Goal: Task Accomplishment & Management: Manage account settings

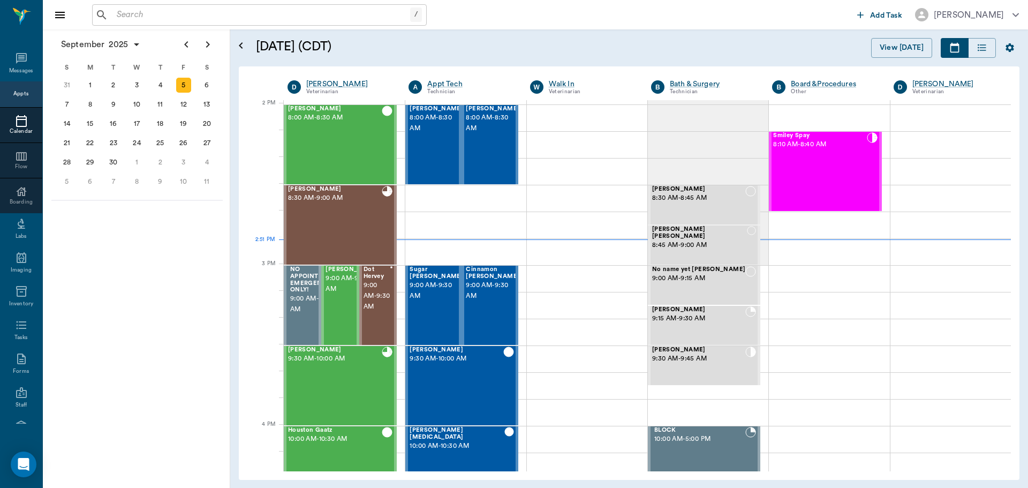
scroll to position [965, 0]
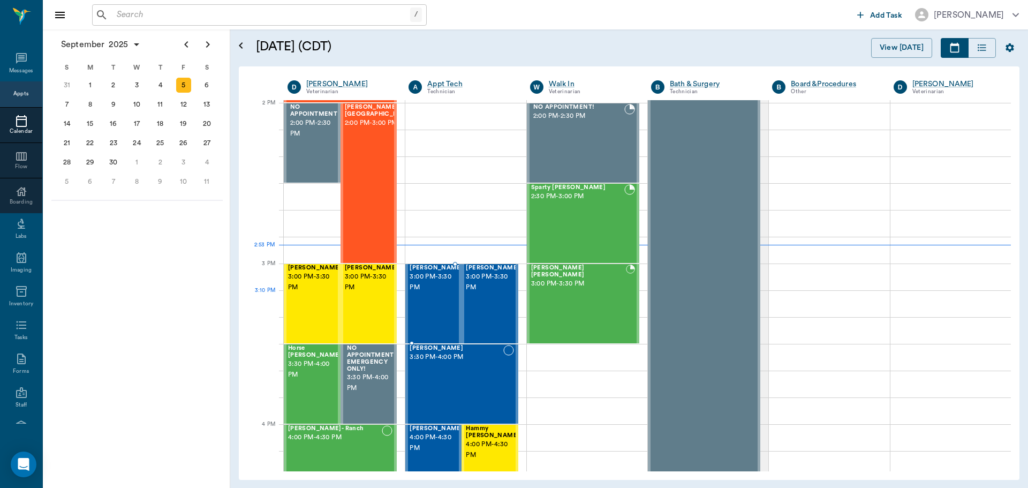
click at [421, 305] on div "Sissy Studebaker 3:00 PM - 3:30 PM" at bounding box center [437, 303] width 54 height 78
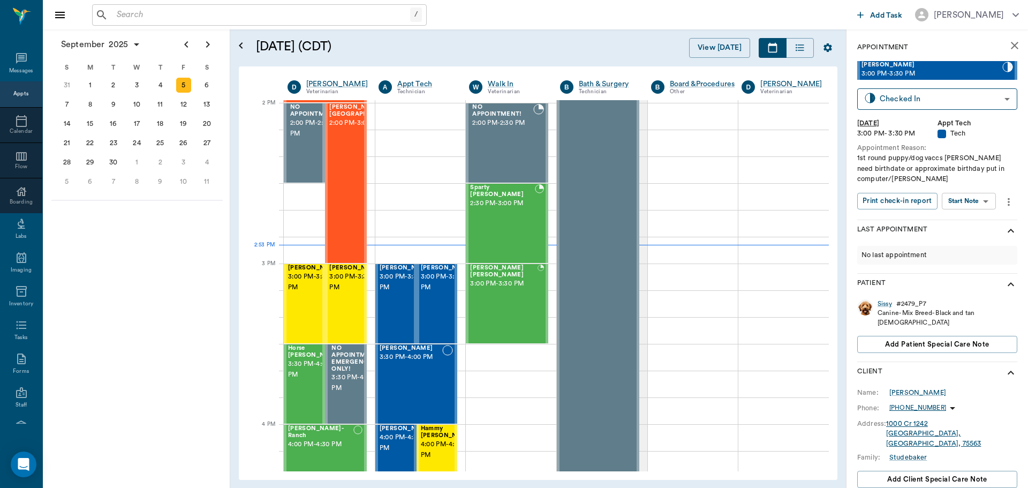
click at [964, 202] on body "/ ​ Add Task Dr. Bert Ellsworth Nectar Messages Appts Calendar Flow Boarding La…" at bounding box center [514, 244] width 1028 height 488
click at [957, 225] on button "Start SOAP" at bounding box center [957, 223] width 36 height 12
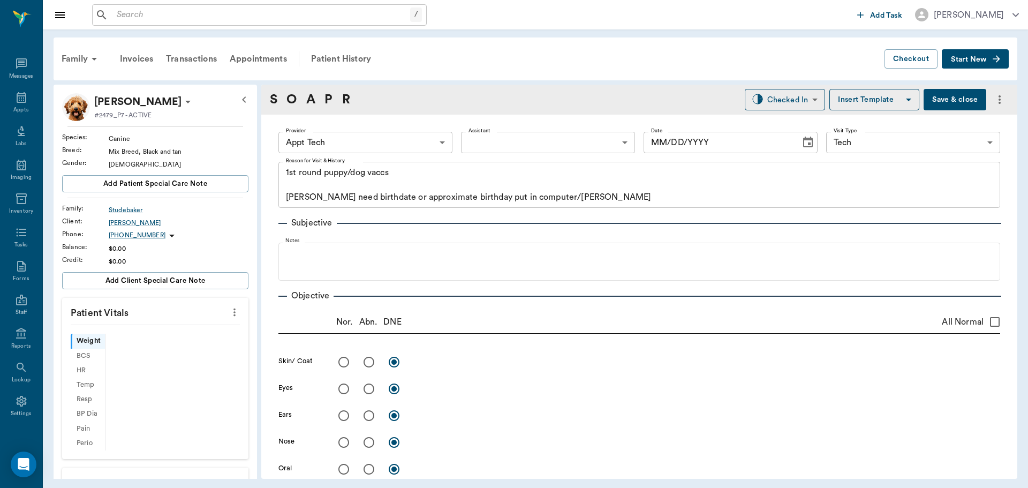
type input "63ec2f075fda476ae8351a4c"
type input "65d2be4f46e3a538d89b8c1a"
type textarea "1st round puppy/dog vaccs Caryn need birthdate or approximate birthday put in c…"
type input "[DATE]"
click at [229, 312] on icon "more" at bounding box center [235, 312] width 12 height 13
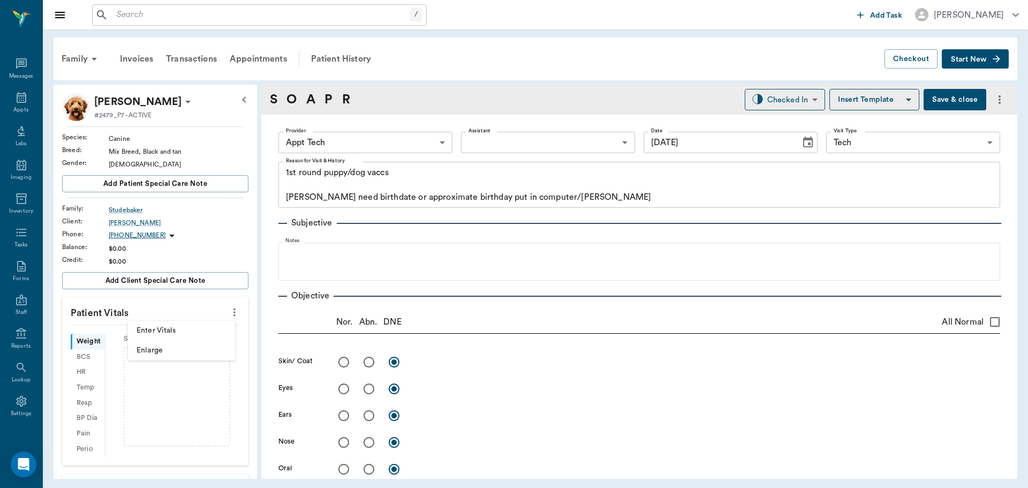
click at [190, 327] on span "Enter Vitals" at bounding box center [182, 330] width 90 height 11
click at [144, 349] on input "text" at bounding box center [154, 344] width 93 height 21
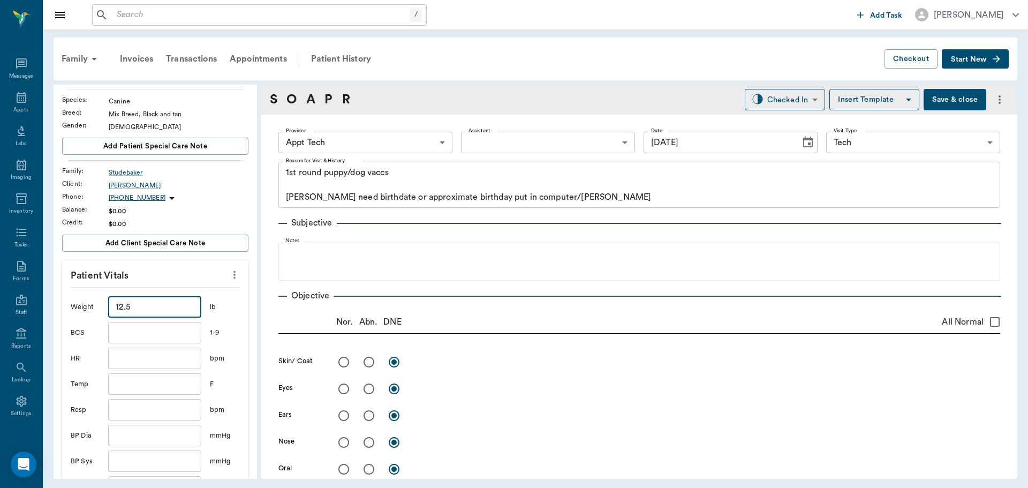
scroll to position [161, 0]
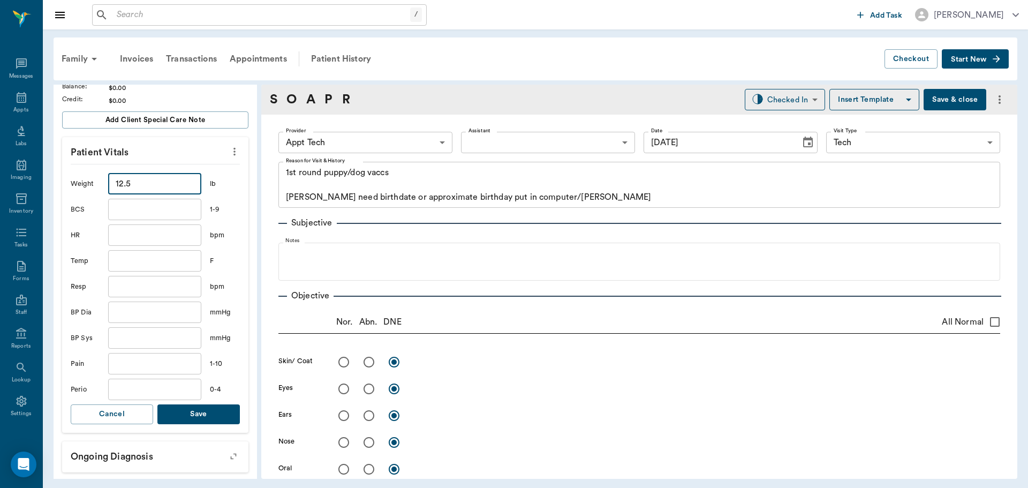
type input "12.5"
click at [215, 413] on button "Save" at bounding box center [198, 414] width 82 height 20
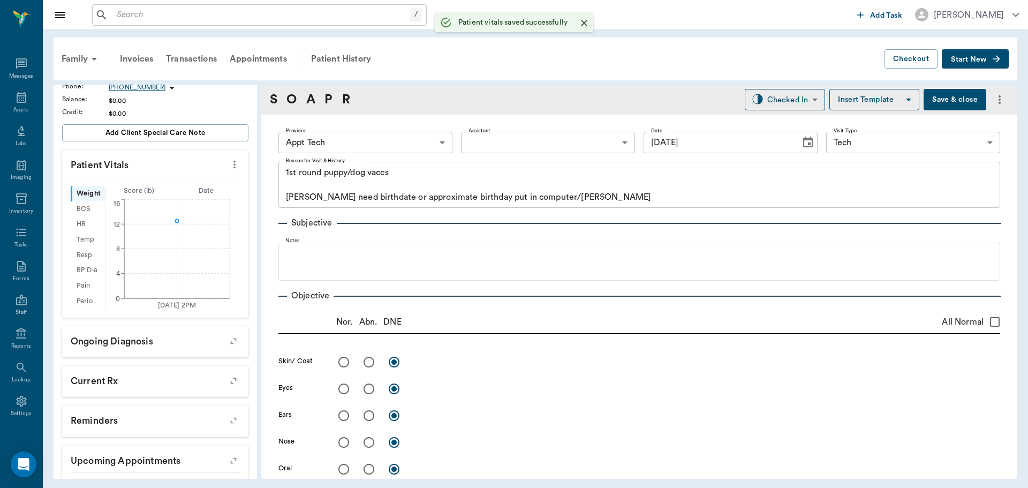
scroll to position [173, 0]
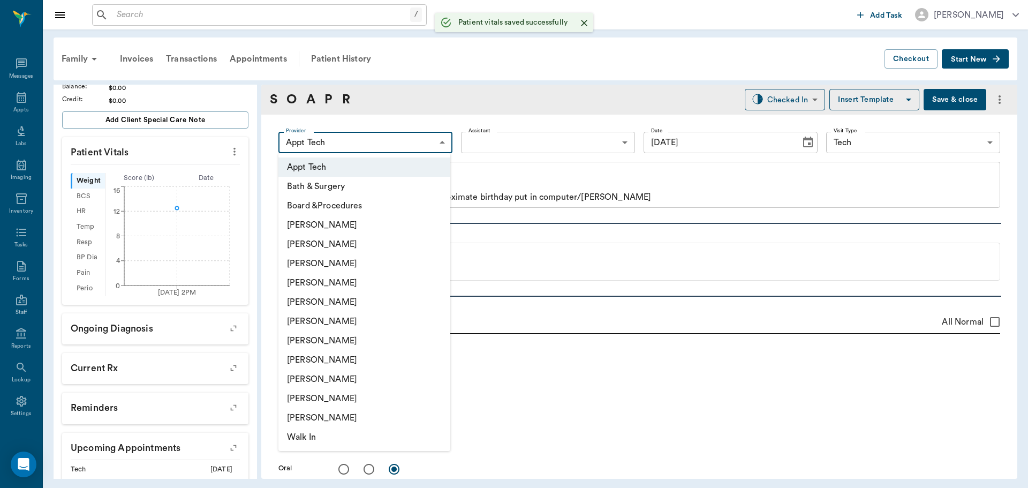
click at [369, 136] on body "/ ​ Add Task Dr. Bert Ellsworth Nectar Messages Appts Labs Imaging Inventory Ta…" at bounding box center [514, 244] width 1028 height 488
click at [301, 357] on li "[PERSON_NAME]" at bounding box center [364, 359] width 172 height 19
type input "63ec2e7e52e12b0ba117b124"
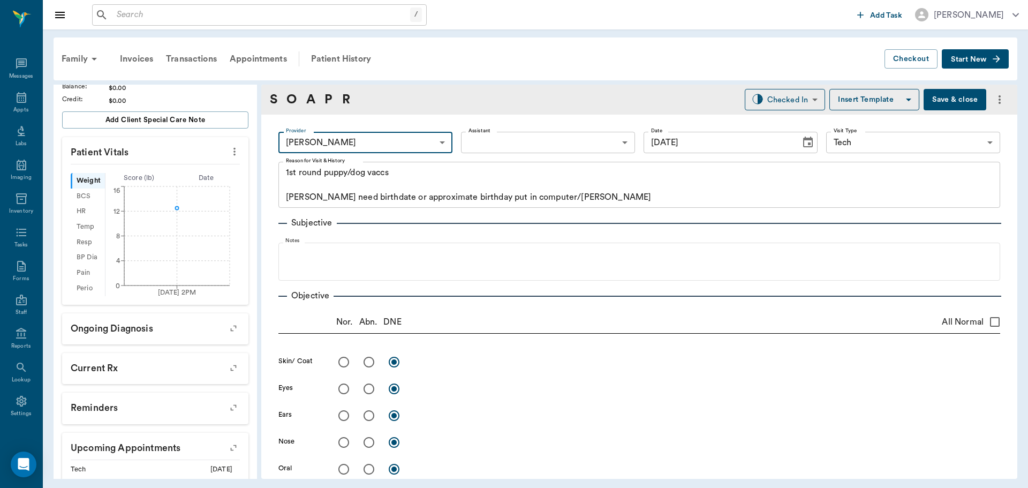
click at [506, 139] on body "/ ​ Add Task Dr. Bert Ellsworth Nectar Messages Appts Labs Imaging Inventory Ta…" at bounding box center [514, 244] width 1028 height 488
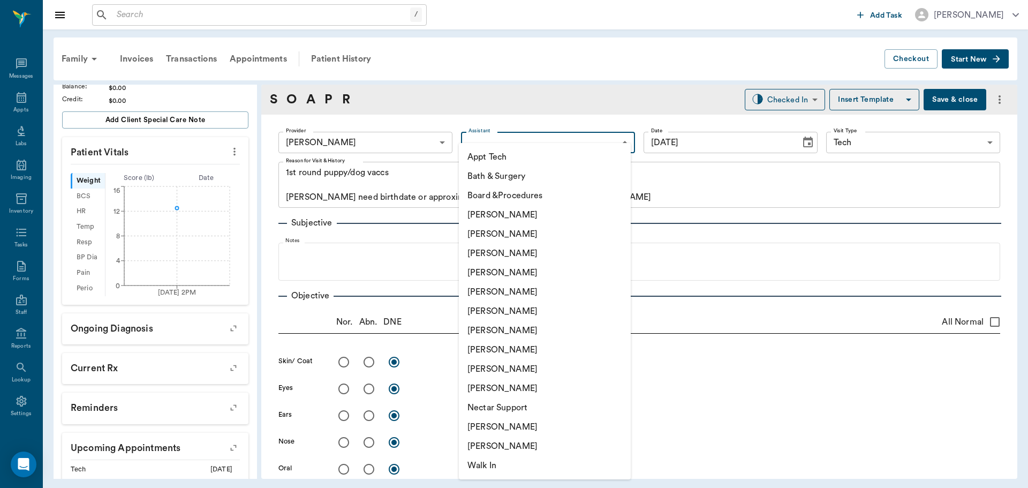
click at [485, 430] on li "Nicole Ailles" at bounding box center [545, 426] width 172 height 19
type input "6740bf97de10e07744acf1eb"
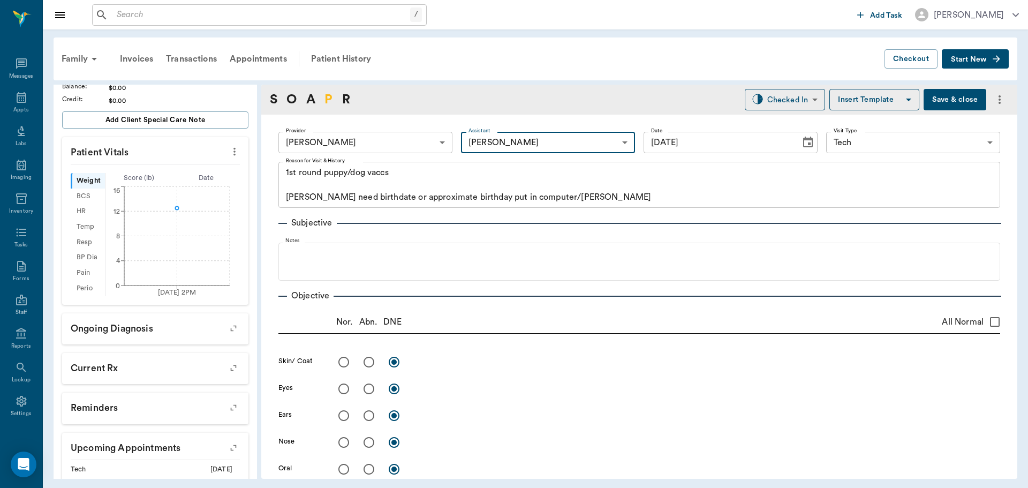
click at [329, 100] on link "P" at bounding box center [328, 99] width 8 height 19
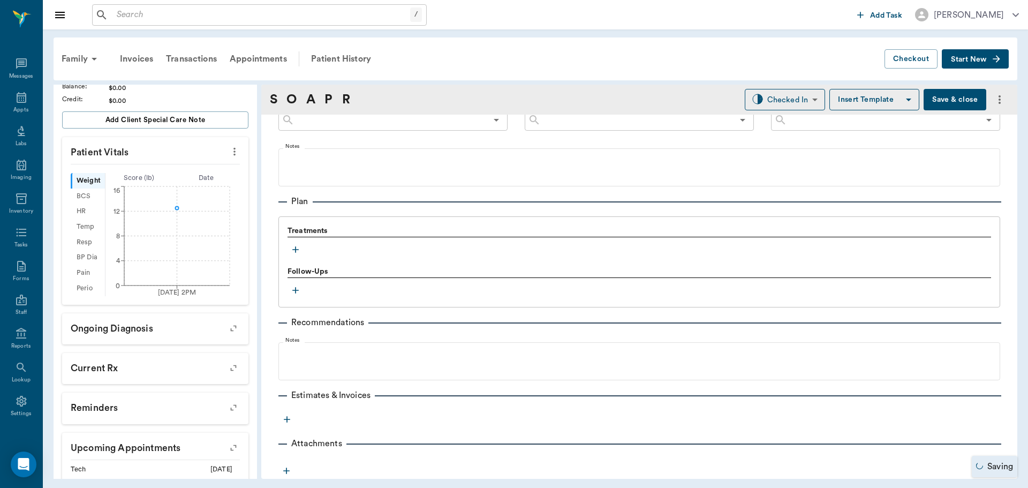
scroll to position [650, 0]
click at [296, 248] on icon "button" at bounding box center [295, 249] width 6 height 6
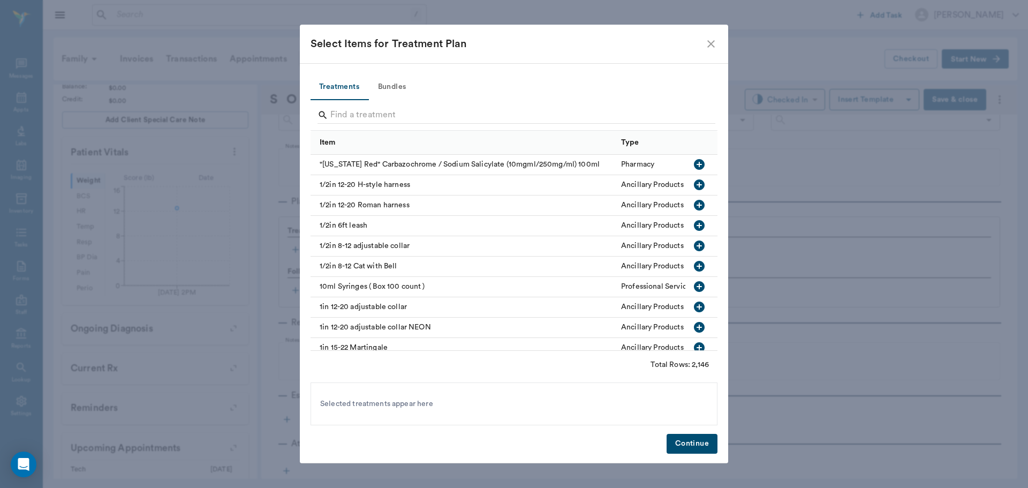
click at [399, 80] on button "Bundles" at bounding box center [392, 87] width 48 height 26
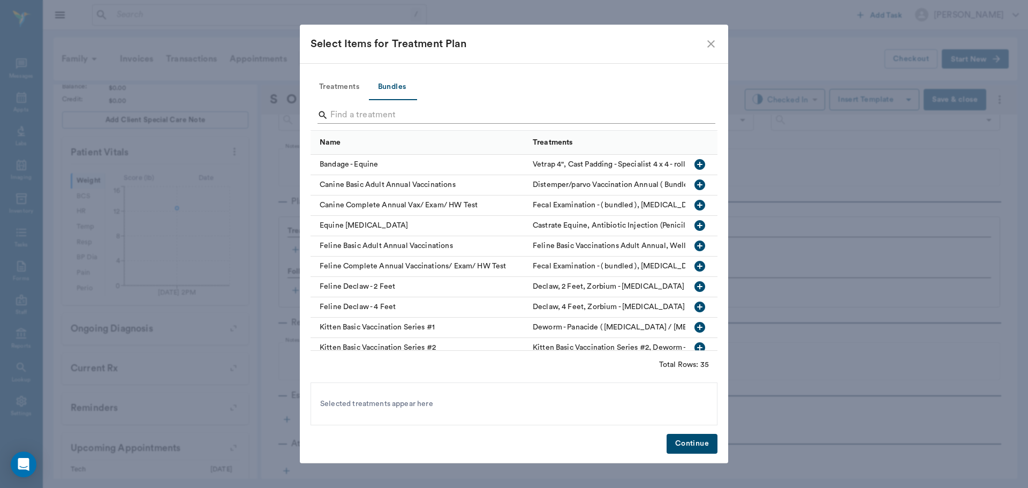
click at [335, 116] on input "Search" at bounding box center [514, 115] width 369 height 17
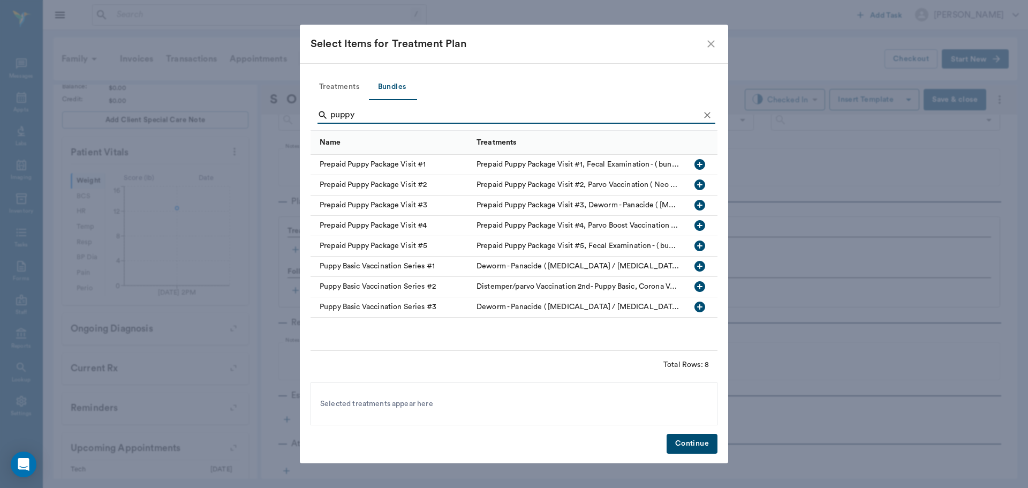
type input "puppy"
click at [697, 268] on icon "button" at bounding box center [699, 266] width 11 height 11
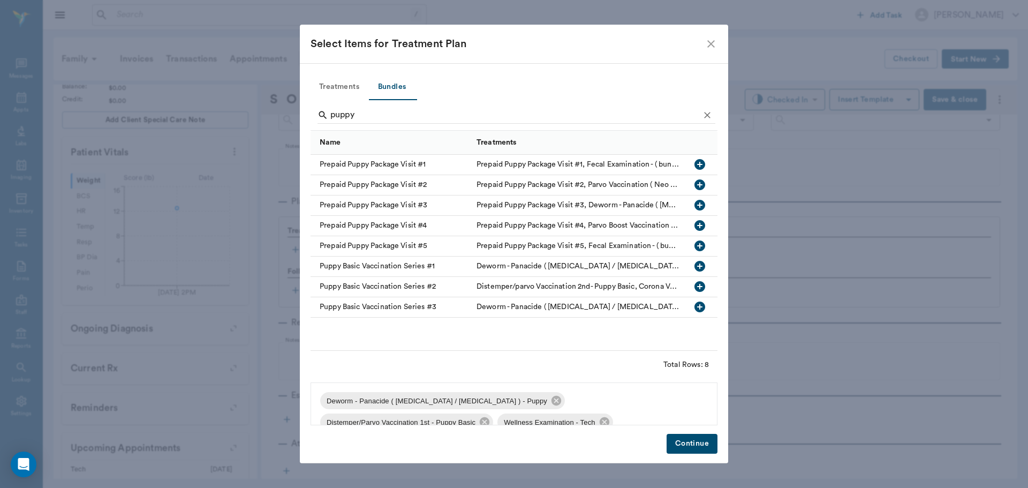
click at [694, 441] on button "Continue" at bounding box center [692, 444] width 51 height 20
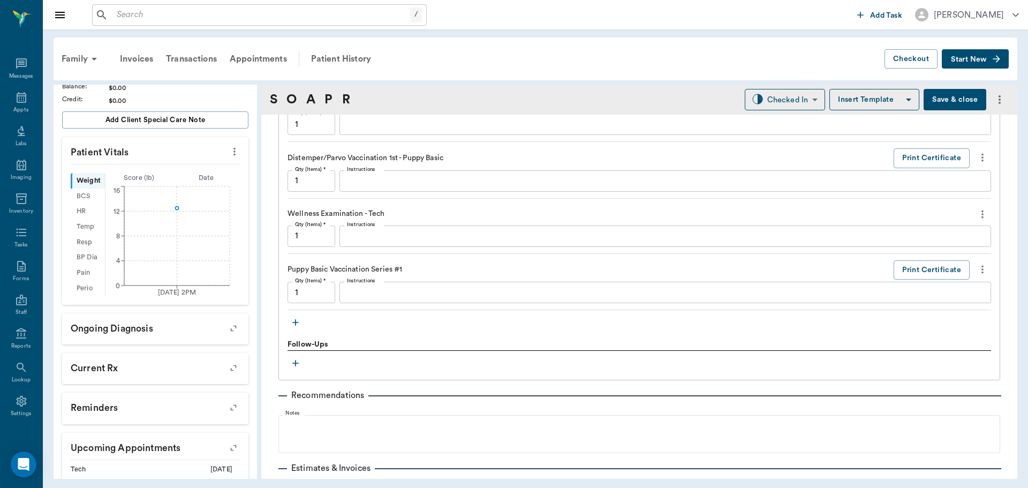
scroll to position [811, 0]
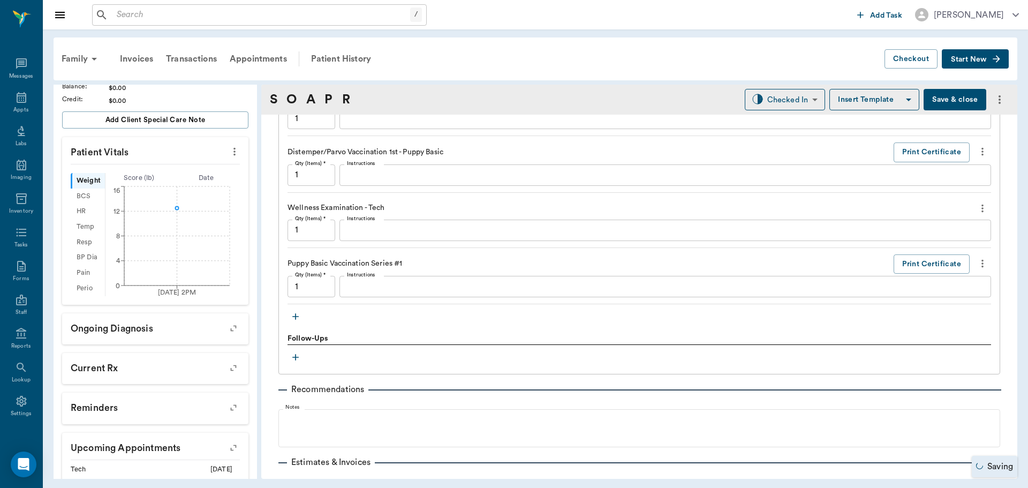
click at [291, 315] on icon "button" at bounding box center [295, 316] width 11 height 11
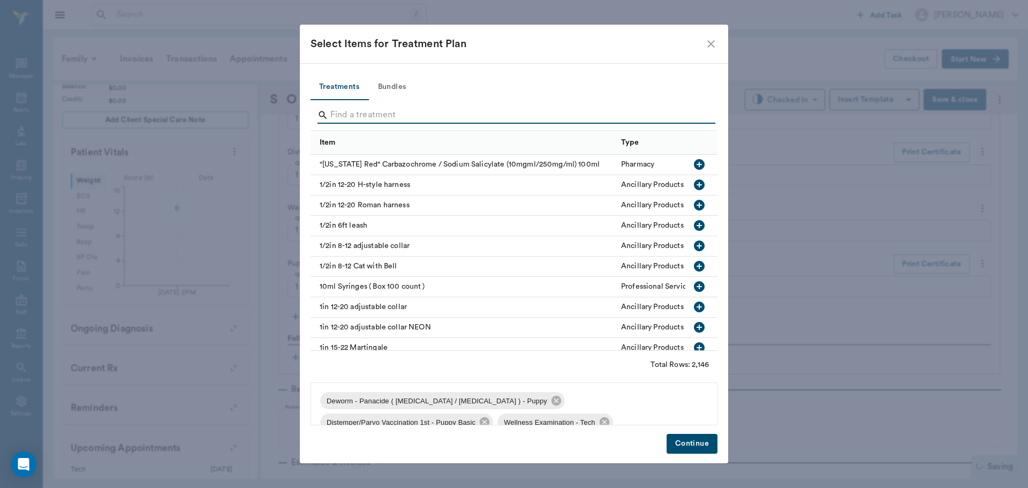
click at [379, 118] on input "Search" at bounding box center [514, 115] width 369 height 17
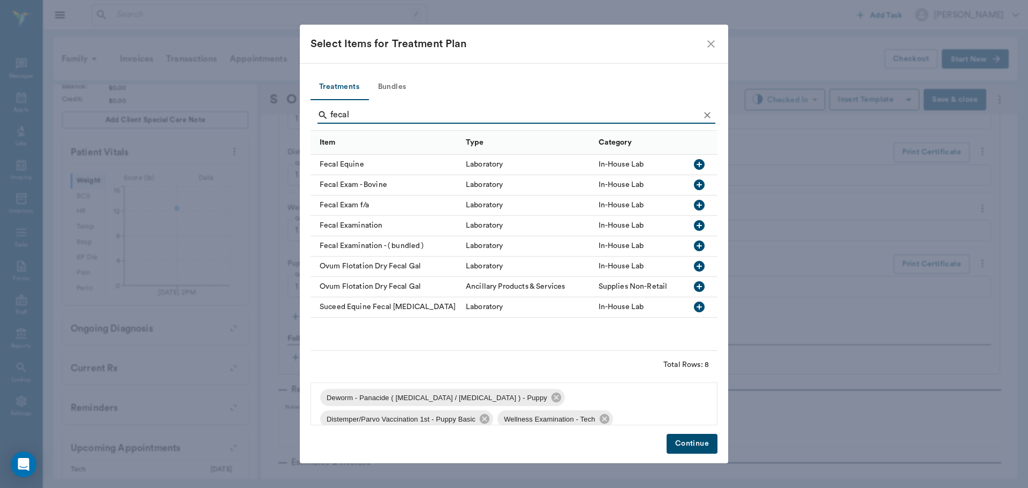
scroll to position [0, 0]
type input "fecal"
click at [698, 249] on icon "button" at bounding box center [699, 245] width 11 height 11
click at [707, 446] on button "Continue" at bounding box center [692, 444] width 51 height 20
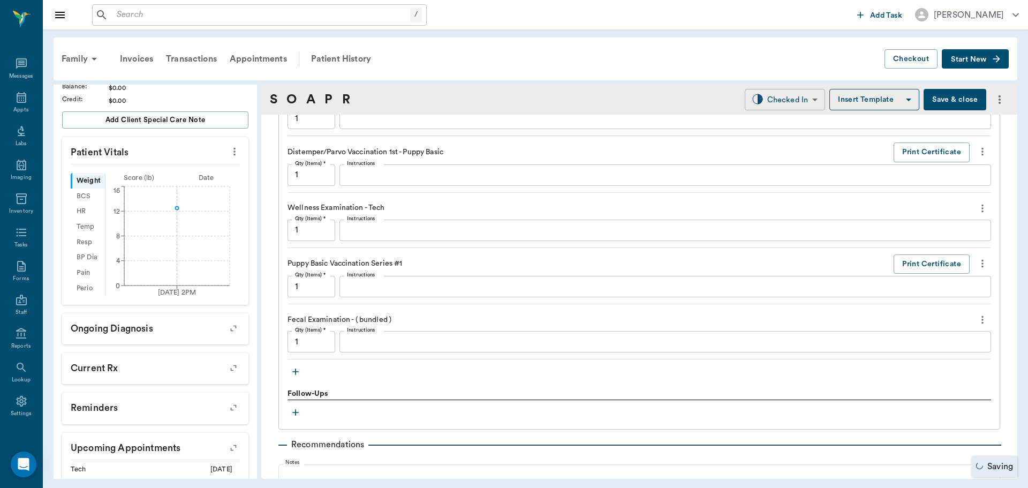
click at [761, 100] on body "/ ​ Add Task Dr. Bert Ellsworth Nectar Messages Appts Labs Imaging Inventory Ta…" at bounding box center [514, 244] width 1028 height 488
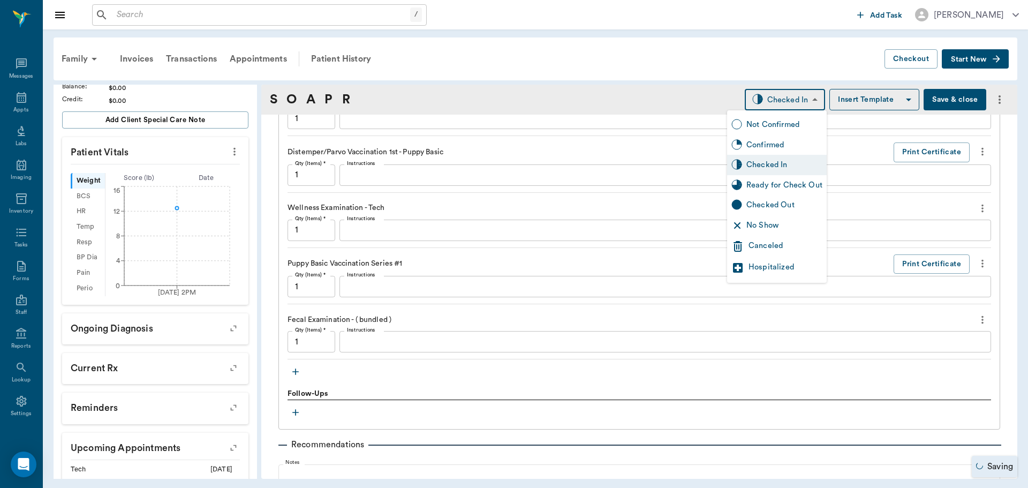
click at [752, 183] on div "Ready for Check Out" at bounding box center [784, 185] width 76 height 12
type input "READY_TO_CHECKOUT"
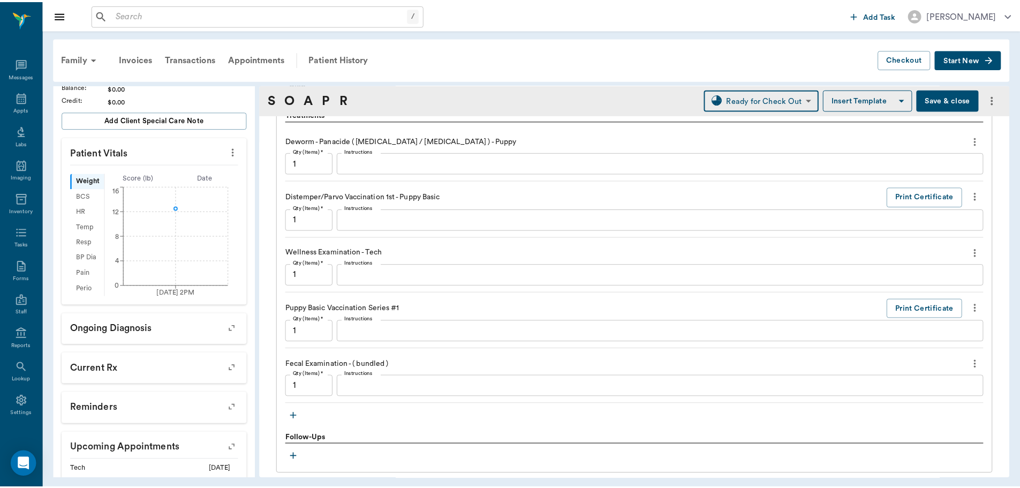
scroll to position [624, 0]
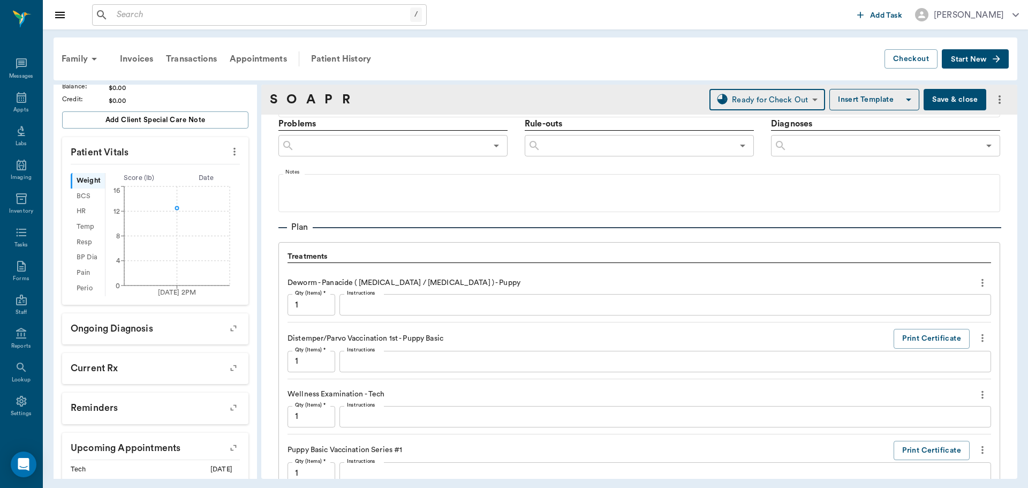
click at [928, 99] on button "Save & close" at bounding box center [955, 99] width 63 height 21
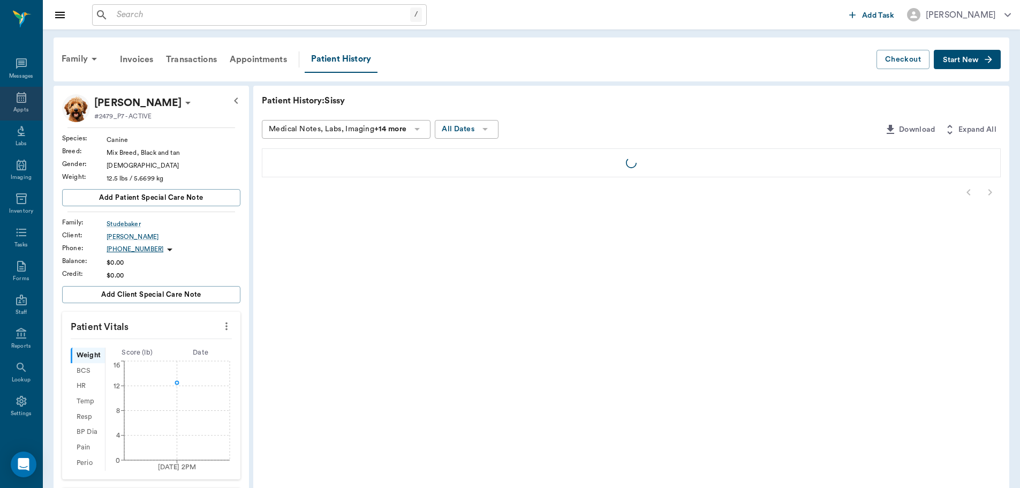
click at [20, 104] on div "Appts" at bounding box center [21, 104] width 42 height 34
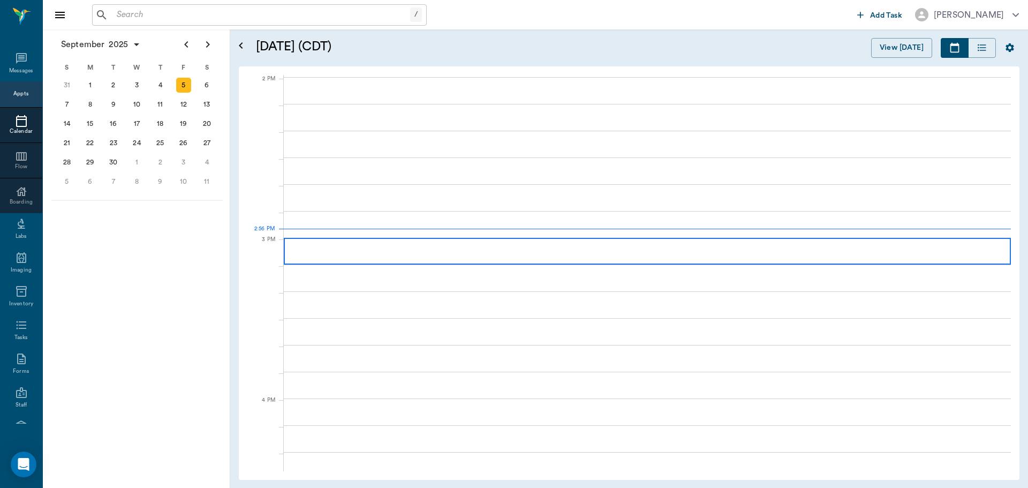
scroll to position [964, 0]
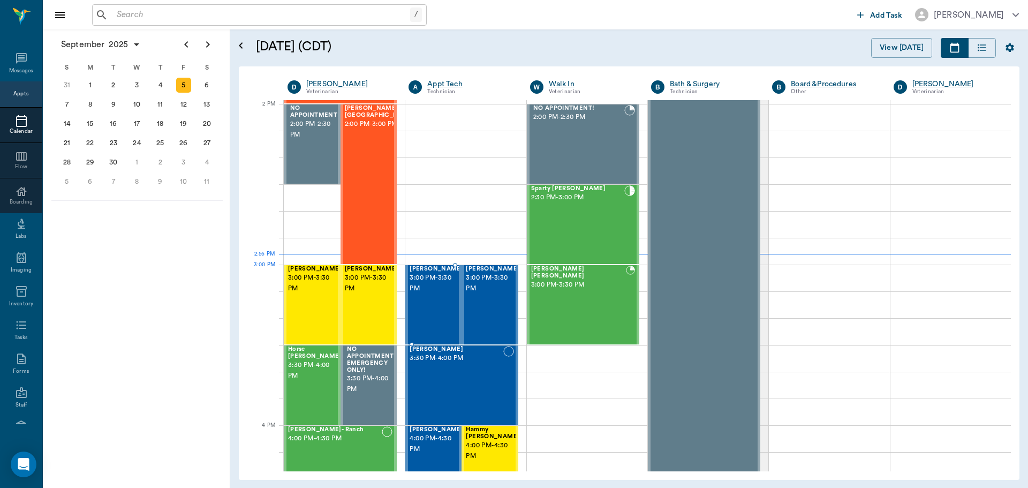
click at [418, 287] on span "3:00 PM - 3:30 PM" at bounding box center [437, 283] width 54 height 21
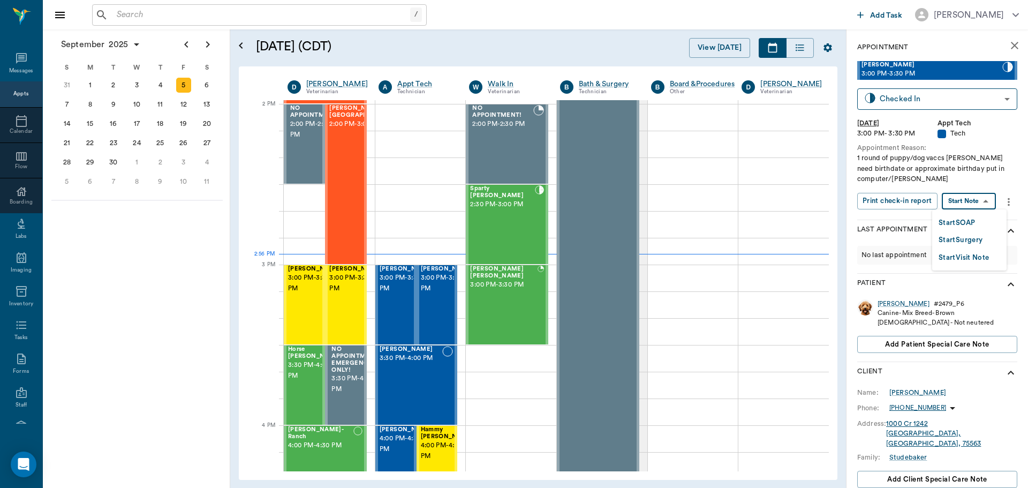
click at [951, 202] on body "/ ​ Add Task Dr. Bert Ellsworth Nectar Messages Appts Calendar Flow Boarding La…" at bounding box center [514, 244] width 1028 height 488
click at [941, 229] on button "Start SOAP" at bounding box center [957, 223] width 36 height 12
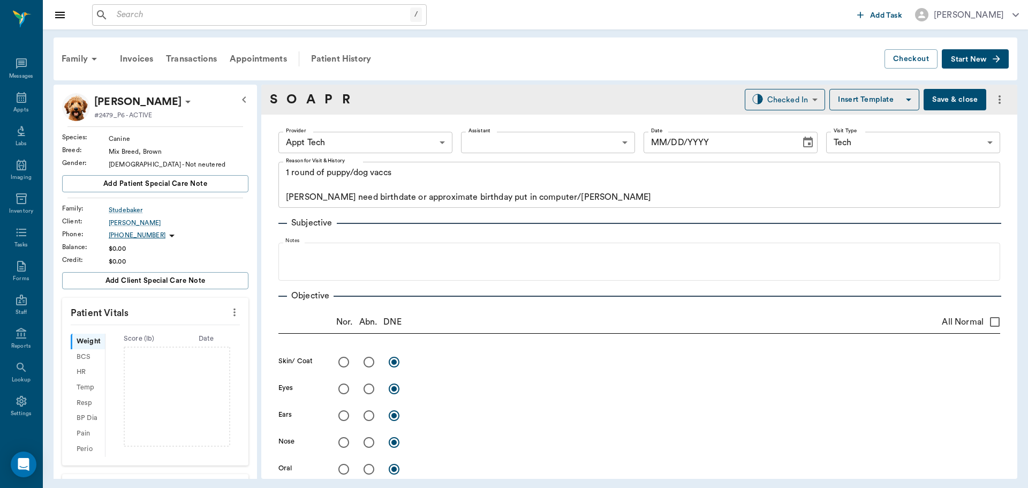
type input "63ec2f075fda476ae8351a4c"
type input "65d2be4f46e3a538d89b8c1a"
type textarea "1 round of puppy/dog vaccs Caryn need birthdate or approximate birthday put in …"
type input "[DATE]"
click at [370, 139] on body "/ ​ Add Task Dr. Bert Ellsworth Nectar Messages Appts Labs Imaging Inventory Ta…" at bounding box center [514, 244] width 1028 height 488
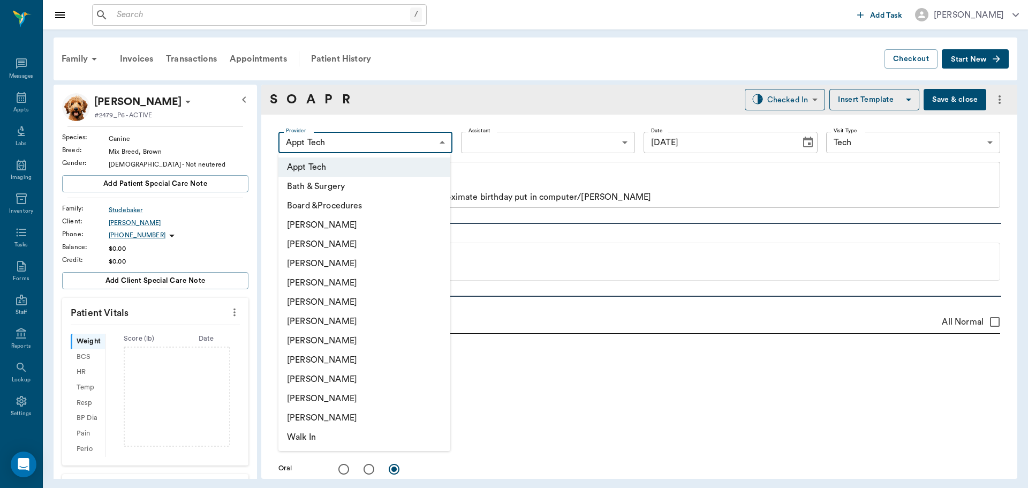
click at [315, 365] on li "[PERSON_NAME]" at bounding box center [364, 359] width 172 height 19
type input "63ec2e7e52e12b0ba117b124"
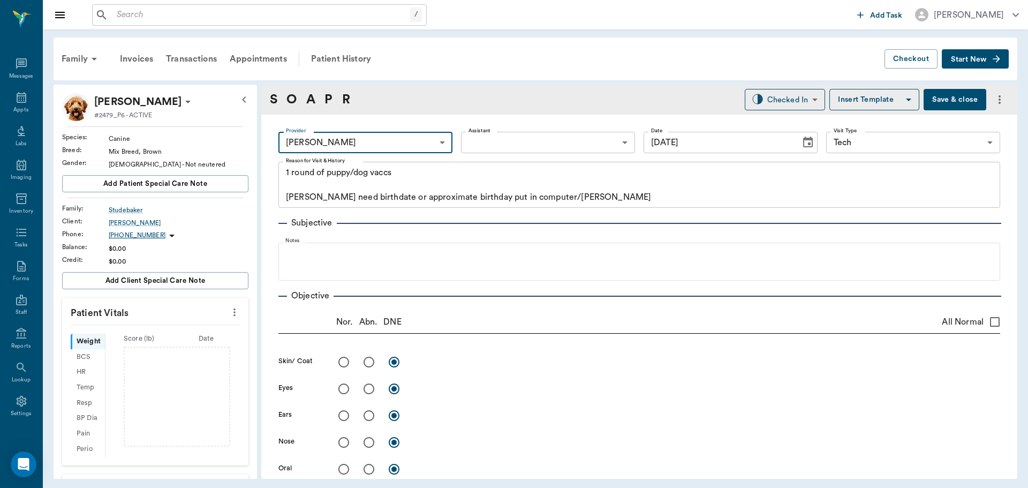
click at [558, 139] on body "/ ​ Add Task Dr. Bert Ellsworth Nectar Messages Appts Labs Imaging Inventory Ta…" at bounding box center [514, 244] width 1028 height 488
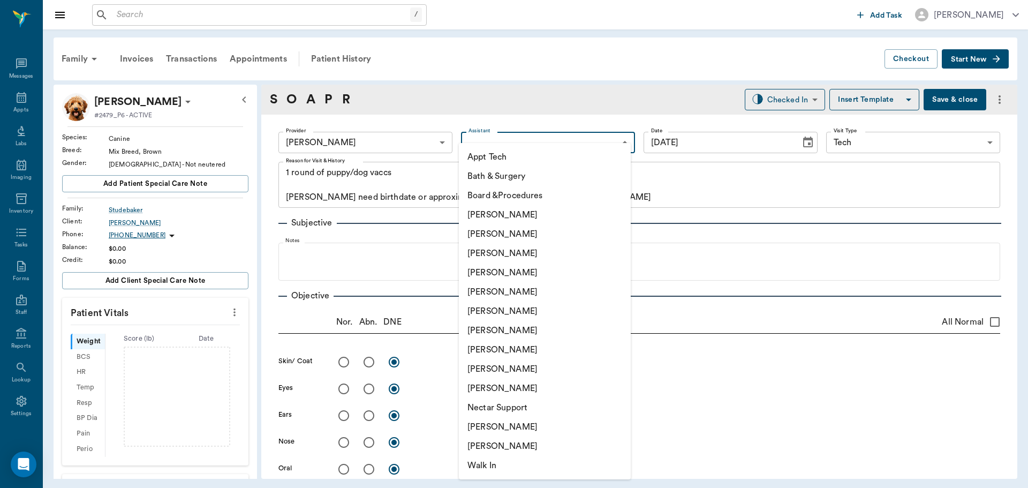
click at [487, 431] on li "Nicole Ailles" at bounding box center [545, 426] width 172 height 19
type input "6740bf97de10e07744acf1eb"
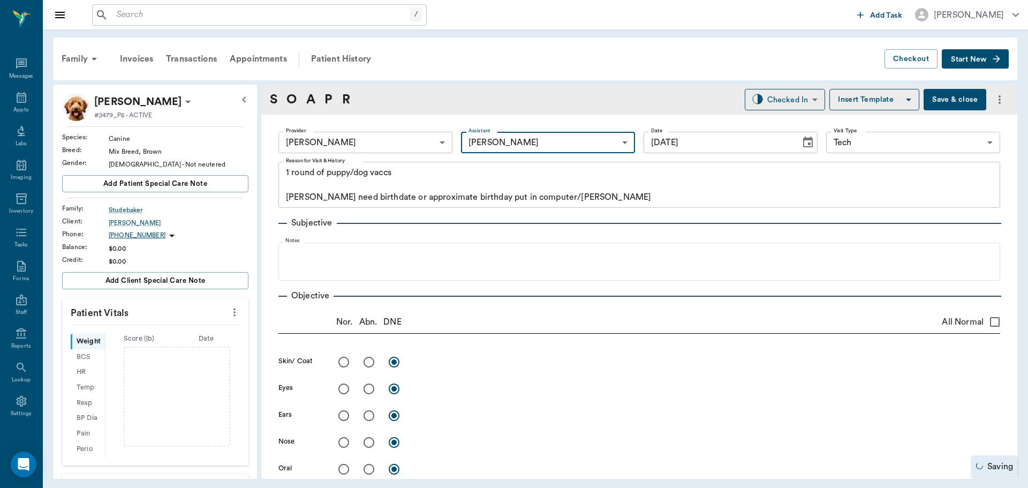
click at [230, 312] on icon "more" at bounding box center [235, 312] width 12 height 13
click at [171, 331] on span "Enter Vitals" at bounding box center [182, 330] width 90 height 11
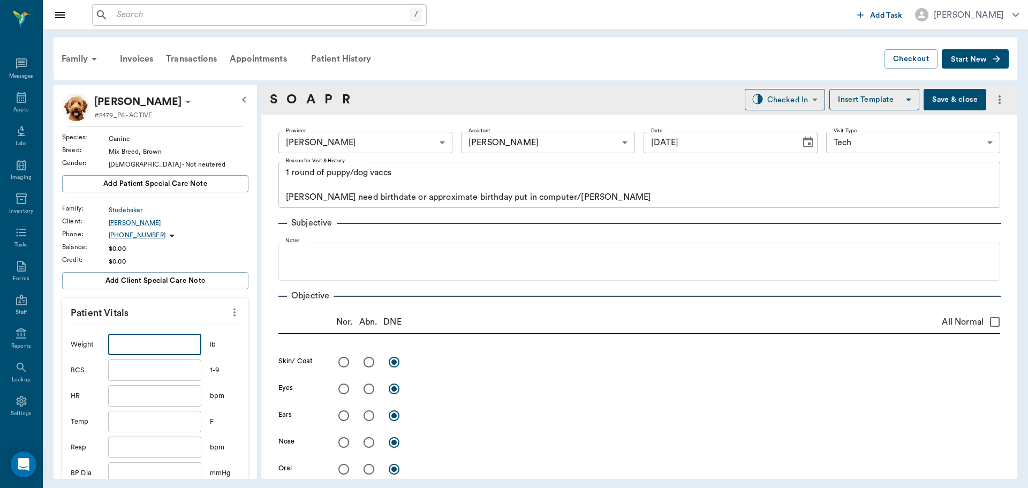
click at [155, 344] on input "text" at bounding box center [154, 344] width 93 height 21
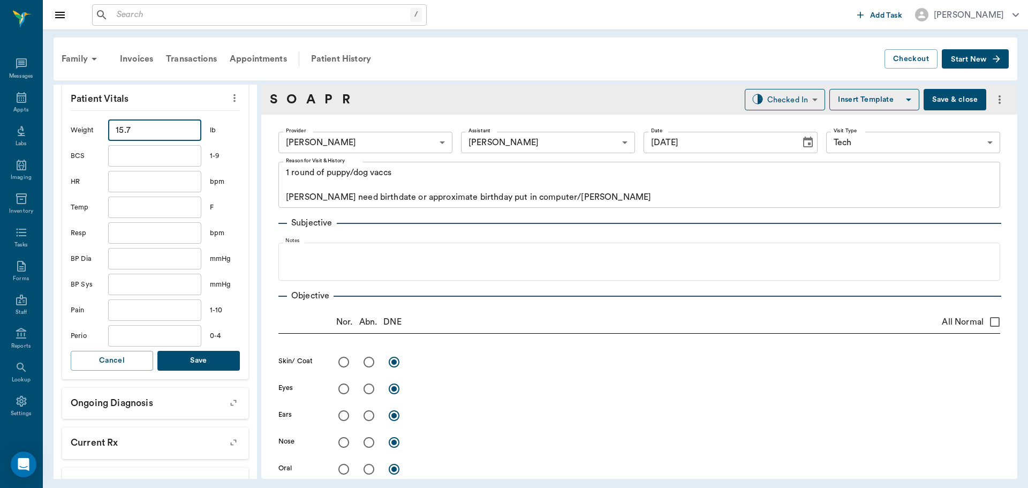
type input "15.7"
click at [166, 363] on button "Save" at bounding box center [198, 361] width 82 height 20
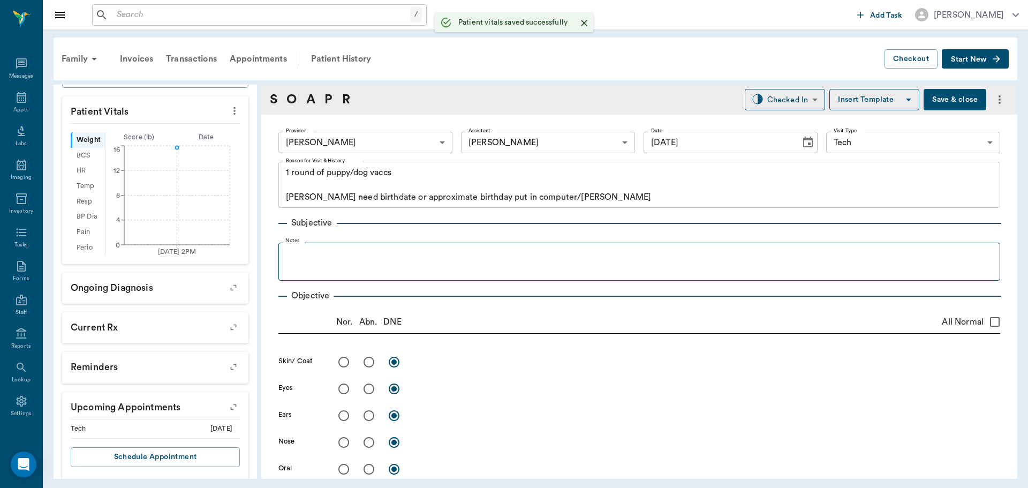
scroll to position [224, 0]
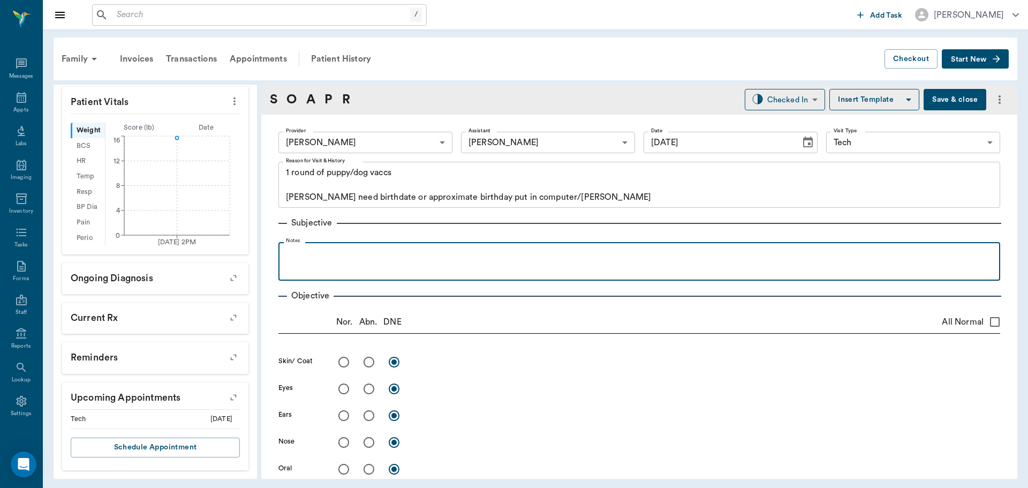
click at [316, 251] on p at bounding box center [639, 253] width 711 height 13
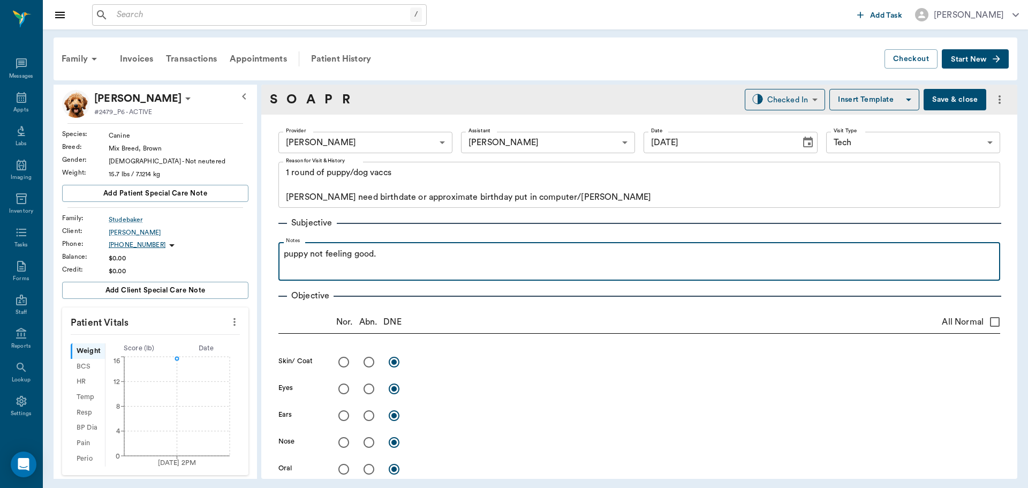
scroll to position [0, 0]
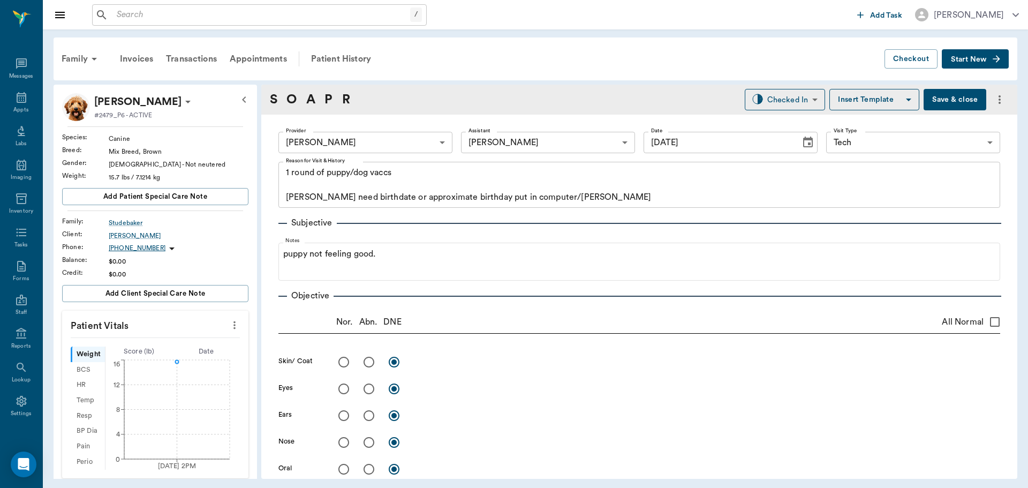
click at [229, 322] on icon "more" at bounding box center [235, 325] width 12 height 13
click at [146, 345] on span "Enter Vitals" at bounding box center [182, 343] width 90 height 11
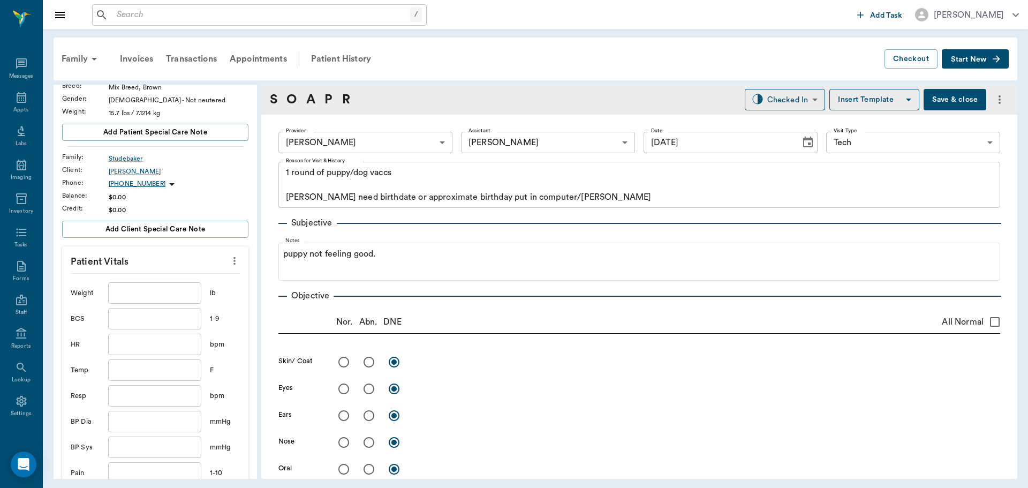
scroll to position [161, 0]
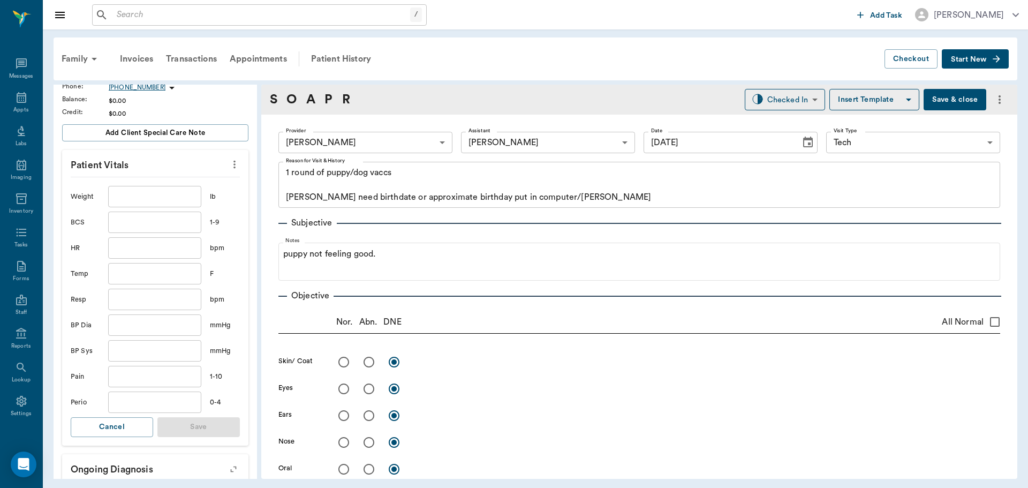
click at [141, 274] on input "text" at bounding box center [154, 273] width 93 height 21
type input "103.9"
click at [201, 422] on button "Save" at bounding box center [198, 427] width 82 height 20
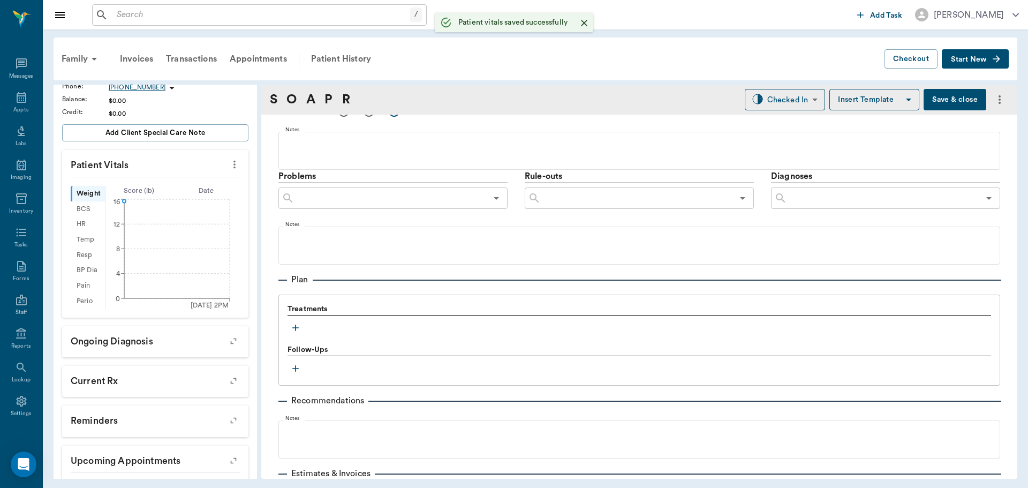
scroll to position [589, 0]
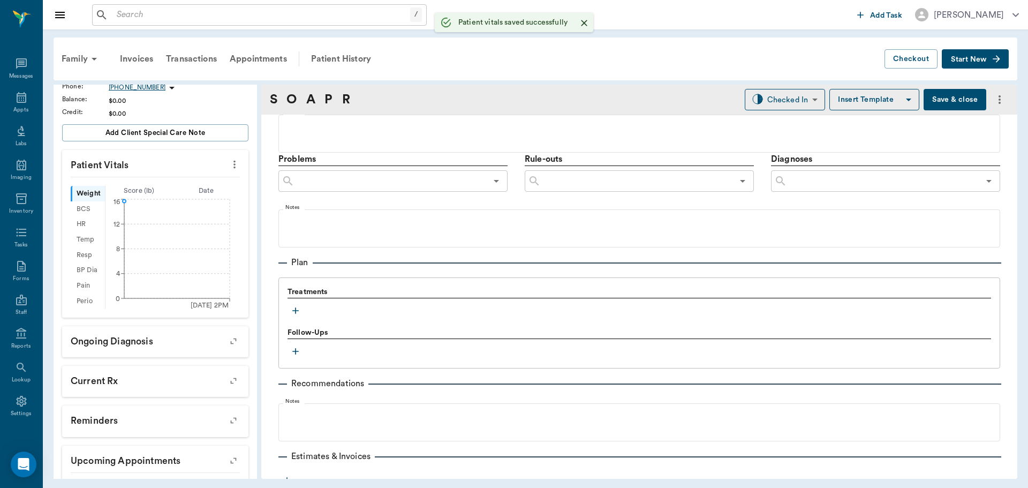
click at [296, 307] on icon "button" at bounding box center [295, 310] width 11 height 11
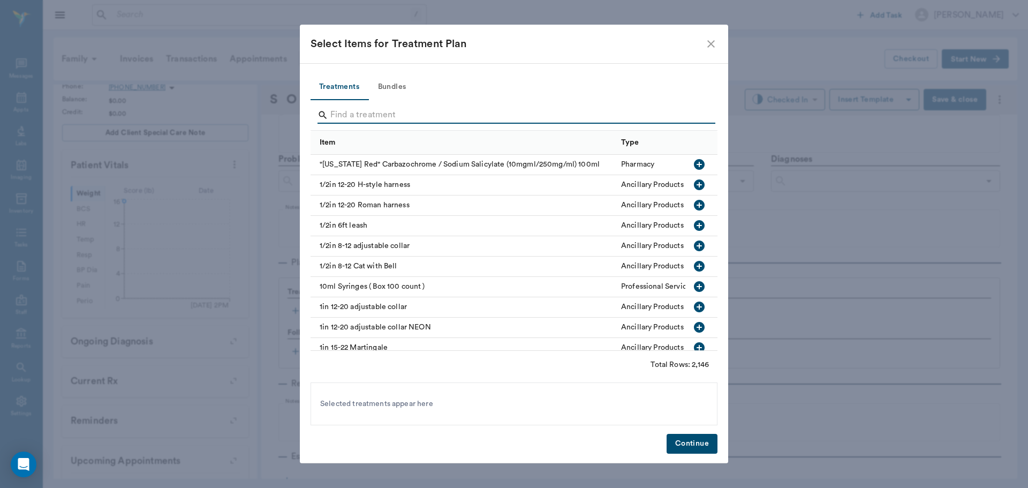
click at [365, 116] on input "Search" at bounding box center [514, 115] width 369 height 17
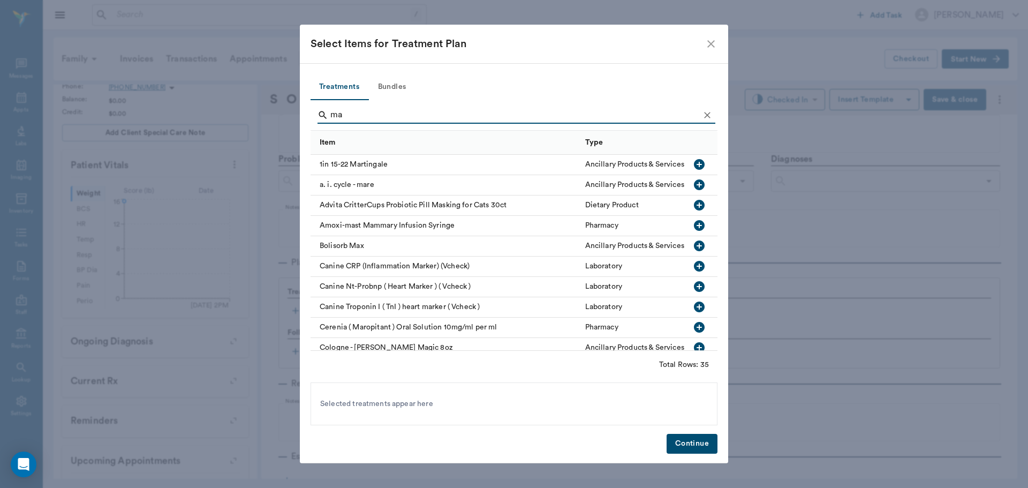
type input "m"
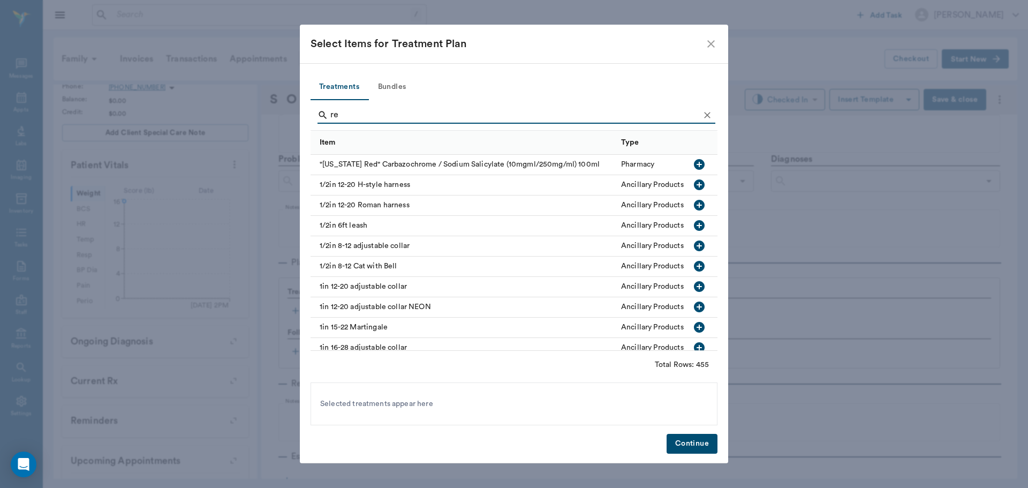
type input "r"
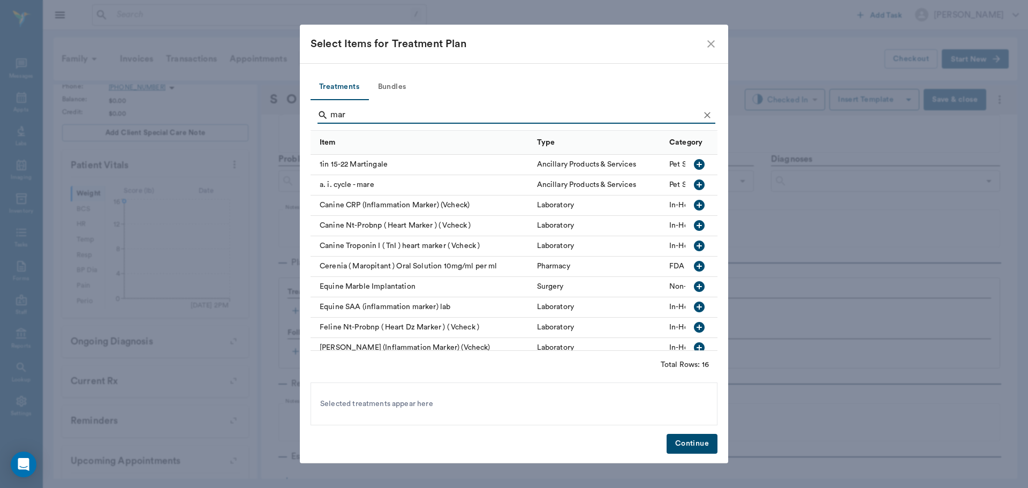
scroll to position [138, 0]
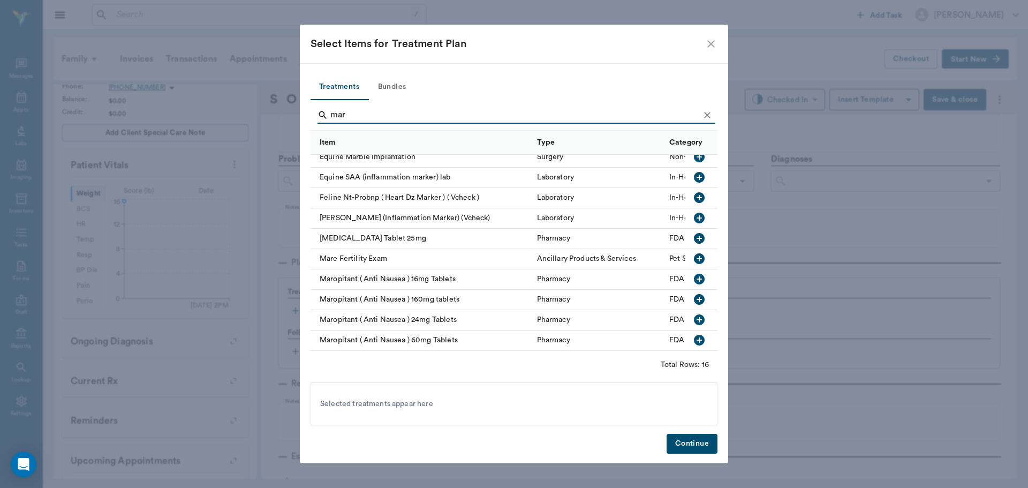
type input "mar"
click at [694, 274] on icon "button" at bounding box center [699, 279] width 11 height 11
click at [695, 445] on button "Continue" at bounding box center [692, 444] width 51 height 20
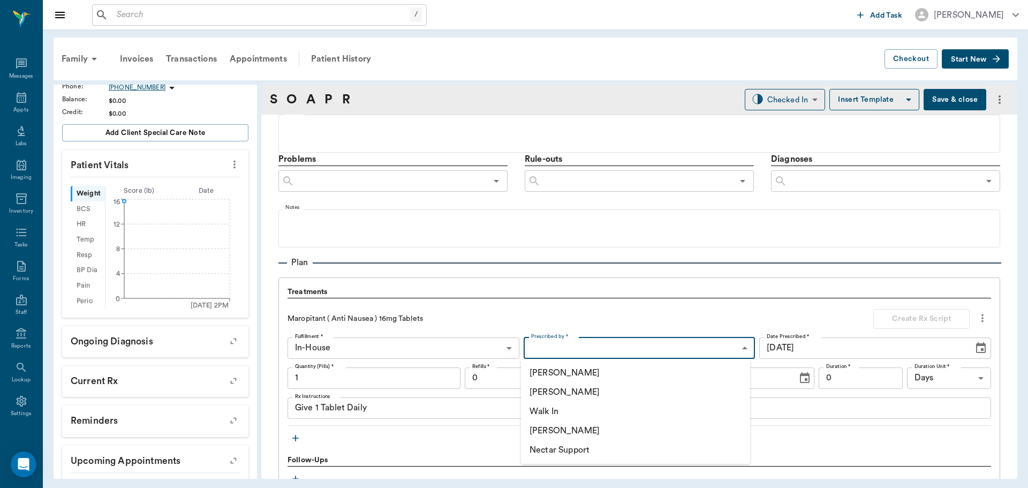
click at [565, 342] on body "/ ​ Add Task Dr. Bert Ellsworth Nectar Messages Appts Labs Imaging Inventory Ta…" at bounding box center [514, 244] width 1028 height 488
click at [553, 392] on li "[PERSON_NAME]" at bounding box center [635, 391] width 229 height 19
type input "63ec2f075fda476ae8351a4d"
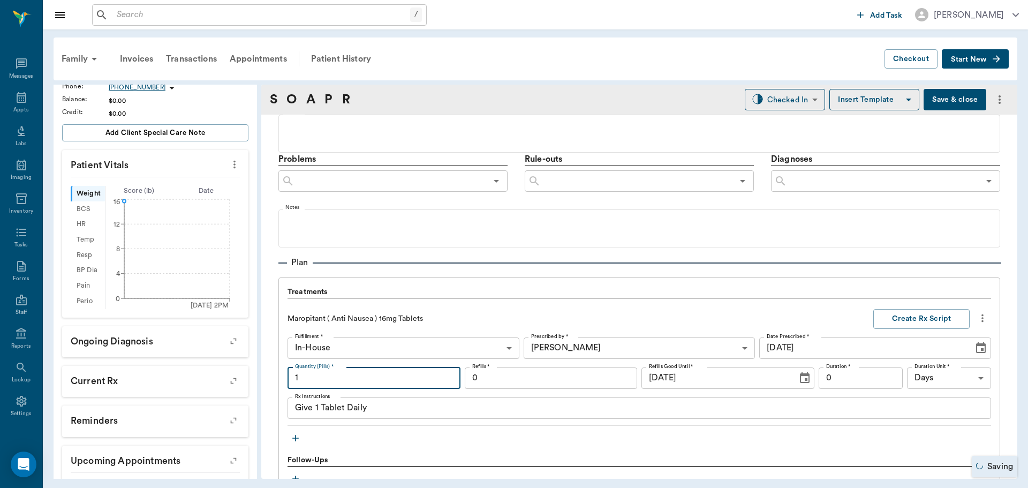
click at [417, 376] on input "1" at bounding box center [373, 377] width 173 height 21
type input "4"
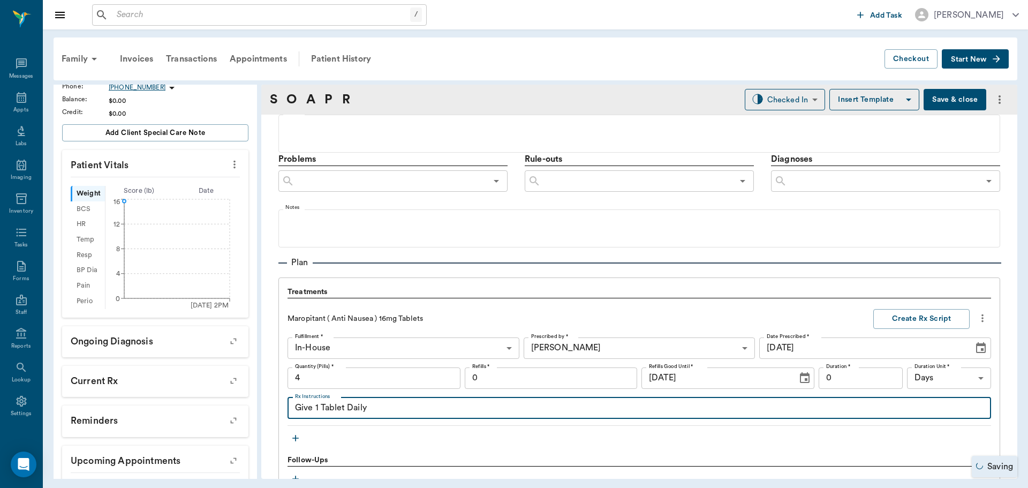
click at [398, 407] on textarea "Give 1 Tablet Daily" at bounding box center [639, 408] width 688 height 12
type textarea "Give 1 Tablet Daily FOR NAUSEA"
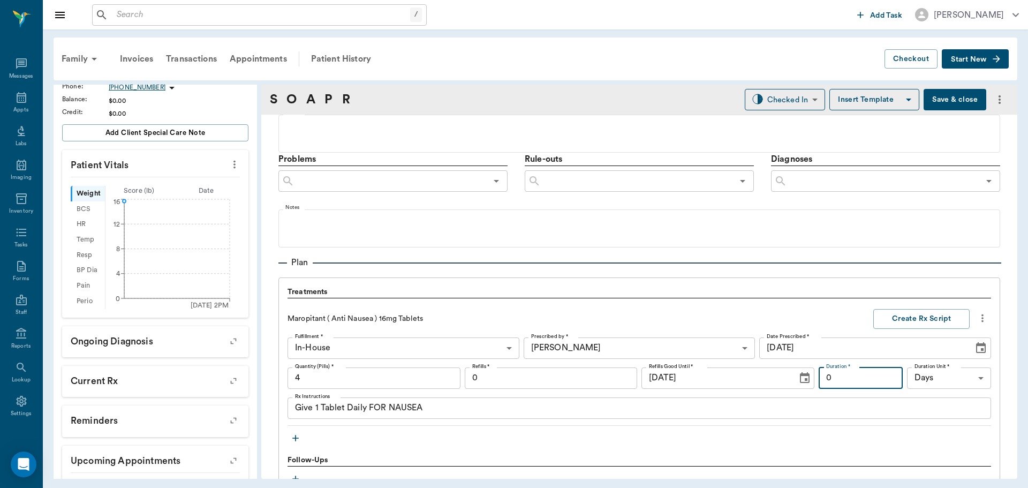
click at [843, 371] on input "0" at bounding box center [861, 377] width 84 height 21
type input "4"
click at [931, 322] on button "Create Rx Script" at bounding box center [921, 319] width 96 height 20
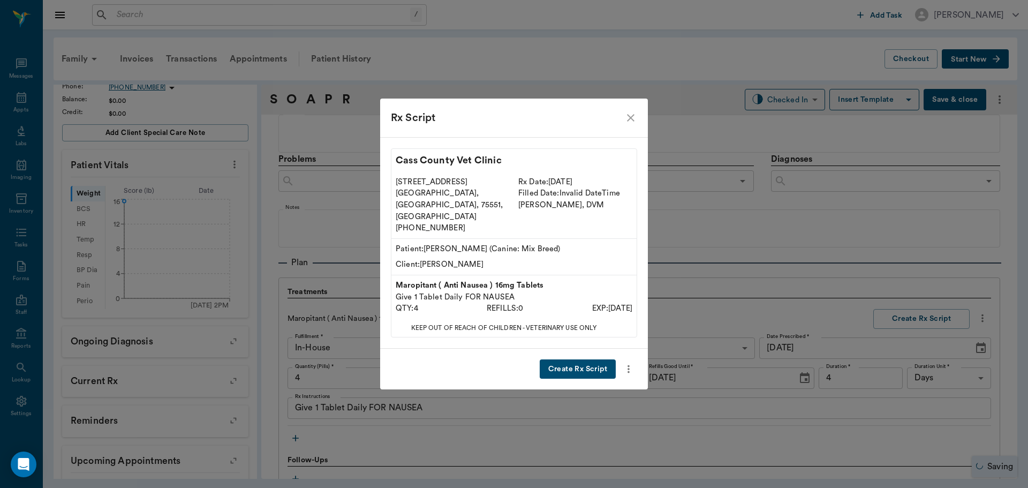
click at [589, 362] on button "Create Rx Script" at bounding box center [578, 369] width 76 height 20
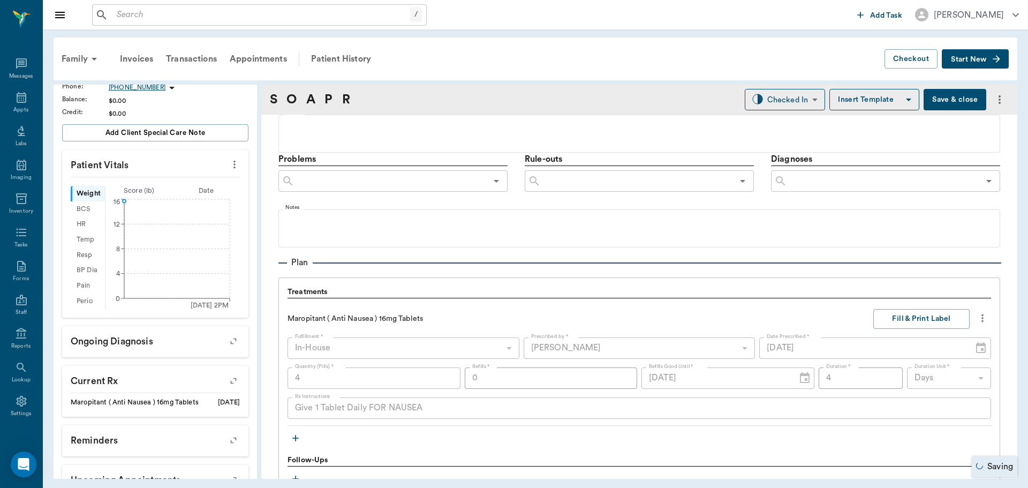
click at [296, 437] on icon "button" at bounding box center [295, 438] width 6 height 6
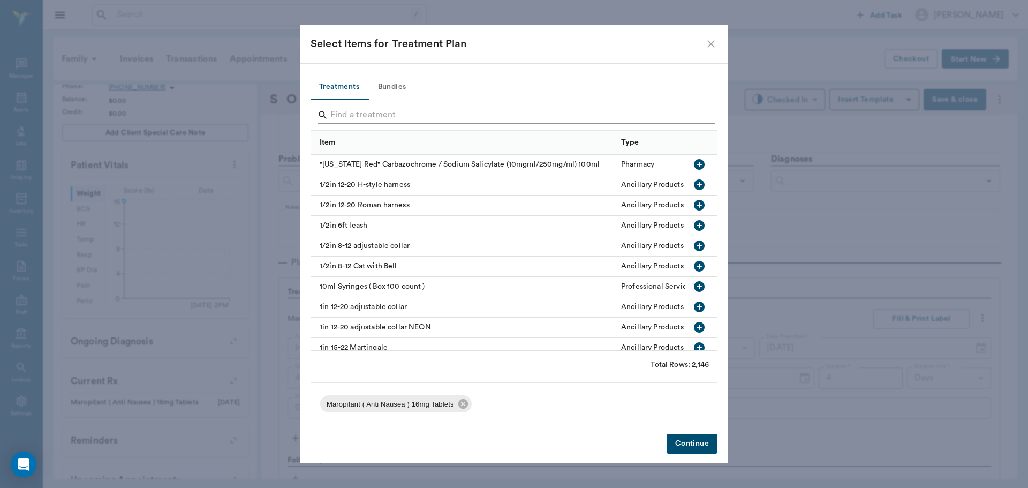
click at [393, 115] on input "Search" at bounding box center [514, 115] width 369 height 17
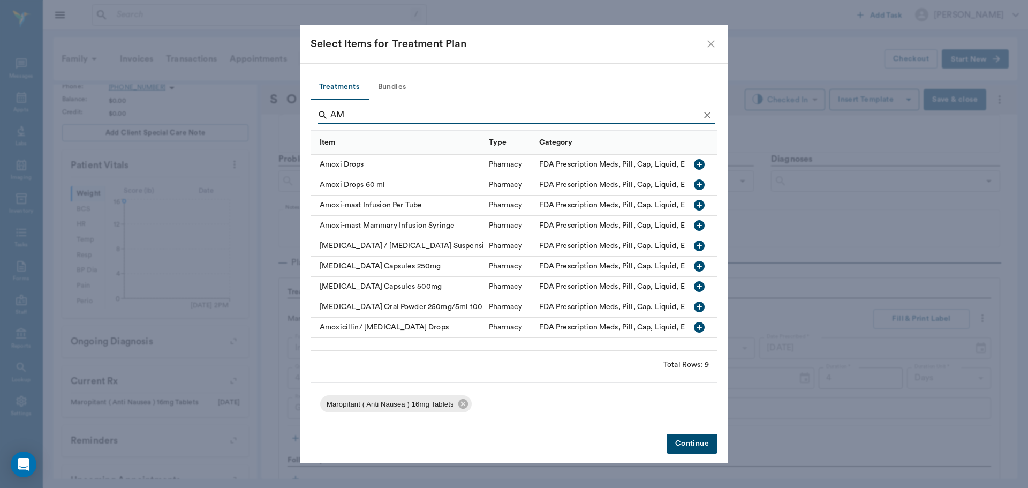
type input "A"
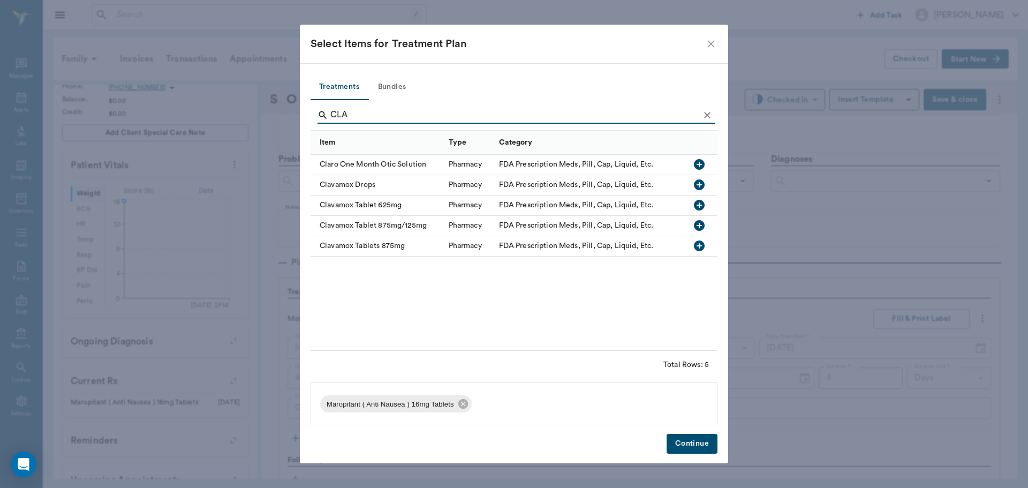
type input "CLA"
click at [701, 187] on icon "button" at bounding box center [699, 184] width 11 height 11
click at [701, 441] on button "Continue" at bounding box center [692, 444] width 51 height 20
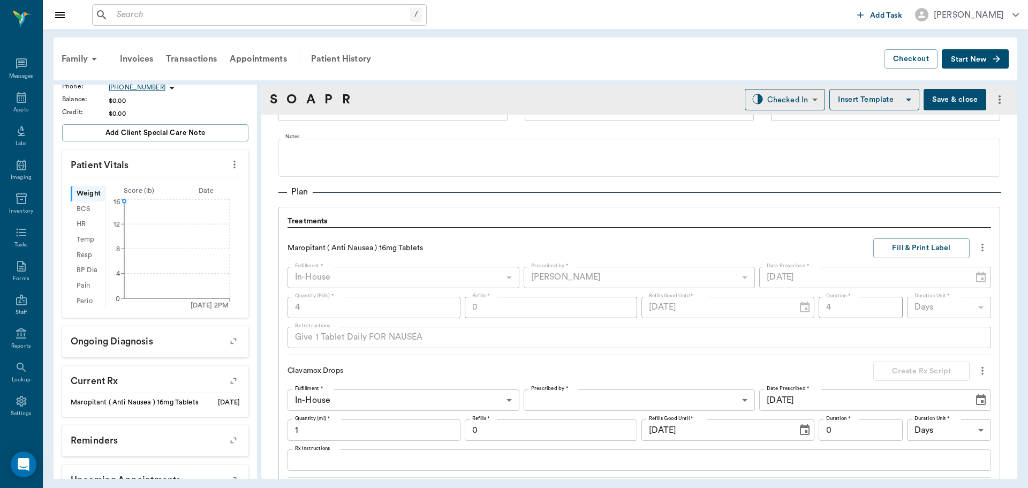
scroll to position [750, 0]
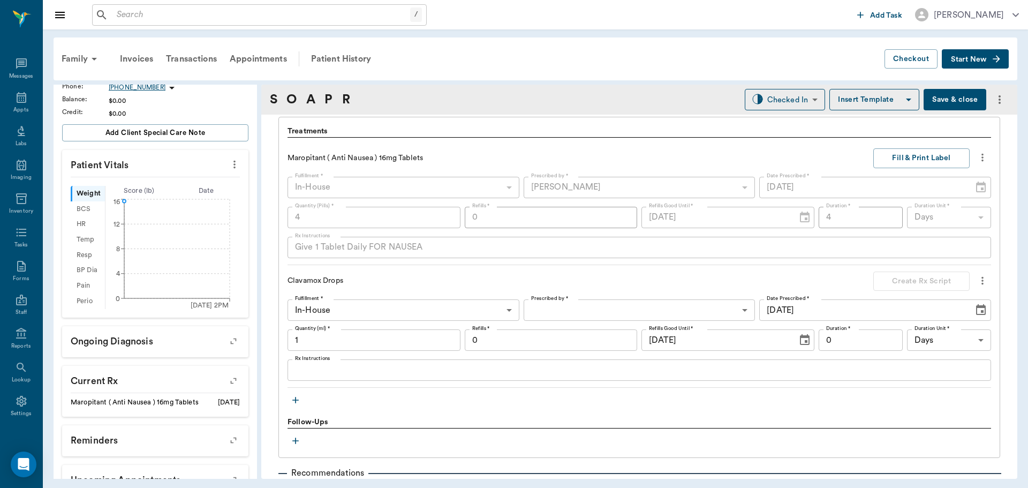
click at [611, 293] on div "Clavamox Drops Create Rx Script Fulfillment * In-House In-House Fulfillment * P…" at bounding box center [638, 329] width 703 height 117
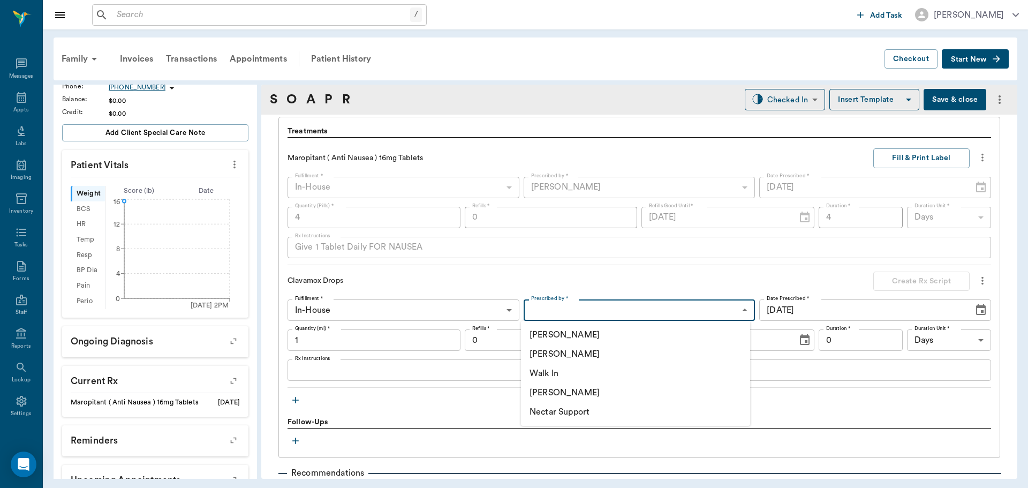
click at [601, 309] on body "/ ​ Add Task Dr. Bert Ellsworth Nectar Messages Appts Labs Imaging Inventory Ta…" at bounding box center [514, 244] width 1028 height 488
click at [579, 353] on li "[PERSON_NAME]" at bounding box center [635, 353] width 229 height 19
type input "63ec2f075fda476ae8351a4d"
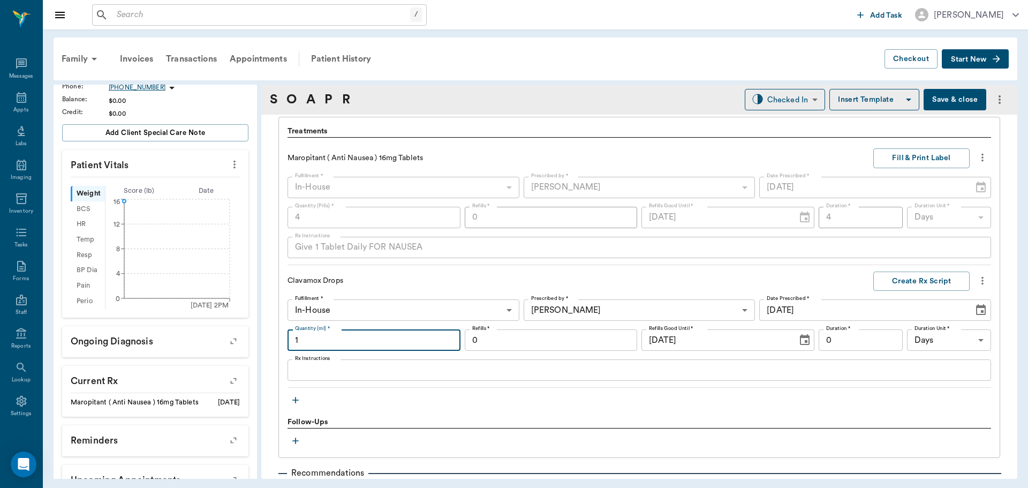
click at [381, 345] on input "1" at bounding box center [373, 339] width 173 height 21
type input "16"
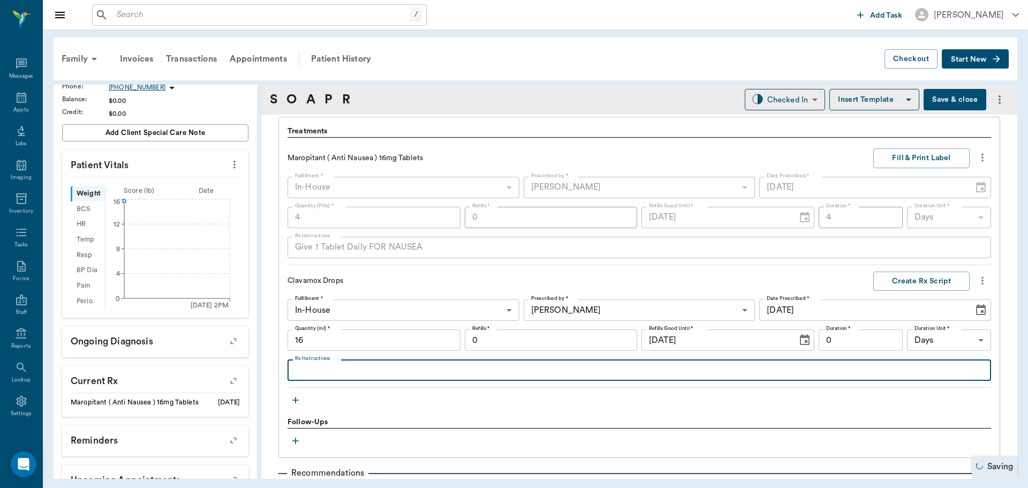
click at [312, 370] on textarea "Rx Instructions" at bounding box center [639, 370] width 688 height 12
type textarea "GIVE 1.6 CC BY MOUTH TWICE A DAY UNTIL GONE"
click at [930, 281] on button "Create Rx Script" at bounding box center [921, 281] width 96 height 20
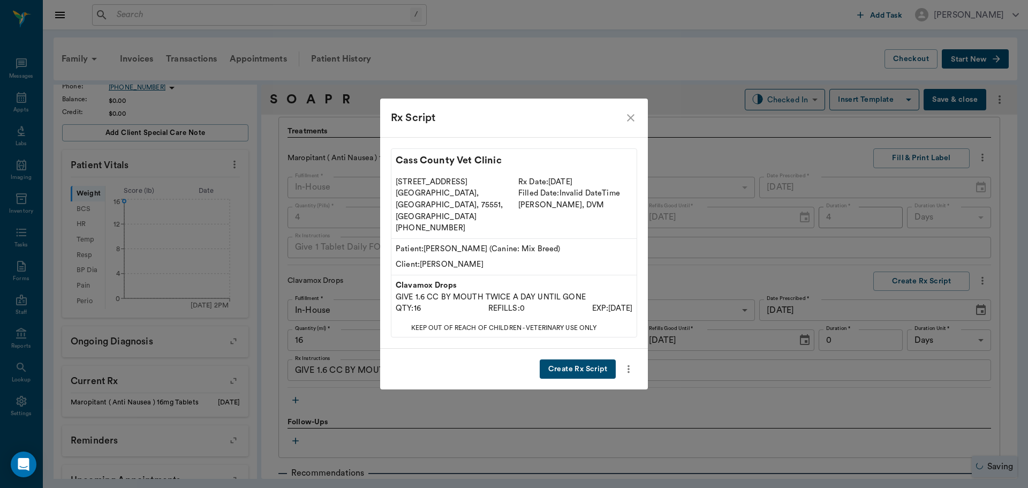
click at [569, 359] on button "Create Rx Script" at bounding box center [578, 369] width 76 height 20
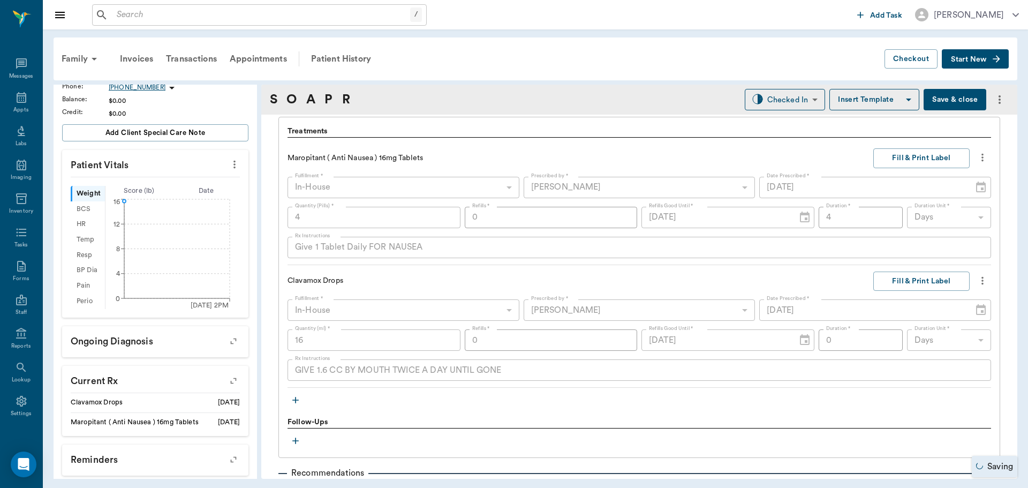
click at [293, 400] on icon "button" at bounding box center [295, 400] width 6 height 6
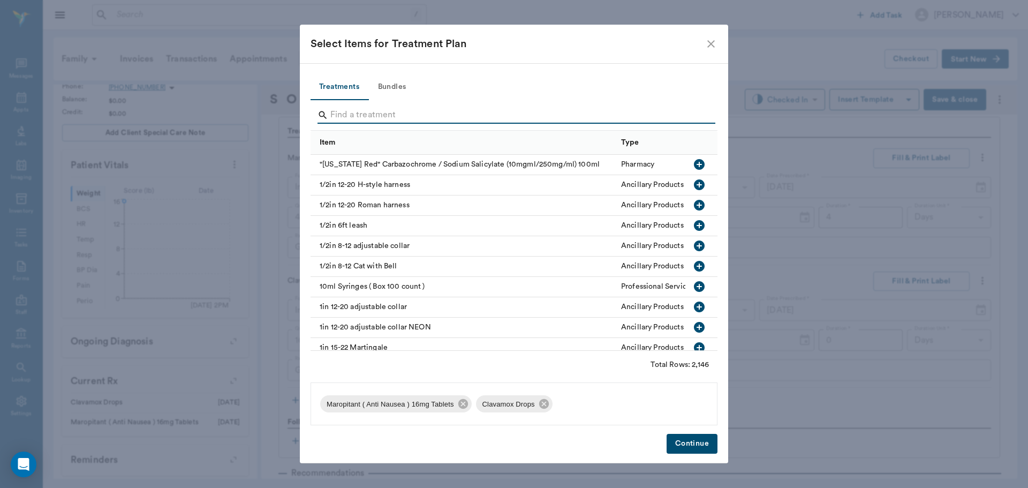
click at [334, 113] on input "Search" at bounding box center [514, 115] width 369 height 17
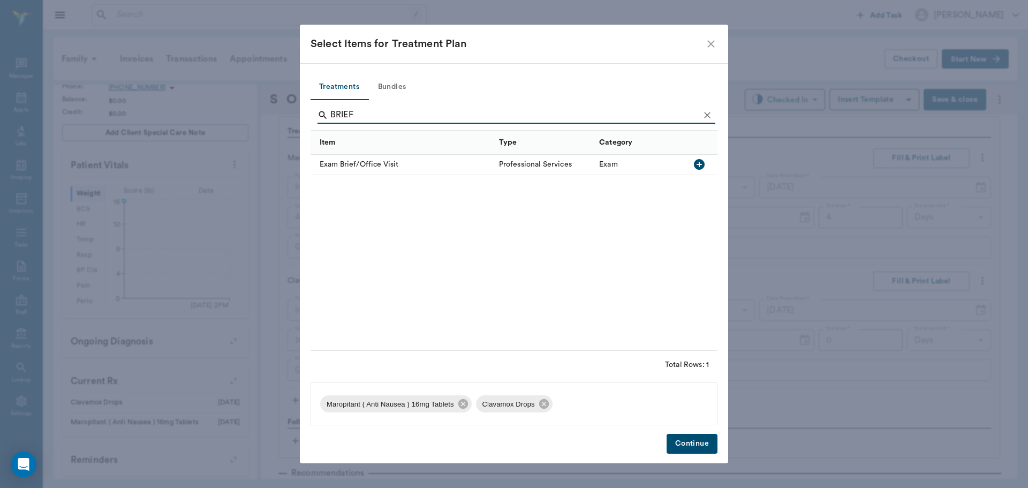
type input "BRIEF"
click at [700, 165] on icon "button" at bounding box center [699, 164] width 13 height 13
click at [690, 450] on button "Continue" at bounding box center [692, 444] width 51 height 20
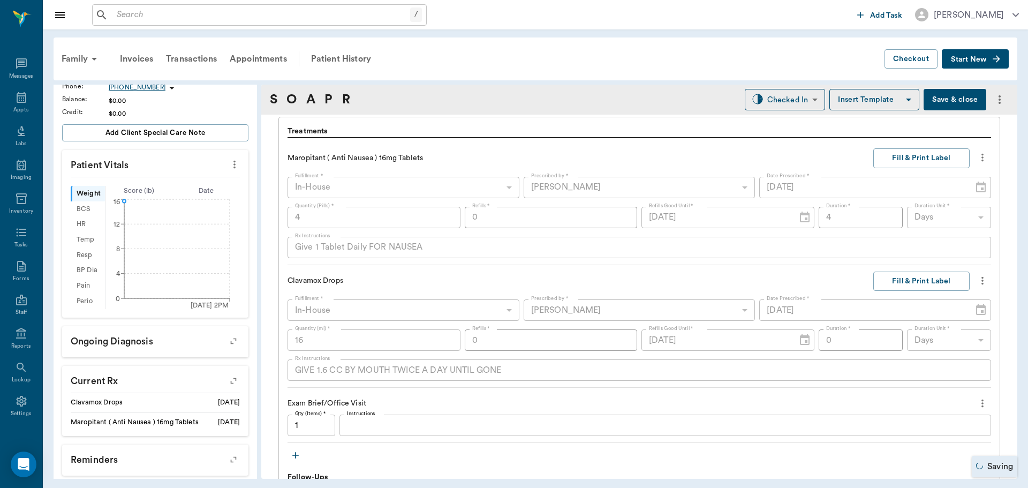
scroll to position [803, 0]
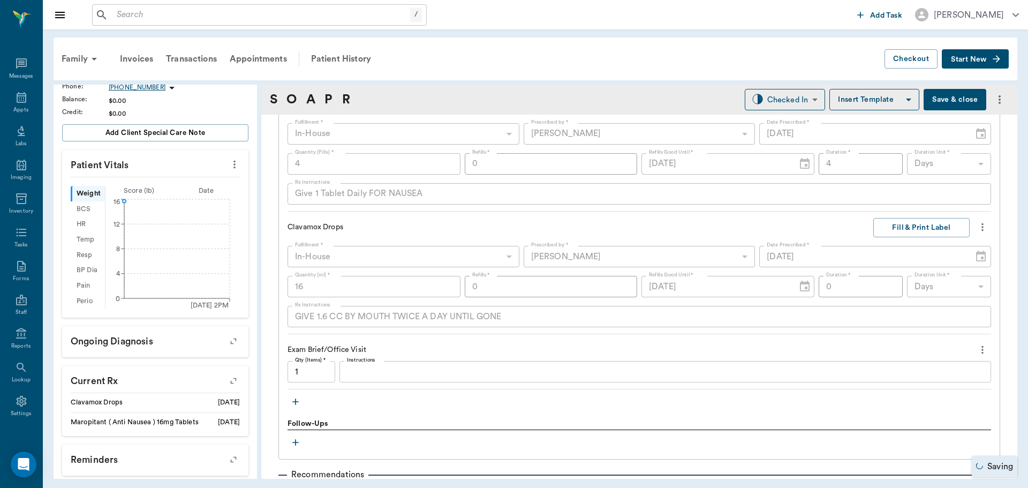
click at [294, 397] on icon "button" at bounding box center [295, 401] width 11 height 11
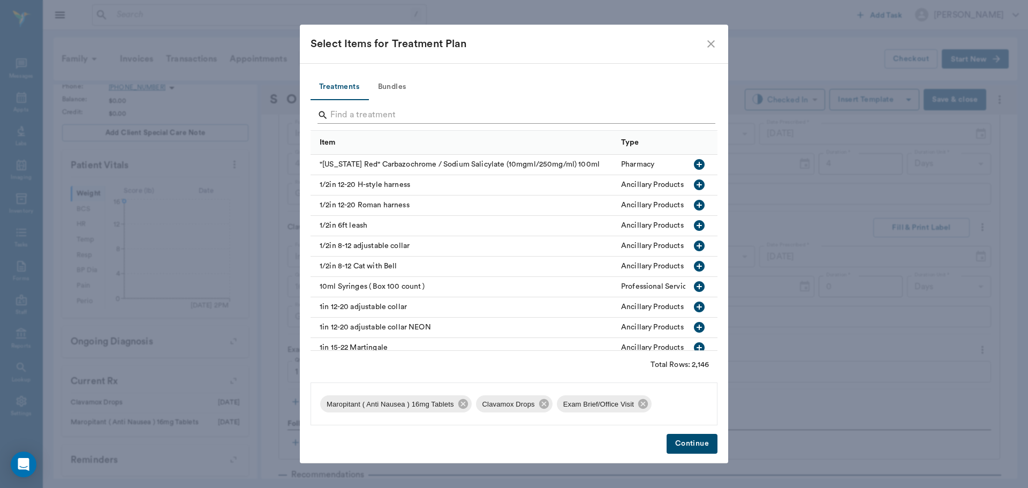
click at [367, 109] on input "Search" at bounding box center [514, 115] width 369 height 17
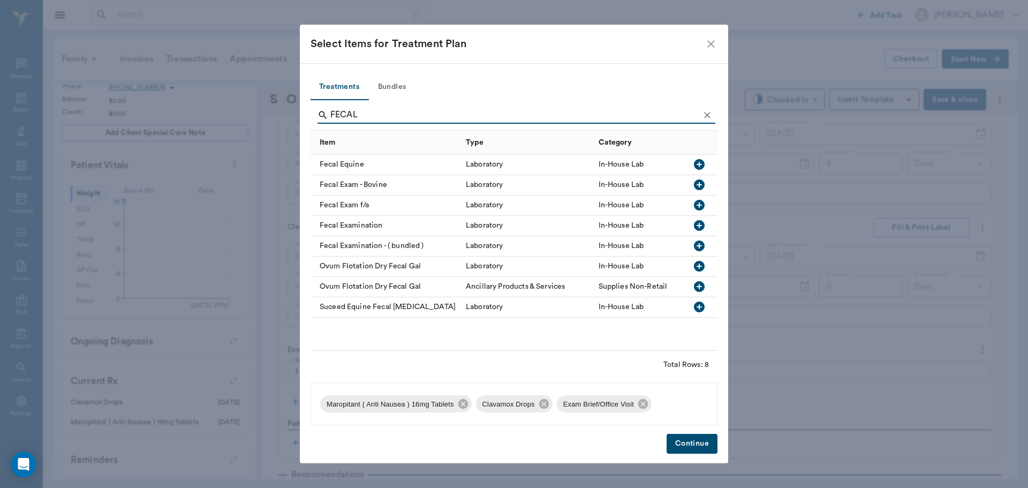
type input "FECAL"
click at [698, 243] on icon "button" at bounding box center [699, 245] width 11 height 11
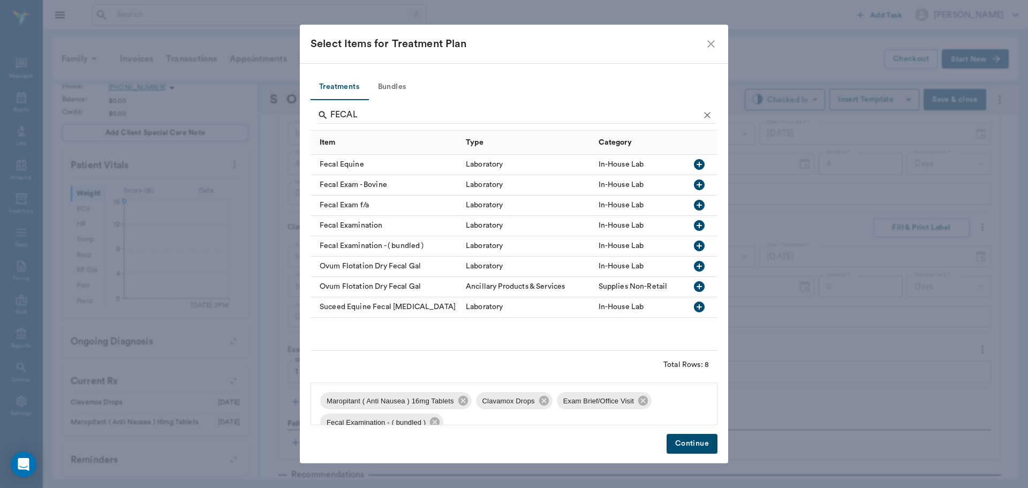
click at [689, 438] on button "Continue" at bounding box center [692, 444] width 51 height 20
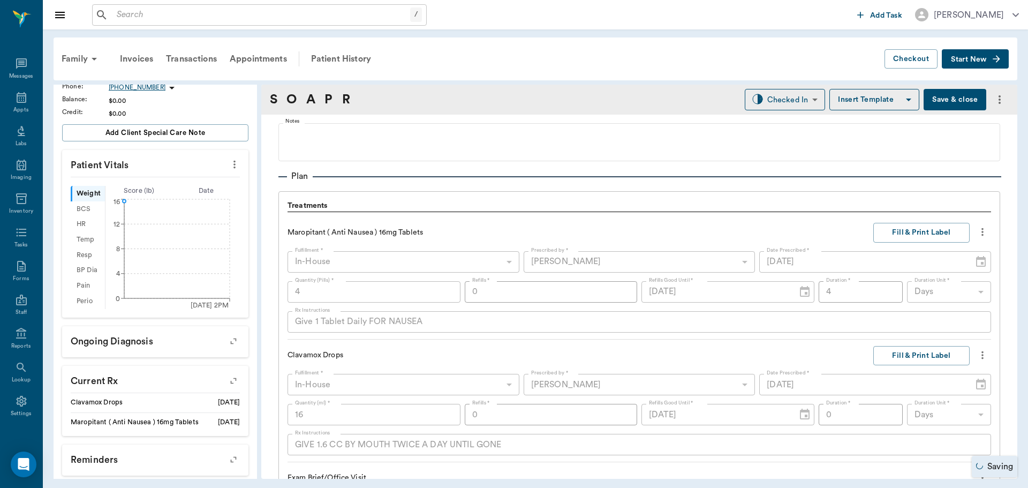
scroll to position [642, 0]
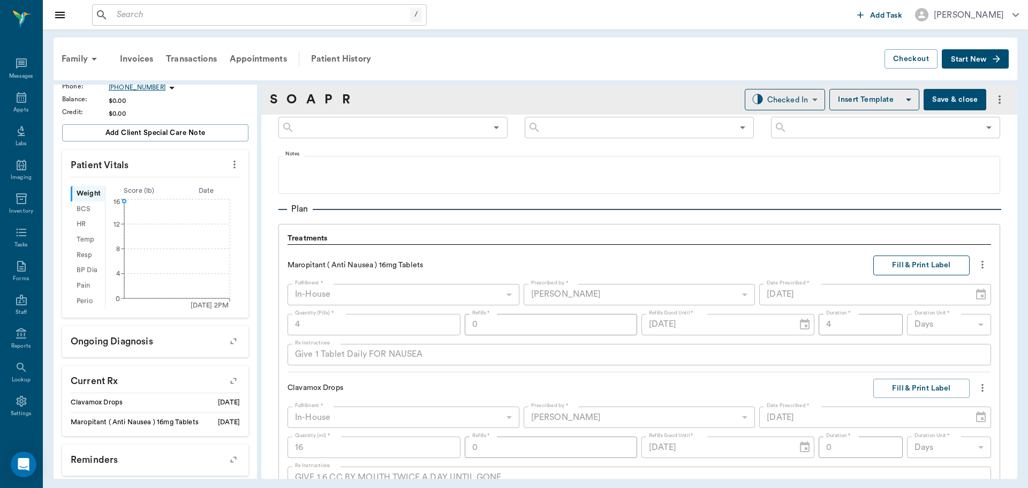
click at [925, 267] on button "Fill & Print Label" at bounding box center [921, 265] width 96 height 20
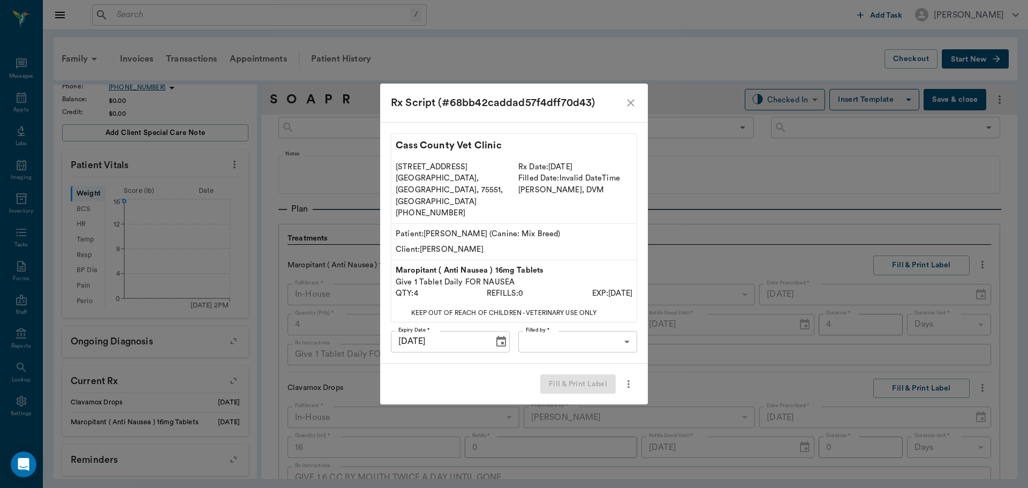
click at [561, 327] on body "/ ​ Add Task Dr. Bert Ellsworth Nectar Messages Appts Labs Imaging Inventory Ta…" at bounding box center [514, 244] width 1028 height 488
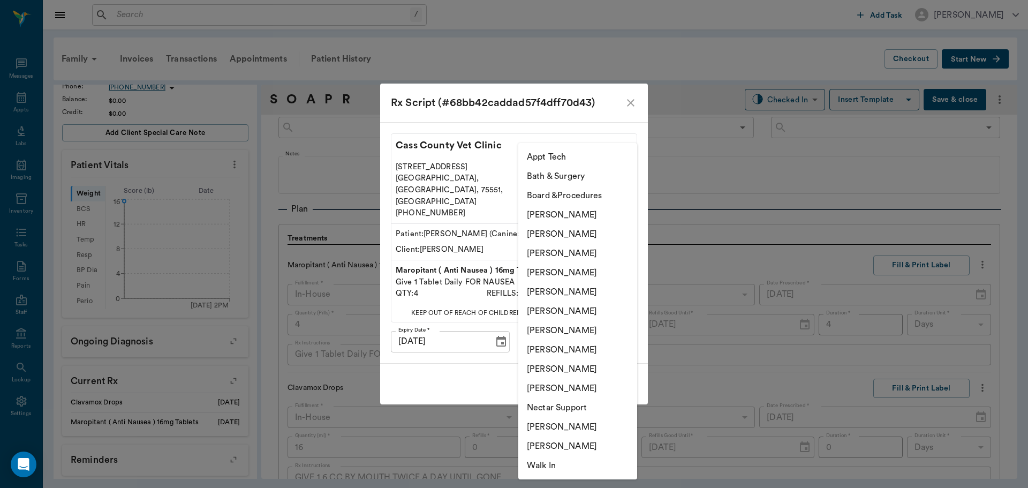
click at [580, 353] on li "[PERSON_NAME]" at bounding box center [577, 349] width 119 height 19
type input "63ec2e7e52e12b0ba117b124"
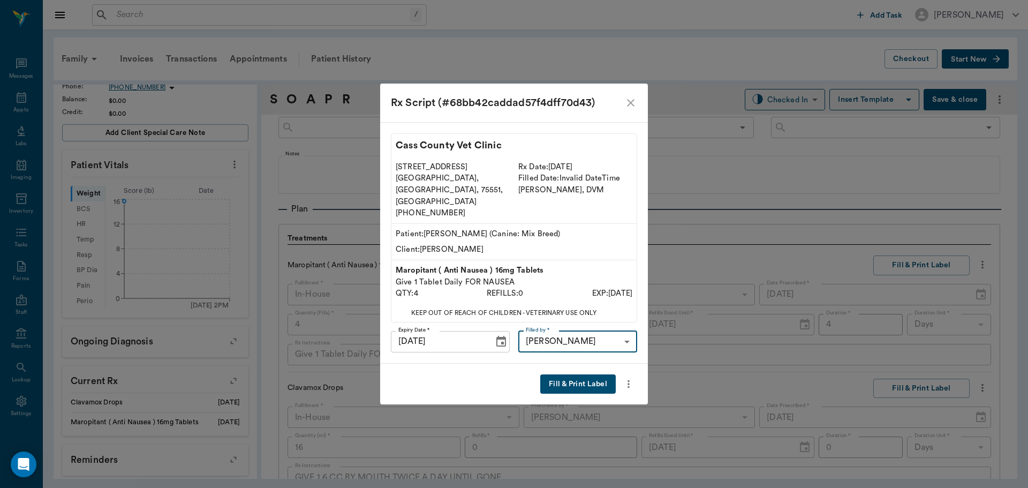
click at [592, 375] on button "Fill & Print Label" at bounding box center [577, 384] width 75 height 20
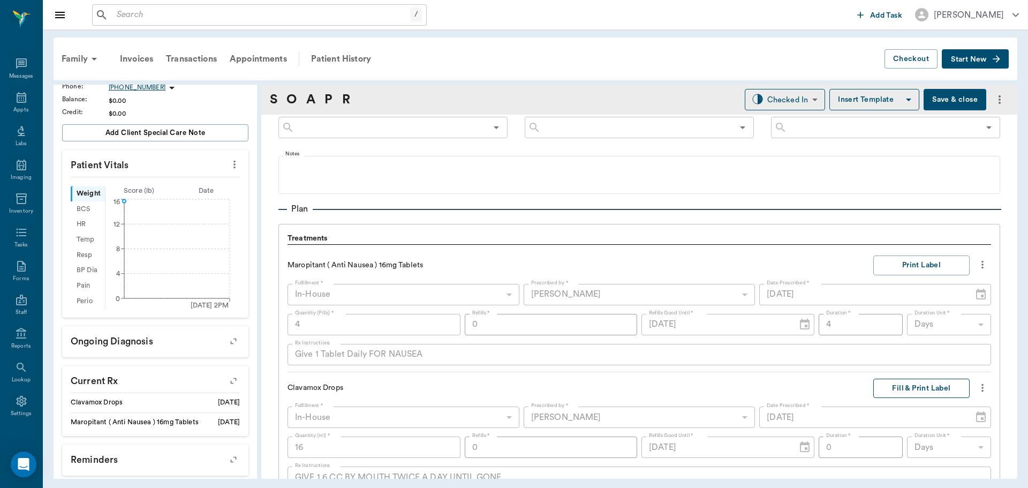
click at [919, 389] on button "Fill & Print Label" at bounding box center [921, 389] width 96 height 20
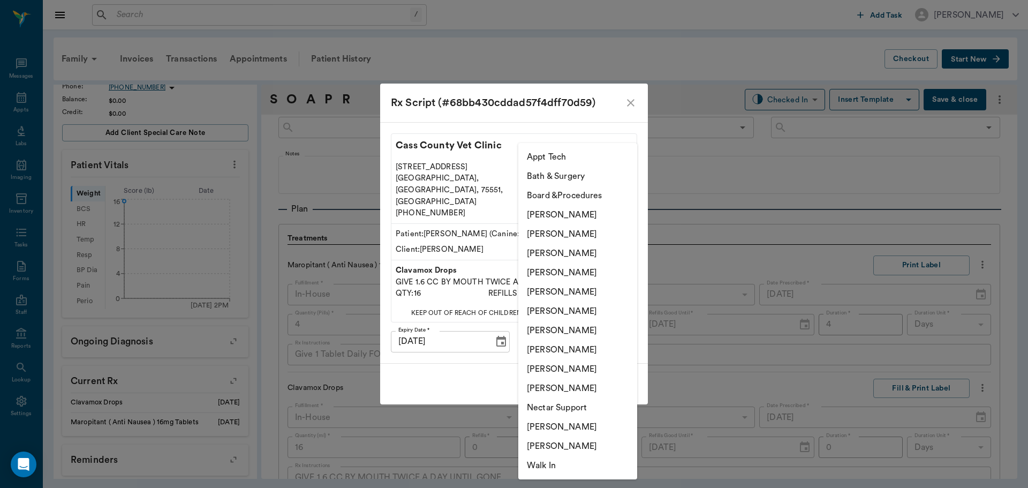
click at [564, 326] on body "/ ​ Add Task Dr. Bert Ellsworth Nectar Messages Appts Labs Imaging Inventory Ta…" at bounding box center [514, 244] width 1028 height 488
click at [562, 347] on li "[PERSON_NAME]" at bounding box center [577, 349] width 119 height 19
type input "63ec2e7e52e12b0ba117b124"
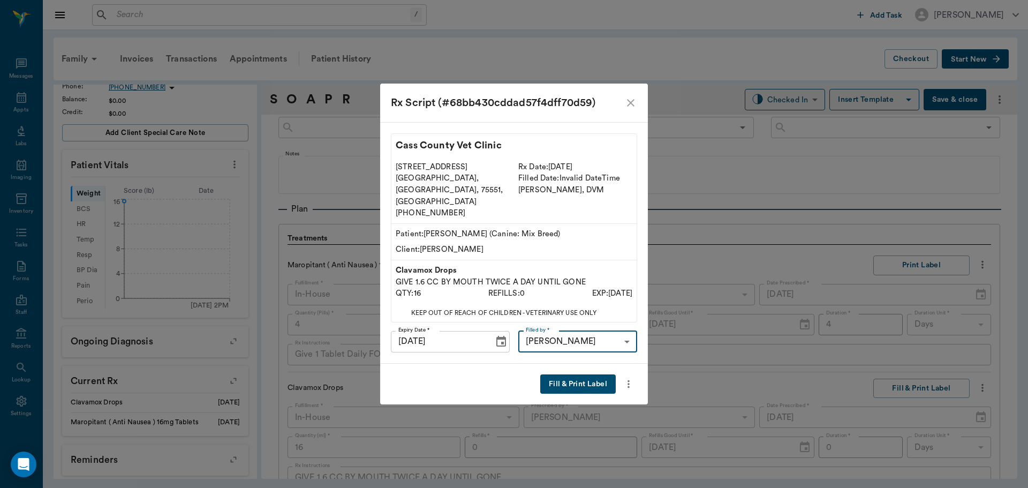
click at [561, 374] on button "Fill & Print Label" at bounding box center [577, 384] width 75 height 20
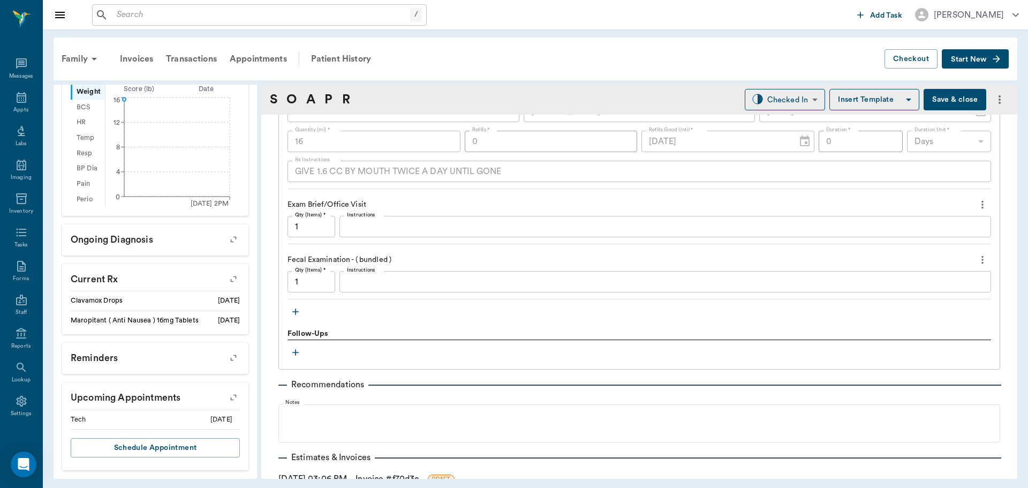
scroll to position [964, 0]
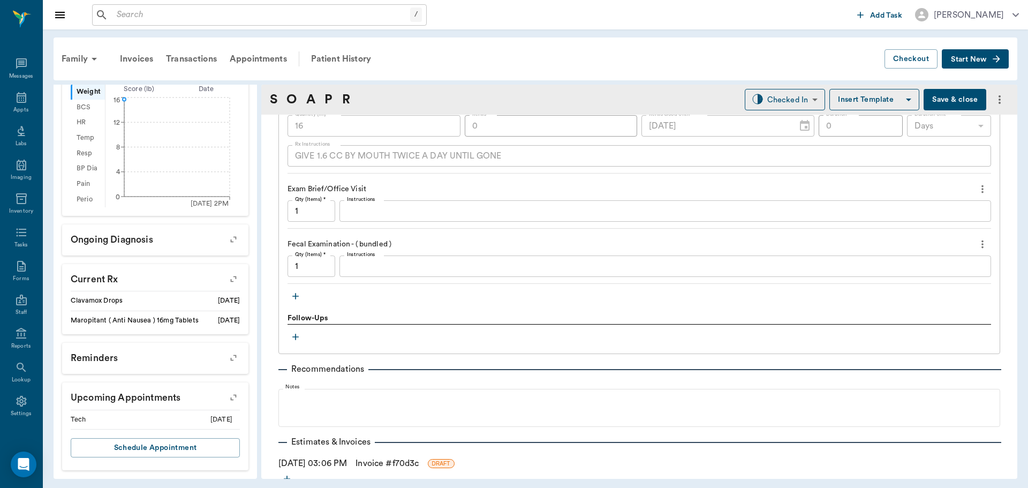
click at [369, 259] on div "x Instructions" at bounding box center [665, 265] width 652 height 21
click at [293, 292] on icon "button" at bounding box center [295, 296] width 11 height 11
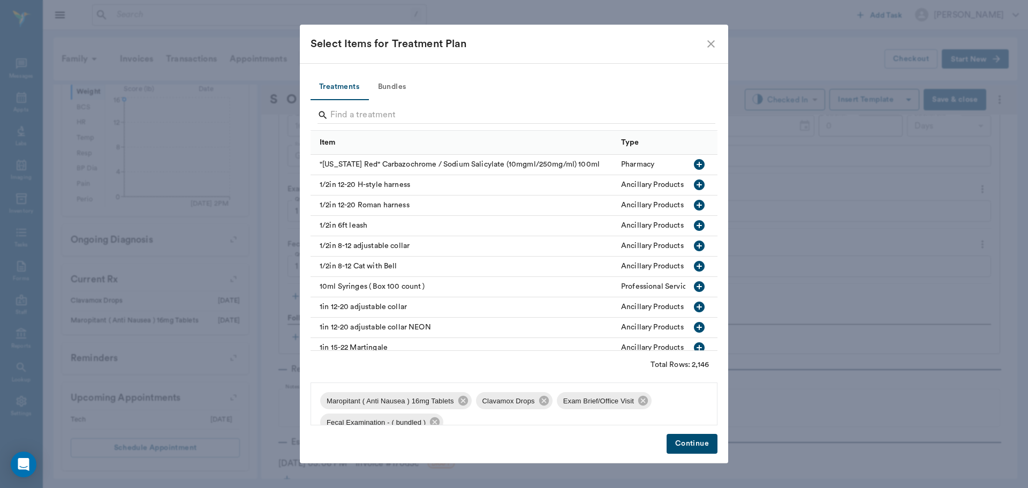
click at [711, 42] on icon "close" at bounding box center [711, 43] width 13 height 13
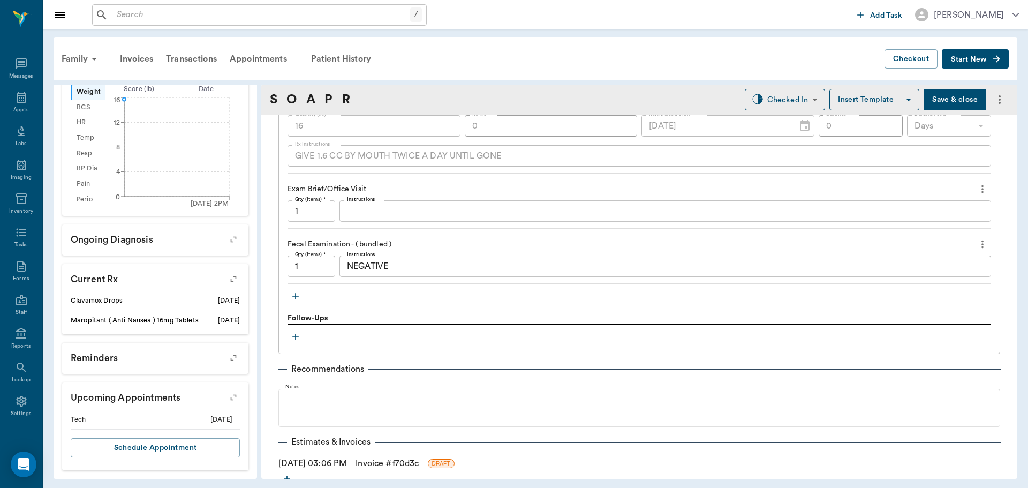
drag, startPoint x: 445, startPoint y: 242, endPoint x: 437, endPoint y: 256, distance: 16.5
click at [443, 245] on div "Fecal Examination - ( bundled )" at bounding box center [638, 244] width 703 height 18
drag, startPoint x: 437, startPoint y: 257, endPoint x: 430, endPoint y: 267, distance: 12.0
click at [436, 258] on div "NEGATIVE x Instructions" at bounding box center [665, 265] width 652 height 21
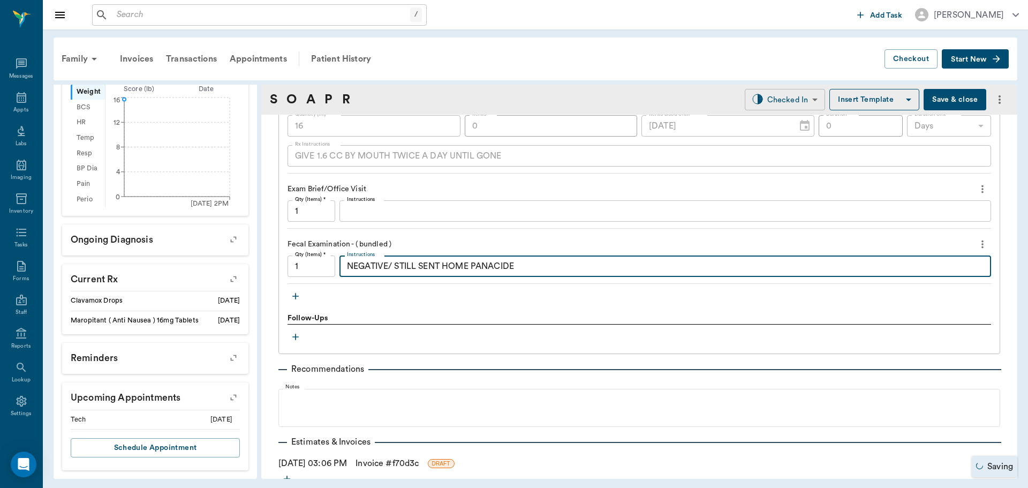
type textarea "NEGATIVE/ STILL SENT HOME PANACIDE"
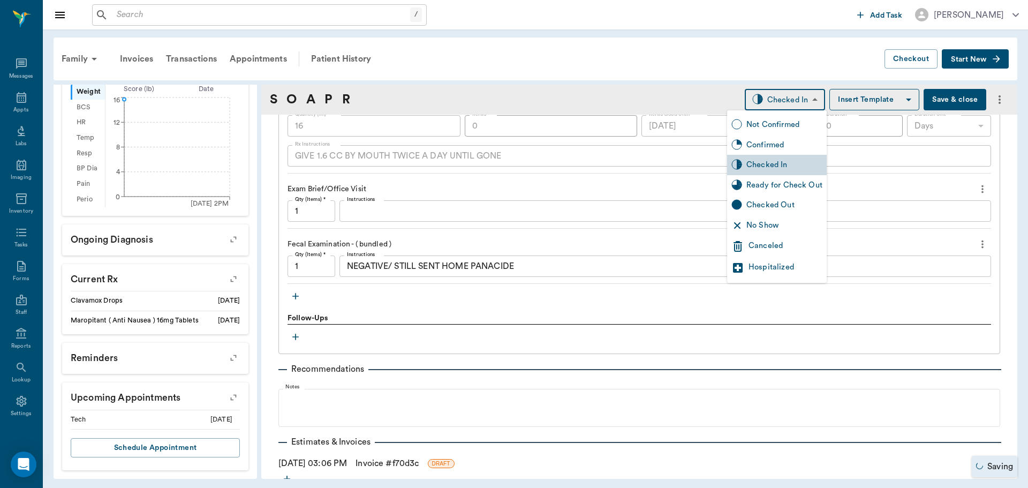
click at [778, 105] on body "/ ​ Add Task Dr. Bert Ellsworth Nectar Messages Appts Labs Imaging Inventory Ta…" at bounding box center [514, 244] width 1028 height 488
click at [769, 184] on div "Ready for Check Out" at bounding box center [784, 185] width 76 height 12
type input "READY_TO_CHECKOUT"
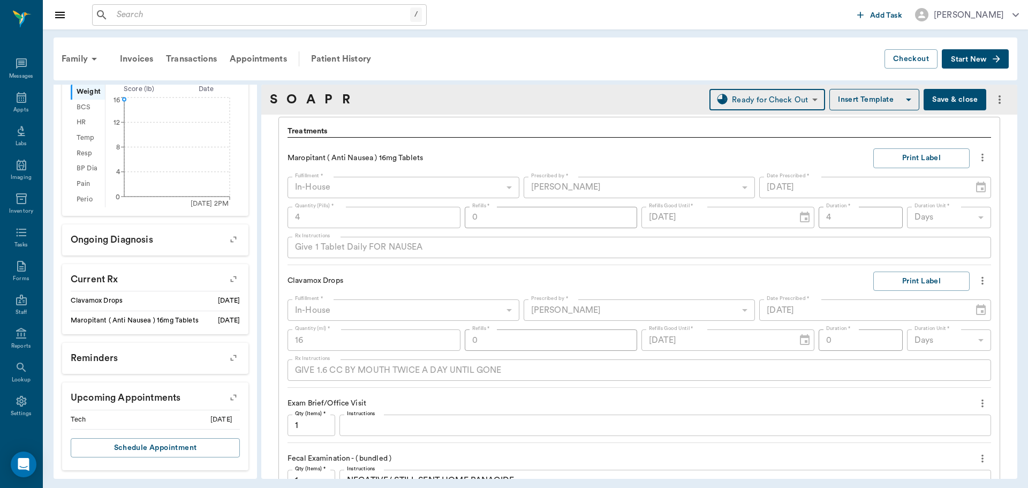
scroll to position [803, 0]
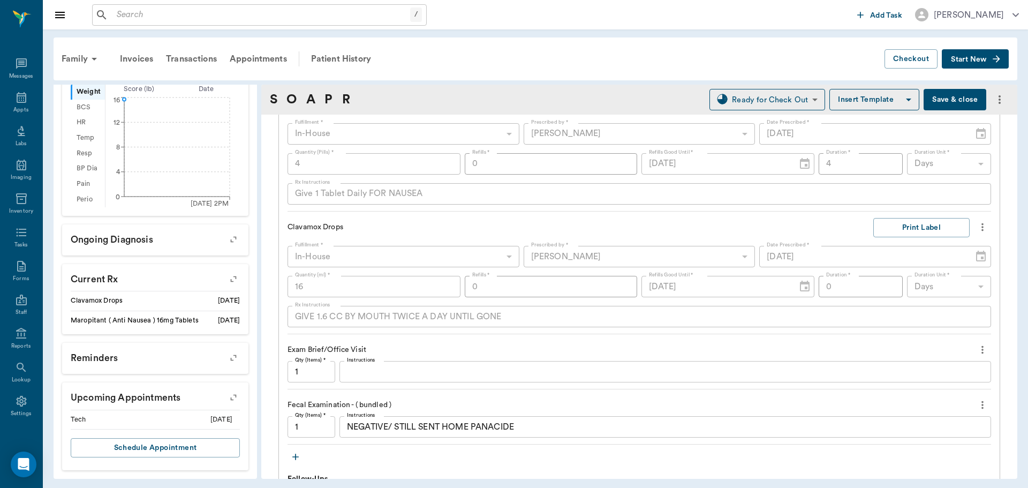
drag, startPoint x: 978, startPoint y: 348, endPoint x: 952, endPoint y: 350, distance: 25.2
click at [977, 348] on icon "more" at bounding box center [983, 349] width 12 height 13
click at [920, 391] on span "Delete" at bounding box center [929, 387] width 90 height 11
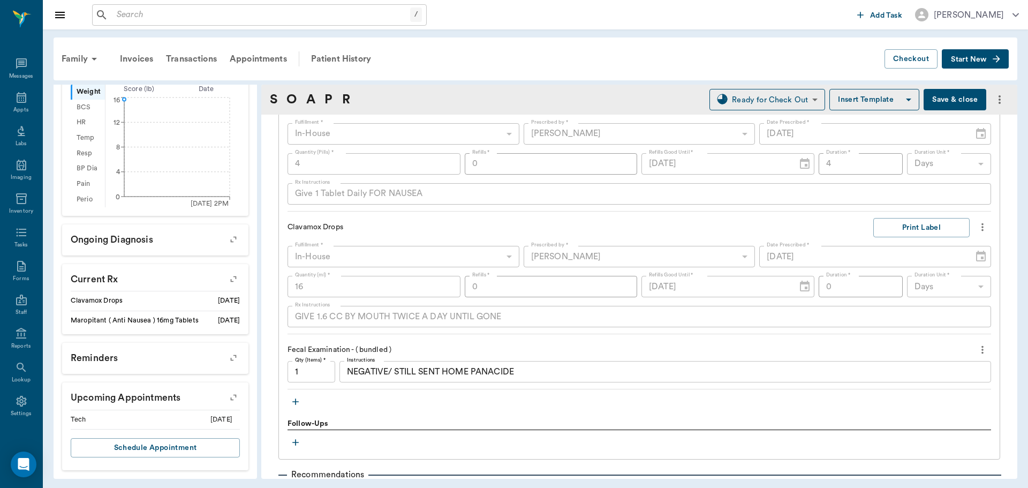
click at [981, 347] on icon "more" at bounding box center [982, 350] width 2 height 8
click at [904, 391] on span "Delete" at bounding box center [929, 387] width 90 height 11
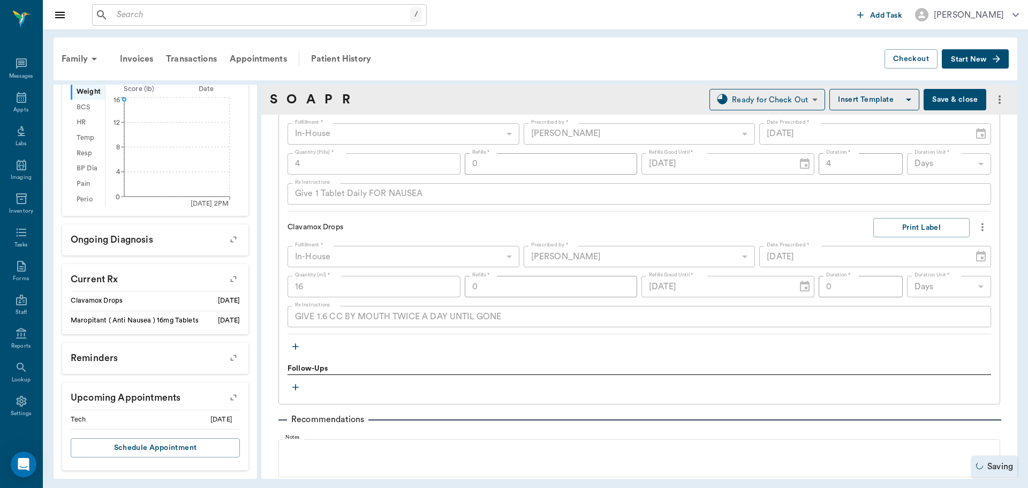
click at [294, 350] on icon "button" at bounding box center [295, 346] width 11 height 11
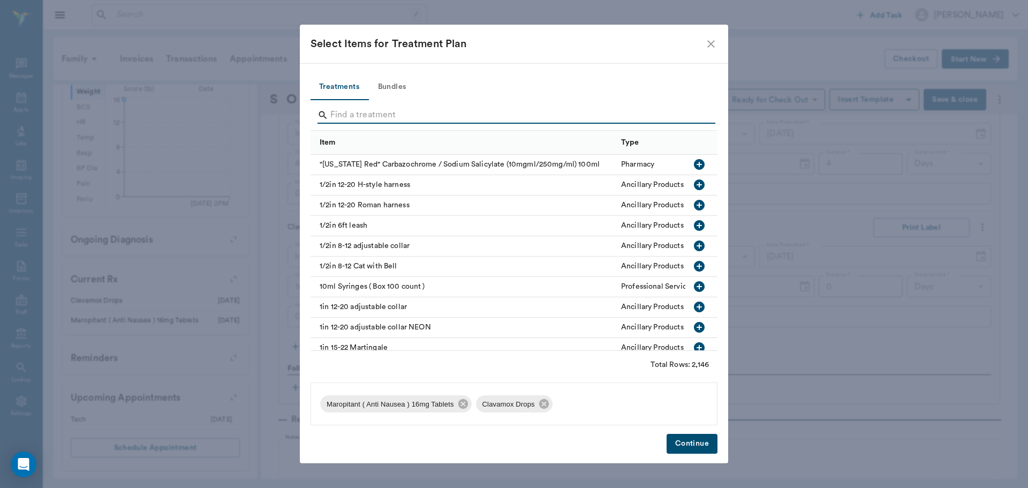
click at [360, 117] on input "Search" at bounding box center [514, 115] width 369 height 17
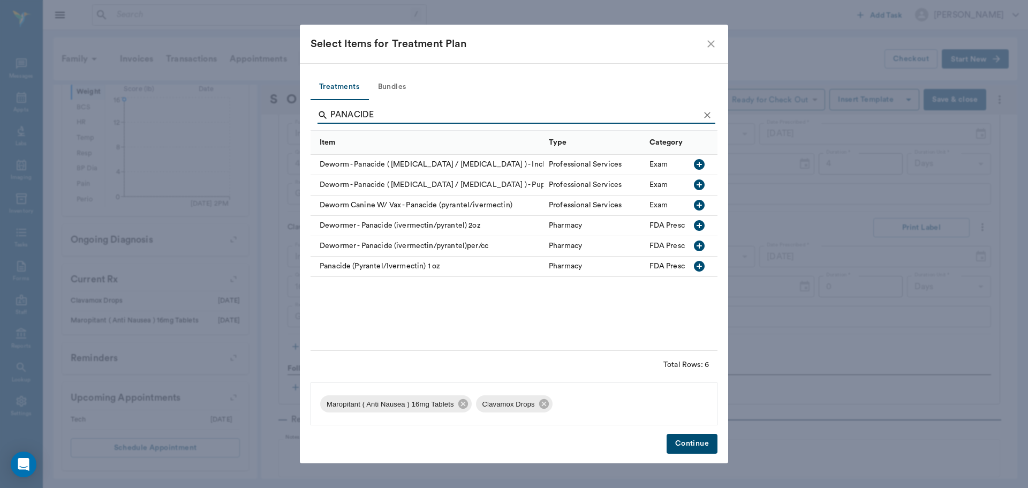
type input "PANACIDE"
click at [701, 185] on icon "button" at bounding box center [699, 184] width 13 height 13
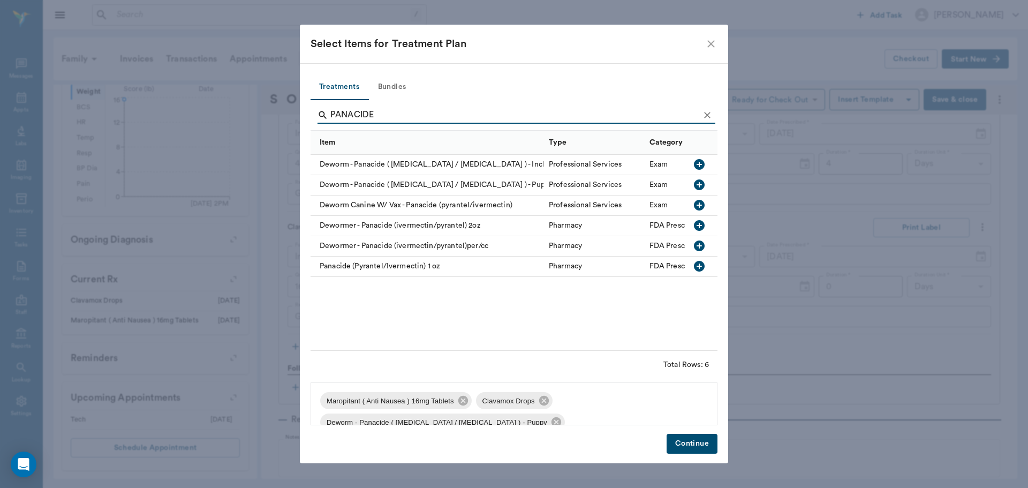
click at [675, 448] on button "Continue" at bounding box center [692, 444] width 51 height 20
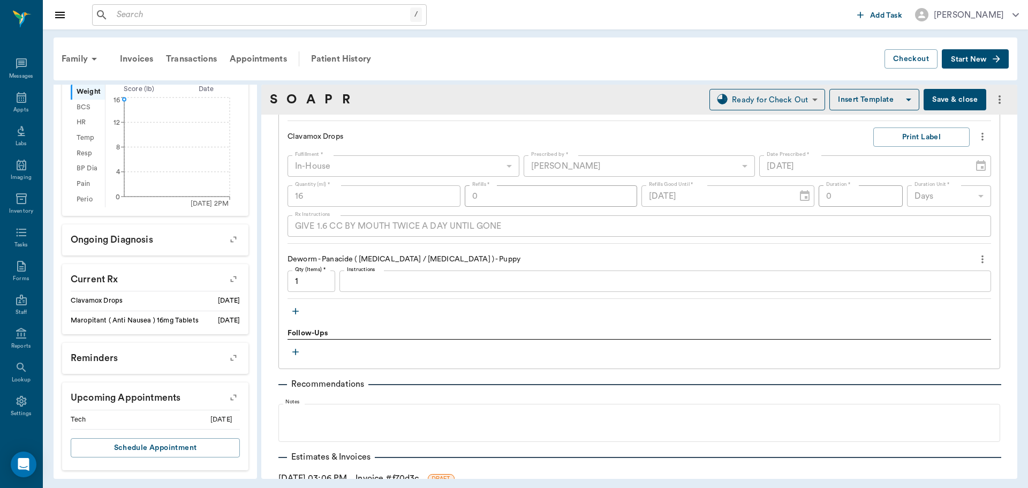
scroll to position [910, 0]
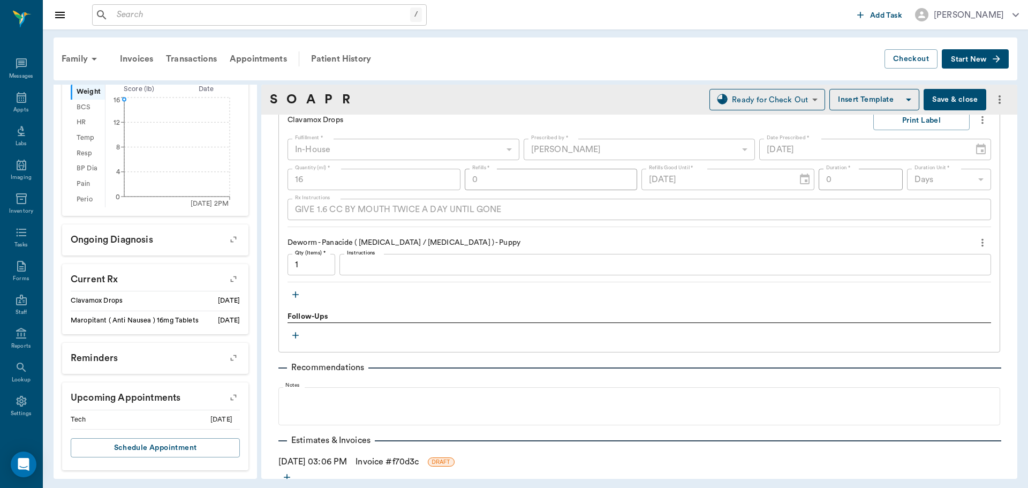
click at [296, 291] on icon "button" at bounding box center [295, 294] width 11 height 11
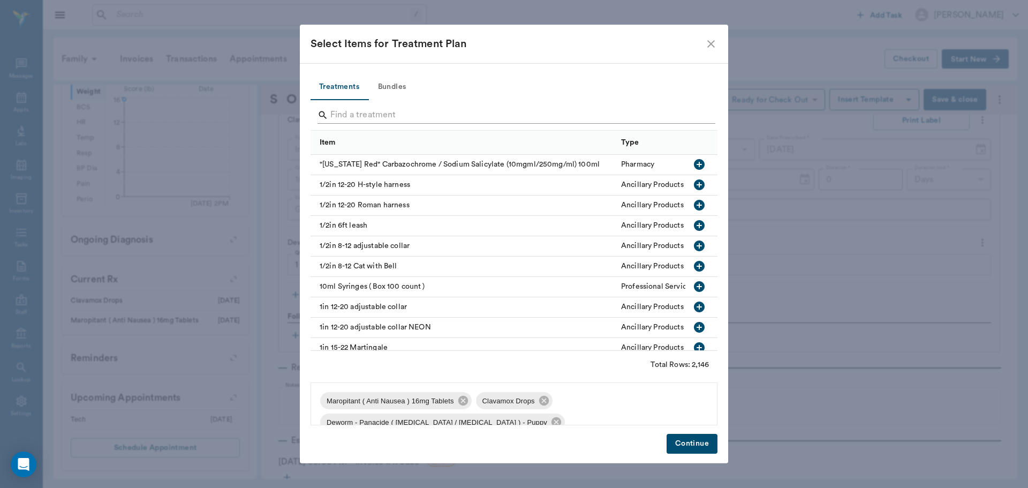
click at [422, 112] on input "Search" at bounding box center [514, 115] width 369 height 17
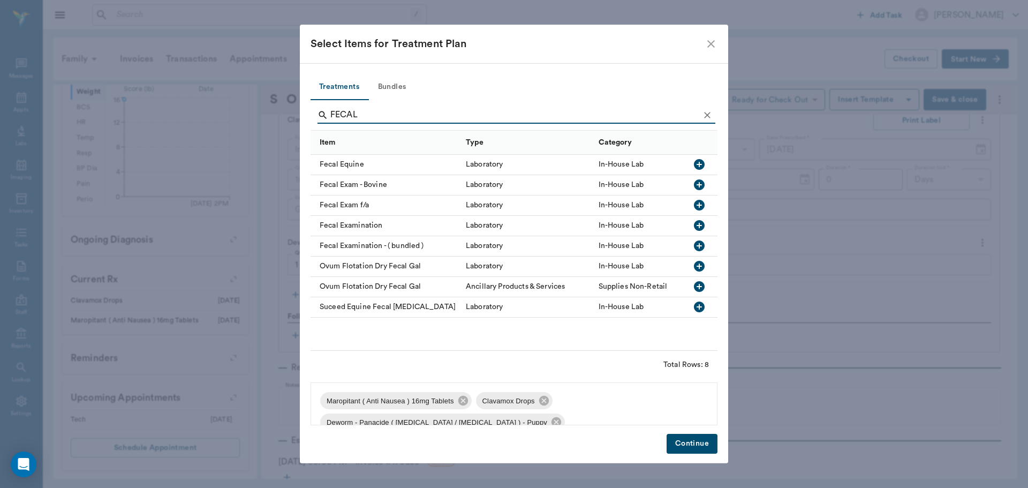
type input "FECAL"
click at [701, 228] on icon "button" at bounding box center [699, 225] width 11 height 11
click at [698, 440] on button "Continue" at bounding box center [692, 444] width 51 height 20
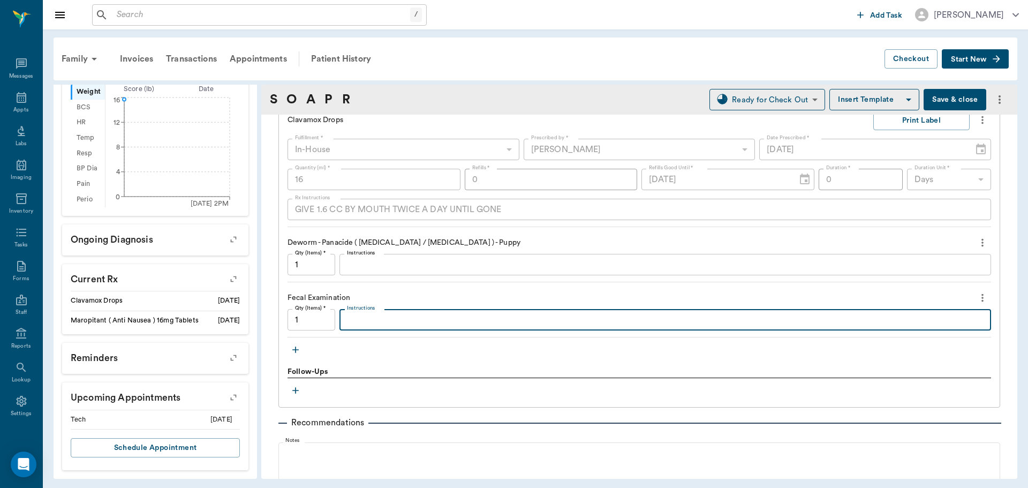
click at [364, 322] on textarea "Instructions" at bounding box center [665, 320] width 637 height 12
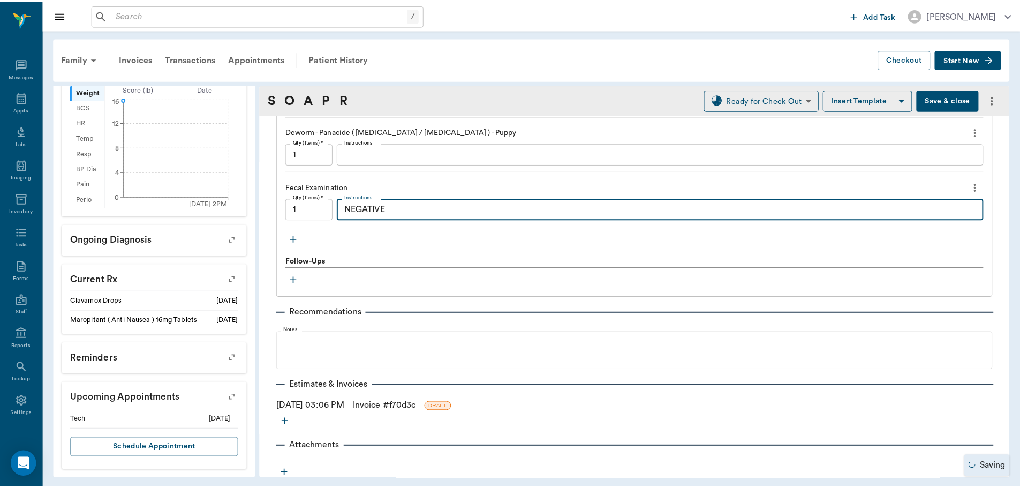
scroll to position [1023, 0]
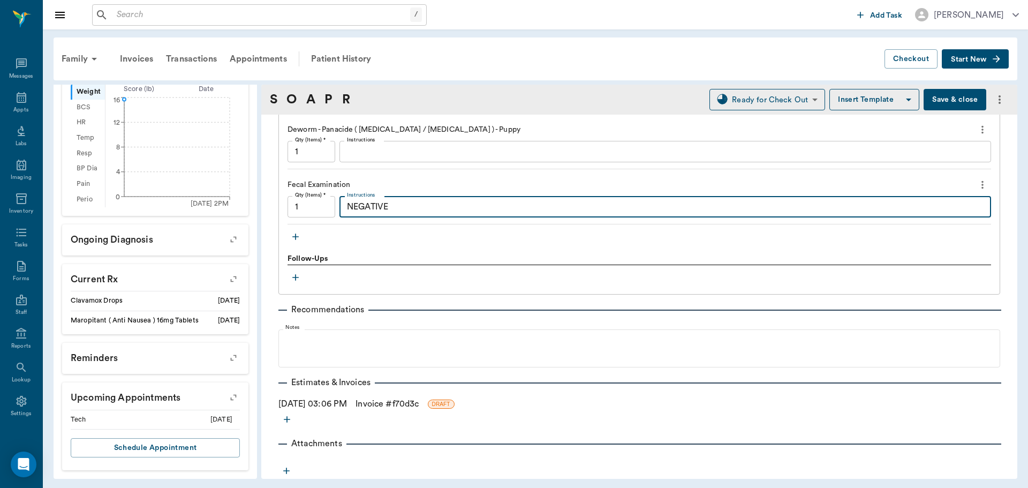
type textarea "NEGATIVE"
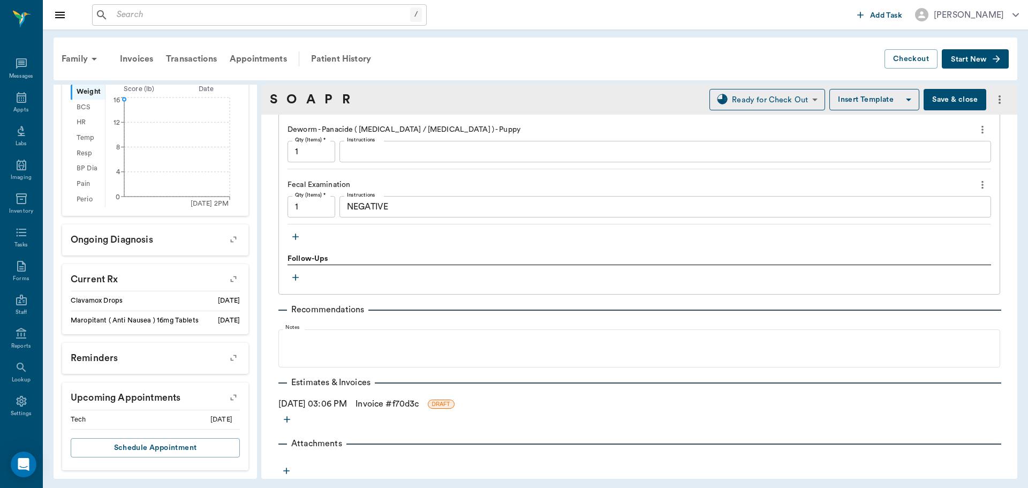
click at [966, 95] on button "Save & close" at bounding box center [955, 99] width 63 height 21
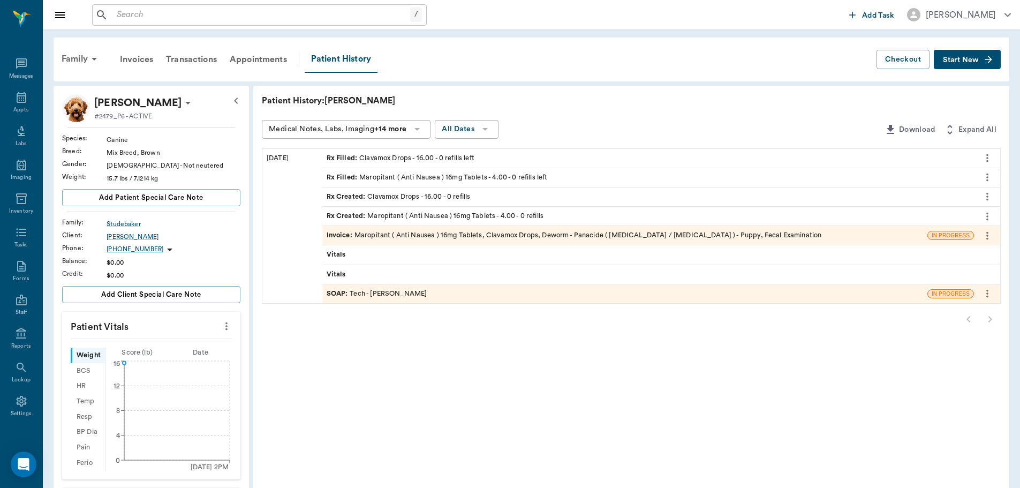
click at [327, 295] on span "SOAP :" at bounding box center [339, 294] width 24 height 10
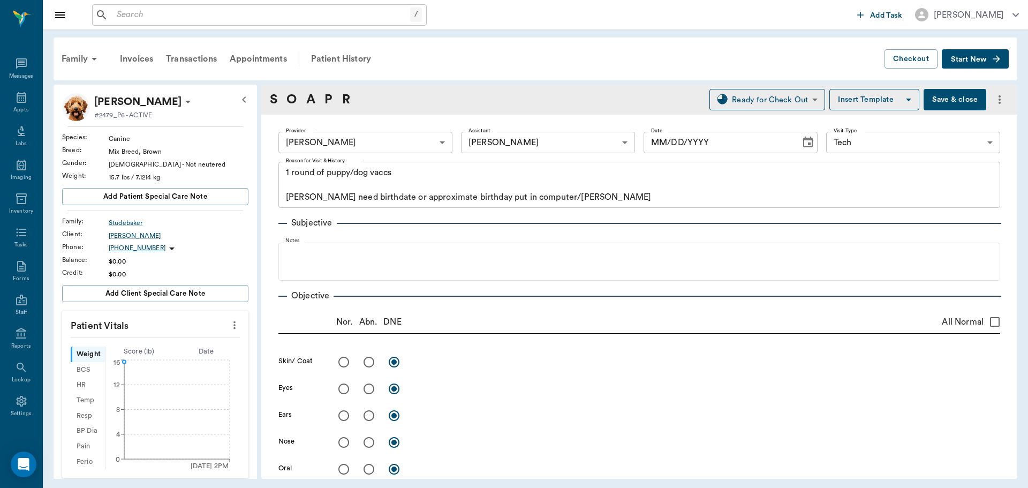
type input "63ec2e7e52e12b0ba117b124"
type input "6740bf97de10e07744acf1eb"
type input "65d2be4f46e3a538d89b8c1a"
type textarea "1 round of puppy/dog vaccs Caryn need birthdate or approximate birthday put in …"
type input "[DATE]"
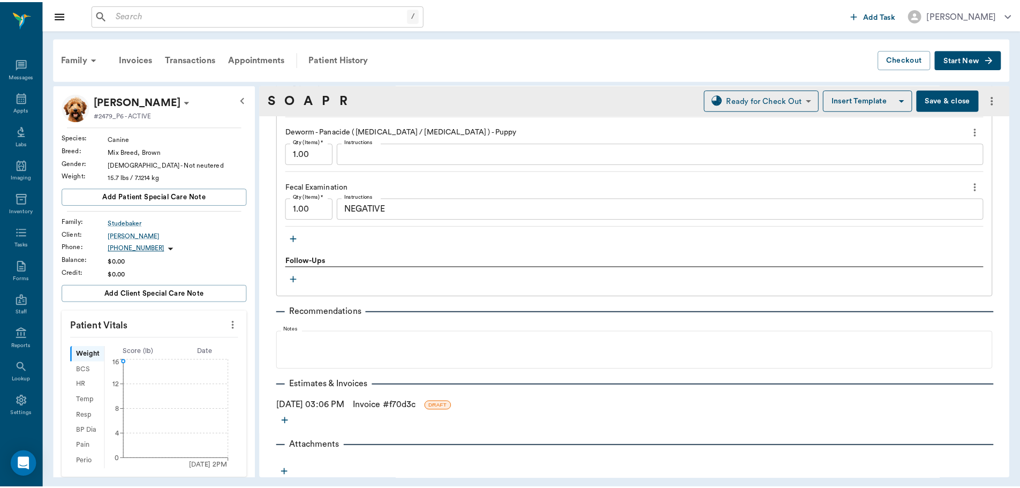
scroll to position [1023, 0]
click at [382, 404] on link "Invoice # f70d3c" at bounding box center [386, 403] width 63 height 13
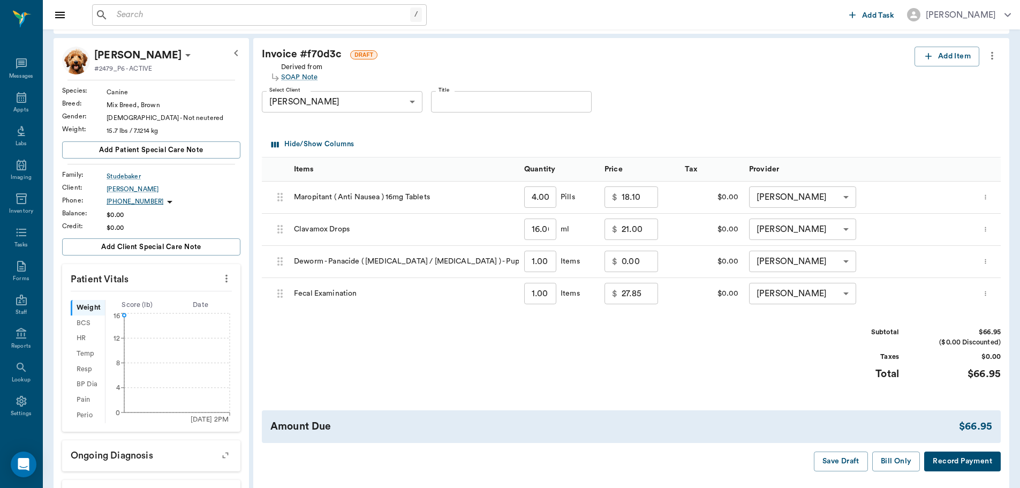
scroll to position [54, 0]
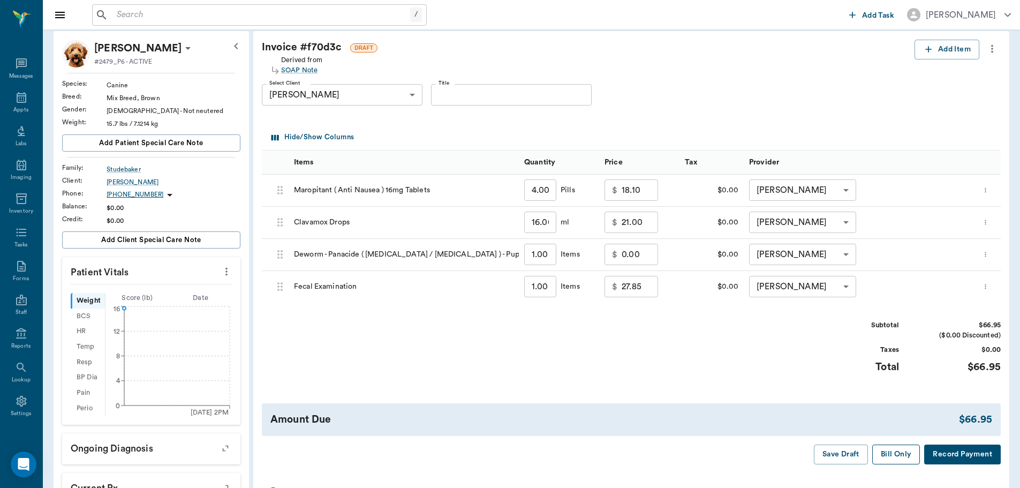
click at [886, 448] on button "Bill Only" at bounding box center [896, 454] width 48 height 20
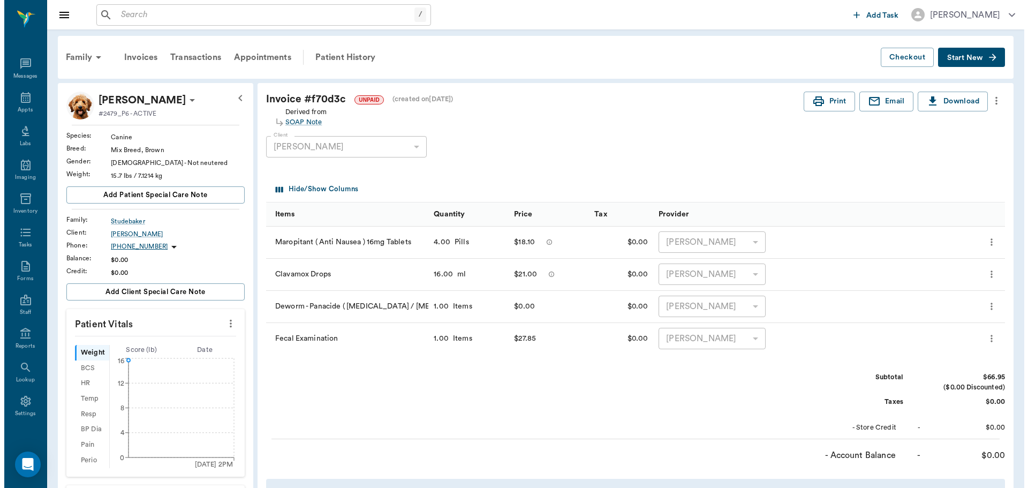
scroll to position [0, 0]
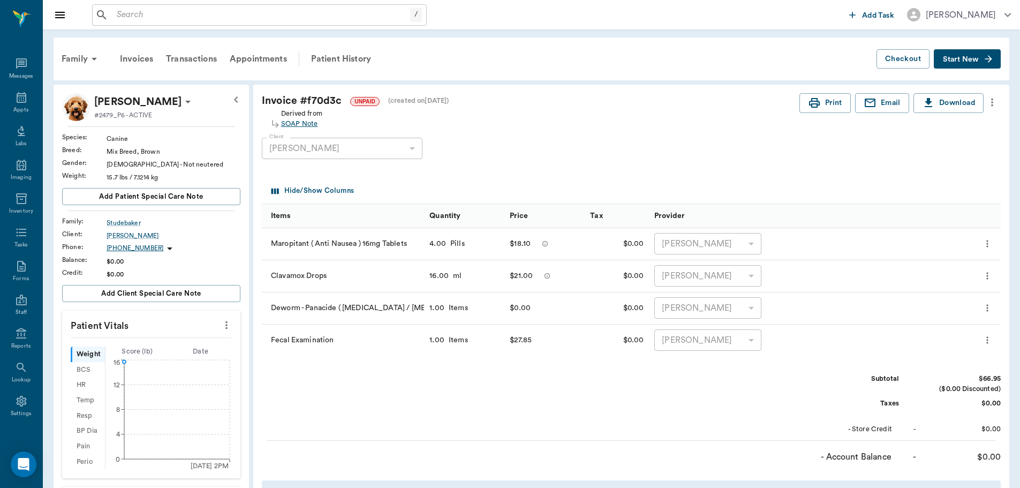
click at [306, 125] on div "SOAP Note" at bounding box center [301, 124] width 41 height 10
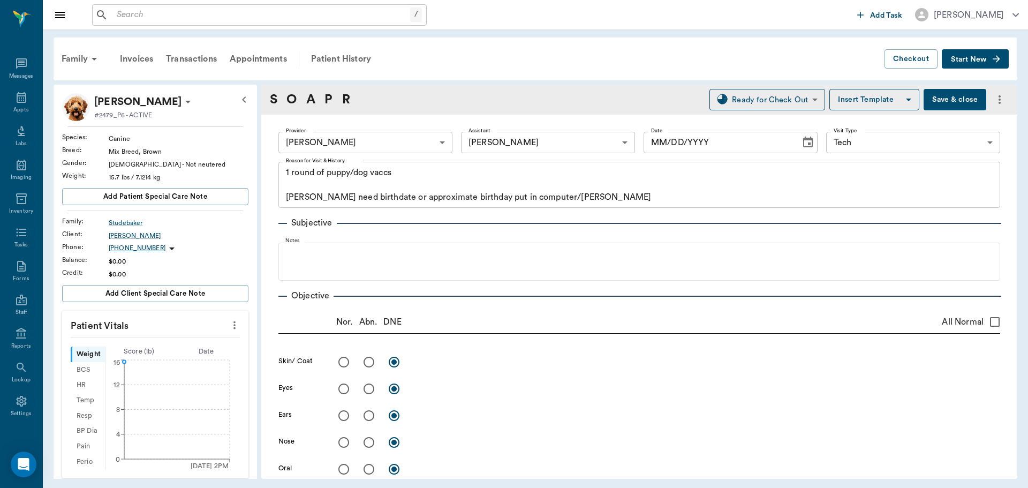
type input "63ec2e7e52e12b0ba117b124"
type input "6740bf97de10e07744acf1eb"
type input "65d2be4f46e3a538d89b8c1a"
type textarea "1 round of puppy/dog vaccs Caryn need birthdate or approximate birthday put in …"
type input "[DATE]"
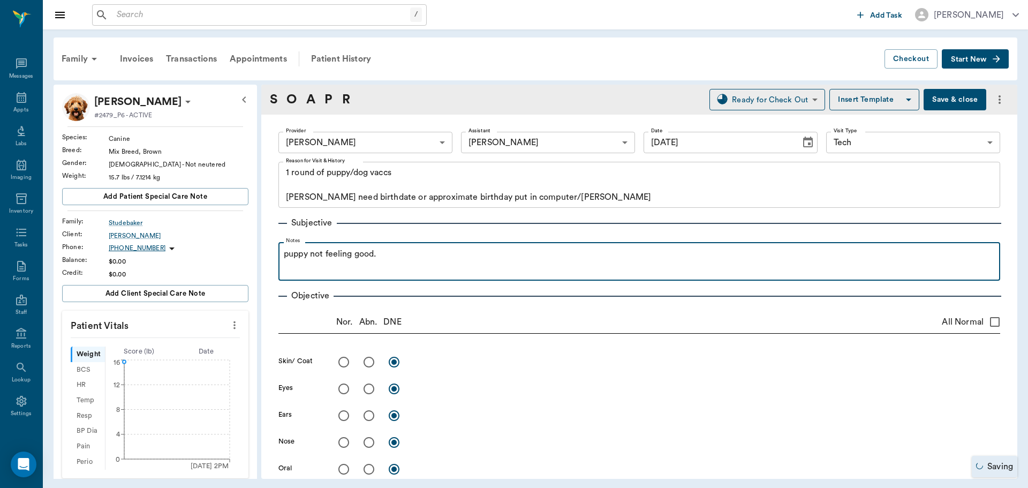
click at [326, 274] on div "puppy not feeling good." at bounding box center [639, 260] width 711 height 27
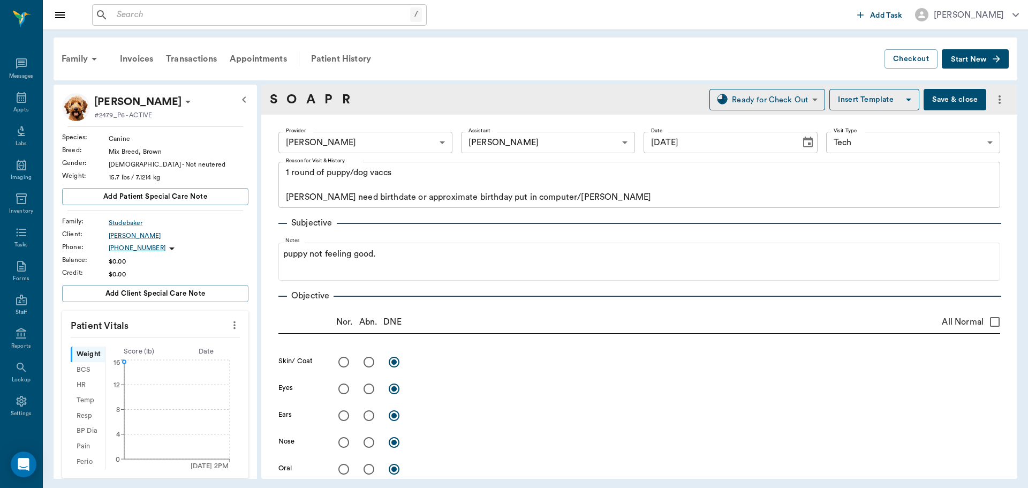
click at [496, 237] on div "Subjective Notes puppy not feeling good." at bounding box center [639, 244] width 722 height 73
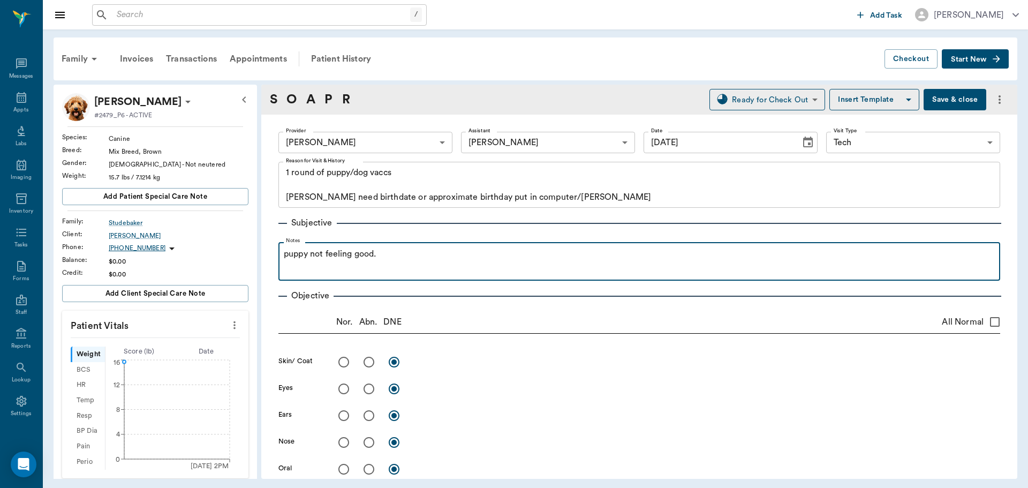
click at [348, 269] on div "puppy not feeling good." at bounding box center [639, 260] width 711 height 27
click at [404, 252] on p "puppy not feeling good." at bounding box center [639, 253] width 711 height 13
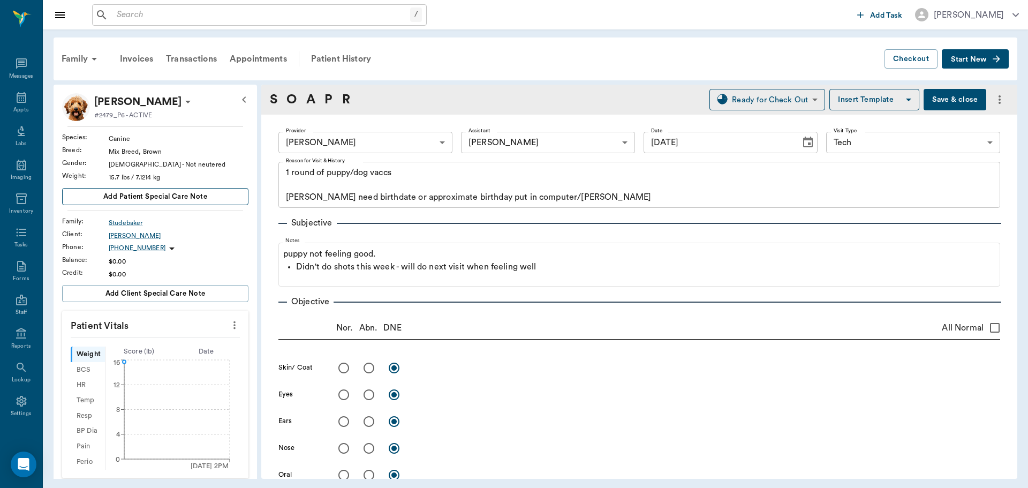
click at [207, 191] on button "Add patient Special Care Note" at bounding box center [155, 196] width 186 height 17
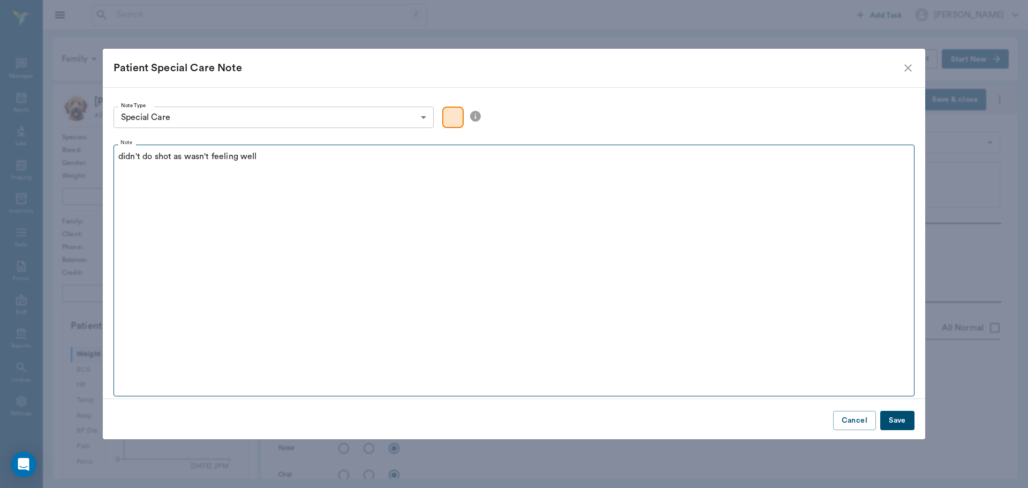
click at [122, 156] on p "didn't do shot as wasn't feeling well" at bounding box center [513, 156] width 791 height 13
click at [155, 158] on p "Didn't do shot as wasn't feeling well" at bounding box center [513, 156] width 791 height 13
click at [190, 155] on p "Didn't do first shot as wasn't feeling well" at bounding box center [513, 156] width 791 height 13
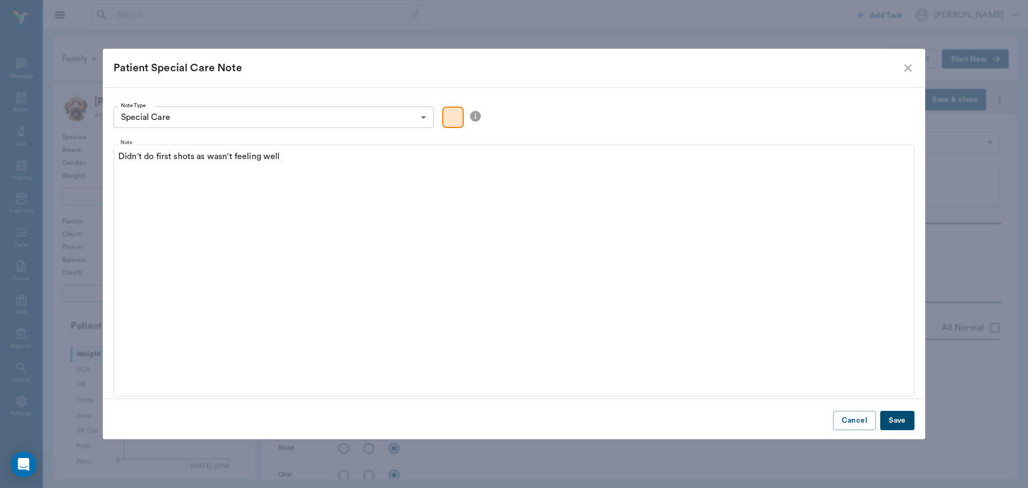
click at [316, 119] on body "/ ​ Add Task Dr. Bert Ellsworth Nectar Messages Appts Labs Imaging Inventory Ta…" at bounding box center [514, 244] width 1028 height 488
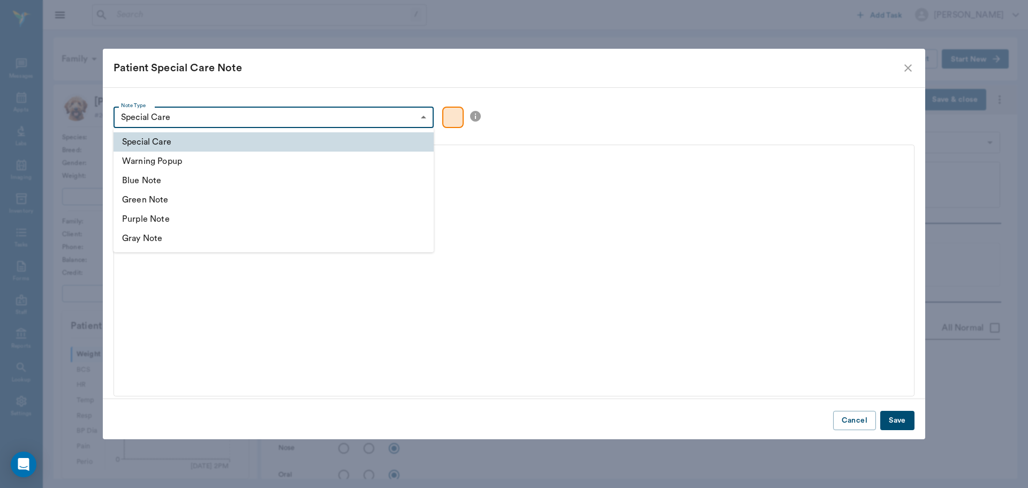
click at [316, 119] on div at bounding box center [514, 244] width 1028 height 488
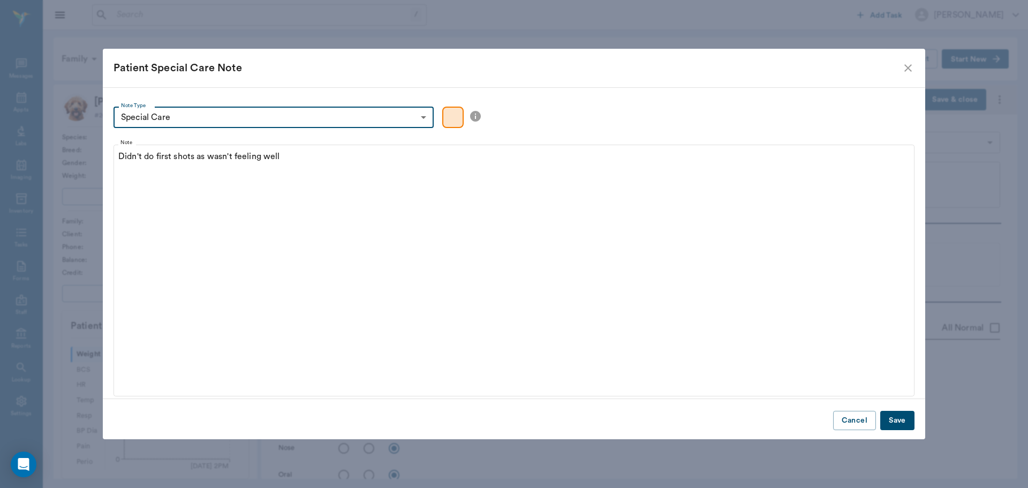
click at [896, 423] on button "Save" at bounding box center [897, 421] width 34 height 20
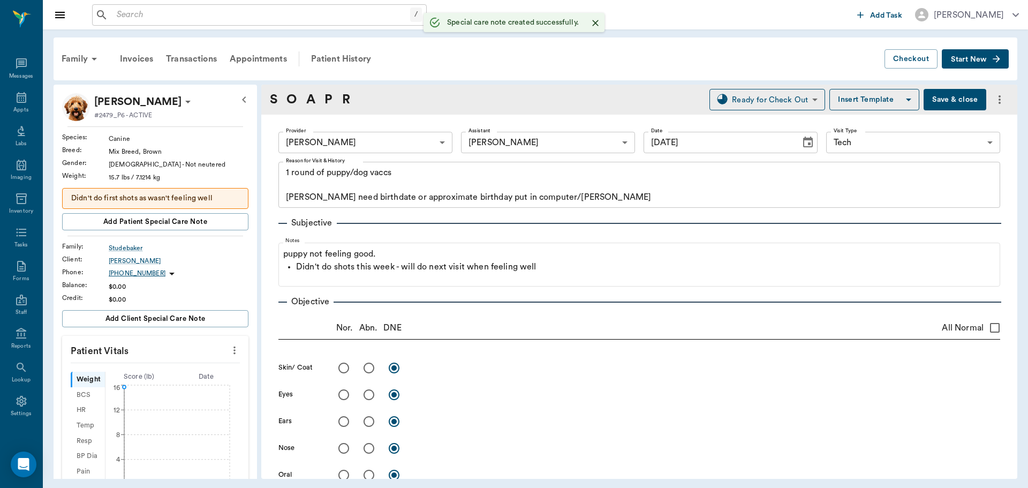
click at [944, 97] on button "Save & close" at bounding box center [955, 99] width 63 height 21
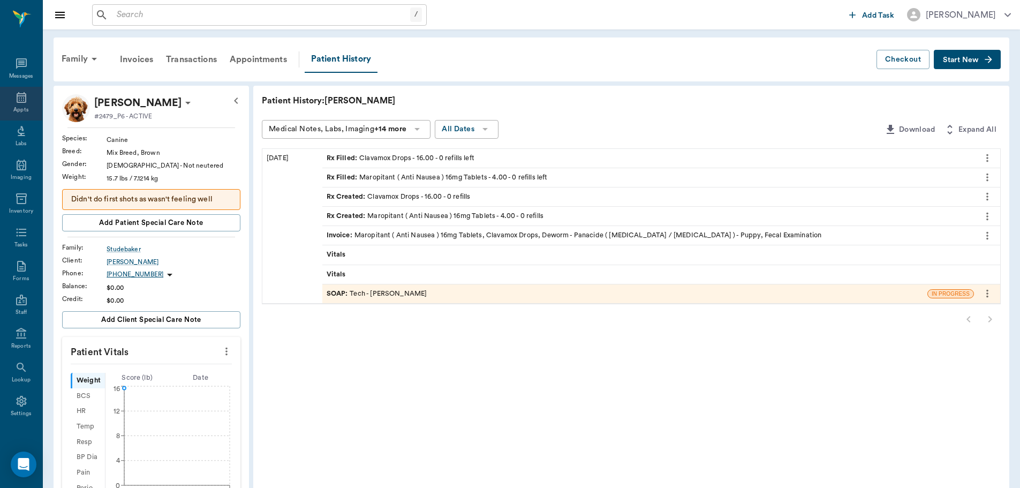
click at [19, 107] on div "Appts" at bounding box center [20, 110] width 15 height 8
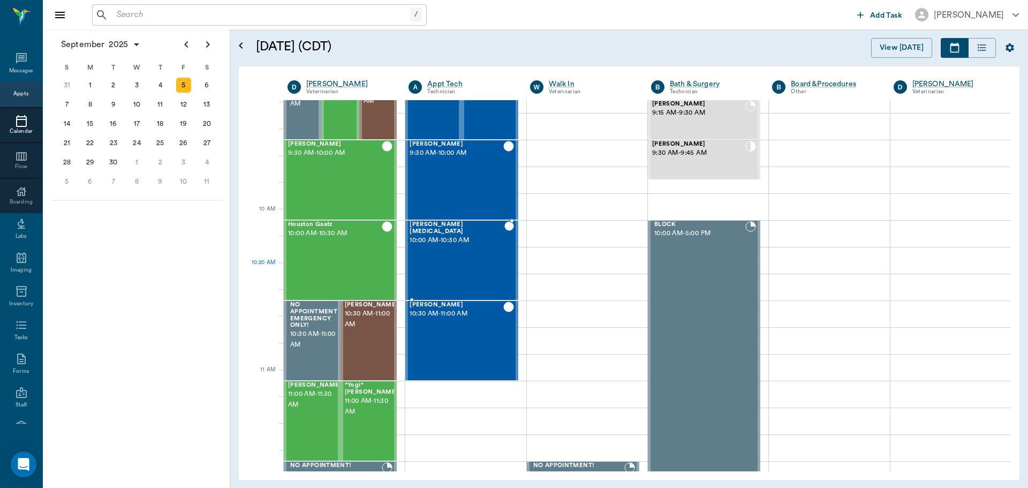
scroll to position [217, 0]
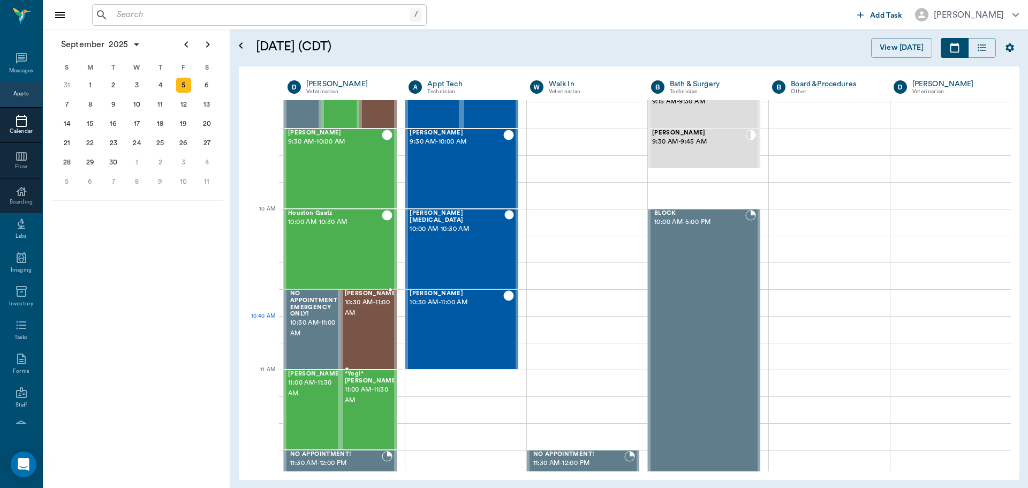
click at [367, 324] on div "Felix Spencer 10:30 AM - 11:00 AM" at bounding box center [372, 329] width 54 height 78
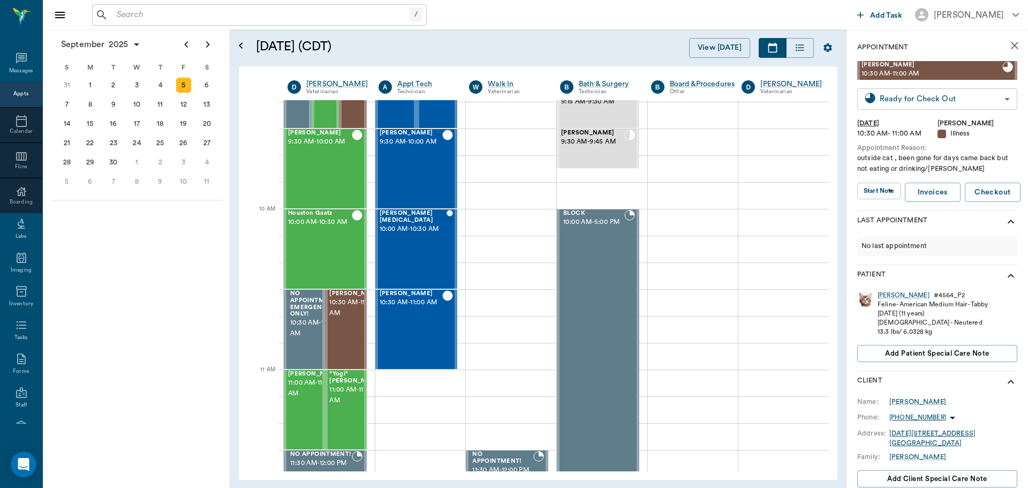
click at [922, 103] on body "/ ​ Add Task Dr. Bert Ellsworth Nectar Messages Appts Calendar Flow Boarding La…" at bounding box center [514, 244] width 1028 height 488
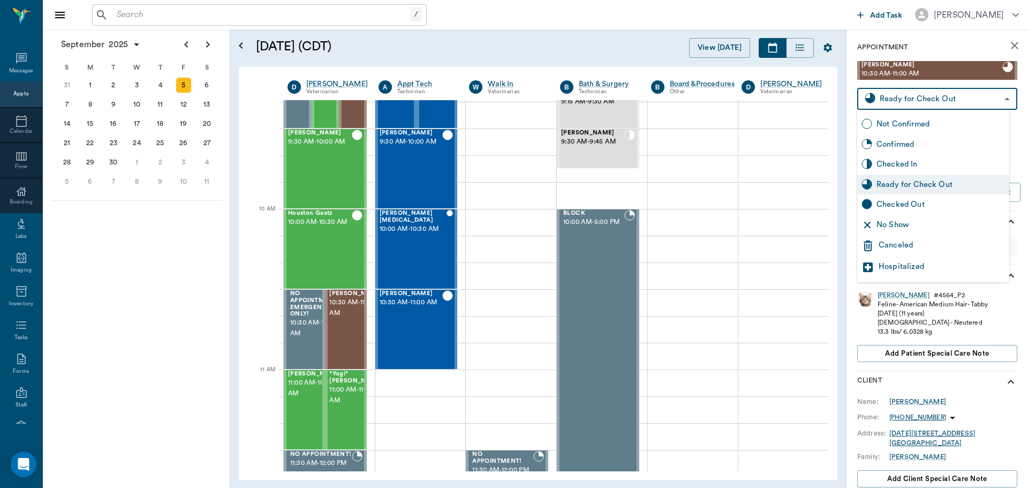
click at [934, 200] on div "Checked Out" at bounding box center [940, 205] width 128 height 12
type input "CHECKED_OUT"
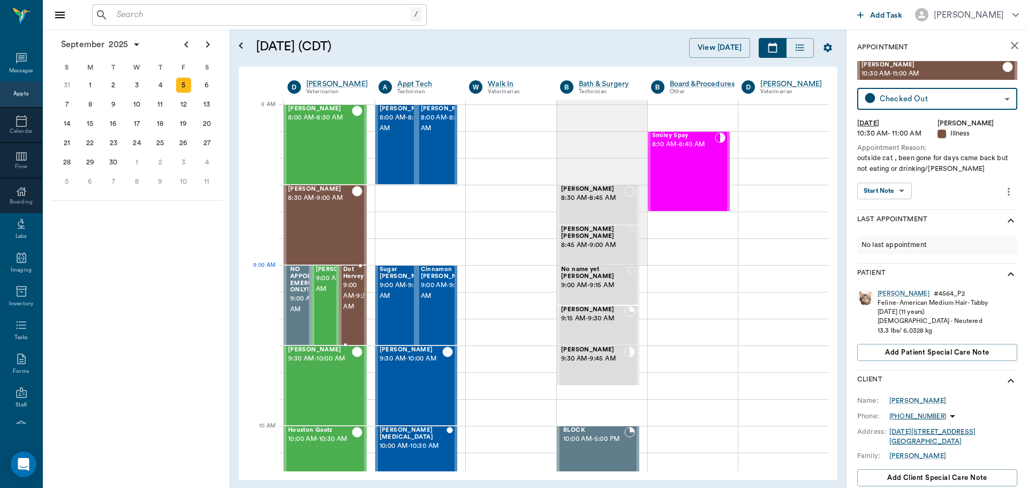
click at [357, 285] on span "9:00 AM - 9:30 AM" at bounding box center [356, 296] width 27 height 32
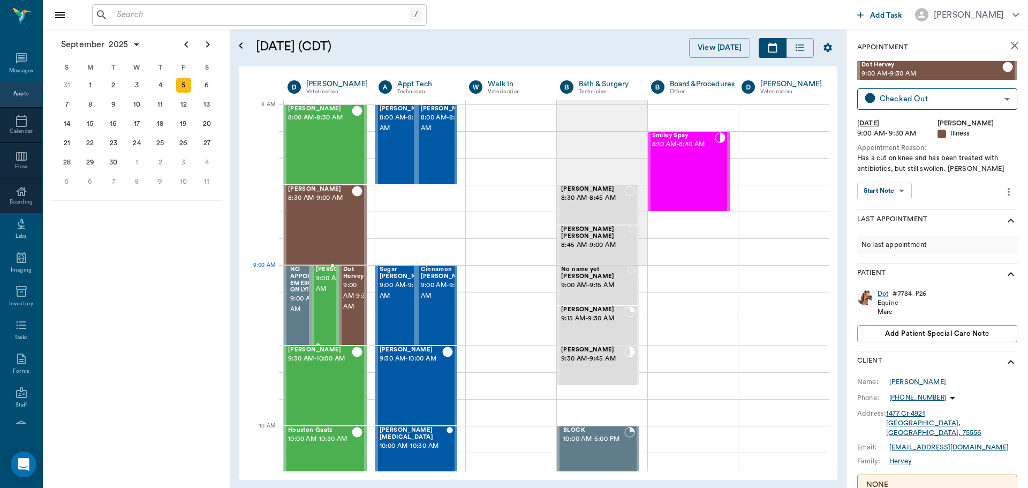
click at [332, 289] on span "9:00 AM - 9:30 AM" at bounding box center [343, 283] width 54 height 21
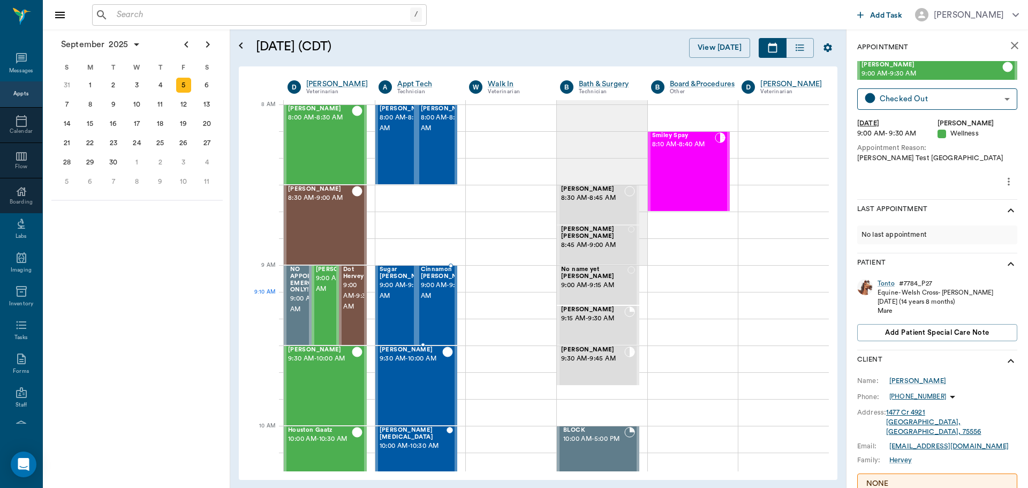
click at [434, 292] on span "9:00 AM - 9:30 AM" at bounding box center [448, 290] width 54 height 21
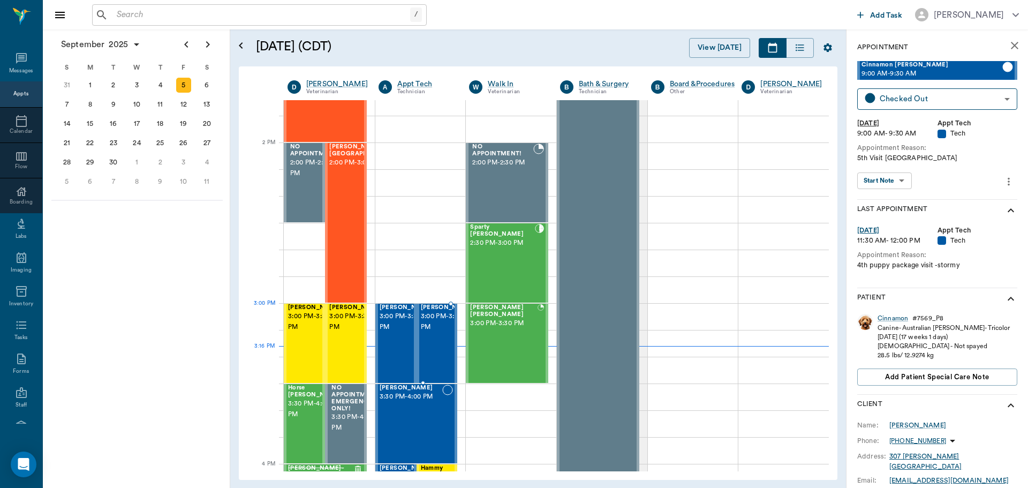
scroll to position [964, 0]
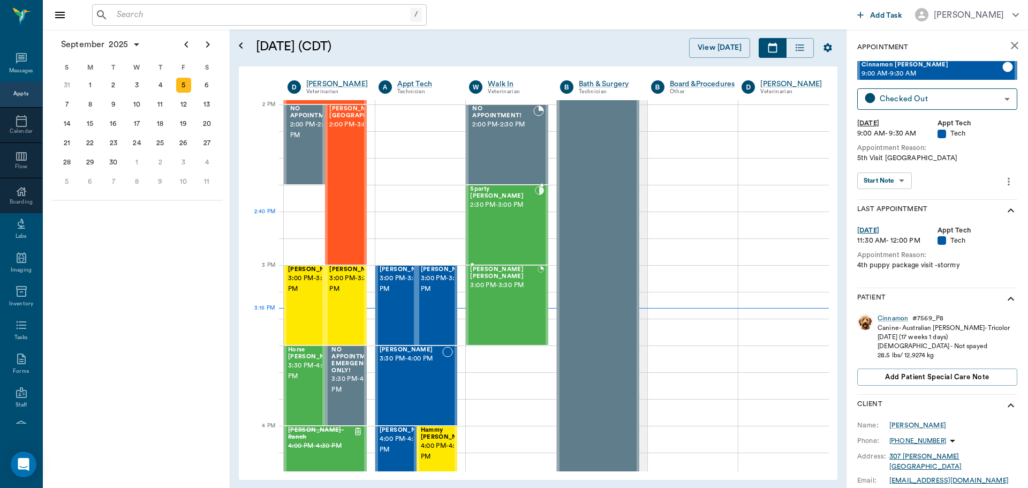
click at [521, 218] on div "Sparty Seifer 2:30 PM - 3:00 PM" at bounding box center [502, 225] width 64 height 78
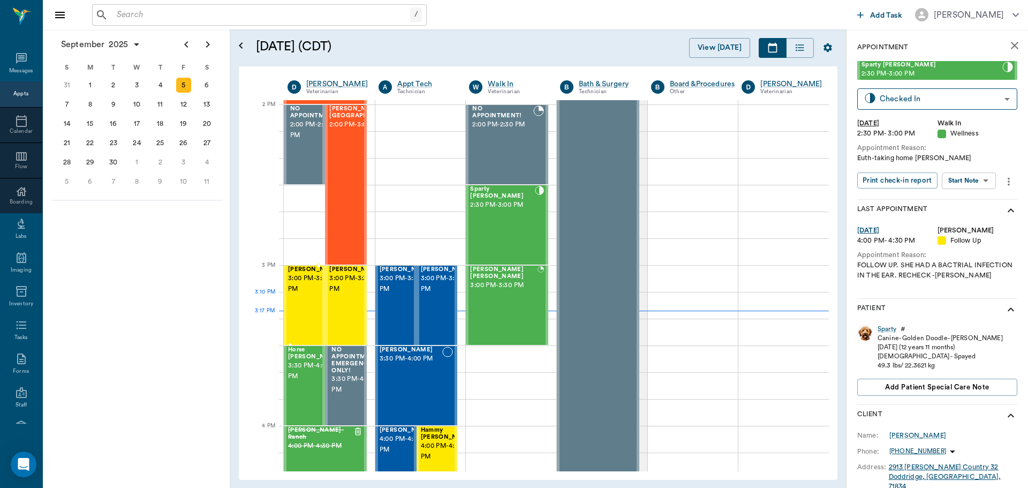
click at [313, 294] on span "3:00 PM - 3:30 PM" at bounding box center [315, 283] width 54 height 21
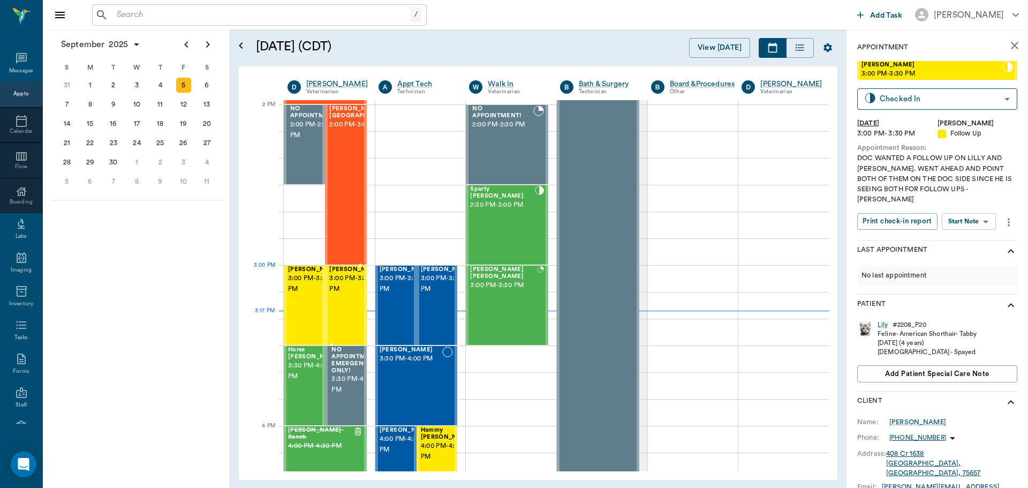
click at [343, 273] on span "[PERSON_NAME]" at bounding box center [356, 269] width 54 height 7
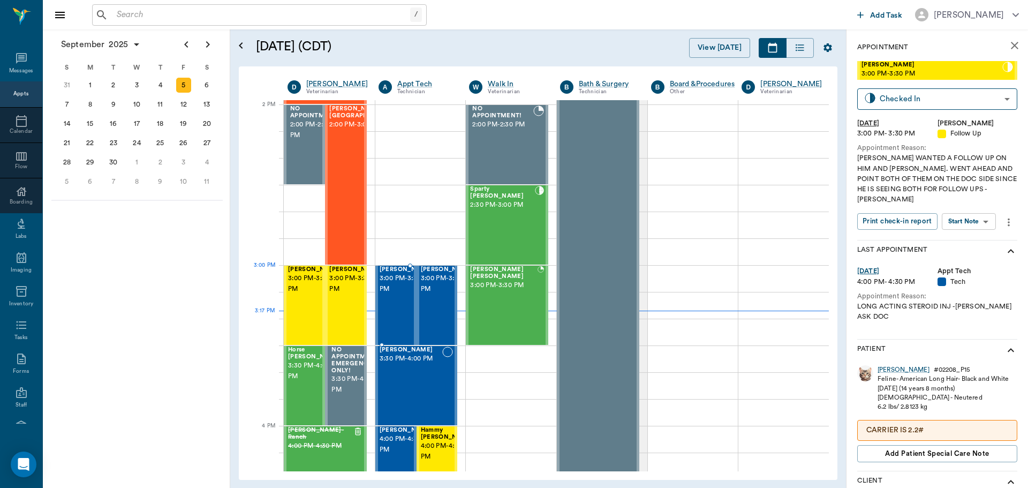
click at [398, 283] on span "3:00 PM - 3:30 PM" at bounding box center [407, 283] width 54 height 21
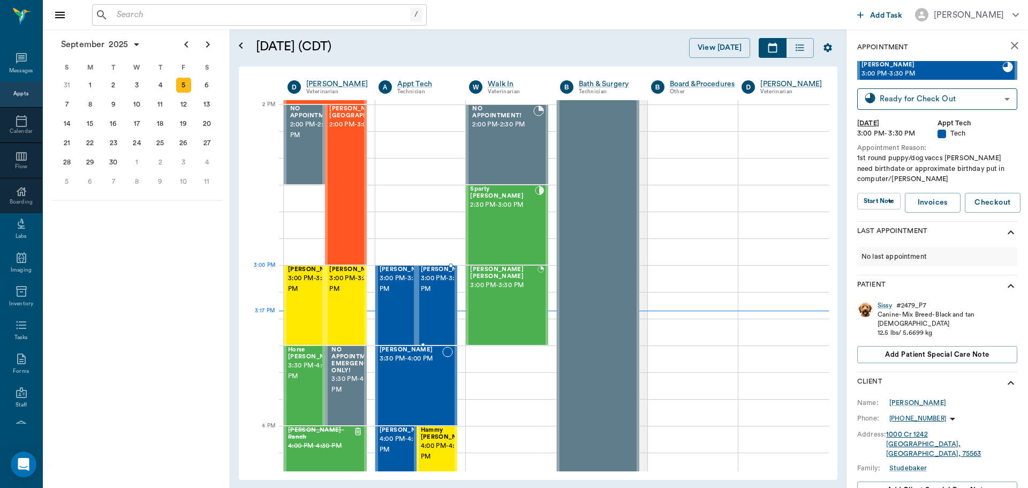
click at [427, 280] on span "3:00 PM - 3:30 PM" at bounding box center [448, 283] width 54 height 21
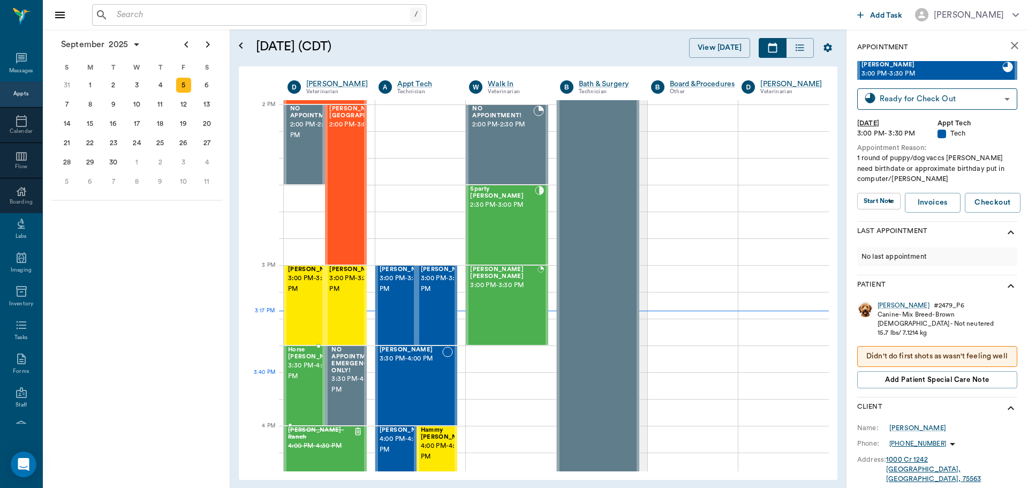
click at [304, 373] on span "3:30 PM - 4:00 PM" at bounding box center [315, 370] width 54 height 21
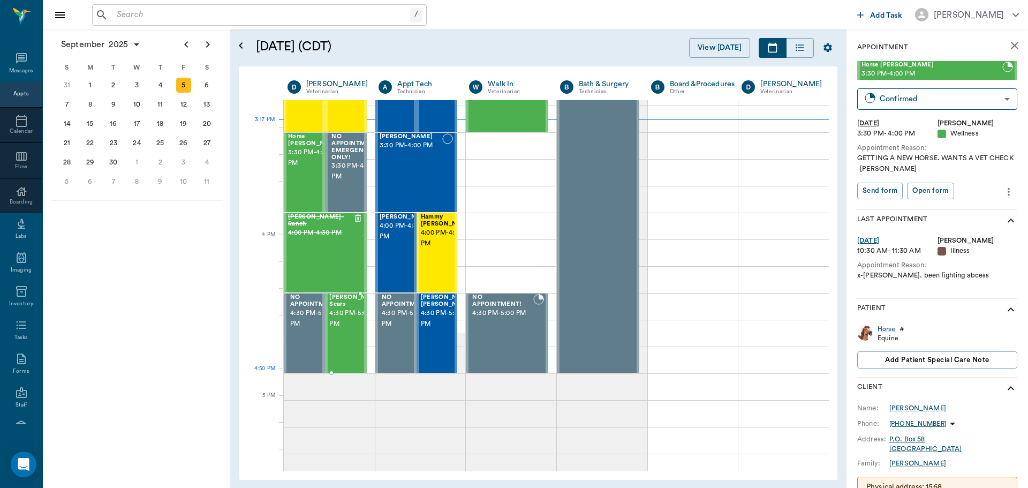
scroll to position [1178, 0]
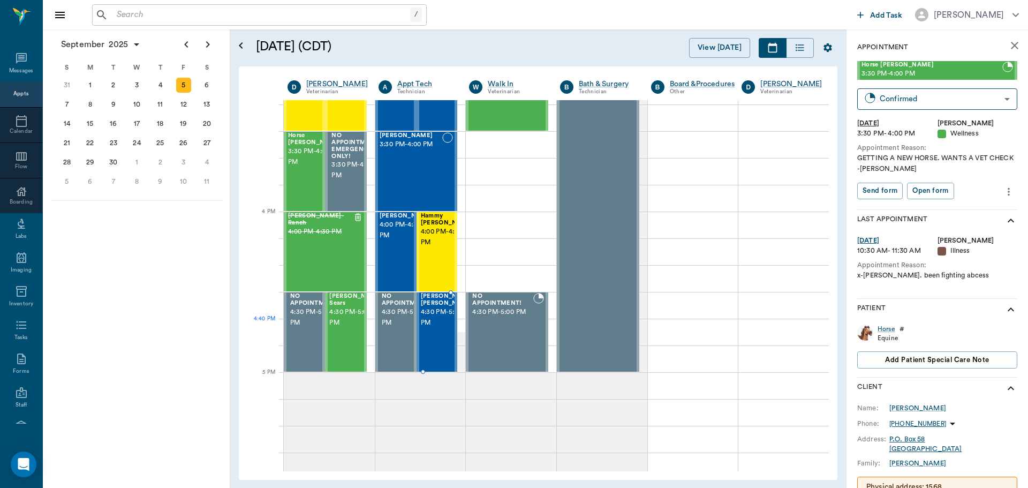
click at [441, 328] on span "4:30 PM - 5:00 PM" at bounding box center [448, 317] width 54 height 21
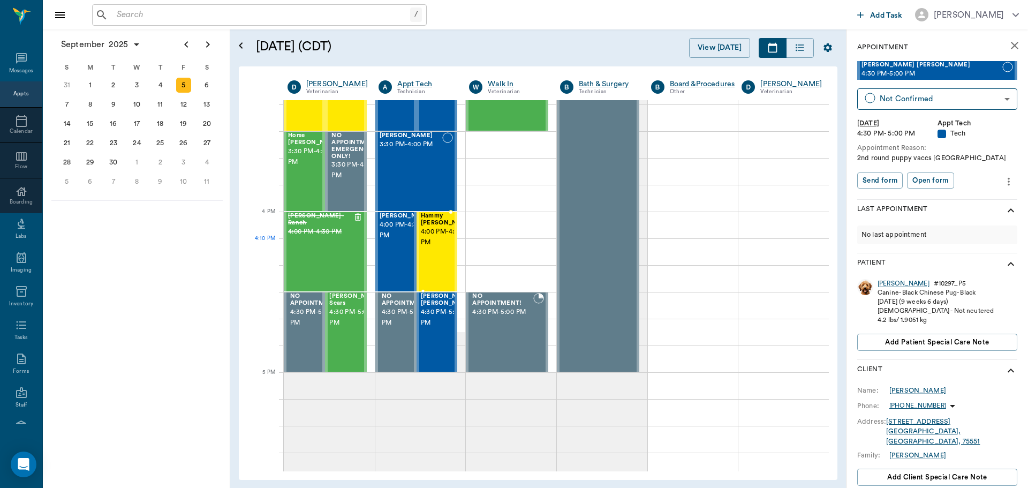
click at [474, 257] on div at bounding box center [474, 252] width 0 height 78
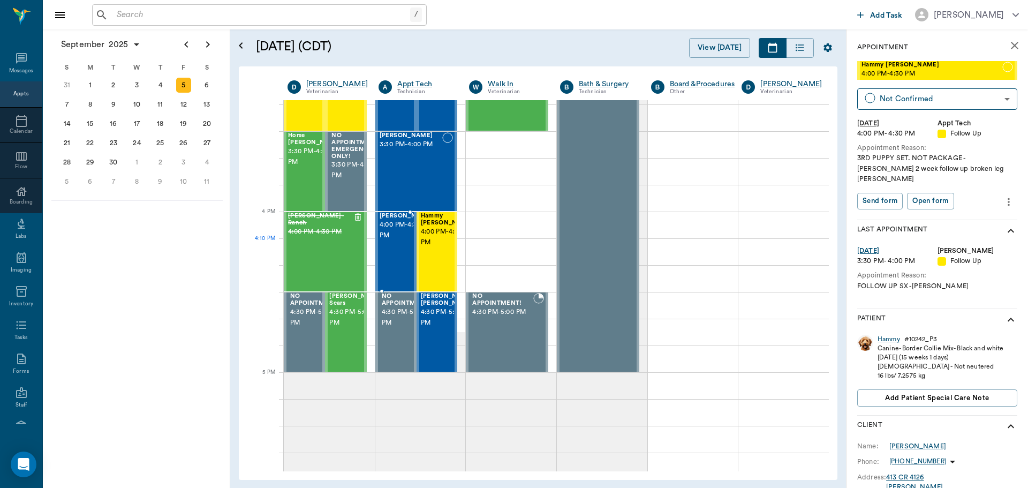
click at [393, 241] on span "4:00 PM - 4:30 PM" at bounding box center [407, 230] width 54 height 21
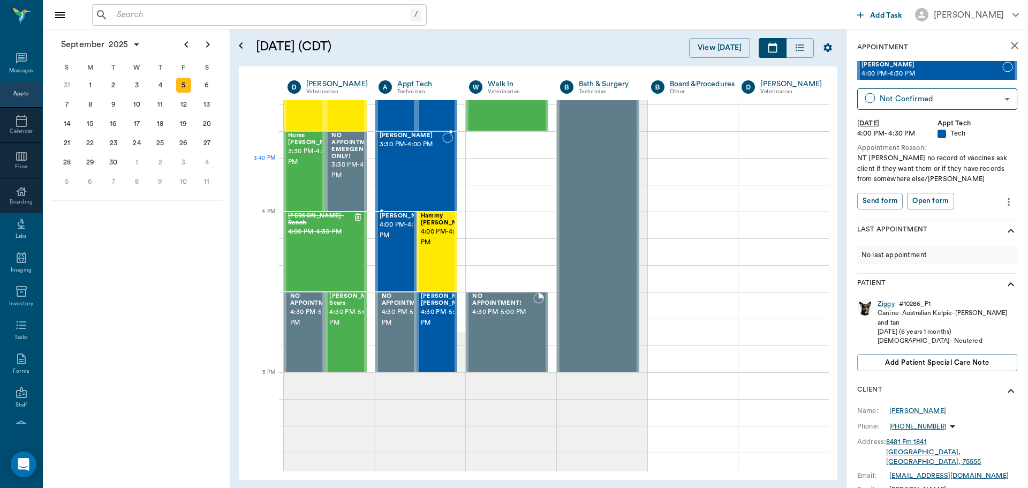
click at [408, 184] on div "Cocoa Hadden 3:30 PM - 4:00 PM" at bounding box center [411, 171] width 63 height 78
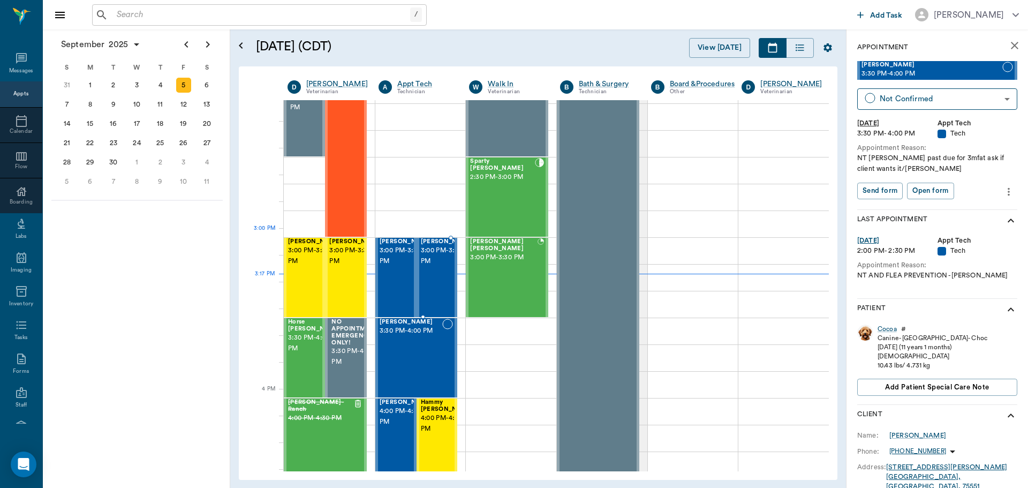
scroll to position [964, 0]
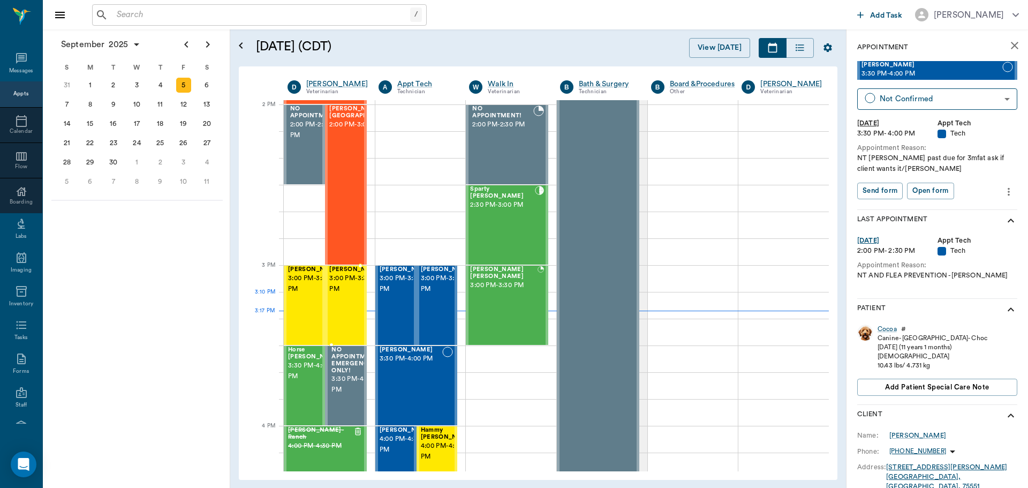
click at [343, 294] on span "3:00 PM - 3:30 PM" at bounding box center [356, 283] width 54 height 21
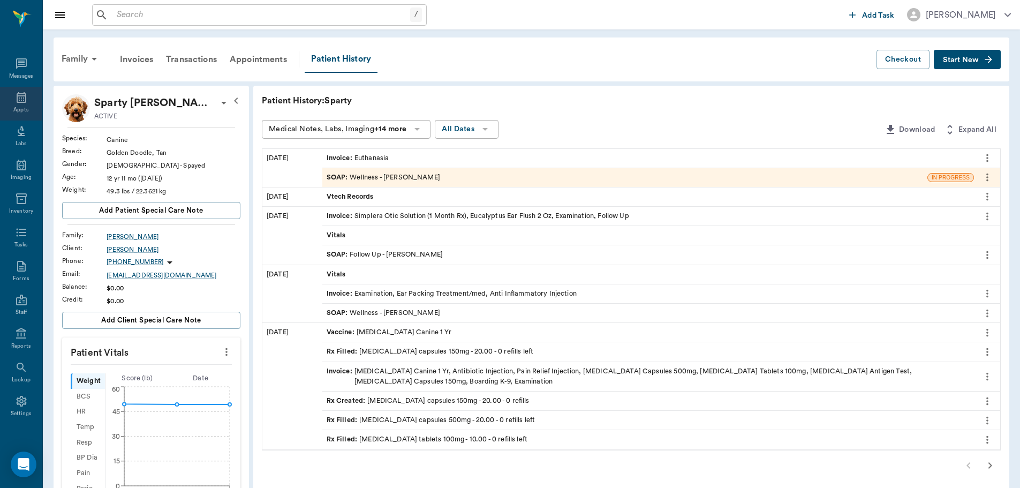
drag, startPoint x: 10, startPoint y: 102, endPoint x: 31, endPoint y: 103, distance: 20.9
click at [10, 102] on div "Appts" at bounding box center [21, 104] width 42 height 34
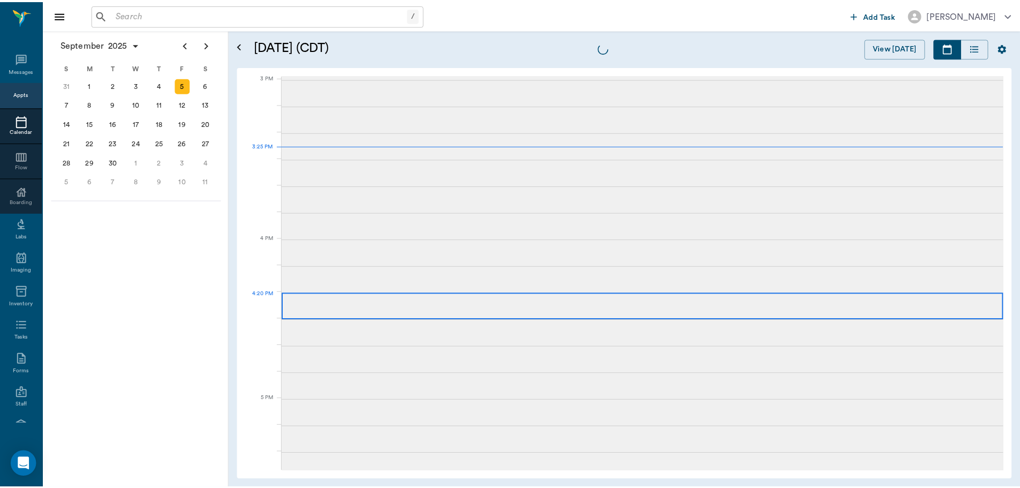
scroll to position [1125, 0]
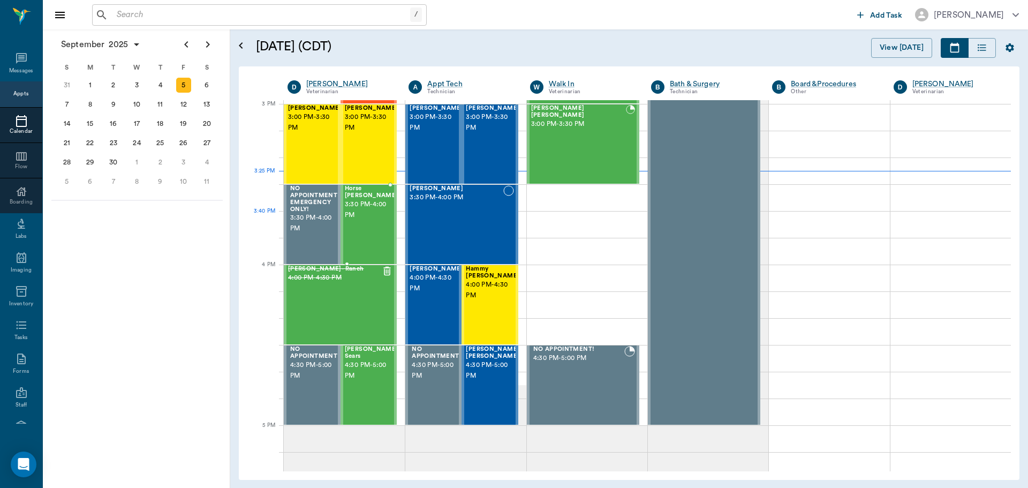
click at [377, 228] on div "Horse Lance 3:30 PM - 4:00 PM" at bounding box center [372, 224] width 54 height 78
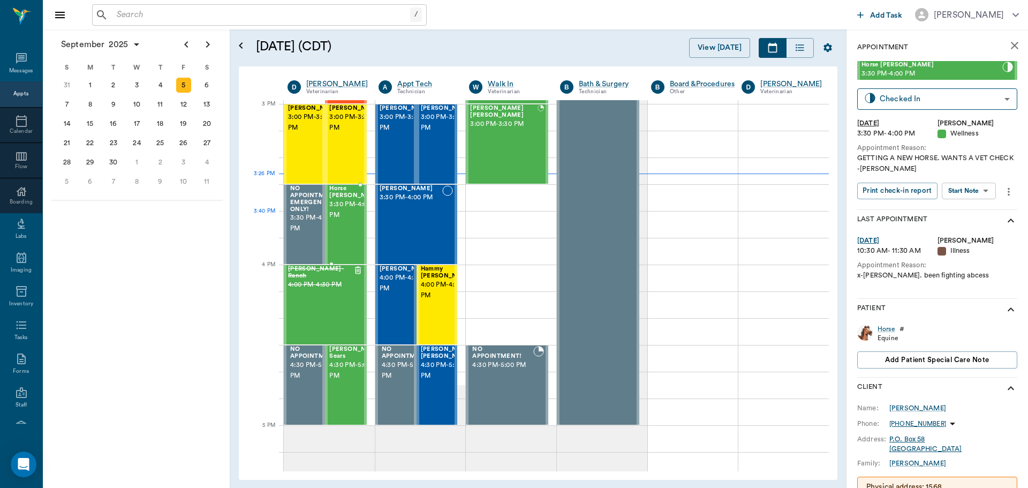
click at [335, 214] on span "3:30 PM - 4:00 PM" at bounding box center [356, 209] width 54 height 21
click at [330, 221] on span "3:30 PM - 4:00 PM" at bounding box center [356, 209] width 54 height 21
click at [888, 330] on div "Horse" at bounding box center [886, 328] width 18 height 9
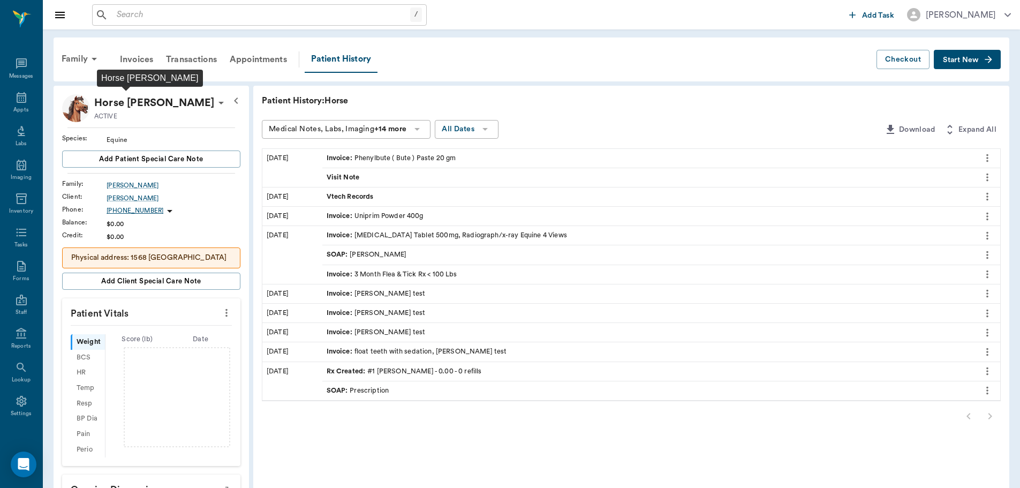
click at [103, 97] on p "Horse Lance" at bounding box center [154, 102] width 120 height 17
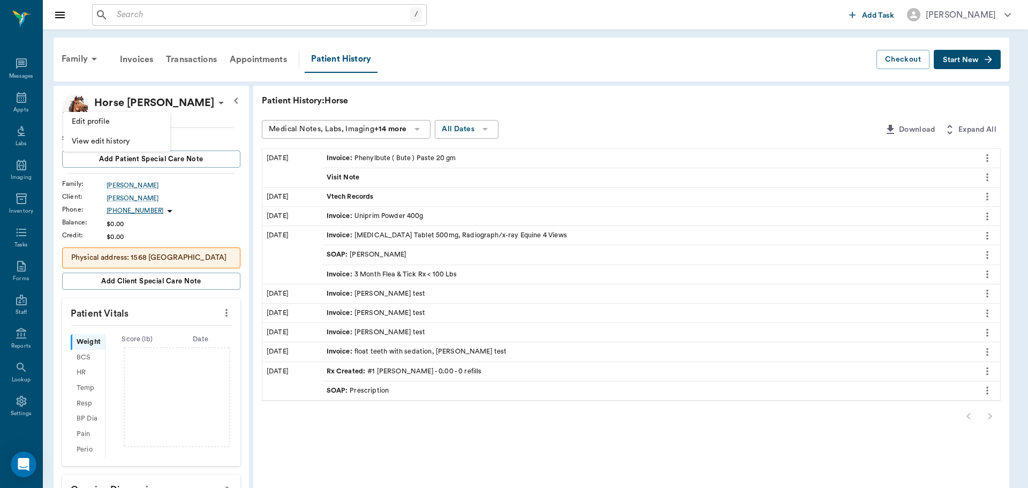
click at [120, 120] on span "Edit profile" at bounding box center [117, 121] width 90 height 11
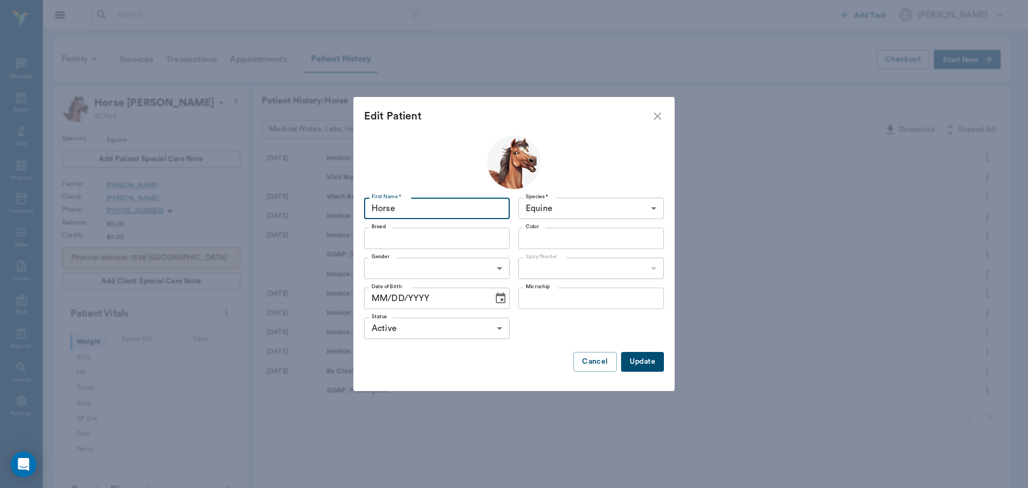
click at [399, 203] on input "Horse" at bounding box center [437, 208] width 146 height 21
type input "Mud"
click at [398, 244] on input "Breed" at bounding box center [428, 238] width 122 height 15
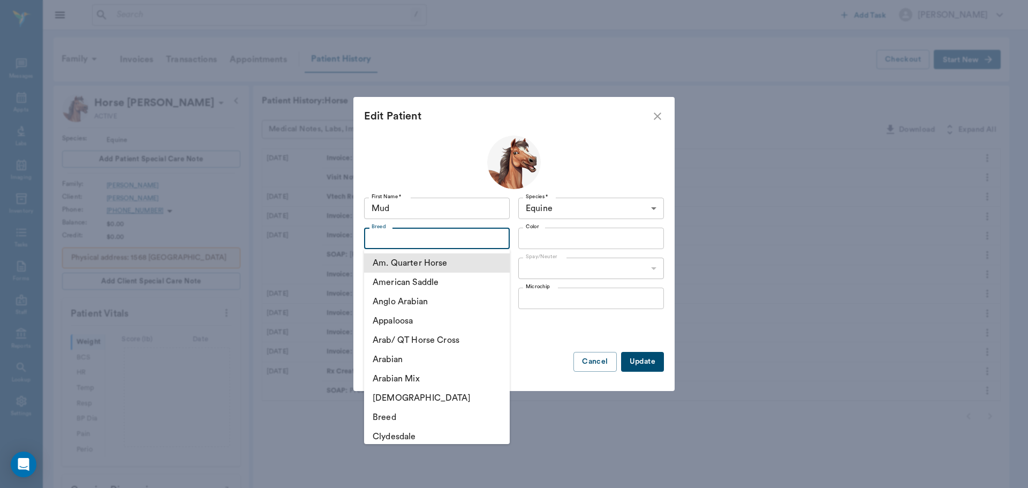
click at [407, 259] on li "Am. Quarter Horse" at bounding box center [437, 262] width 146 height 19
type input "Am. Quarter Horse"
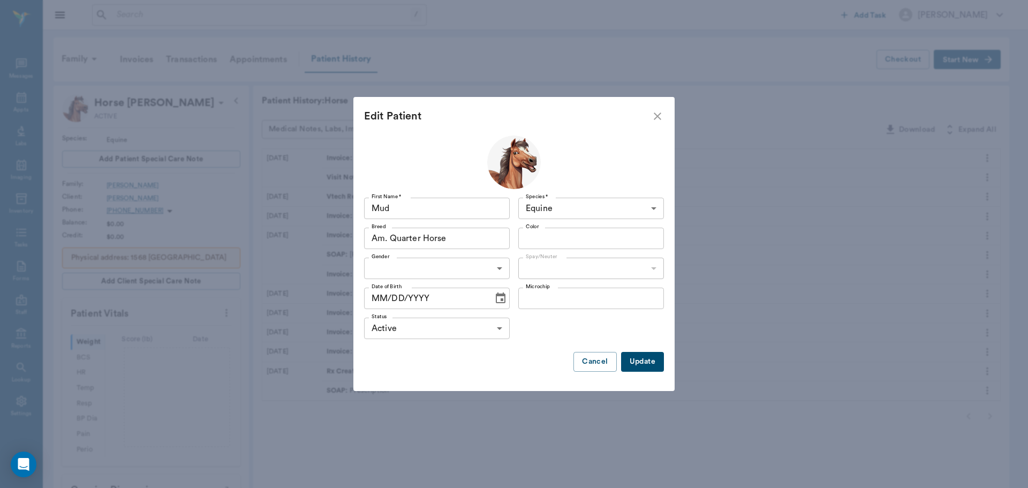
click at [390, 239] on input "Am. Quarter Horse" at bounding box center [421, 238] width 108 height 15
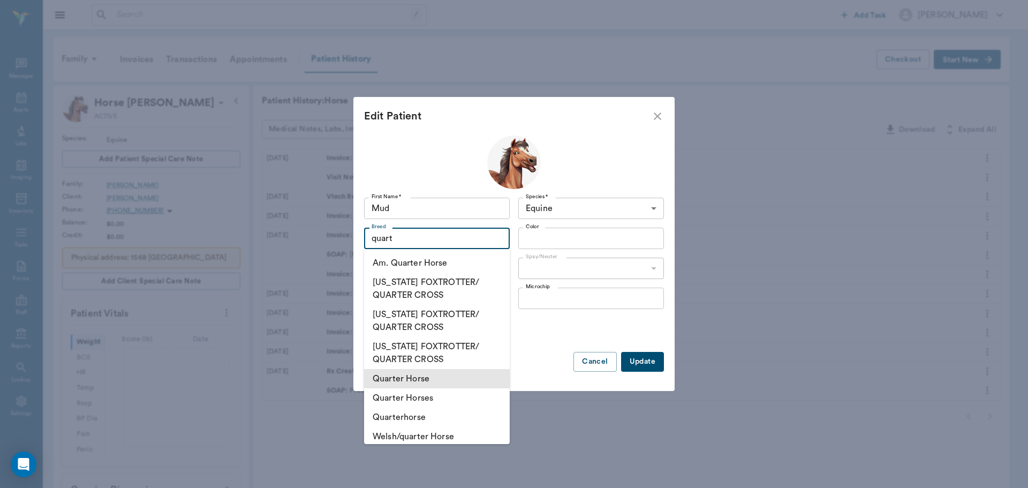
click at [448, 387] on li "Quarter Horse" at bounding box center [437, 378] width 146 height 19
type input "Quarter Horse"
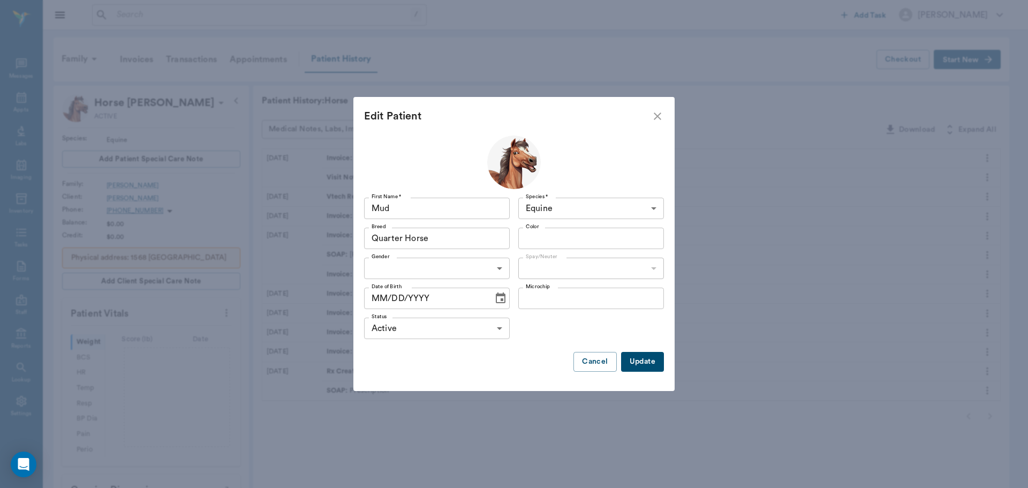
click at [578, 245] on input "Color" at bounding box center [582, 238] width 122 height 15
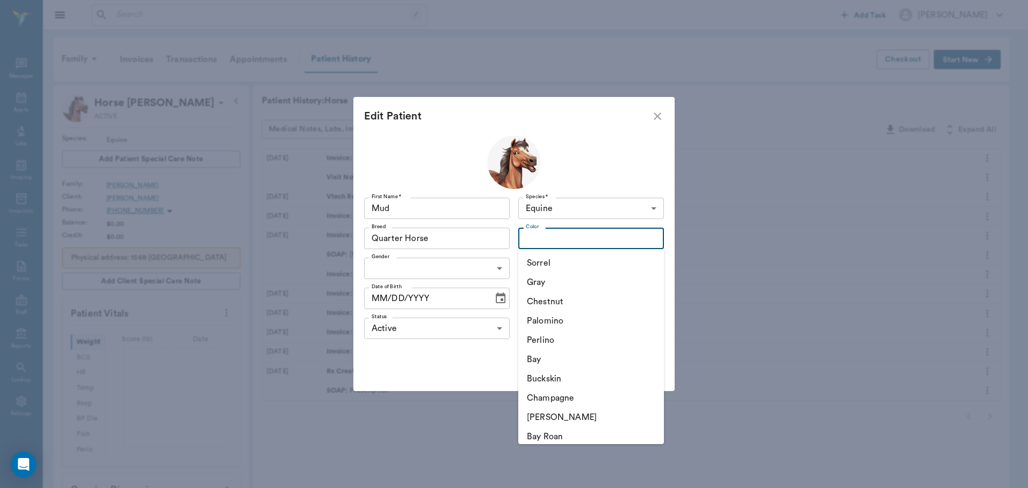
click at [735, 241] on div "Edit Patient First Name * Mud First Name * Species * Equine Equine Species * Br…" at bounding box center [514, 244] width 1028 height 488
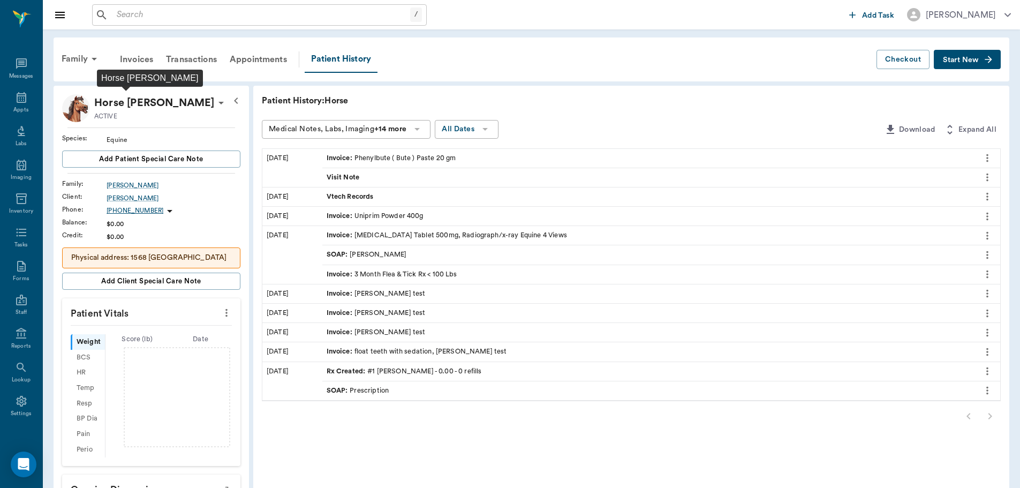
click at [139, 103] on p "Horse Lance" at bounding box center [154, 102] width 120 height 17
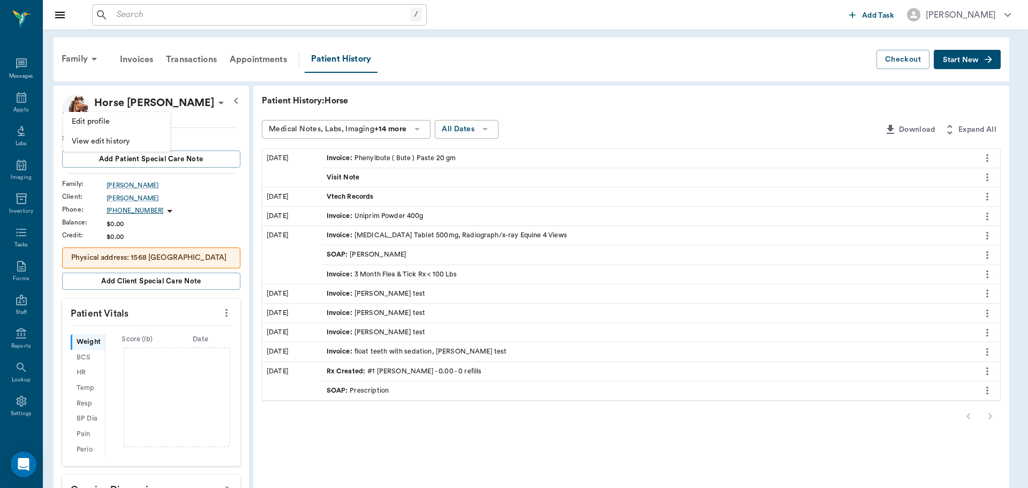
click at [140, 121] on span "Edit profile" at bounding box center [117, 121] width 90 height 11
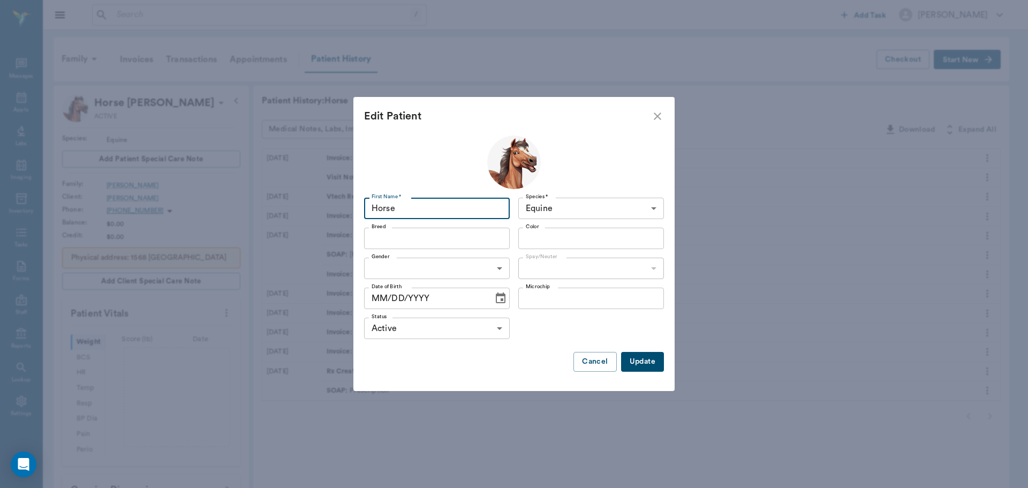
click at [452, 214] on input "Horse" at bounding box center [437, 208] width 146 height 21
type input "H"
type input "Mud"
click at [434, 243] on input "Breed" at bounding box center [428, 238] width 122 height 15
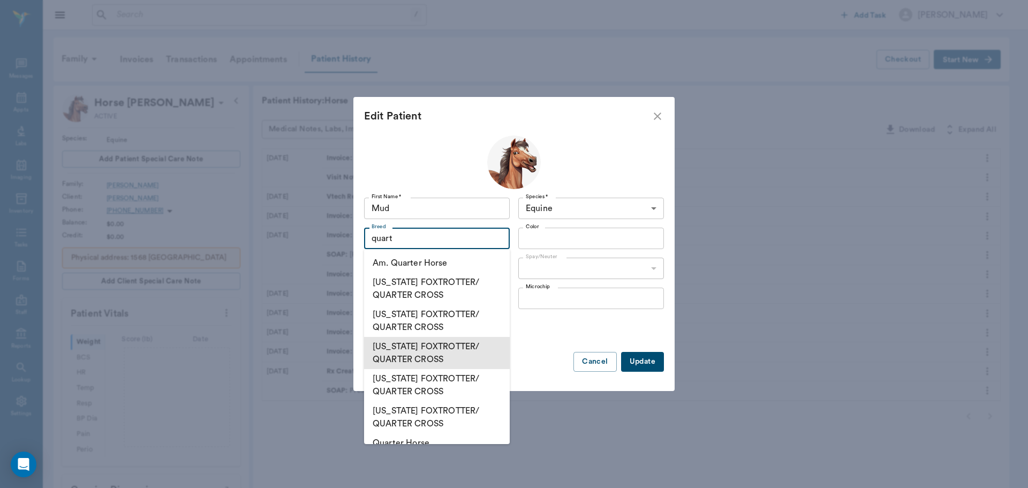
scroll to position [54, 0]
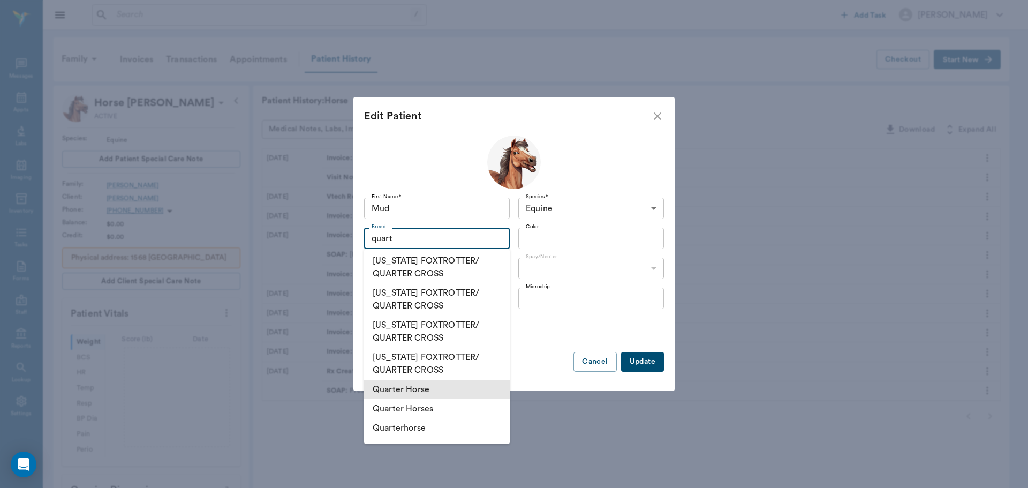
click at [435, 383] on li "Quarter Horse" at bounding box center [437, 389] width 146 height 19
type input "Quarter Horse"
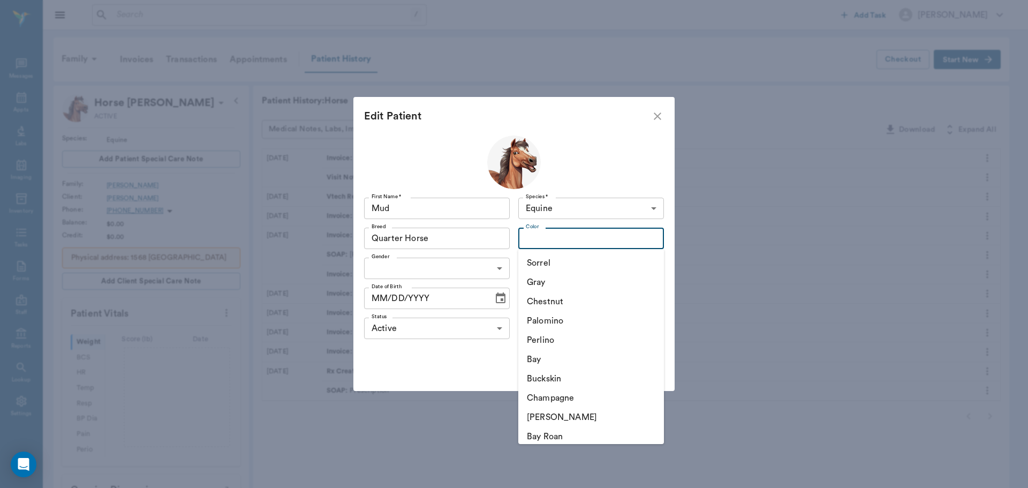
click at [572, 232] on input "Color" at bounding box center [582, 238] width 122 height 15
click at [551, 365] on li "Bay" at bounding box center [591, 359] width 146 height 19
type input "Bay"
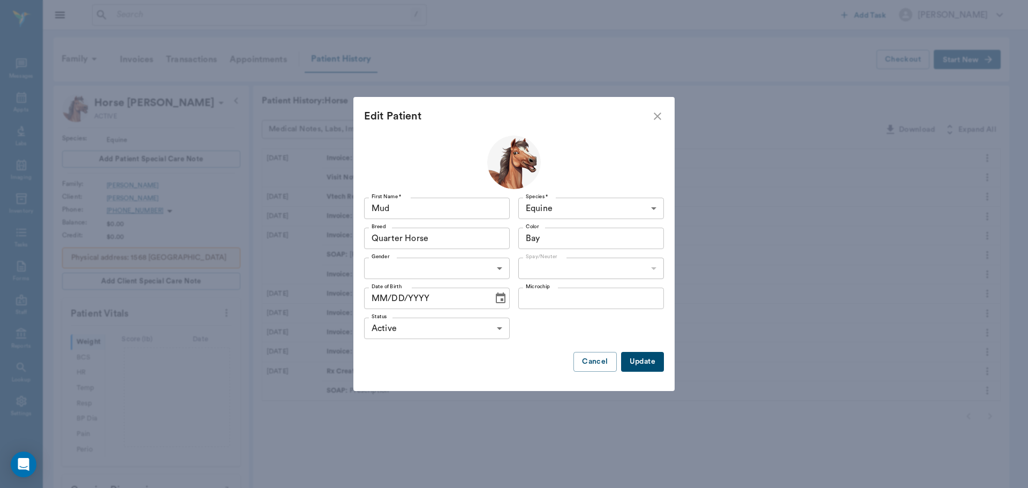
click at [467, 262] on body "/ ​ Add Task Dr. Bert Ellsworth Nectar Messages Appts Labs Imaging Inventory Ta…" at bounding box center [514, 351] width 1028 height 702
click at [459, 294] on li "Male" at bounding box center [437, 292] width 146 height 19
type input "MALE"
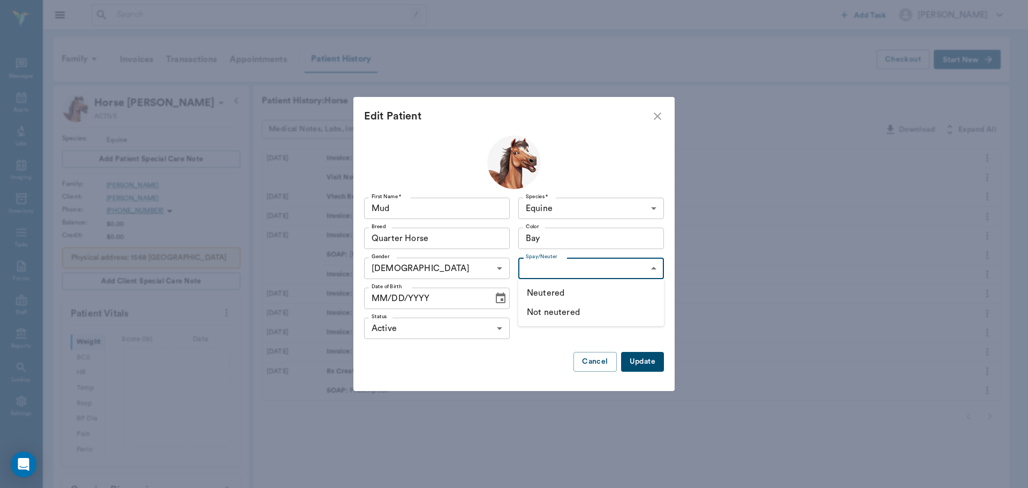
click at [578, 267] on body "/ ​ Add Task Dr. Bert Ellsworth Nectar Messages Appts Labs Imaging Inventory Ta…" at bounding box center [514, 351] width 1028 height 702
click at [578, 296] on li "Neutered" at bounding box center [591, 292] width 146 height 19
type input "true"
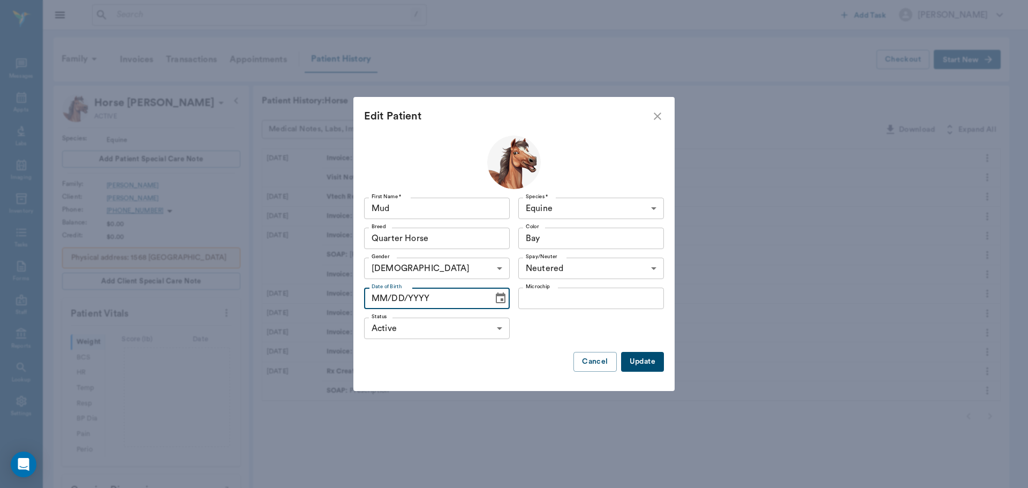
click at [382, 292] on input "MM/DD/YYYY" at bounding box center [425, 297] width 122 height 21
type input "01/01/2016"
click at [444, 332] on body "/ ​ Add Task Dr. Bert Ellsworth Nectar Messages Appts Labs Imaging Inventory Ta…" at bounding box center [514, 351] width 1028 height 702
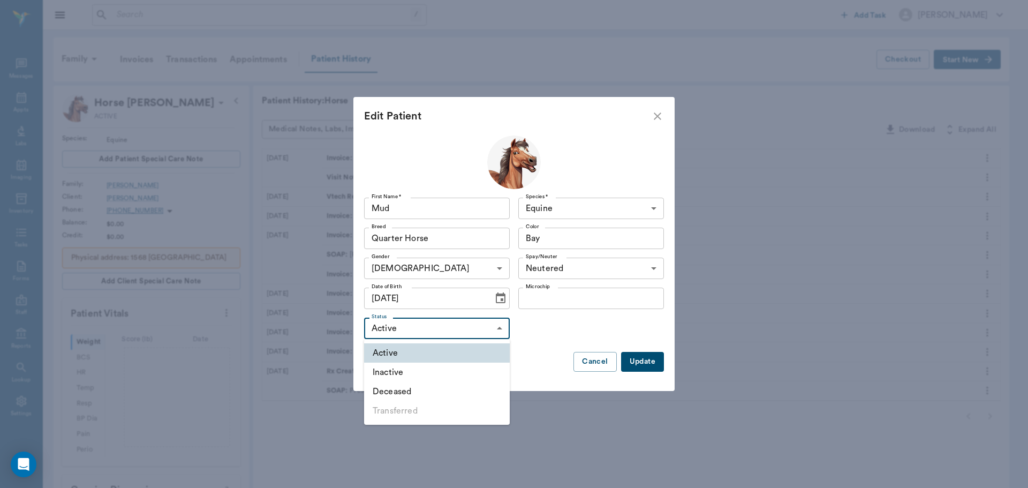
click at [535, 335] on div at bounding box center [514, 244] width 1028 height 488
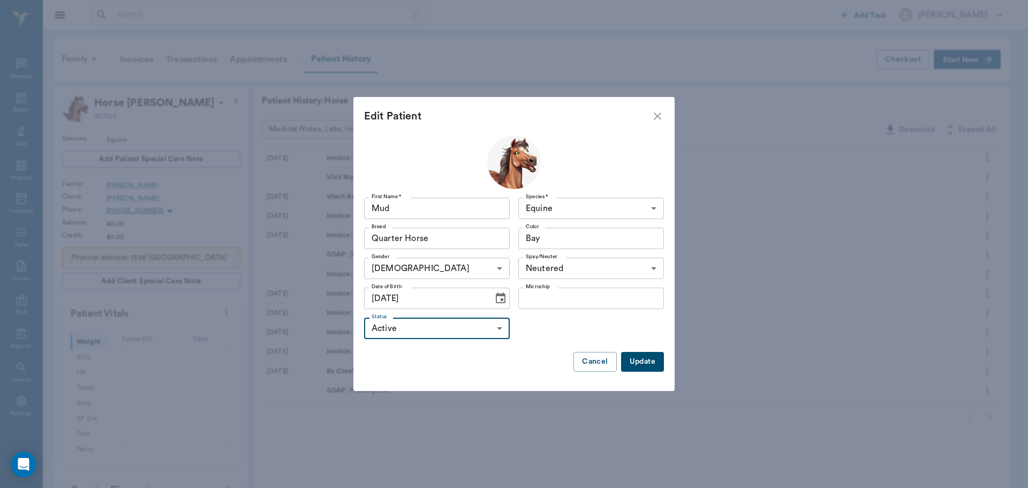
click at [629, 360] on button "Update" at bounding box center [642, 362] width 43 height 20
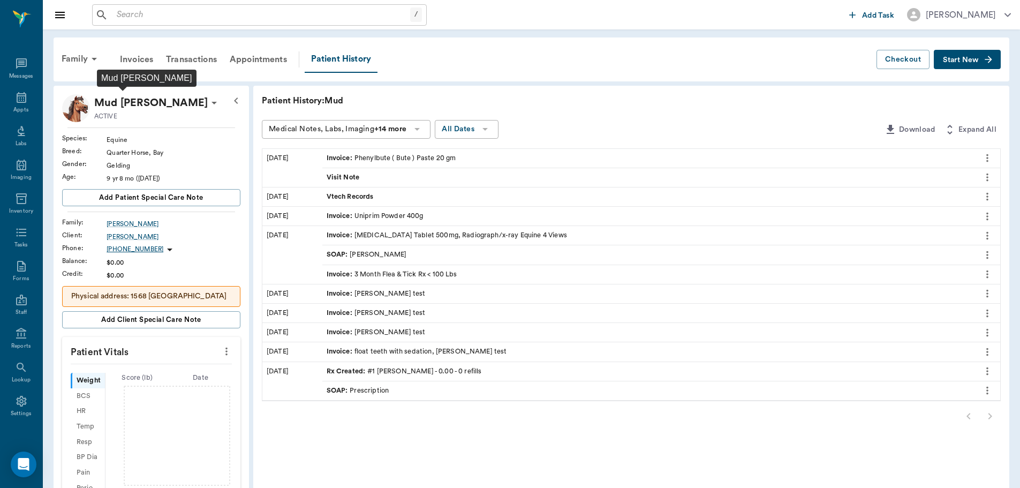
click at [150, 103] on p "Mud [PERSON_NAME]" at bounding box center [150, 102] width 113 height 17
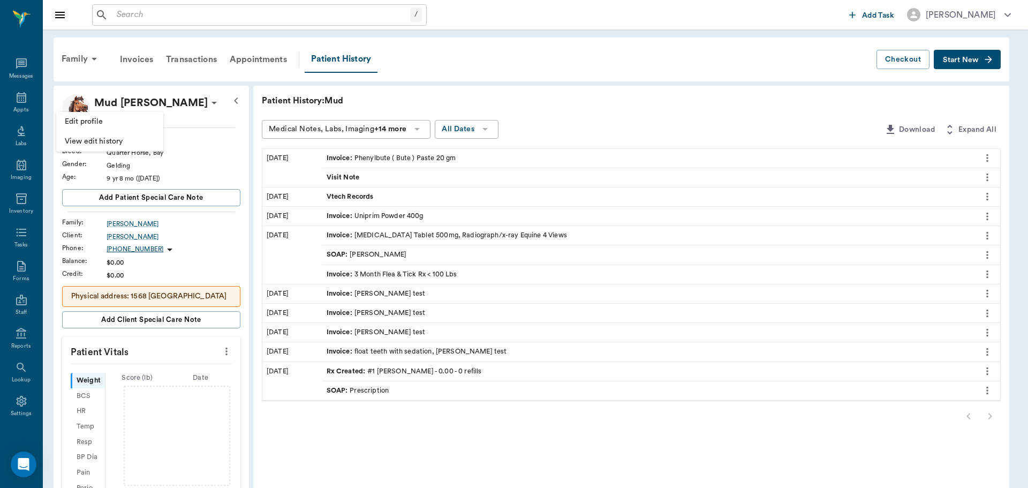
click at [103, 124] on span "Edit profile" at bounding box center [110, 121] width 90 height 11
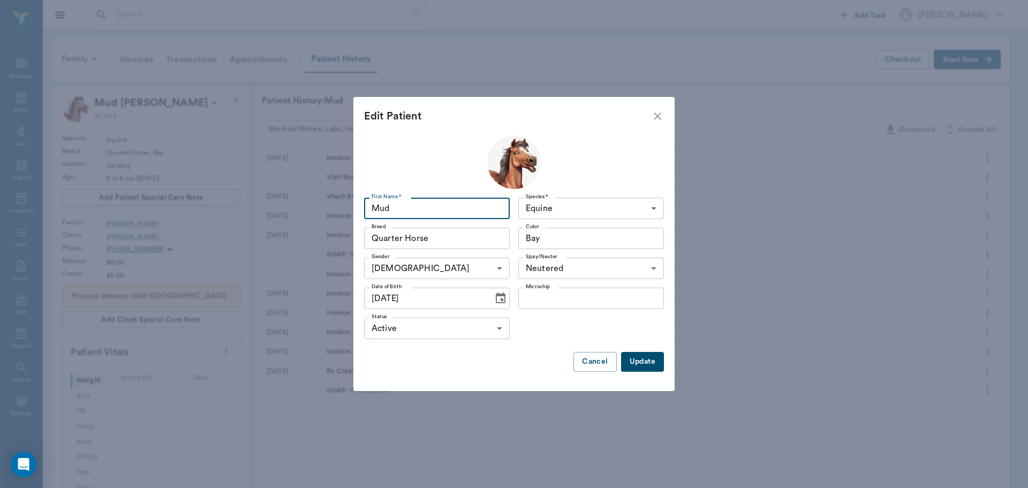
drag, startPoint x: 423, startPoint y: 205, endPoint x: 341, endPoint y: 215, distance: 83.0
click at [342, 215] on div "Edit Patient First Name * Mud First Name * Species * Equine Equine Species * Br…" at bounding box center [514, 244] width 1028 height 488
type input "Horse"
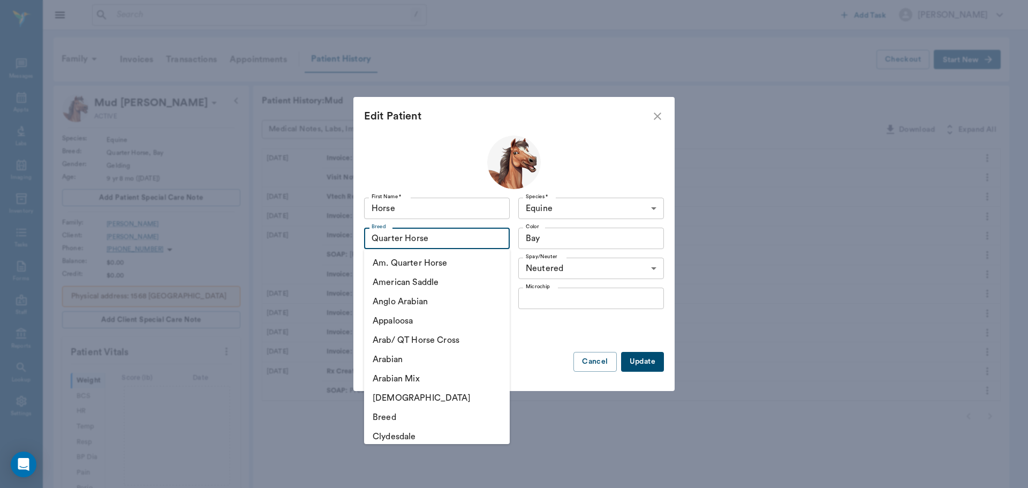
click at [435, 244] on input "Quarter Horse" at bounding box center [421, 238] width 108 height 15
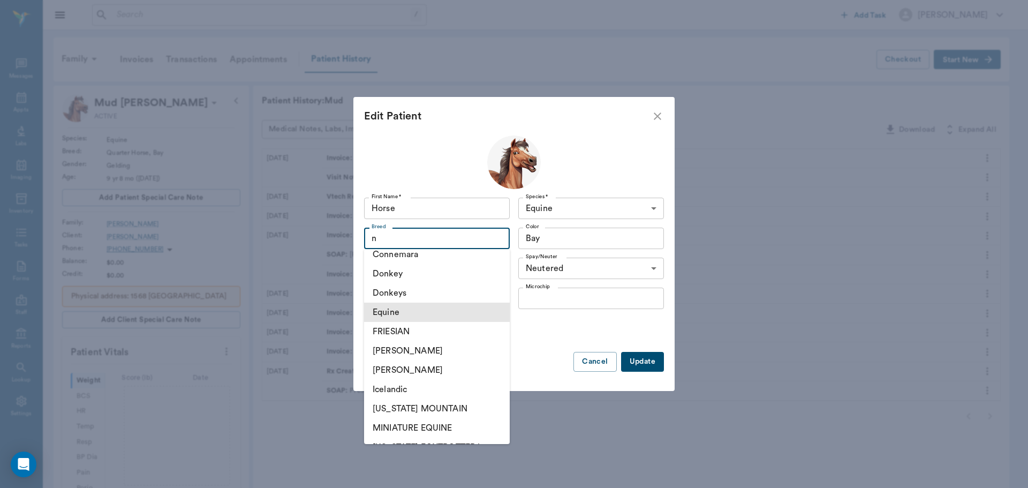
scroll to position [0, 0]
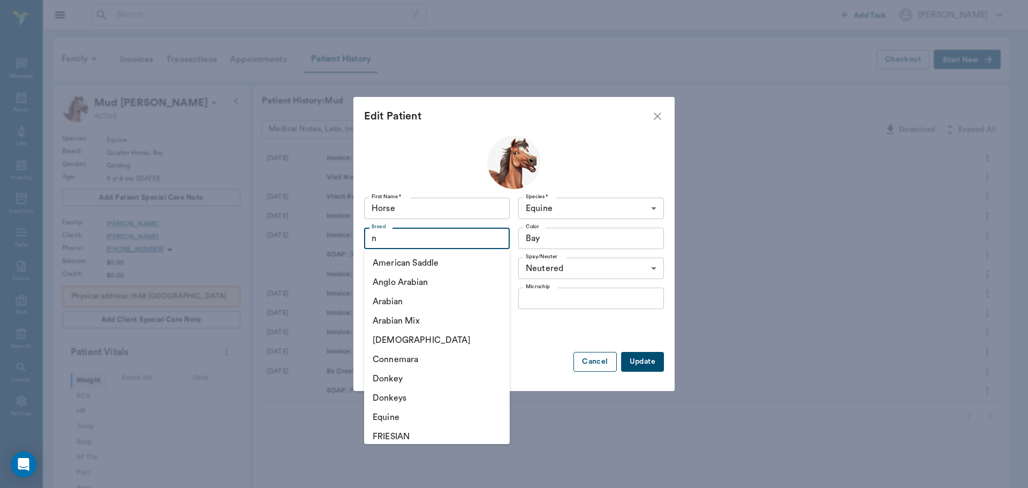
type input "Quarter Horse"
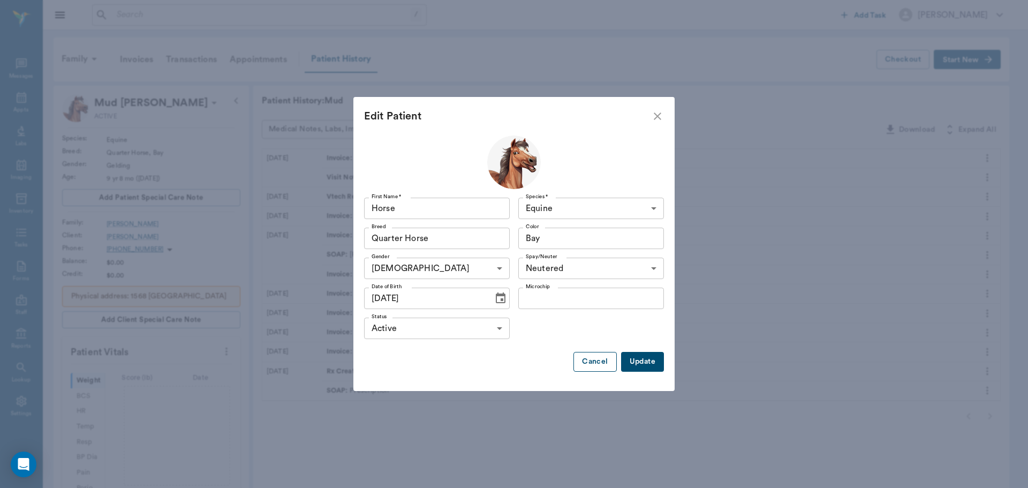
click at [585, 353] on button "Cancel" at bounding box center [594, 362] width 43 height 20
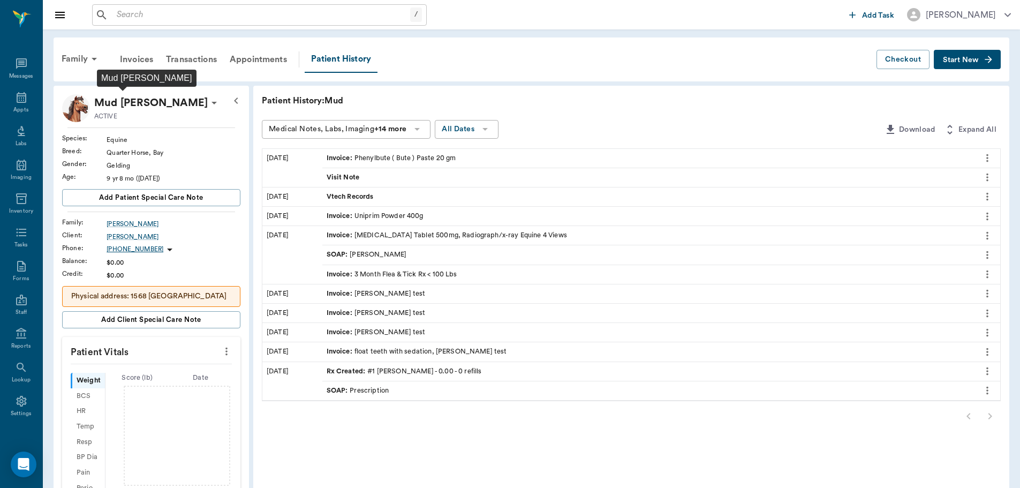
click at [130, 101] on p "Mud [PERSON_NAME]" at bounding box center [150, 102] width 113 height 17
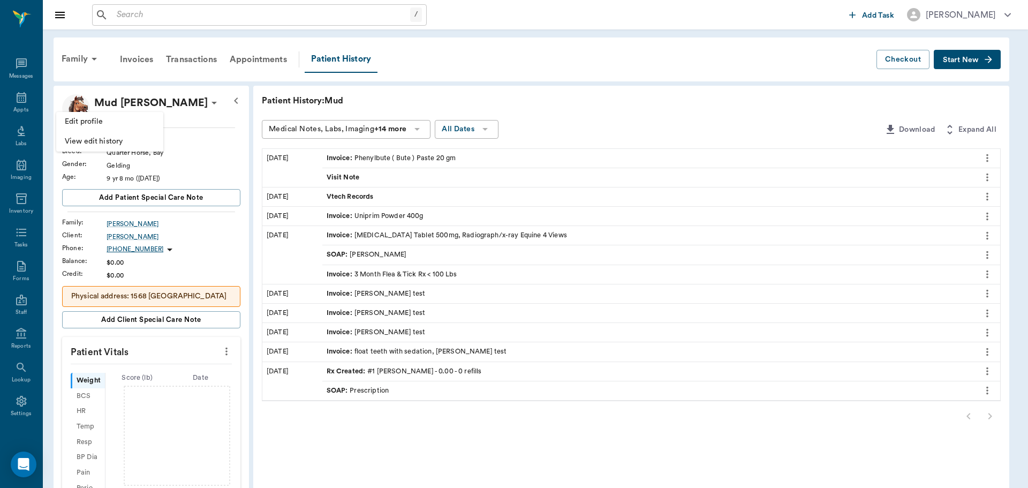
click at [134, 119] on span "Edit profile" at bounding box center [110, 121] width 90 height 11
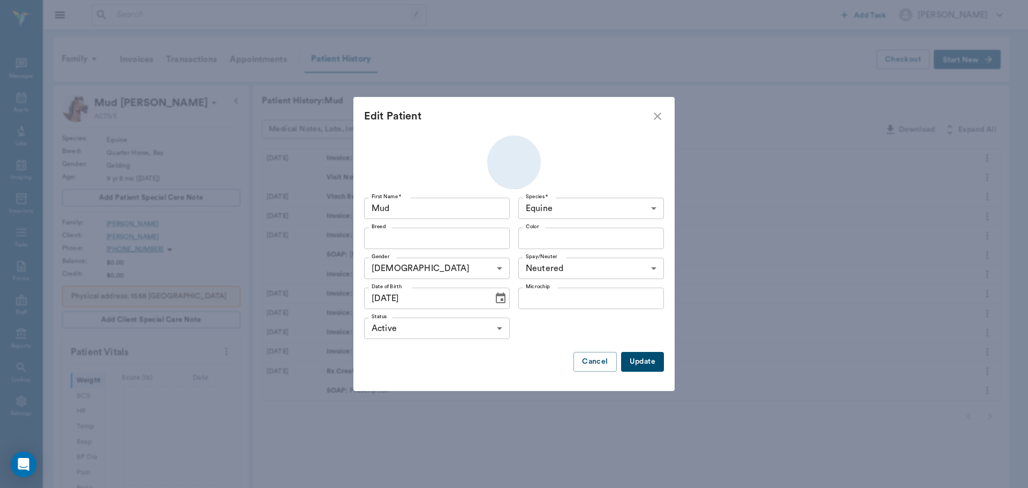
type input "Quarter Horse"
type input "Bay"
click at [438, 211] on input "Mud" at bounding box center [437, 208] width 146 height 21
type input "M"
type input "Horse"
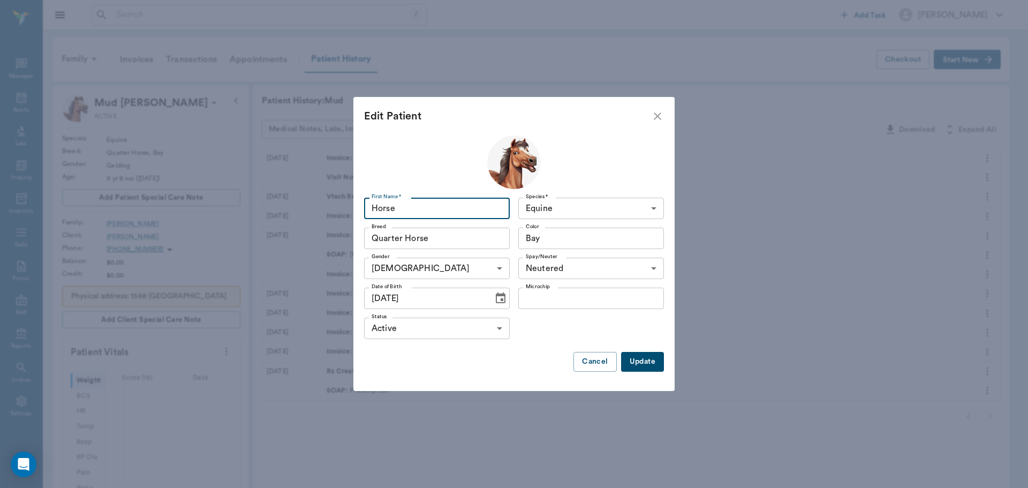
click at [564, 200] on body "/ ​ Add Task Dr. Bert Ellsworth Nectar Messages Appts Labs Imaging Inventory Ta…" at bounding box center [514, 370] width 1028 height 741
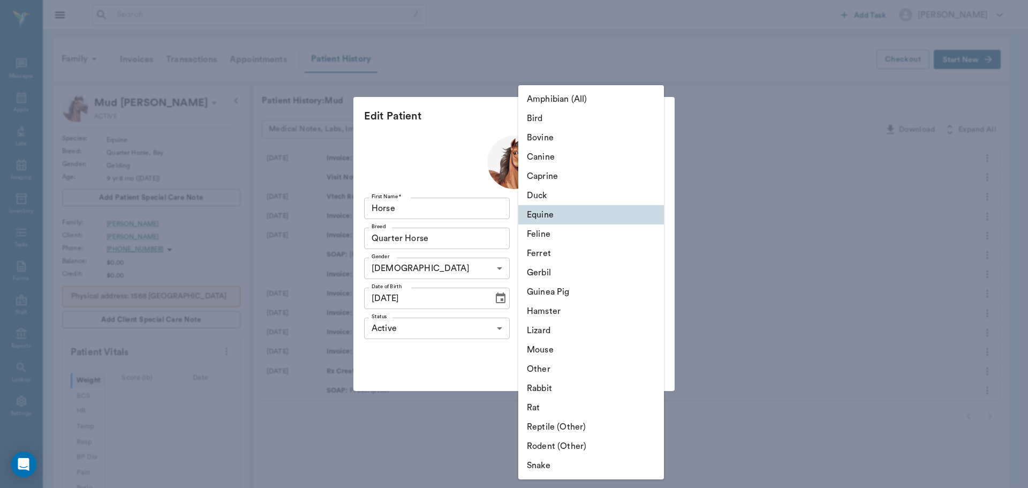
click at [793, 213] on div at bounding box center [514, 244] width 1028 height 488
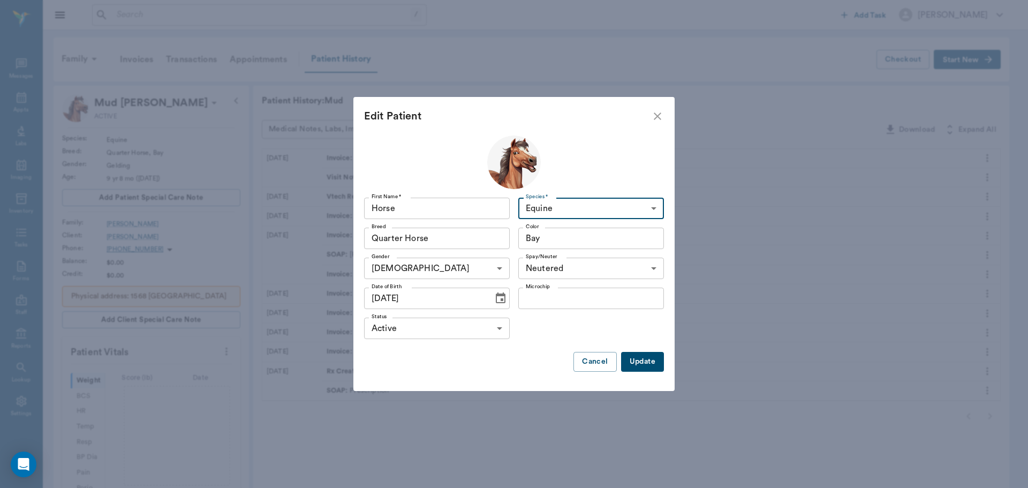
click at [576, 238] on input "Bay" at bounding box center [575, 238] width 108 height 15
click at [613, 268] on div "No options" at bounding box center [591, 263] width 146 height 28
click at [582, 241] on input "None" at bounding box center [575, 238] width 108 height 15
type input "Bay"
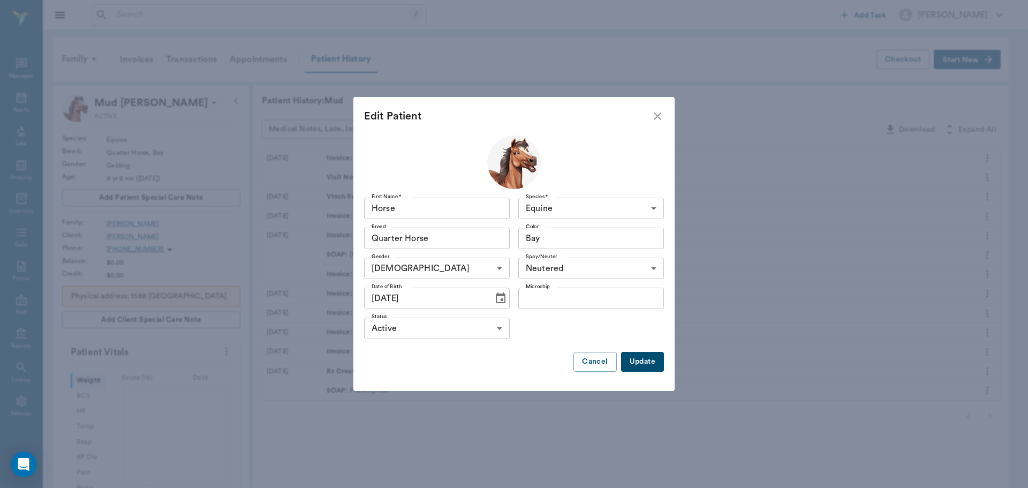
click at [696, 258] on div "Edit Patient First Name * Horse First Name * Species * Equine Equine Species * …" at bounding box center [514, 244] width 1028 height 488
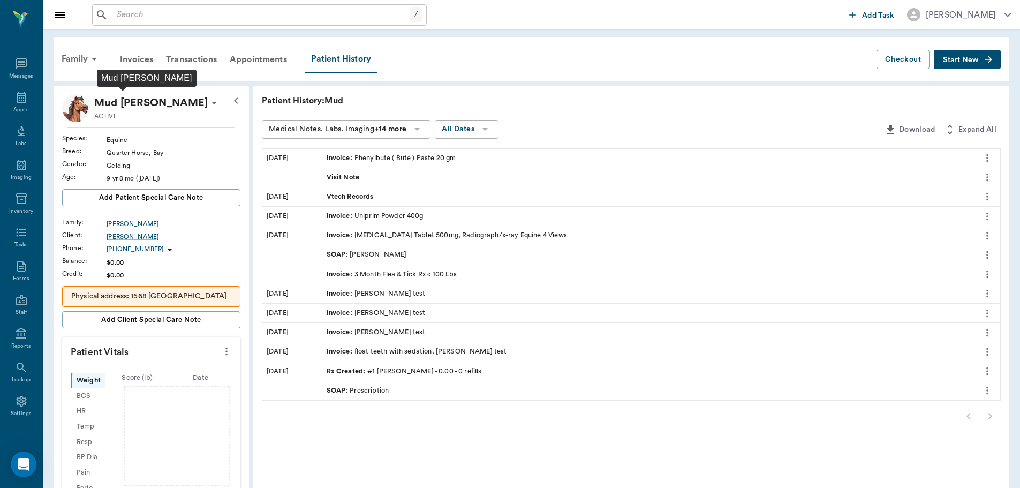
click at [132, 105] on p "Mud [PERSON_NAME]" at bounding box center [150, 102] width 113 height 17
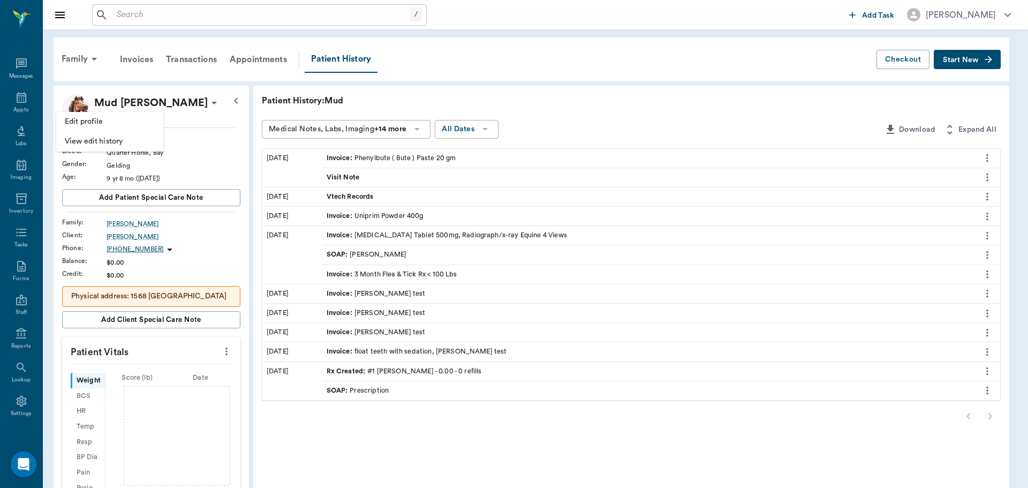
click at [131, 122] on span "Edit profile" at bounding box center [110, 121] width 90 height 11
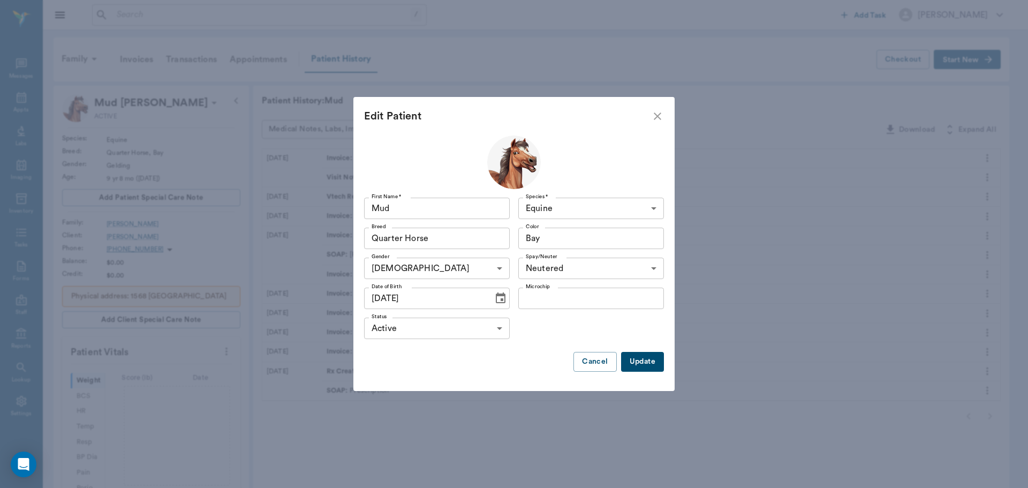
click at [466, 210] on input "Mud" at bounding box center [437, 208] width 146 height 21
type input "M"
type input "N"
type input "Horse"
click at [441, 295] on input "01/01/2016" at bounding box center [425, 297] width 122 height 21
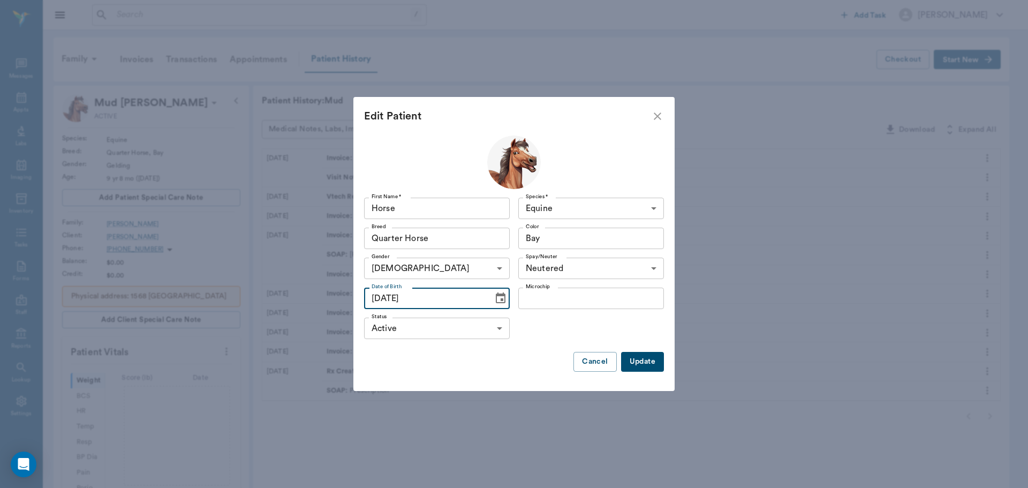
click at [441, 295] on input "01/01/2016" at bounding box center [425, 297] width 122 height 21
click at [413, 298] on input "01/01/2016" at bounding box center [425, 297] width 122 height 21
click at [406, 301] on input "01/01/2016" at bounding box center [425, 297] width 122 height 21
type input "01/01/2001"
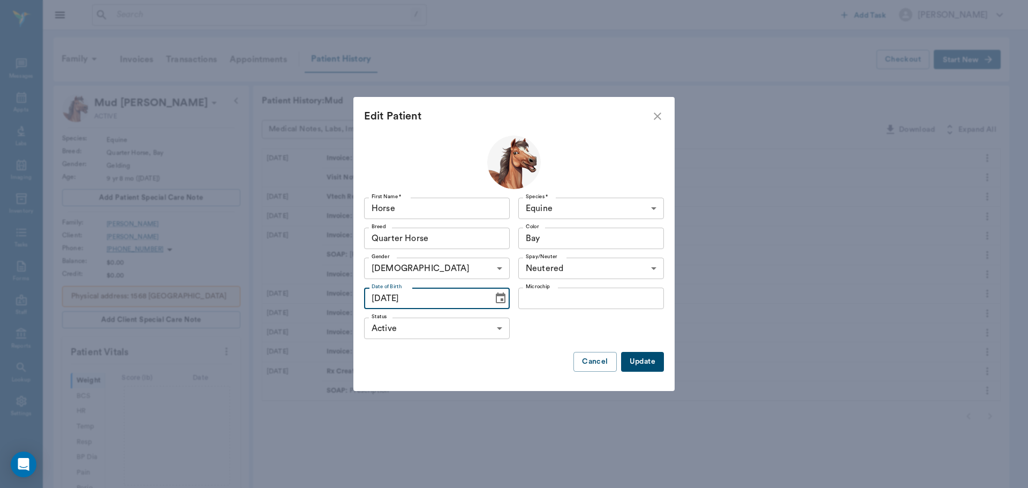
click at [475, 270] on body "/ ​ Add Task Dr. Bert Ellsworth Nectar Messages Appts Labs Imaging Inventory Ta…" at bounding box center [514, 370] width 1028 height 741
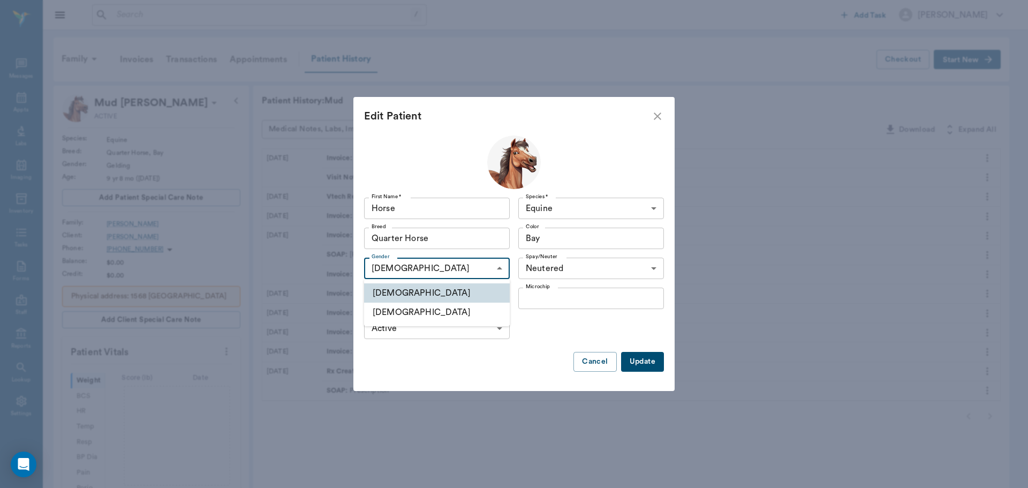
click at [452, 357] on div at bounding box center [514, 244] width 1028 height 488
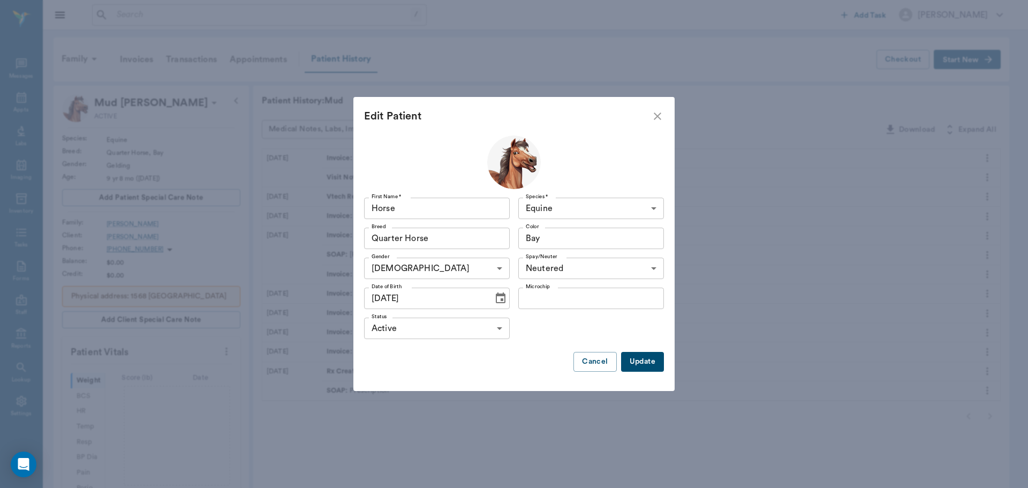
click at [638, 364] on button "Update" at bounding box center [642, 362] width 43 height 20
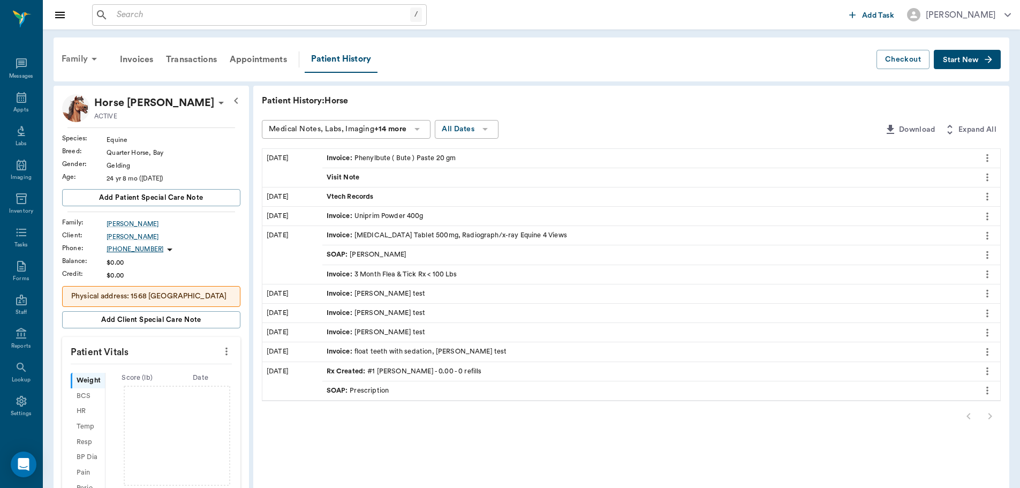
click at [67, 57] on div "Family" at bounding box center [81, 59] width 52 height 26
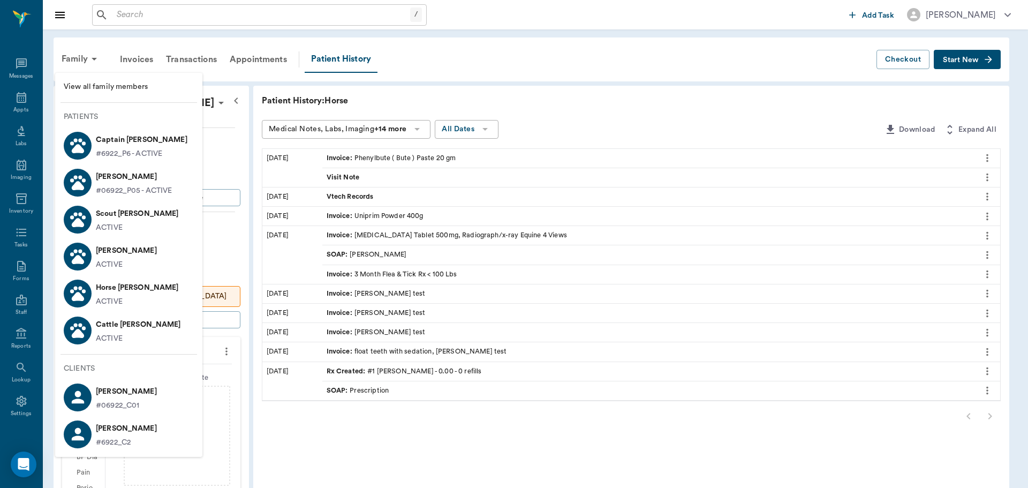
click at [124, 406] on p "#06922_C01" at bounding box center [126, 405] width 61 height 11
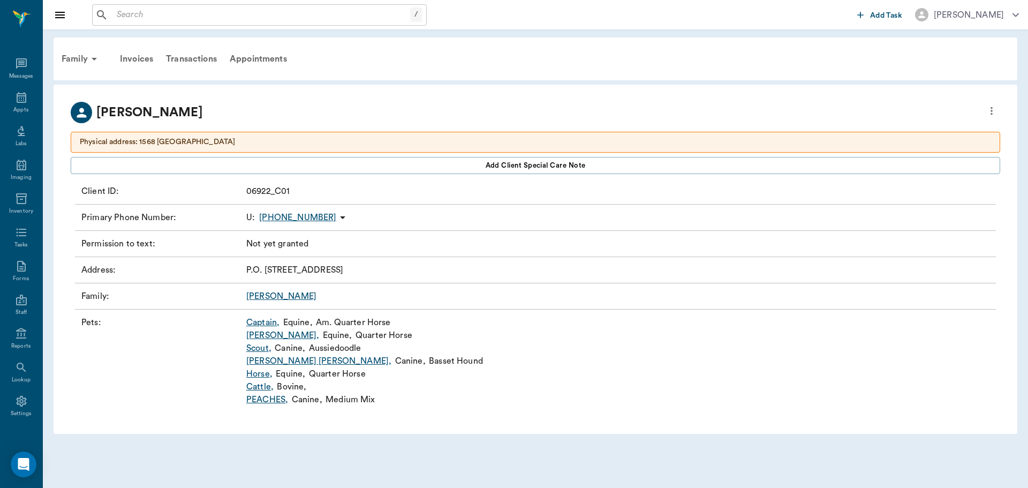
click at [263, 294] on link "Lance" at bounding box center [281, 296] width 70 height 9
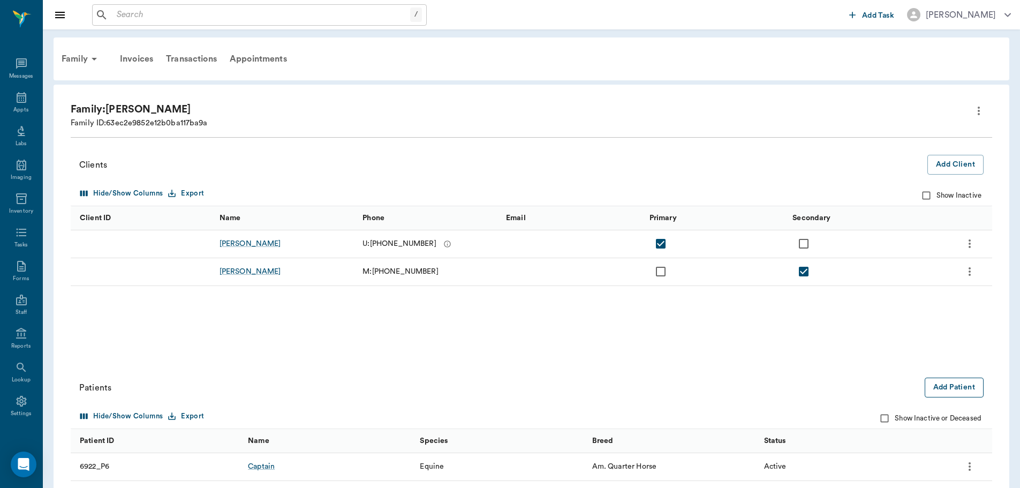
click at [963, 391] on button "Add Patient" at bounding box center [954, 387] width 59 height 20
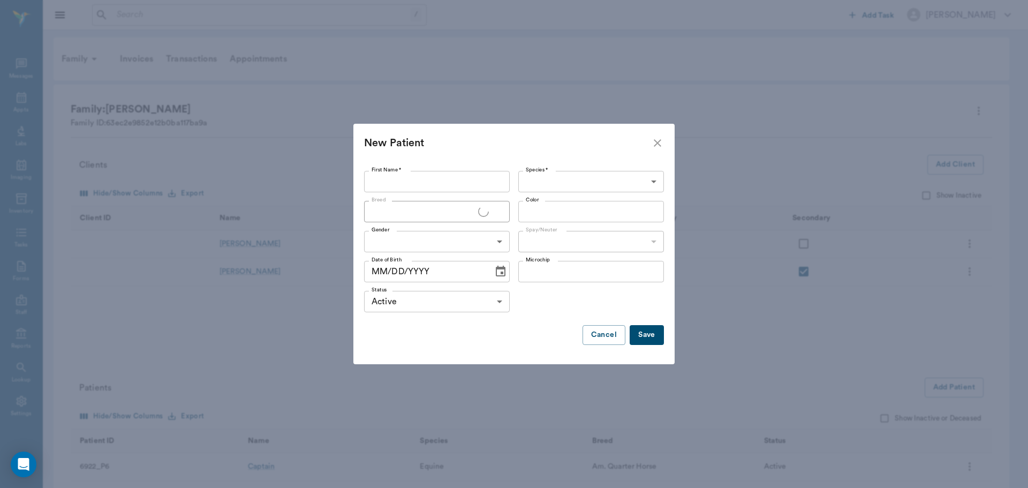
click at [423, 184] on input "First Name *" at bounding box center [437, 181] width 146 height 21
type input "Mud"
click at [440, 217] on input "Breed" at bounding box center [428, 211] width 122 height 15
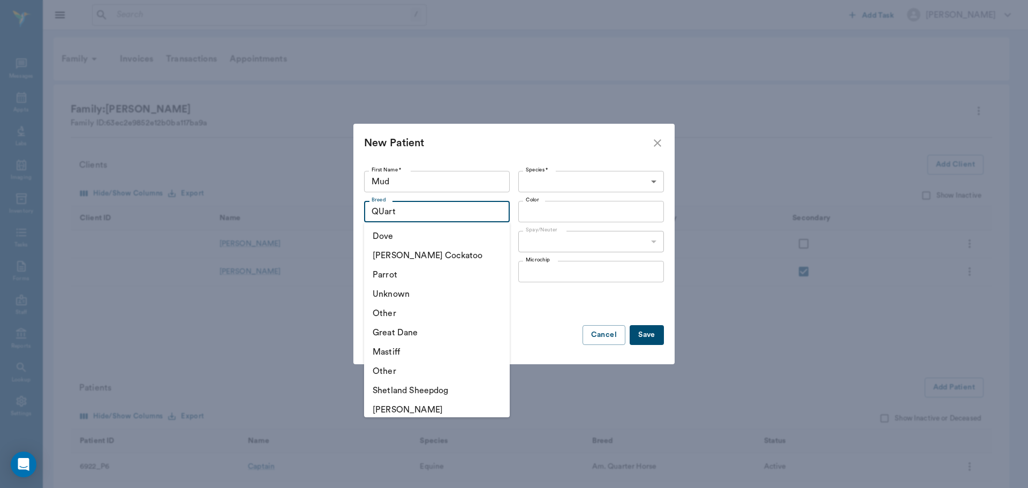
type input "QUart"
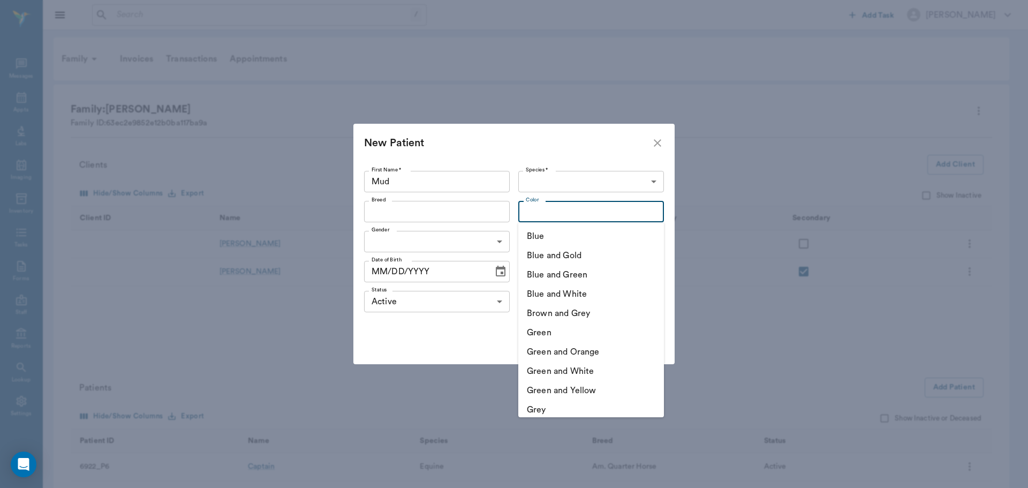
click at [572, 210] on input "Color" at bounding box center [582, 211] width 122 height 15
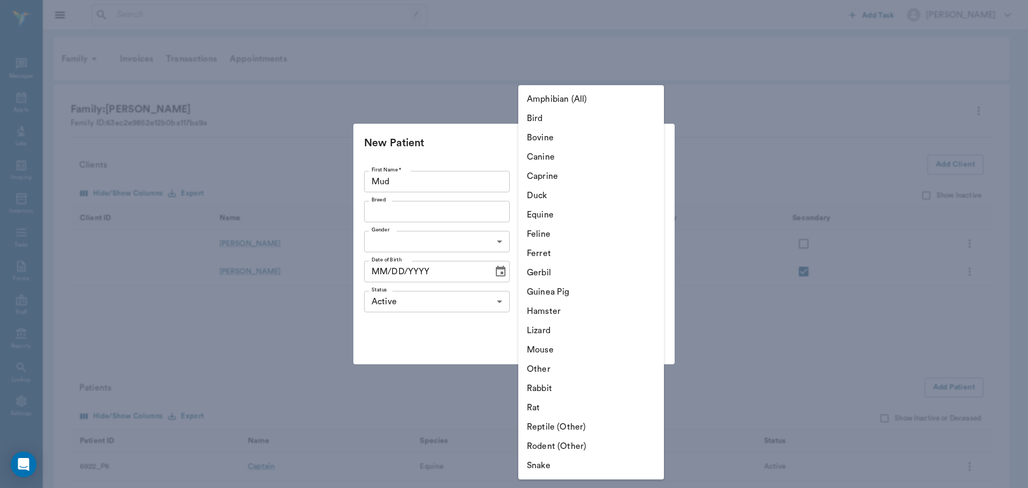
click at [571, 186] on body "/ ​ Add Task Dr. Bert Ellsworth Nectar Messages Appts Labs Imaging Inventory Ta…" at bounding box center [514, 320] width 1028 height 641
click at [568, 218] on li "Equine" at bounding box center [591, 214] width 146 height 19
type input "Equine"
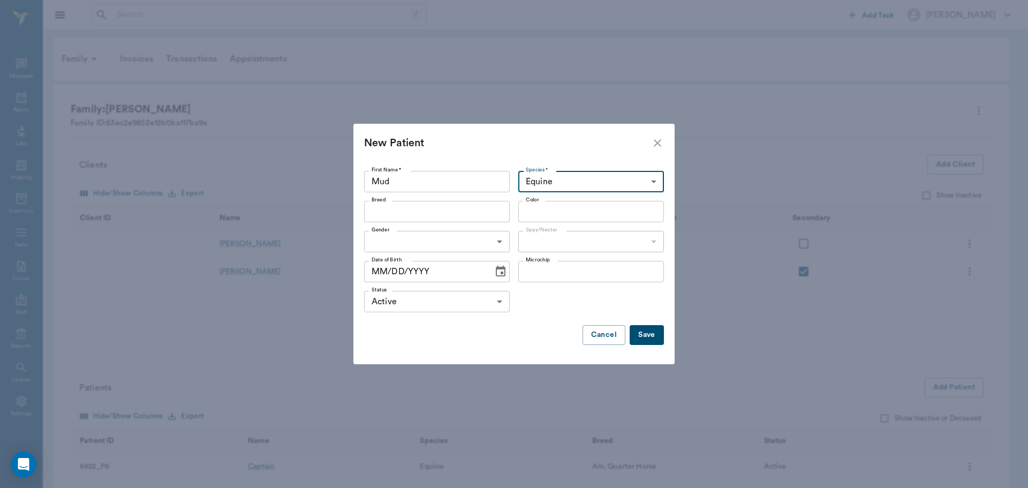
click at [408, 215] on input "Breed" at bounding box center [428, 211] width 122 height 15
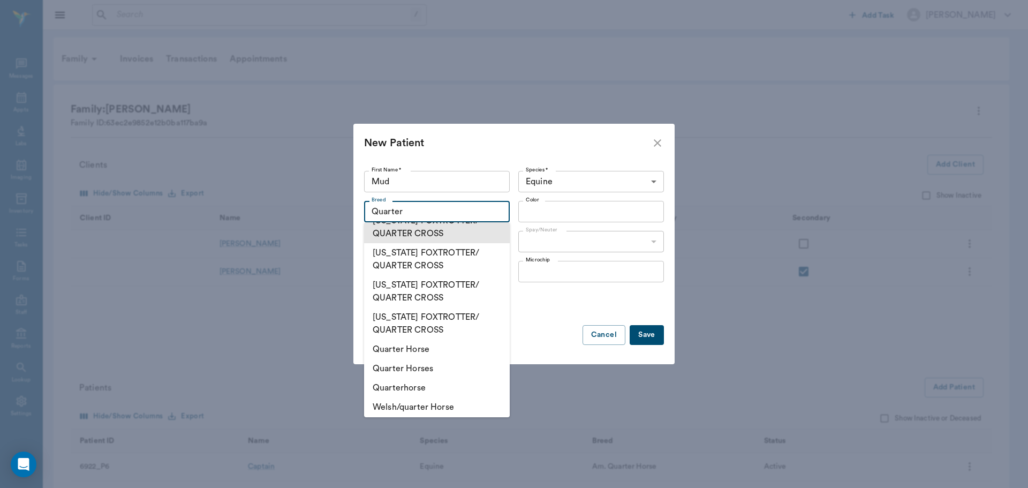
scroll to position [71, 0]
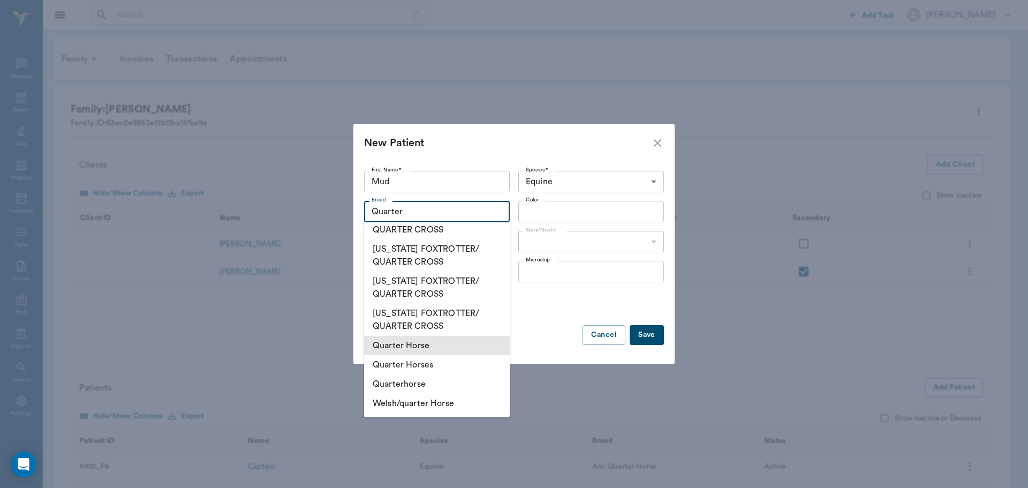
click at [441, 344] on li "Quarter Horse" at bounding box center [437, 345] width 146 height 19
type input "Quarter Horse"
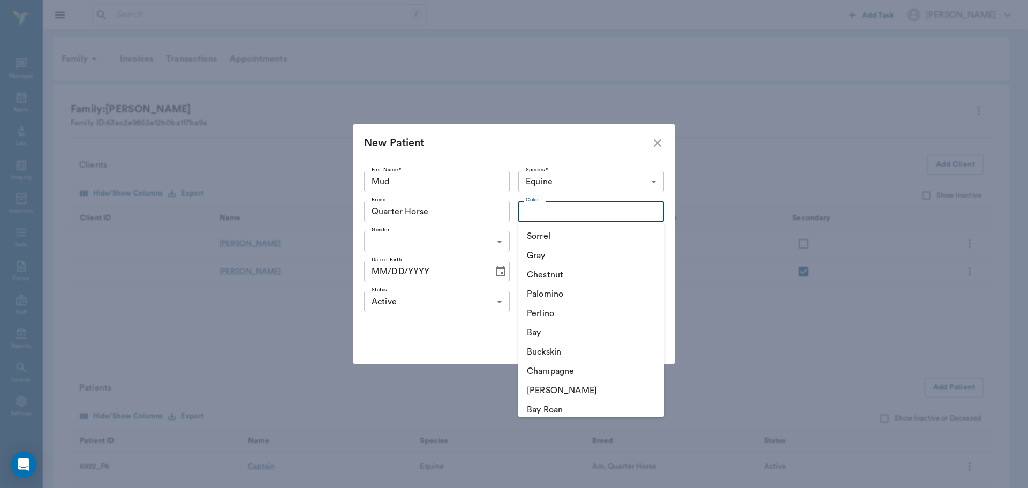
click at [549, 209] on input "Color" at bounding box center [582, 211] width 122 height 15
click at [564, 331] on li "Bay" at bounding box center [591, 332] width 146 height 19
type input "Bay"
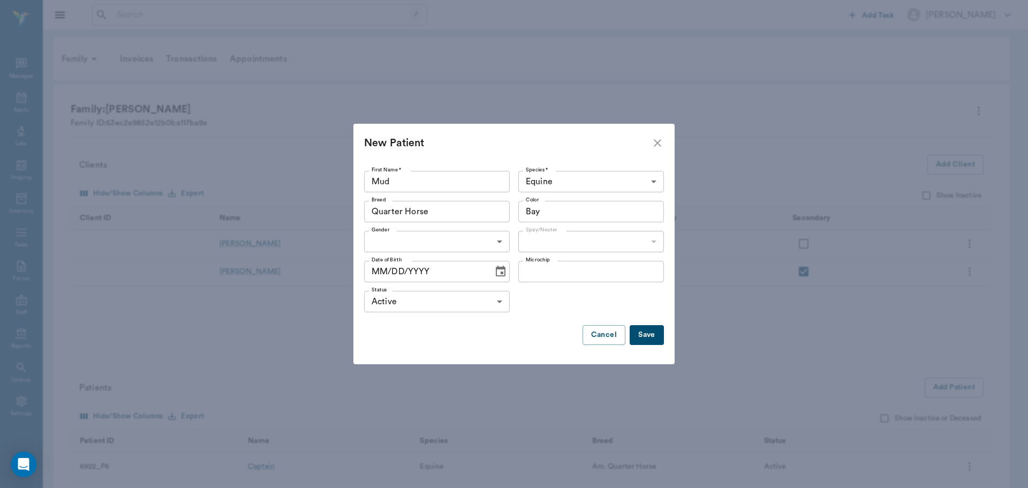
click at [445, 232] on body "/ ​ Add Task Dr. Bert Ellsworth Nectar Messages Appts Labs Imaging Inventory Ta…" at bounding box center [514, 320] width 1028 height 641
click at [434, 269] on li "Male" at bounding box center [437, 265] width 146 height 19
type input "MALE"
click at [558, 242] on body "/ ​ Add Task Dr. Bert Ellsworth Nectar Messages Appts Labs Imaging Inventory Ta…" at bounding box center [514, 320] width 1028 height 641
click at [564, 270] on li "Neutered" at bounding box center [591, 265] width 146 height 19
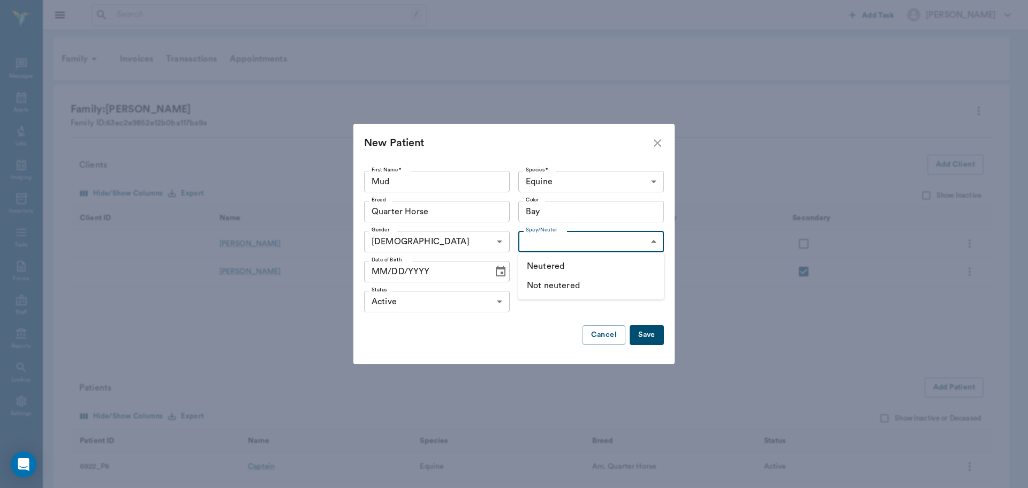
type input "true"
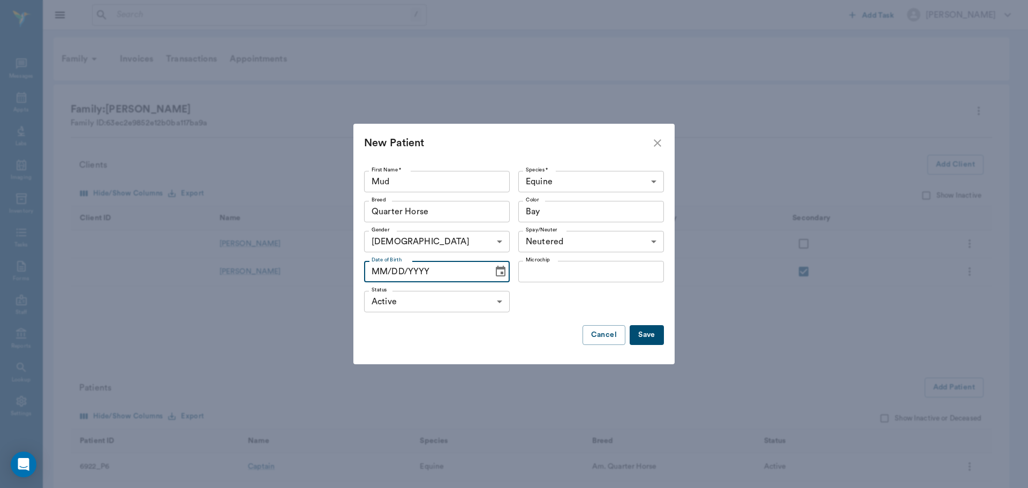
click at [381, 269] on input "MM/DD/YYYY" at bounding box center [425, 271] width 122 height 21
type input "01/01/2016"
click at [578, 301] on div "Status Active ACTIVE Status" at bounding box center [514, 301] width 300 height 30
click at [653, 339] on button "Save" at bounding box center [647, 335] width 34 height 20
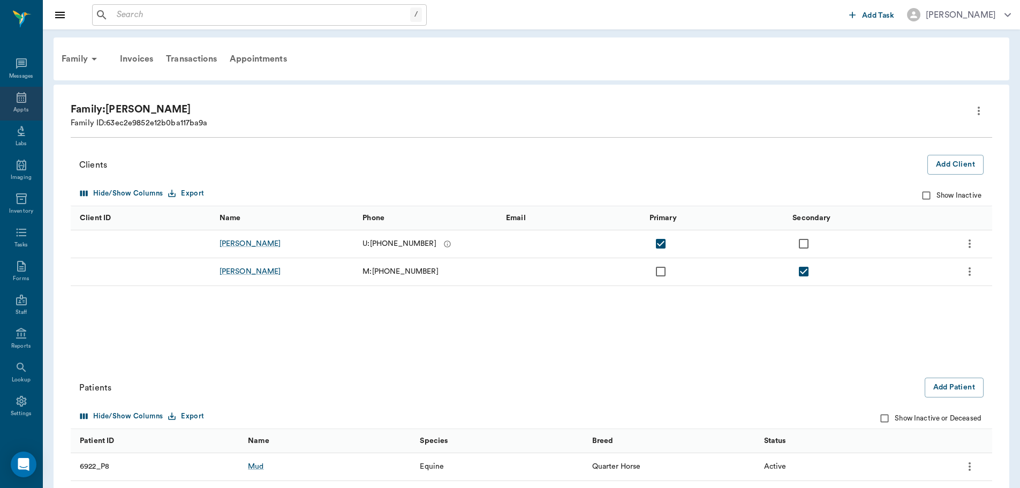
click at [24, 90] on div "Appts" at bounding box center [21, 104] width 42 height 34
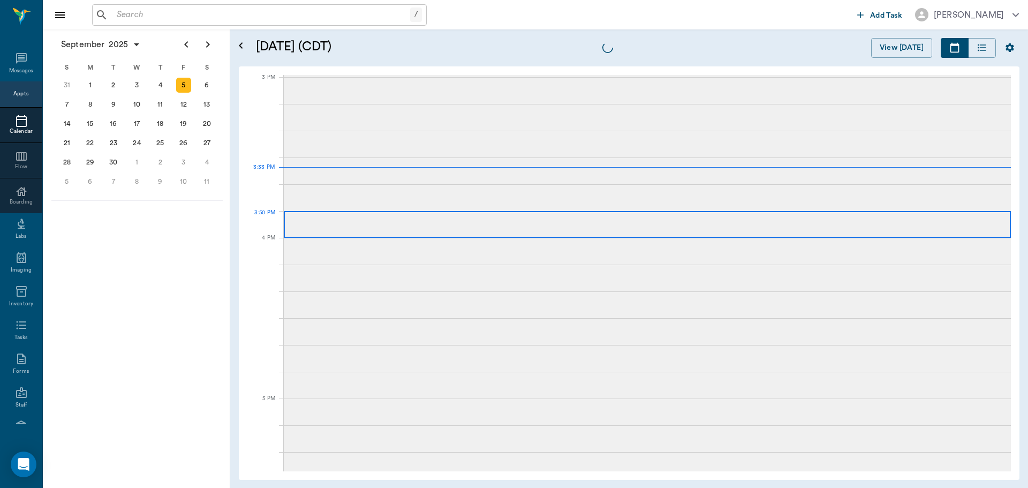
scroll to position [1125, 0]
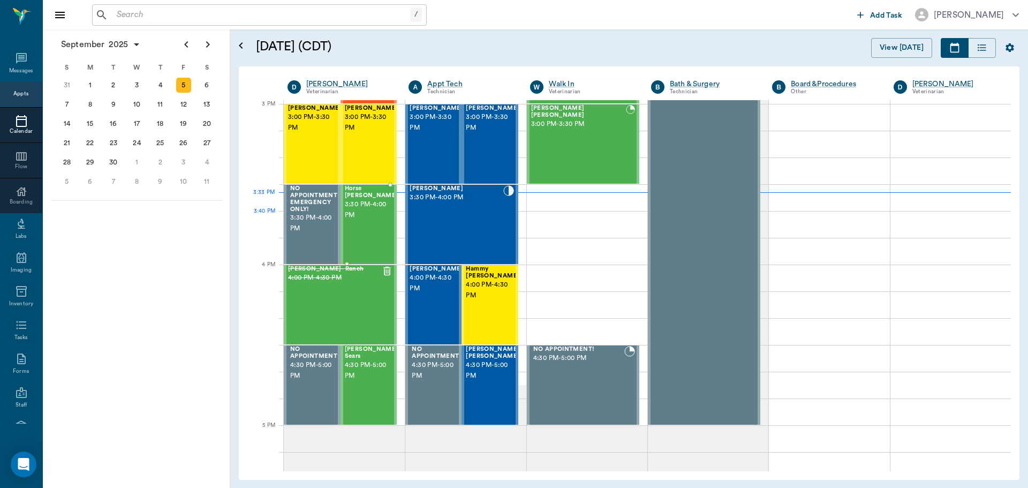
click at [378, 212] on span "3:30 PM - 4:00 PM" at bounding box center [372, 209] width 54 height 21
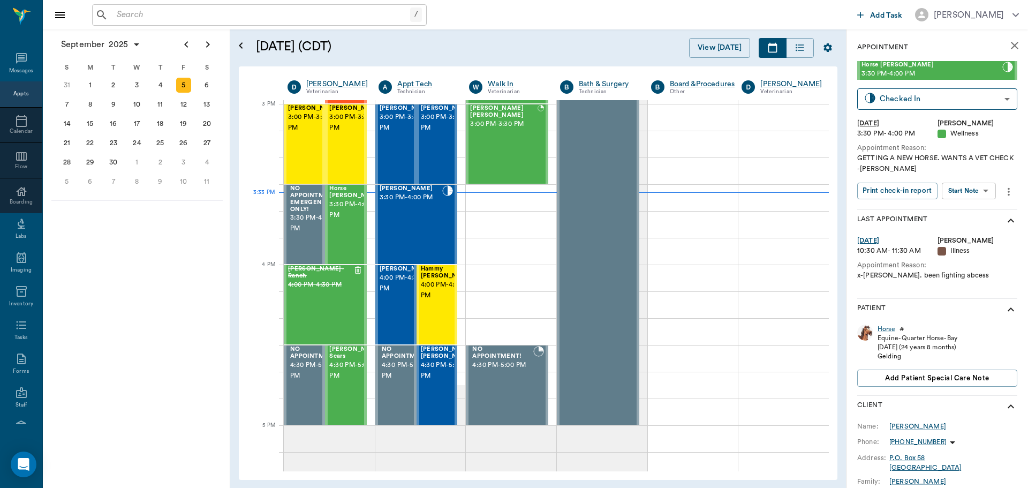
click at [1005, 195] on icon "more" at bounding box center [1009, 191] width 12 height 13
click at [970, 266] on span "Edit appointment" at bounding box center [961, 260] width 90 height 11
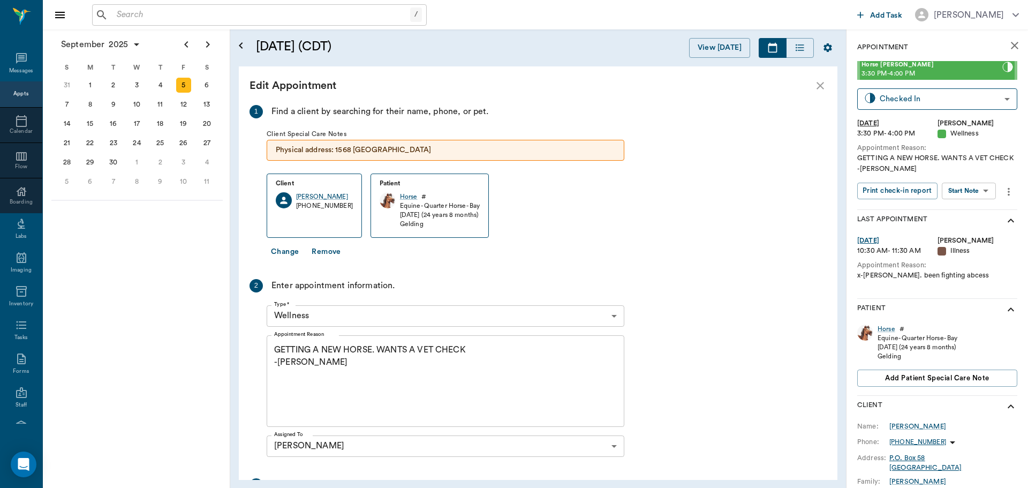
click at [326, 252] on button "Remove" at bounding box center [325, 252] width 37 height 20
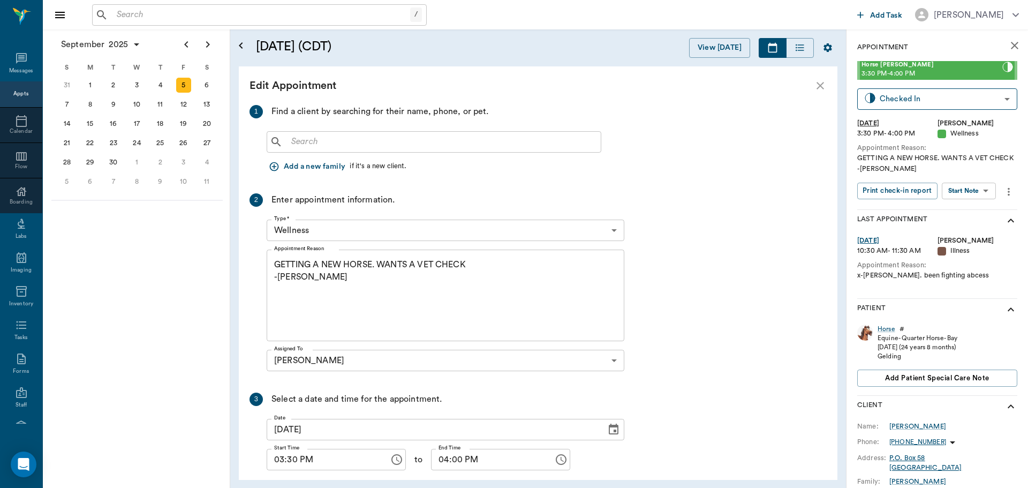
click at [376, 152] on div "​" at bounding box center [434, 141] width 335 height 21
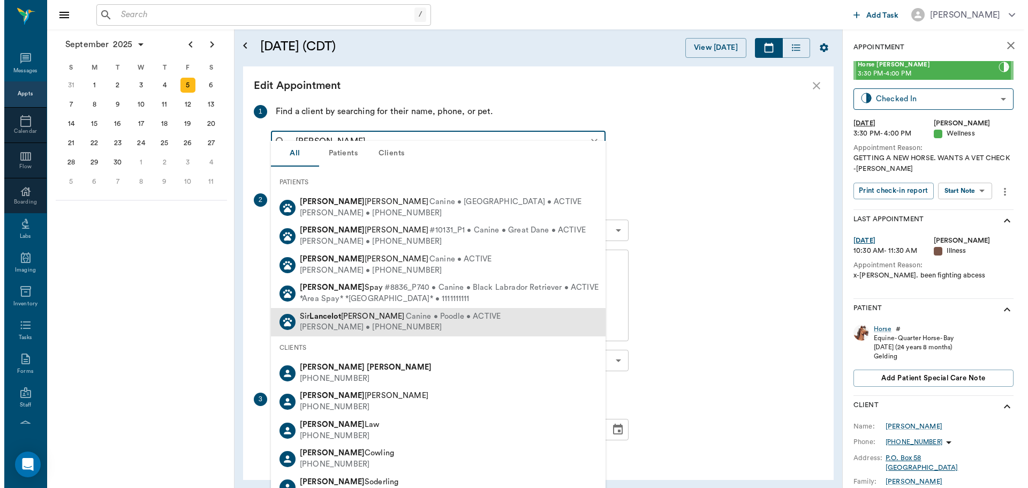
scroll to position [51, 0]
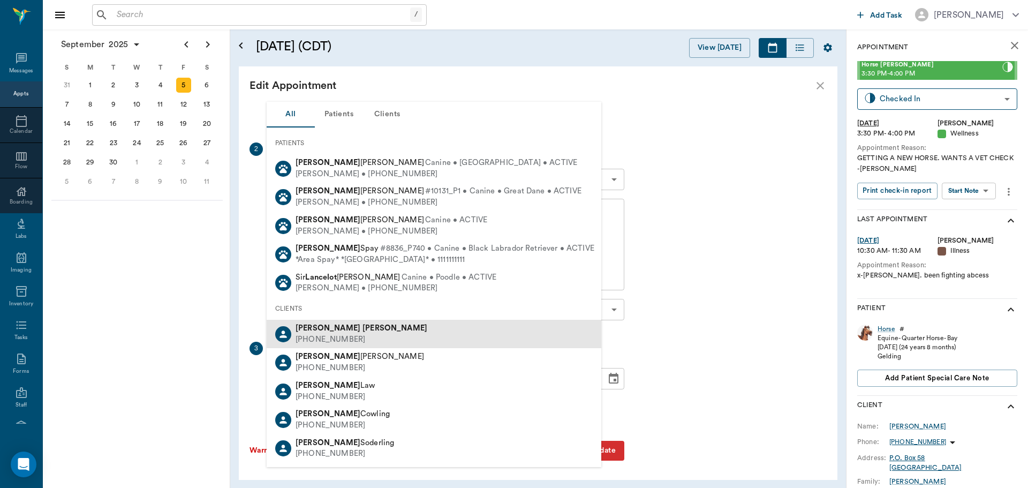
click at [373, 329] on div "Doug Lance (903) 278-4704" at bounding box center [434, 334] width 335 height 28
type input "doug lance"
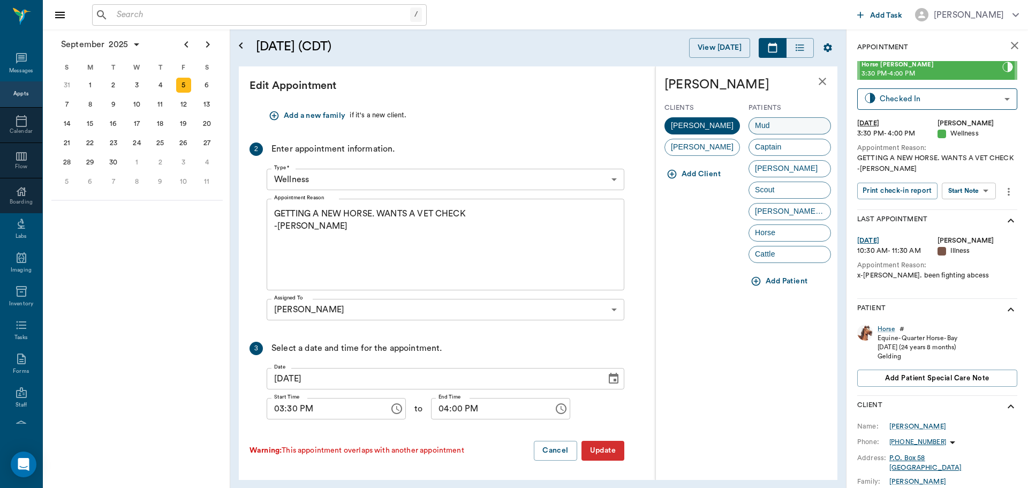
click at [782, 125] on div "Mud" at bounding box center [789, 125] width 82 height 17
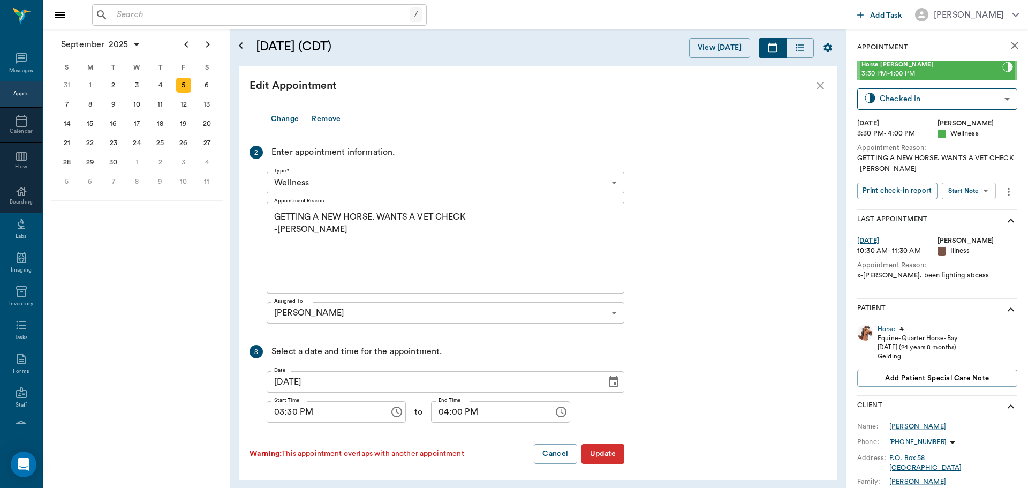
scroll to position [127, 0]
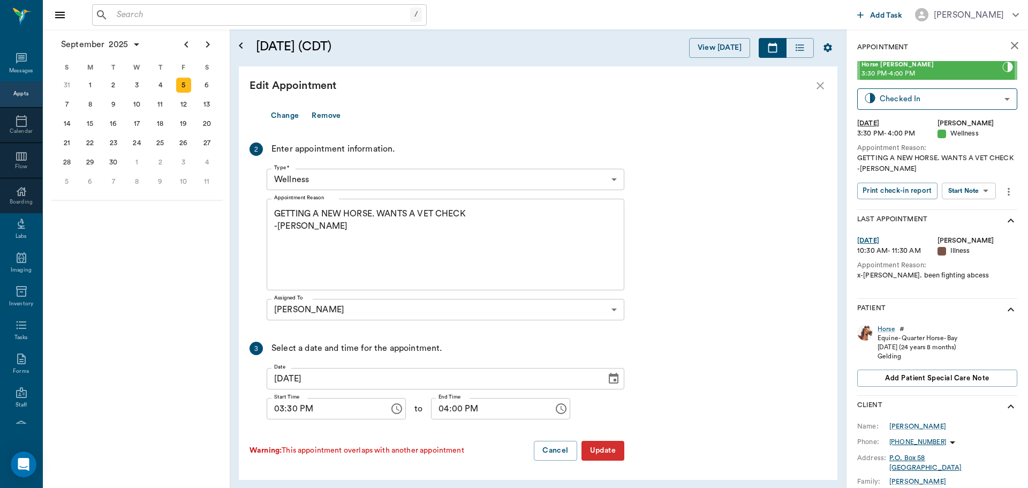
click at [602, 449] on button "Update" at bounding box center [602, 451] width 43 height 20
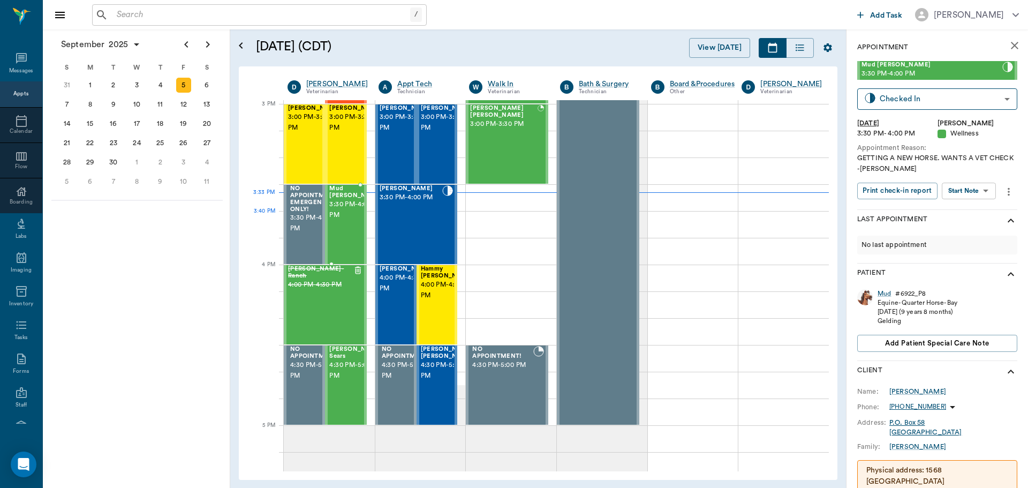
click at [350, 221] on span "3:30 PM - 4:00 PM" at bounding box center [356, 209] width 54 height 21
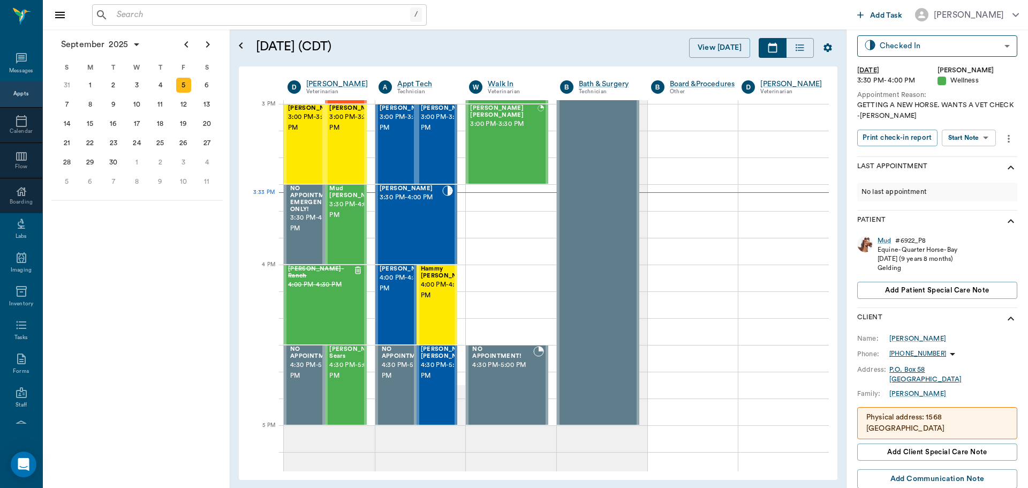
scroll to position [54, 0]
click at [877, 242] on div "Mud" at bounding box center [883, 240] width 13 height 9
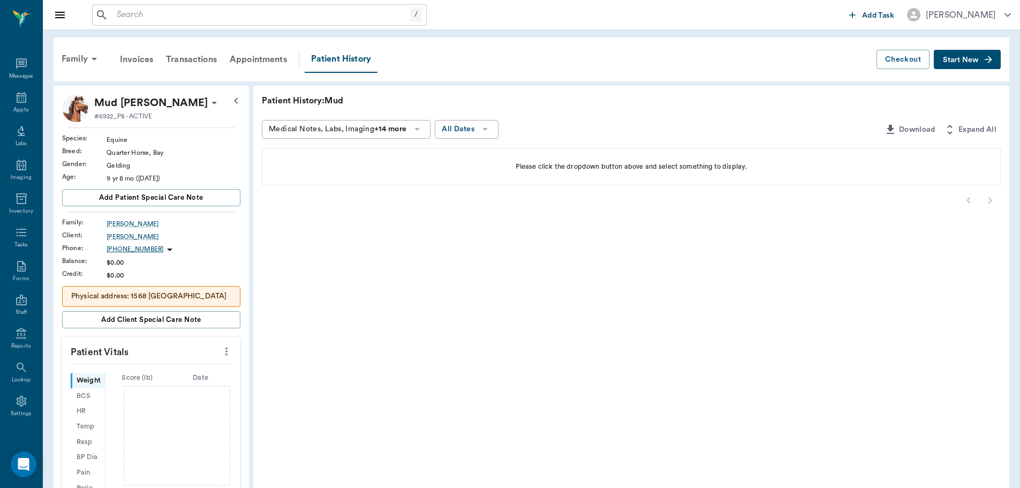
click at [949, 54] on button "Start New" at bounding box center [967, 60] width 67 height 20
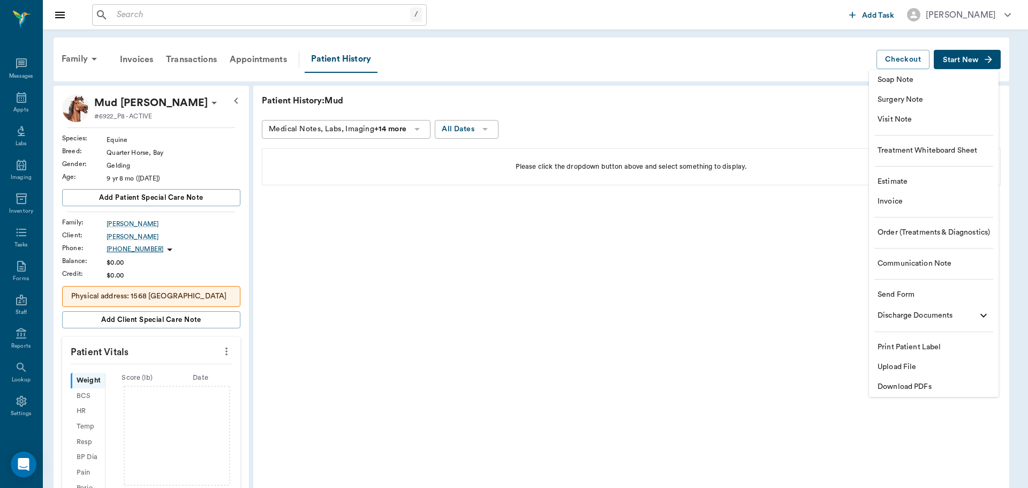
drag, startPoint x: 486, startPoint y: 312, endPoint x: 88, endPoint y: 183, distance: 417.7
click at [470, 310] on div at bounding box center [514, 244] width 1028 height 488
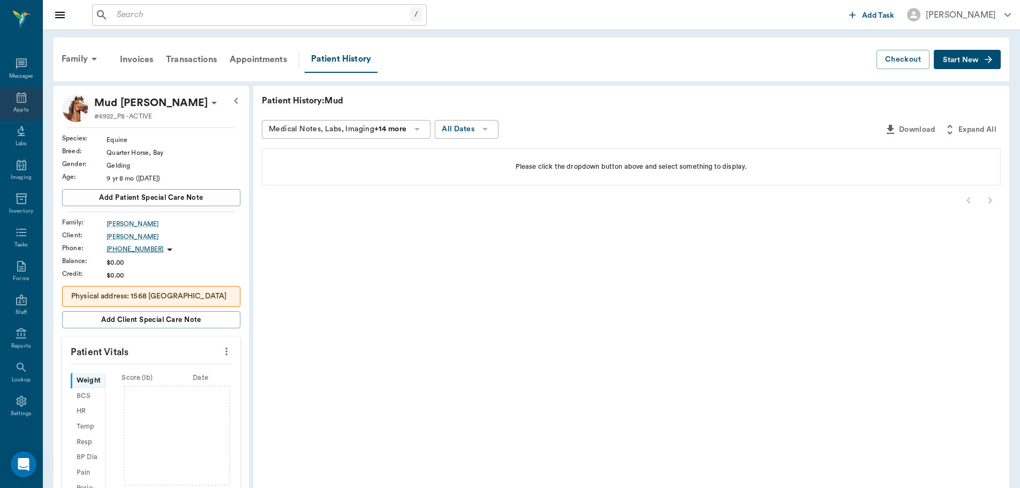
click at [21, 109] on div "Appts" at bounding box center [20, 110] width 15 height 8
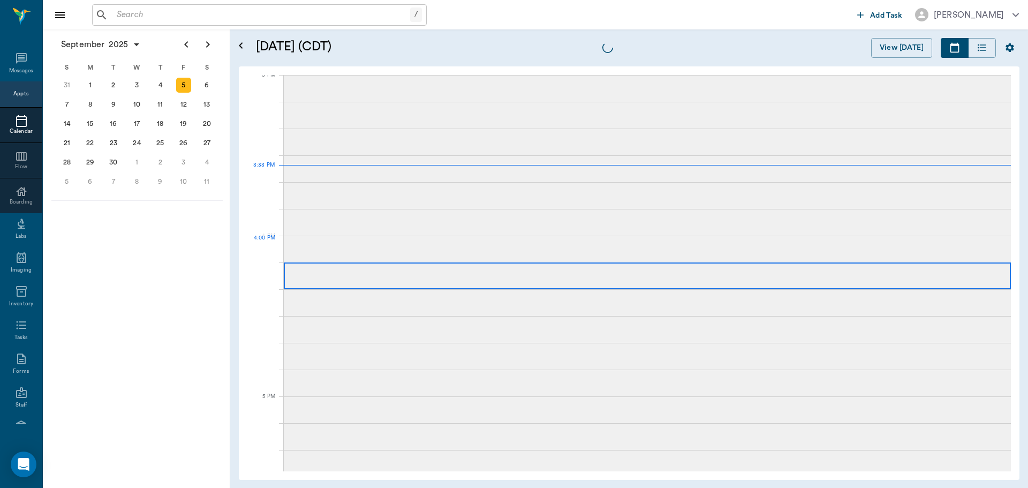
scroll to position [1127, 0]
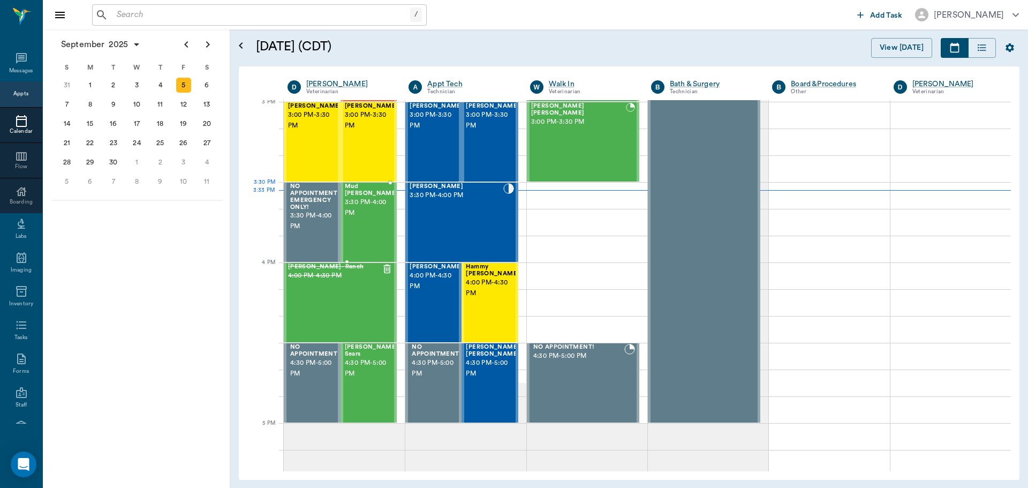
click at [369, 201] on span "3:30 PM - 4:00 PM" at bounding box center [372, 207] width 54 height 21
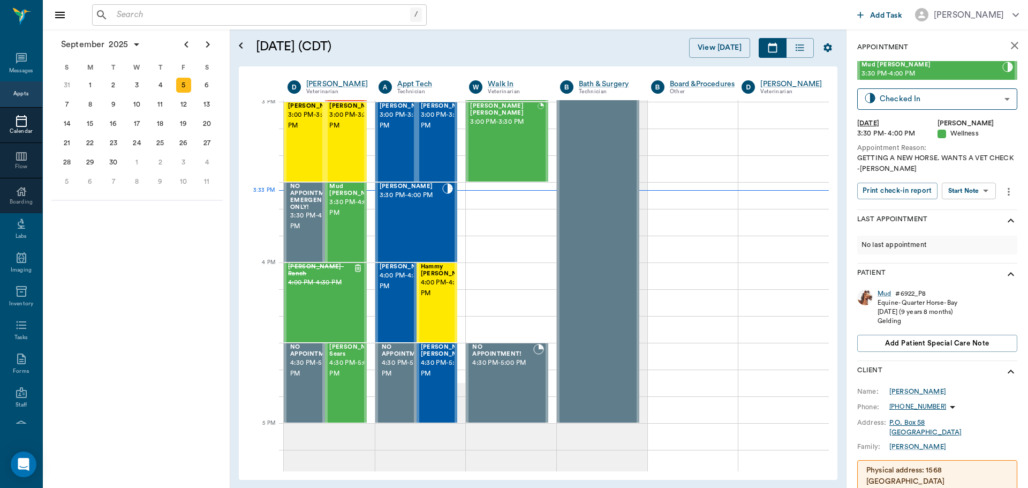
click at [958, 187] on body "/ ​ Add Task Dr. Bert Ellsworth Nectar Messages Appts Calendar Flow Boarding La…" at bounding box center [514, 244] width 1028 height 488
click at [955, 216] on button "Start SOAP" at bounding box center [957, 213] width 36 height 12
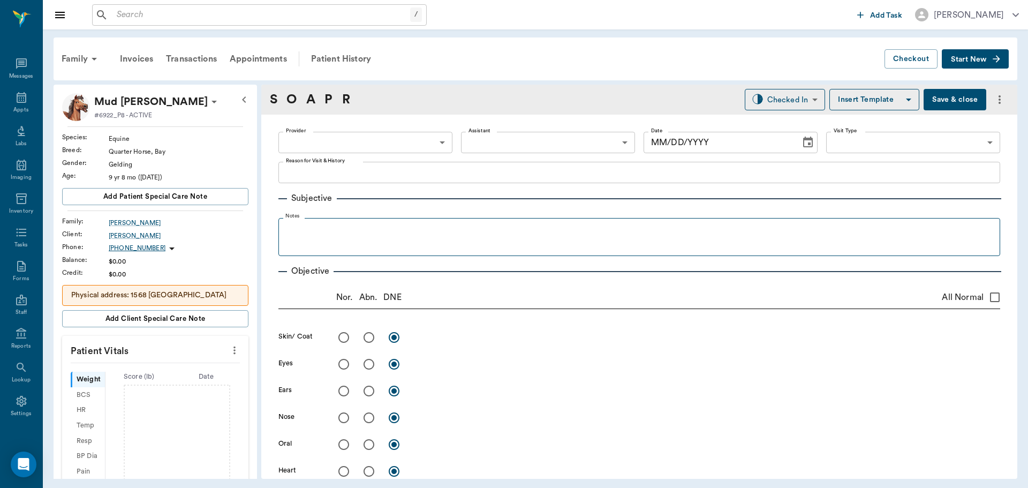
type input "63ec2f075fda476ae8351a4d"
type input "65d2be4f46e3a538d89b8c14"
type textarea "GETTING A NEW HORSE. WANTS A VET CHECK -LORY"
type input "[DATE]"
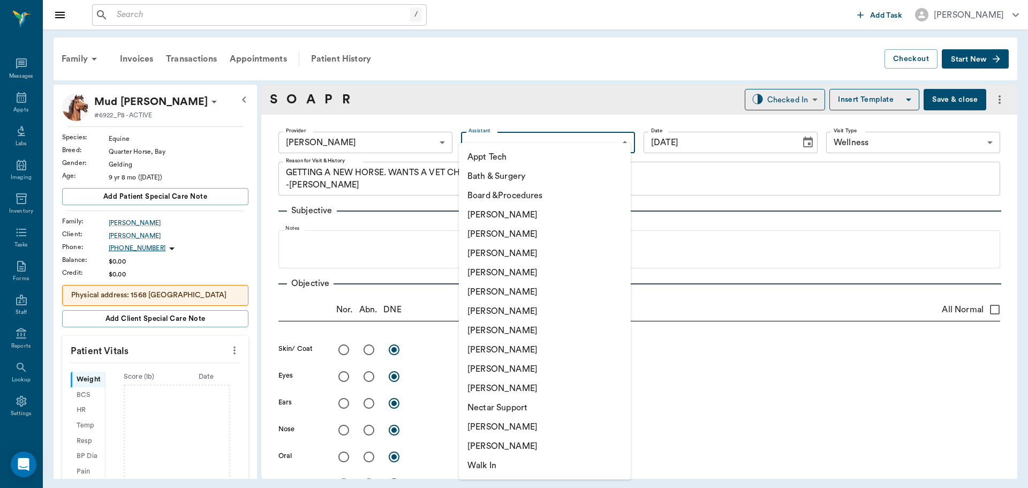
click at [512, 145] on body "/ ​ Add Task Dr. Bert Ellsworth Nectar Messages Appts Labs Imaging Inventory Ta…" at bounding box center [514, 244] width 1028 height 488
click at [525, 255] on li "[PERSON_NAME]" at bounding box center [545, 253] width 172 height 19
type input "642ef10e332a41444de2bad1"
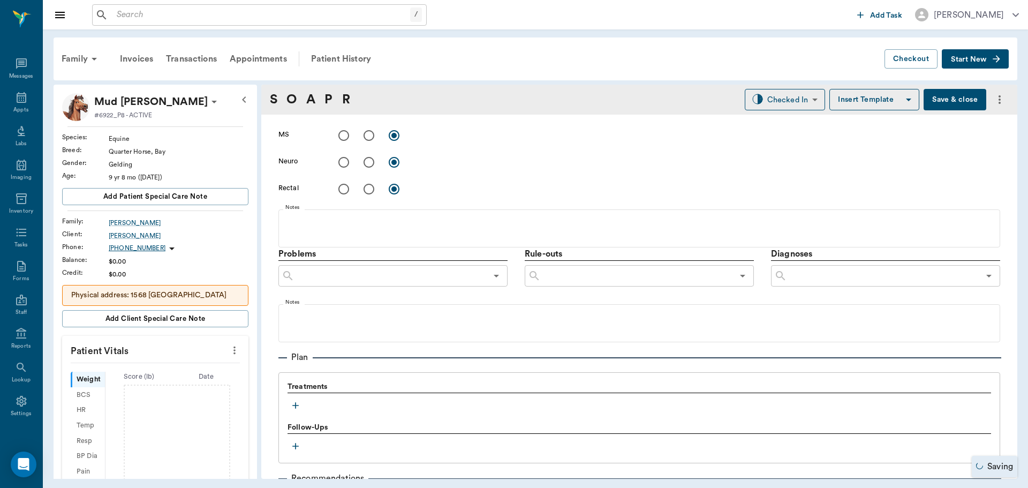
scroll to position [638, 0]
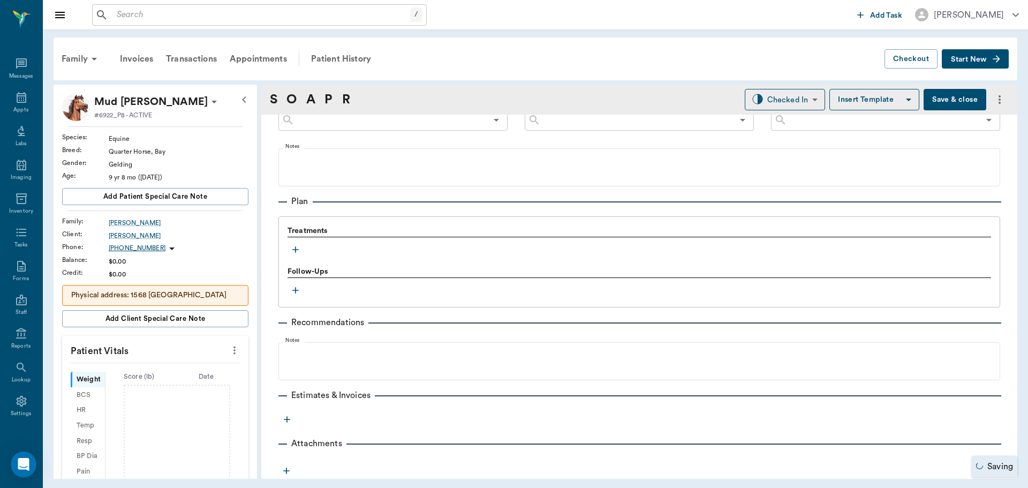
click at [299, 251] on icon "button" at bounding box center [295, 249] width 11 height 11
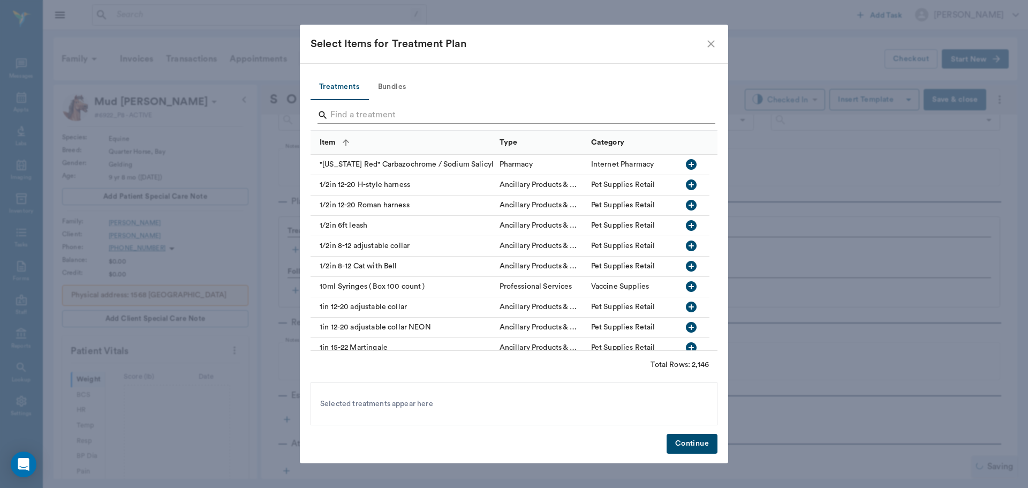
click at [349, 115] on input "Search" at bounding box center [514, 115] width 369 height 17
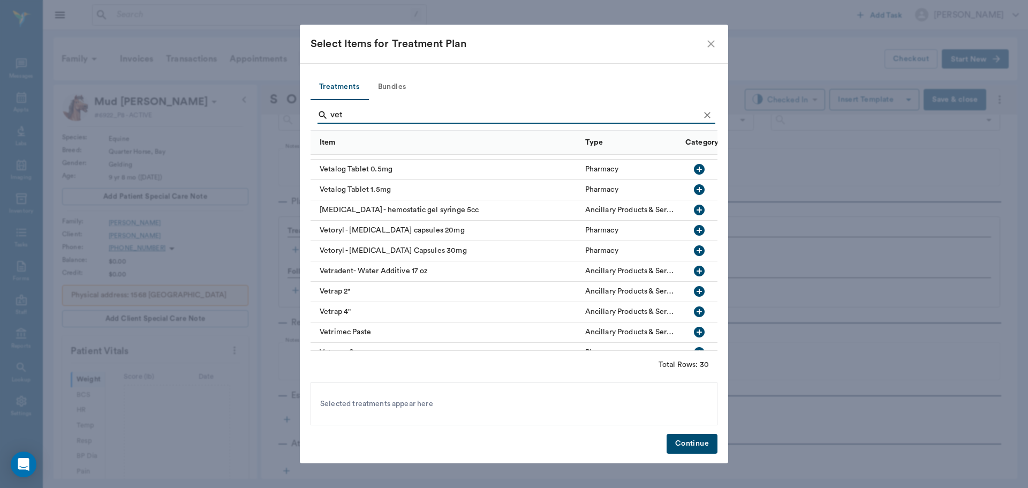
scroll to position [422, 0]
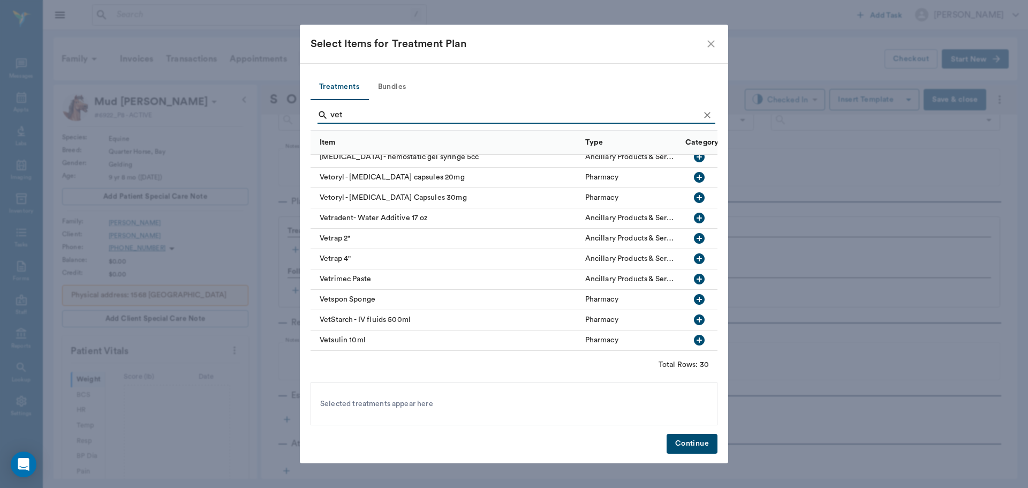
type input "vet"
click at [707, 111] on icon "Clear" at bounding box center [707, 115] width 11 height 11
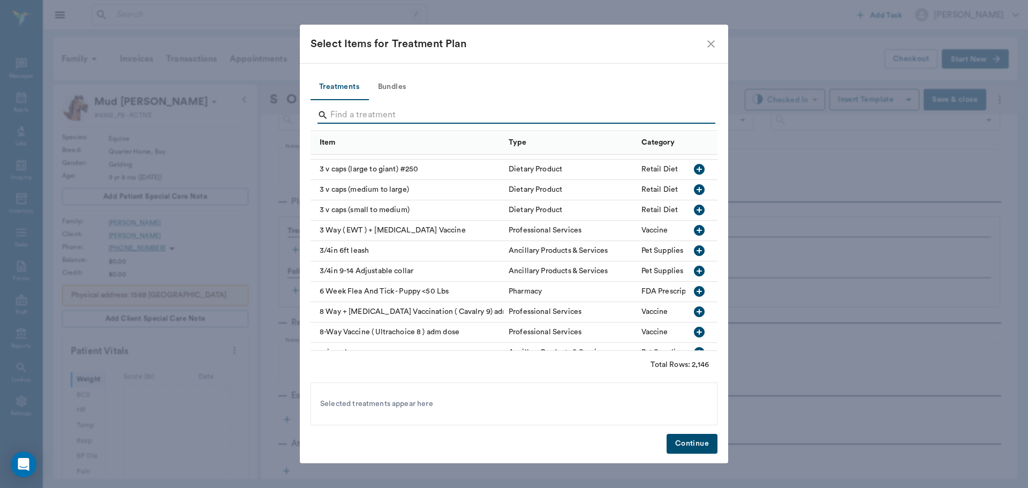
click at [687, 117] on input "Search" at bounding box center [514, 115] width 369 height 17
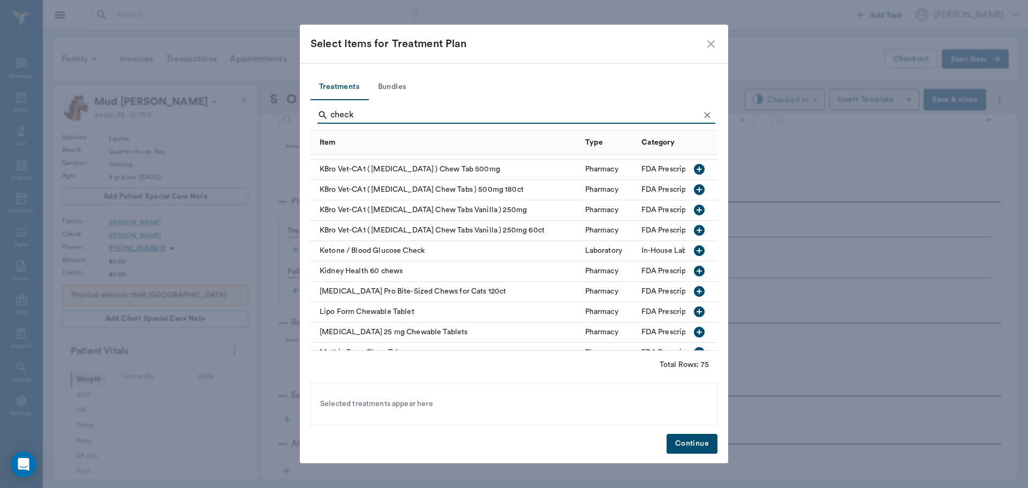
scroll to position [0, 0]
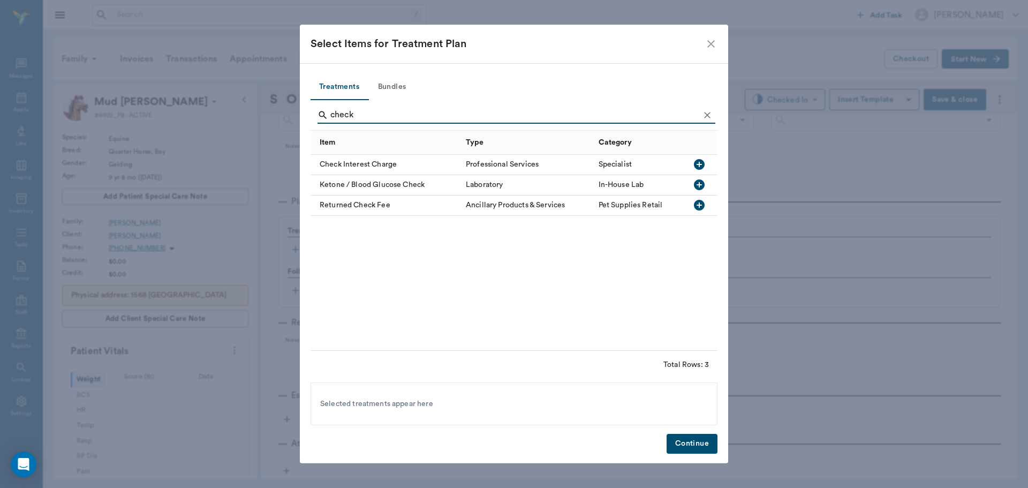
type input "check"
click at [709, 118] on icon "Clear" at bounding box center [707, 115] width 11 height 11
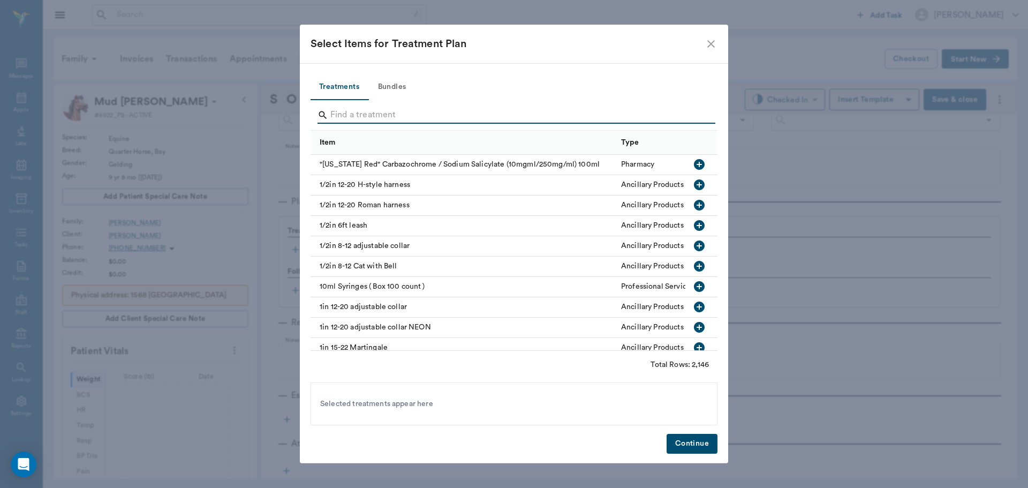
click at [692, 115] on input "Search" at bounding box center [514, 115] width 369 height 17
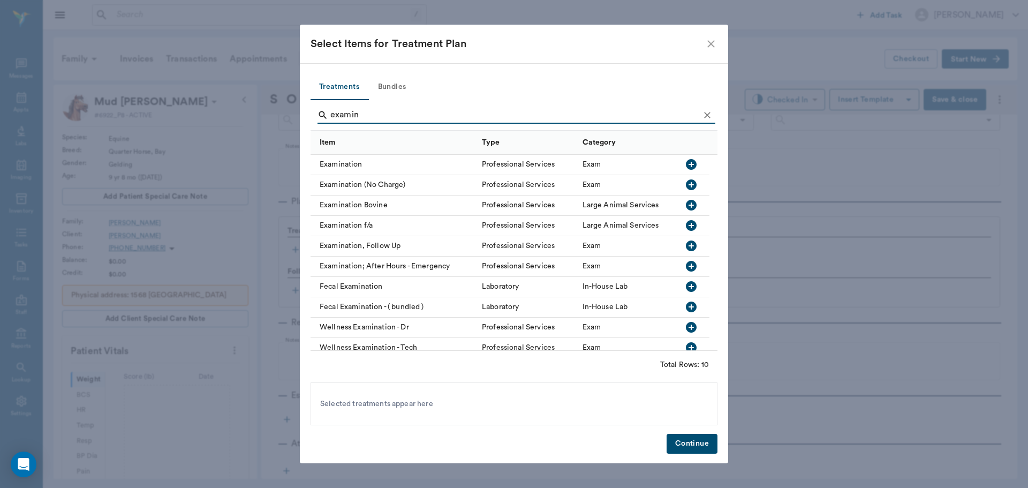
type input "examin"
click at [708, 113] on icon "Clear" at bounding box center [707, 115] width 6 height 6
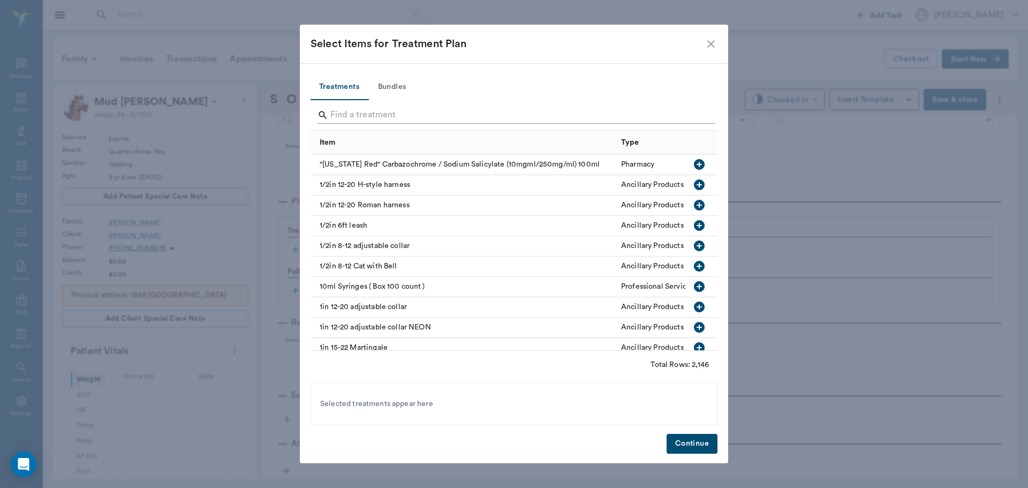
click at [696, 117] on input "Search" at bounding box center [514, 115] width 369 height 17
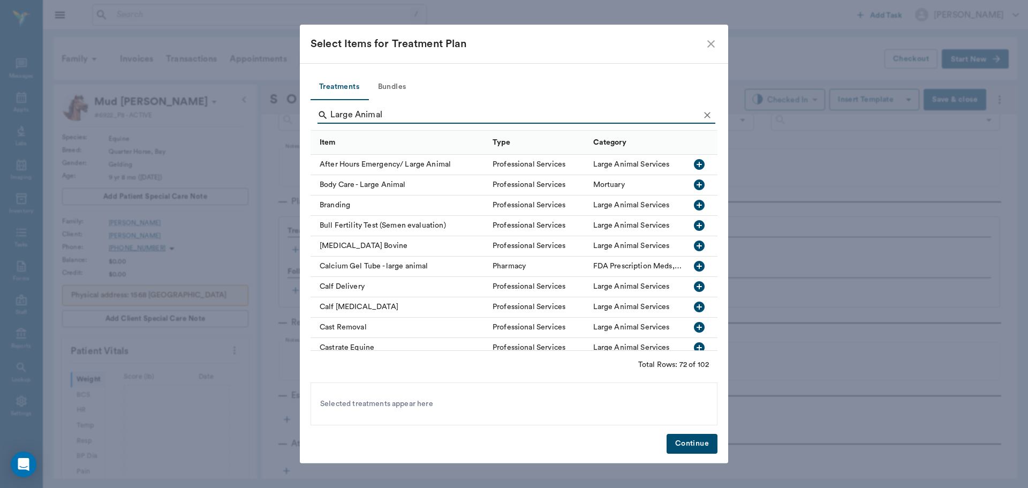
type input "Large Animal"
click at [707, 110] on icon "Clear" at bounding box center [707, 115] width 11 height 11
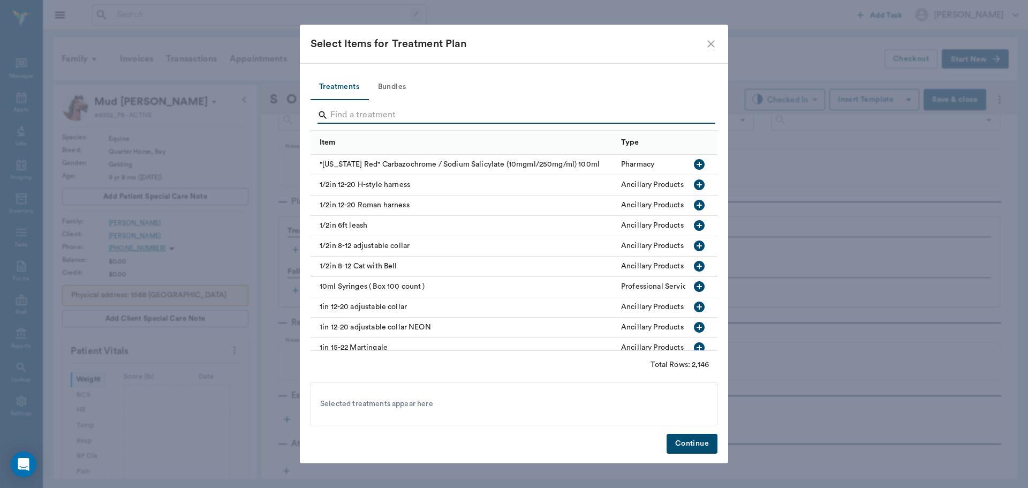
click at [697, 112] on input "Search" at bounding box center [514, 115] width 369 height 17
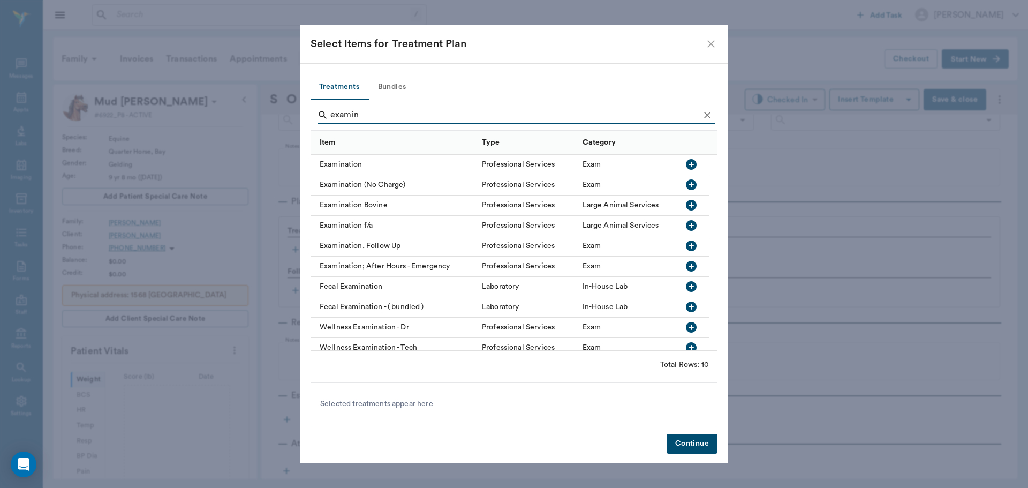
type input "examin"
click at [691, 162] on icon "button" at bounding box center [691, 164] width 11 height 11
click at [700, 445] on button "Continue" at bounding box center [692, 444] width 51 height 20
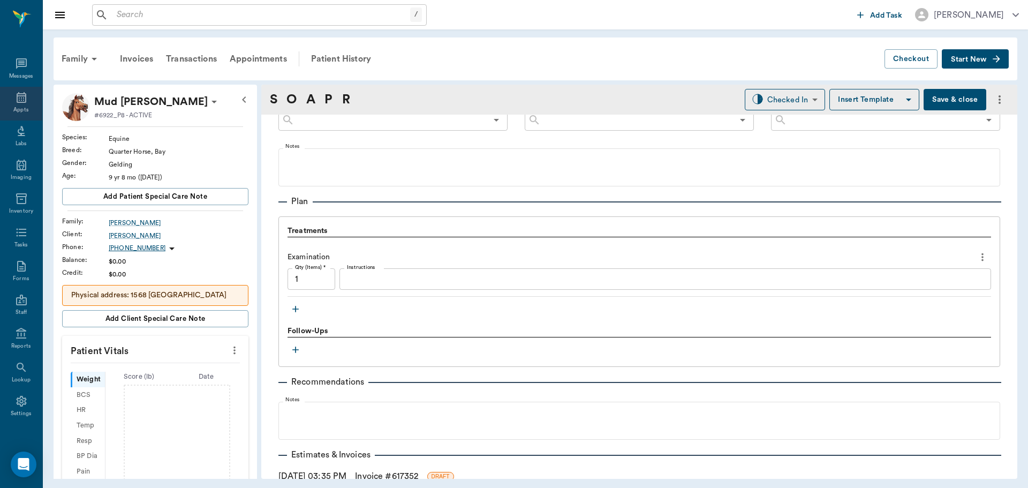
click at [15, 101] on icon at bounding box center [21, 97] width 13 height 13
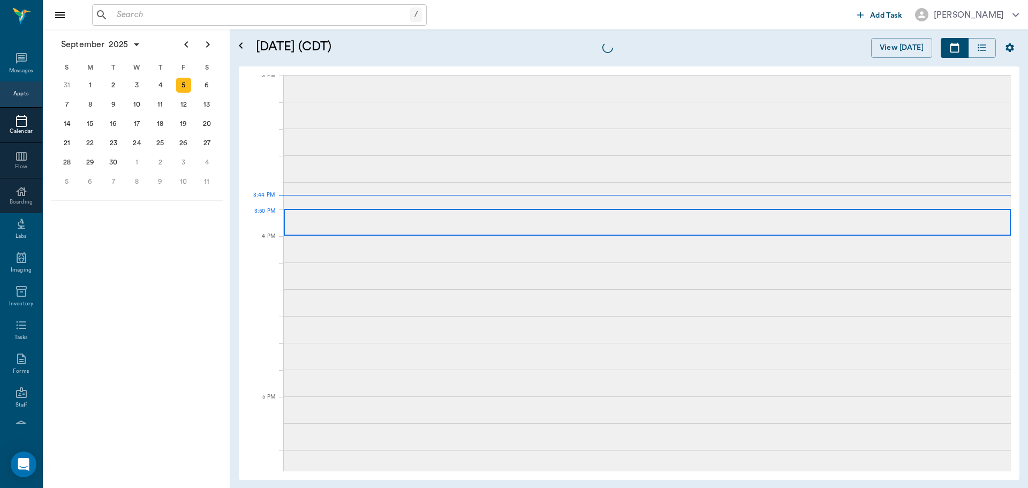
scroll to position [1126, 0]
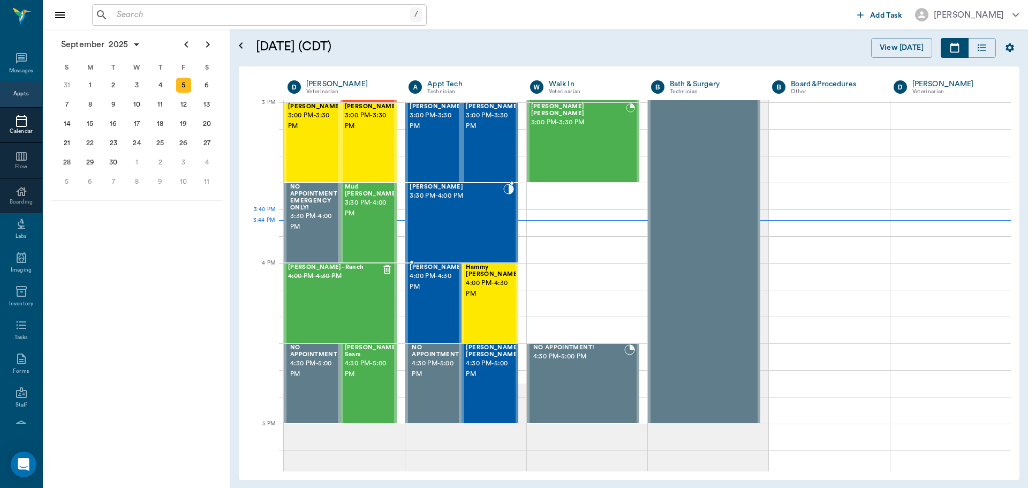
click at [478, 220] on div "Cocoa Hadden 3:30 PM - 4:00 PM" at bounding box center [456, 223] width 93 height 78
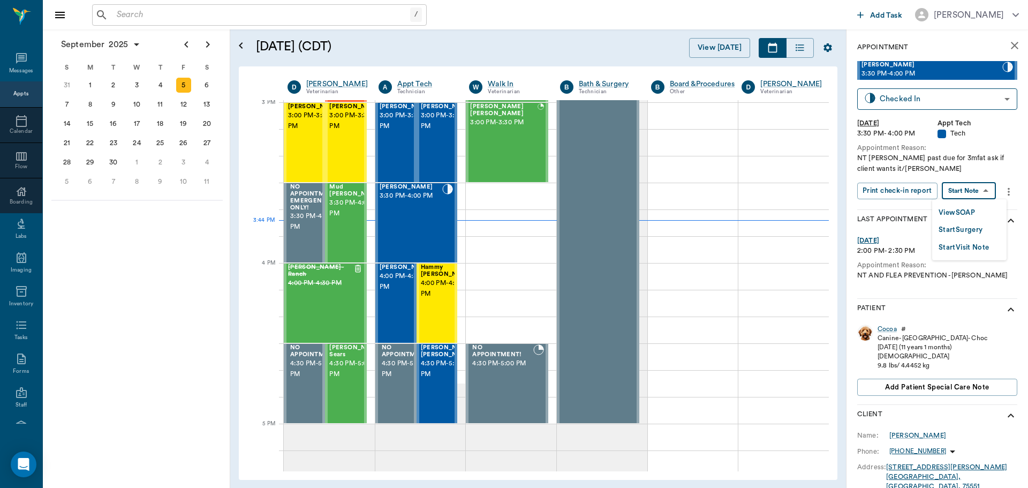
click at [986, 194] on body "/ ​ Add Task Dr. Bert Ellsworth Nectar Messages Appts Calendar Flow Boarding La…" at bounding box center [514, 244] width 1028 height 488
click at [975, 212] on button "View SOAP" at bounding box center [957, 213] width 36 height 12
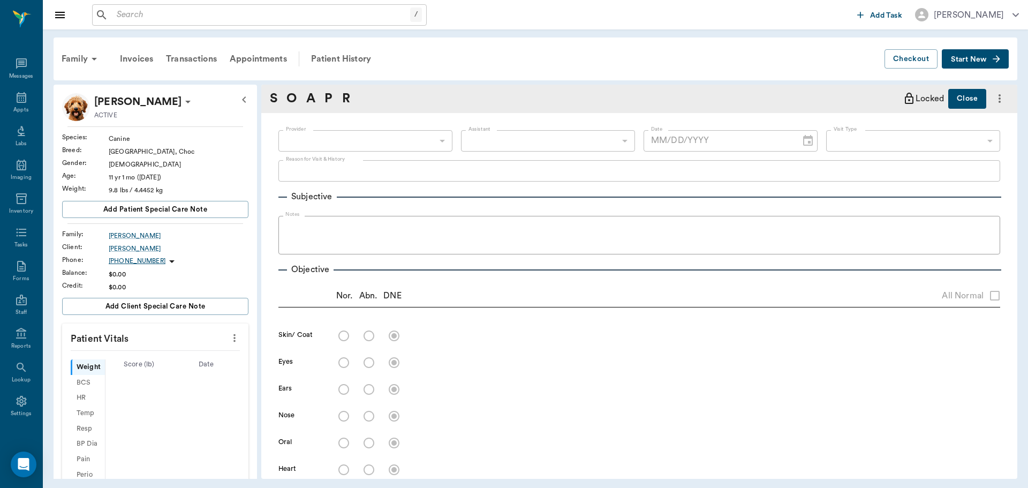
type input "63ec2f075fda476ae8351a4c"
type input "6740bf97de10e07744acf1eb"
type input "65d2be4f46e3a538d89b8c1a"
type textarea "NT Christy past due for 3mfat ask if client wants it/Lisa"
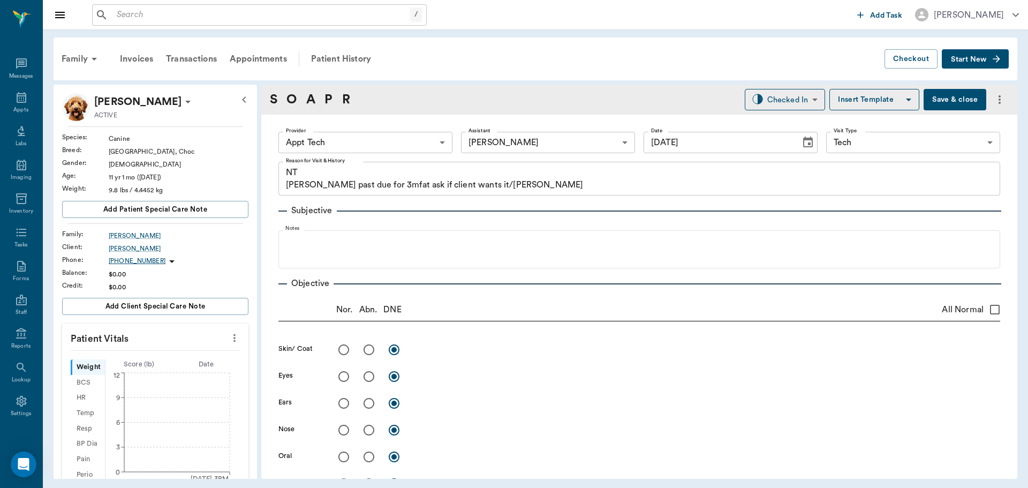
type input "[DATE]"
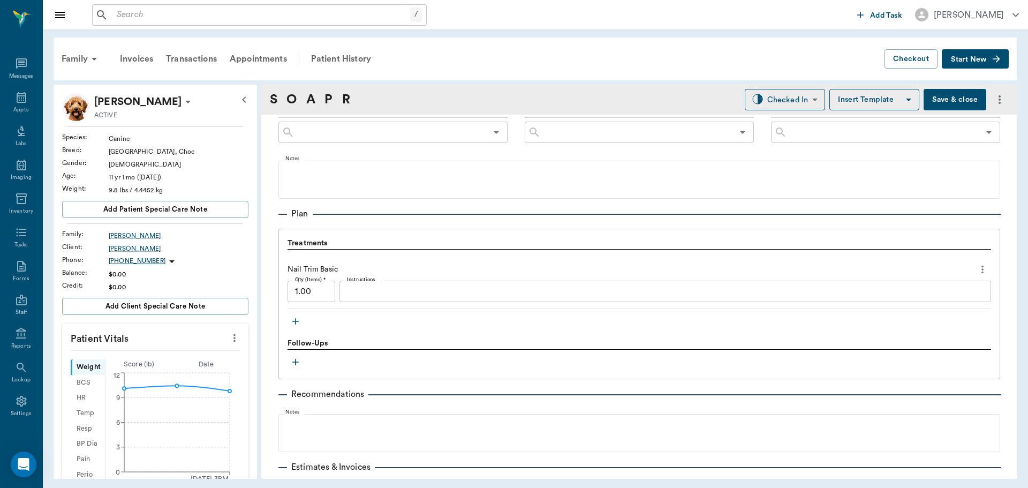
scroll to position [710, 0]
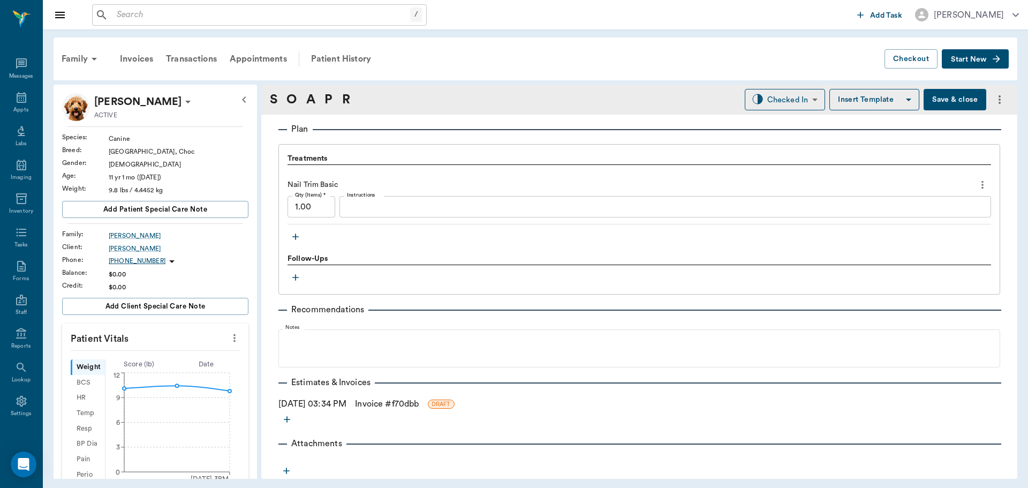
click at [418, 401] on link "Invoice # f70dbb" at bounding box center [387, 403] width 64 height 13
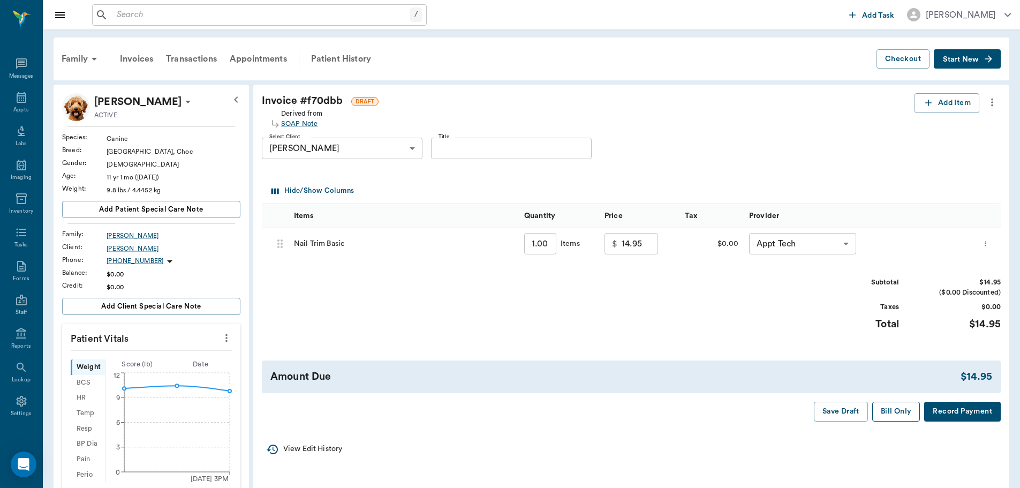
click at [898, 411] on button "Bill Only" at bounding box center [896, 412] width 48 height 20
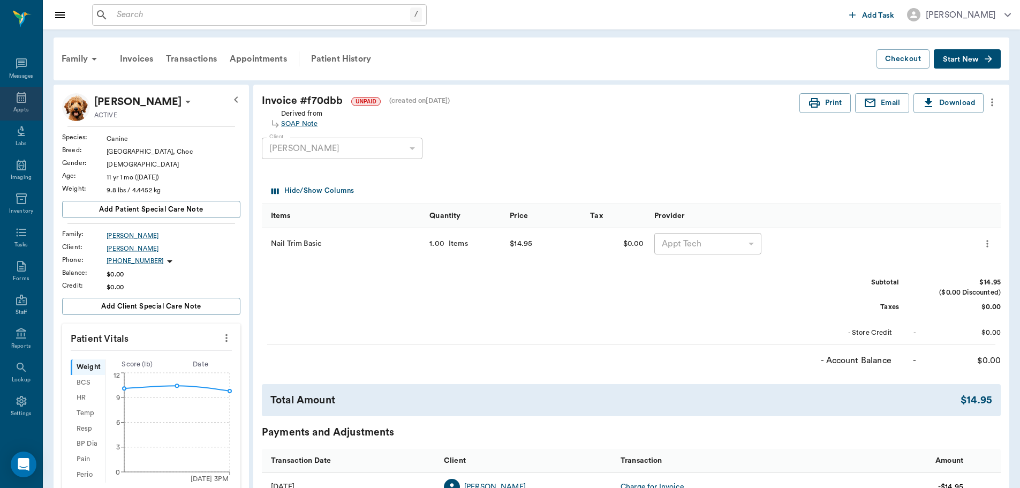
click at [20, 95] on icon at bounding box center [22, 97] width 10 height 11
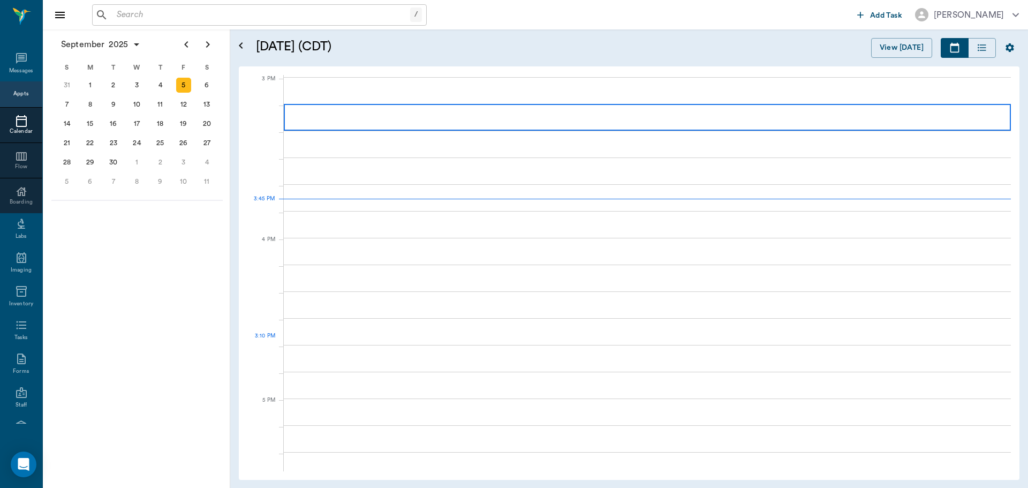
scroll to position [1125, 0]
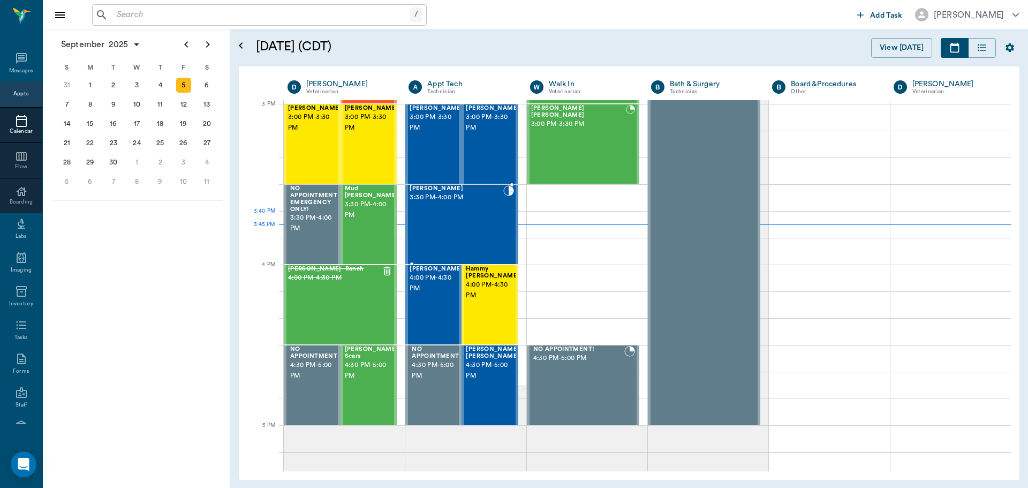
click at [450, 225] on div "Cocoa Hadden 3:30 PM - 4:00 PM" at bounding box center [456, 224] width 93 height 78
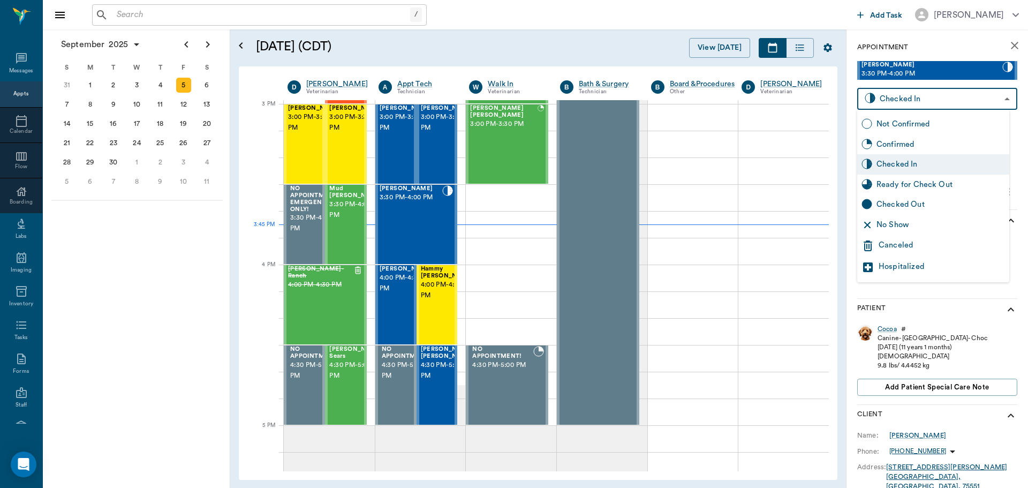
click at [925, 103] on body "/ ​ Add Task Dr. Bert Ellsworth Nectar Messages Appts Calendar Flow Boarding La…" at bounding box center [514, 244] width 1028 height 488
click at [926, 188] on div "Ready for Check Out" at bounding box center [940, 185] width 128 height 12
type input "READY_TO_CHECKOUT"
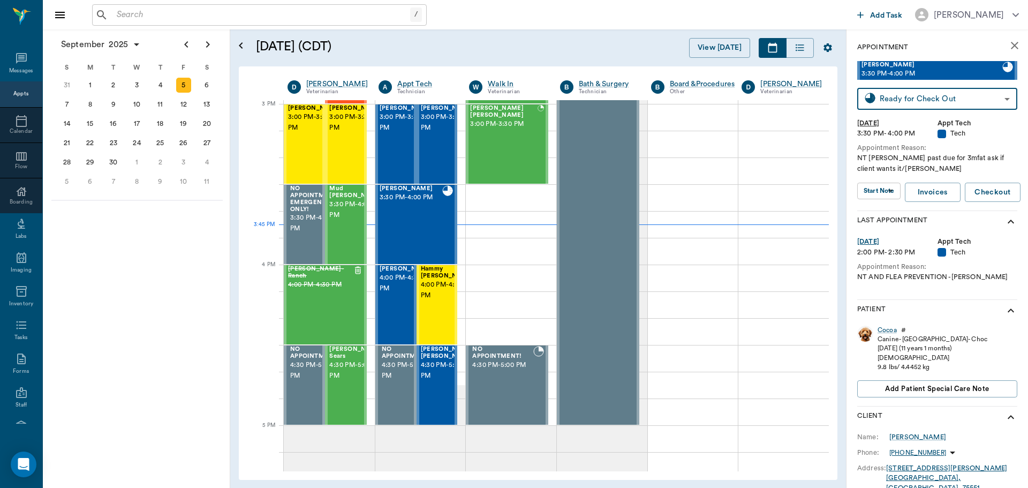
click at [78, 349] on div "September 2025 S M T W T F S 27 28 29 30 31 Aug 1 2 3 4 5 6 7 8 9 10 11 12 13 1…" at bounding box center [136, 258] width 187 height 458
click at [432, 314] on div "Hammy YBARRA 4:00 PM - 4:30 PM" at bounding box center [448, 305] width 54 height 78
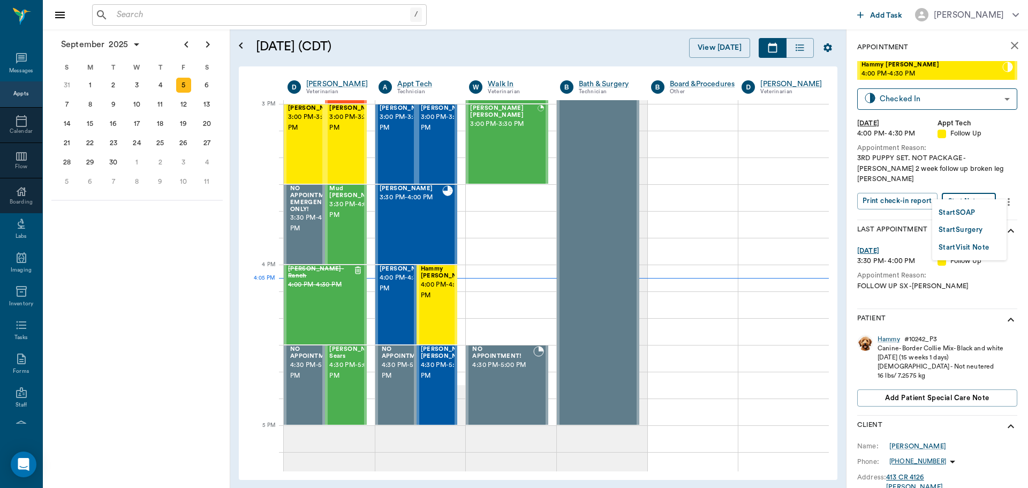
click at [988, 193] on body "/ ​ Add Task Dr. Bert Ellsworth Nectar Messages Appts Calendar Flow Boarding La…" at bounding box center [514, 244] width 1028 height 488
click at [977, 213] on li "Start SOAP" at bounding box center [969, 212] width 74 height 18
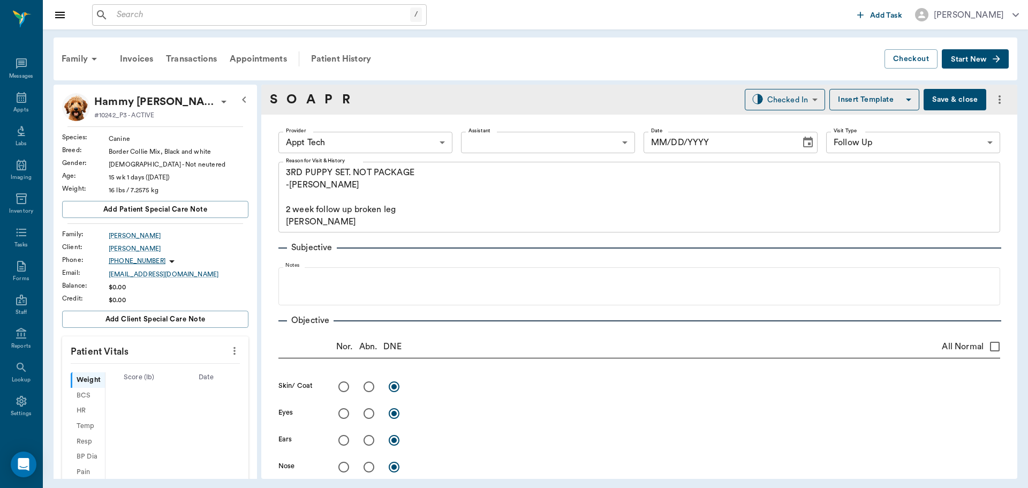
type input "63ec2f075fda476ae8351a4c"
type input "65d2be4f46e3a538d89b8c16"
type textarea "3RD PUPPY SET. NOT PACKAGE -LORY 2 week follow up broken leg Caryn"
type input "[DATE]"
click at [421, 145] on body "/ ​ Add Task Dr. Bert Ellsworth Nectar Messages Appts Labs Imaging Inventory Ta…" at bounding box center [514, 244] width 1028 height 488
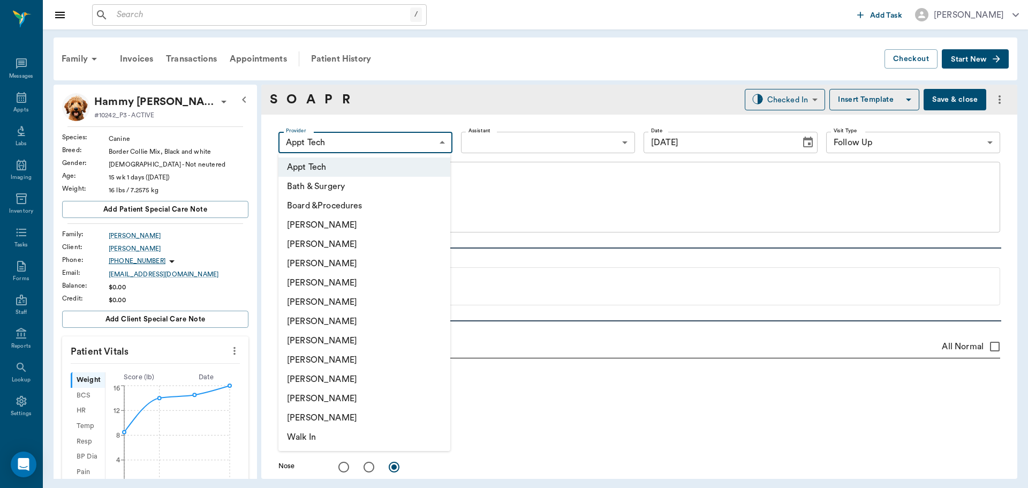
click at [398, 258] on li "[PERSON_NAME]" at bounding box center [364, 263] width 172 height 19
type input "642ef10e332a41444de2bad1"
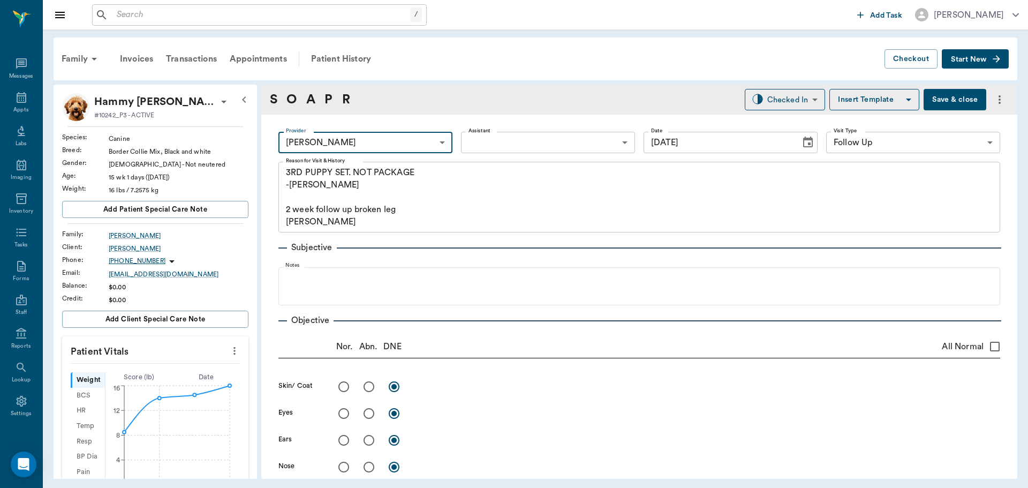
click at [230, 353] on icon "more" at bounding box center [235, 350] width 12 height 13
click at [195, 370] on span "Enter Vitals" at bounding box center [182, 369] width 90 height 11
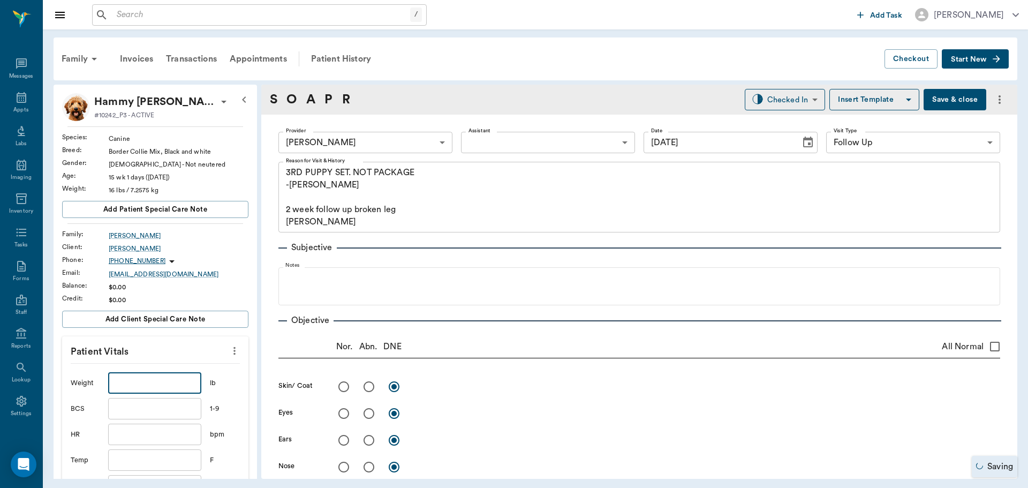
click at [180, 385] on input "text" at bounding box center [154, 382] width 93 height 21
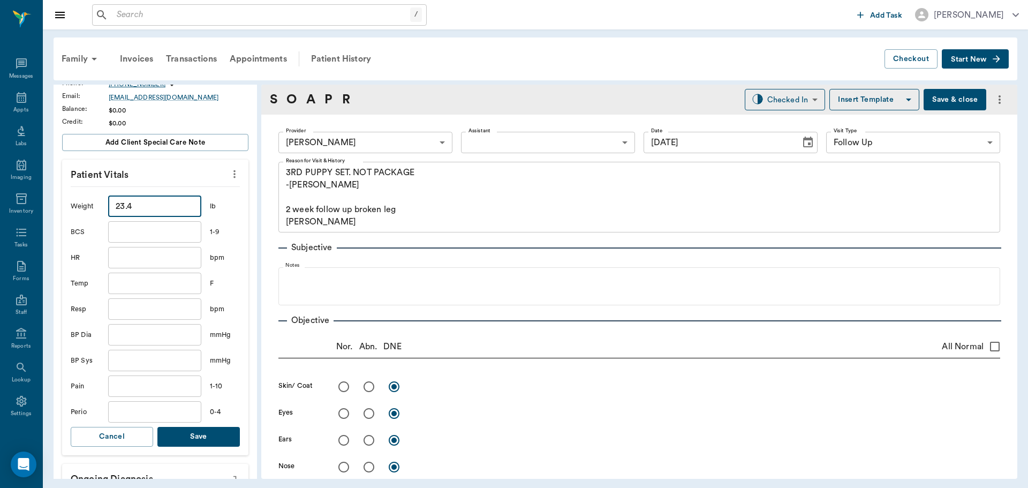
scroll to position [214, 0]
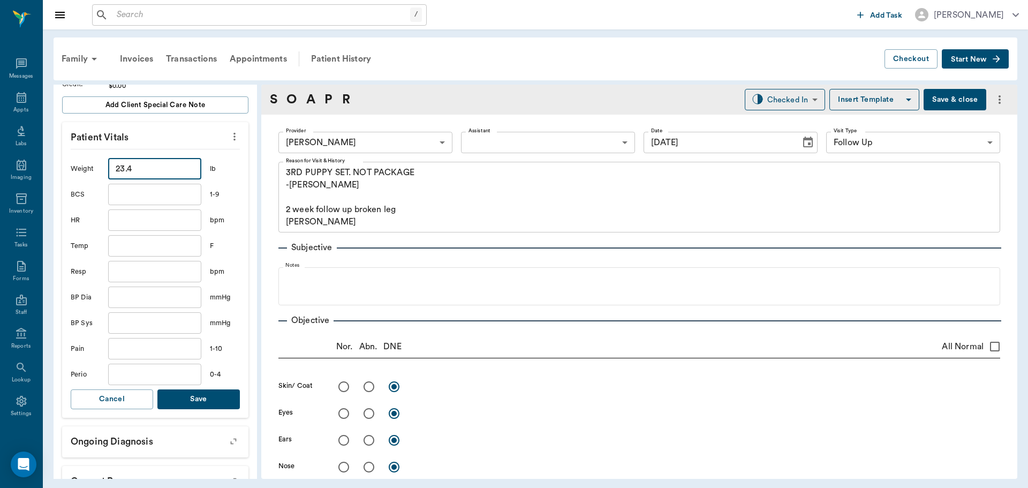
type input "23.4"
click at [198, 396] on button "Save" at bounding box center [198, 399] width 82 height 20
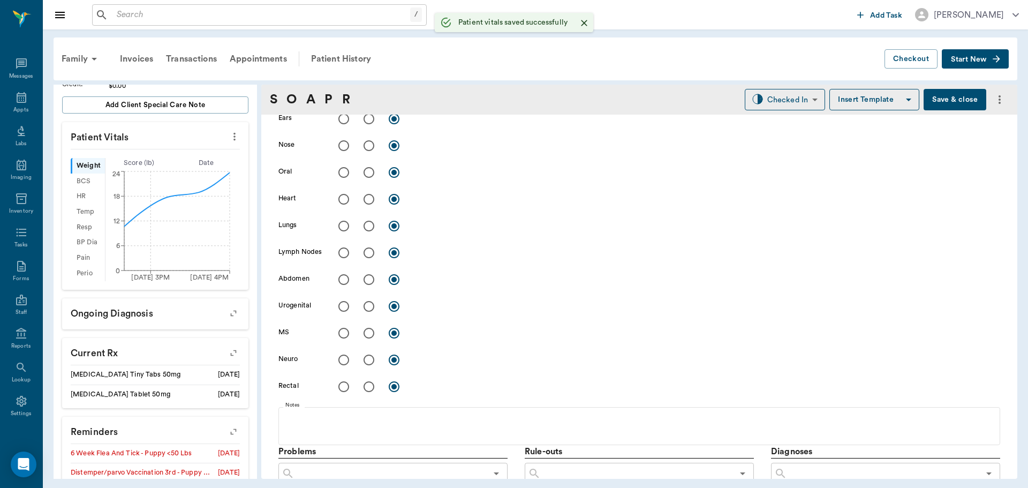
scroll to position [589, 0]
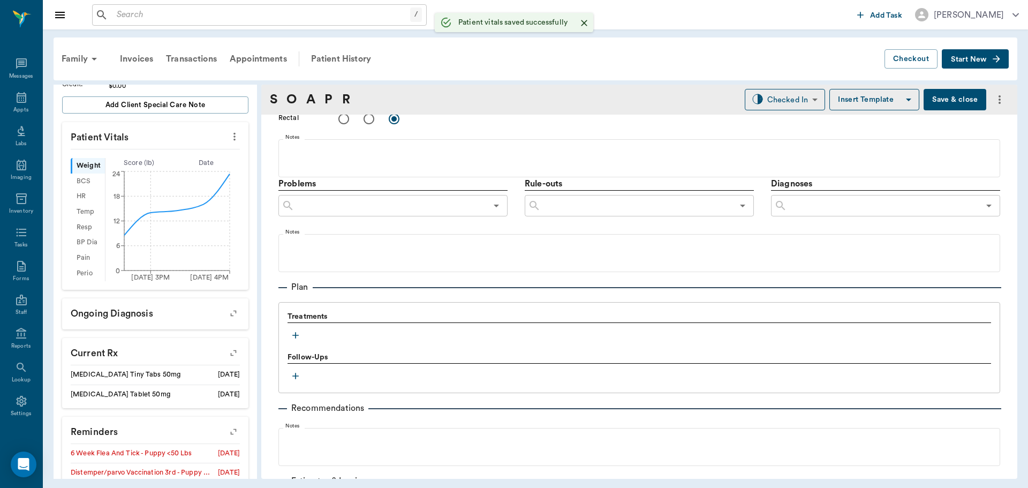
click at [294, 337] on icon "button" at bounding box center [295, 335] width 11 height 11
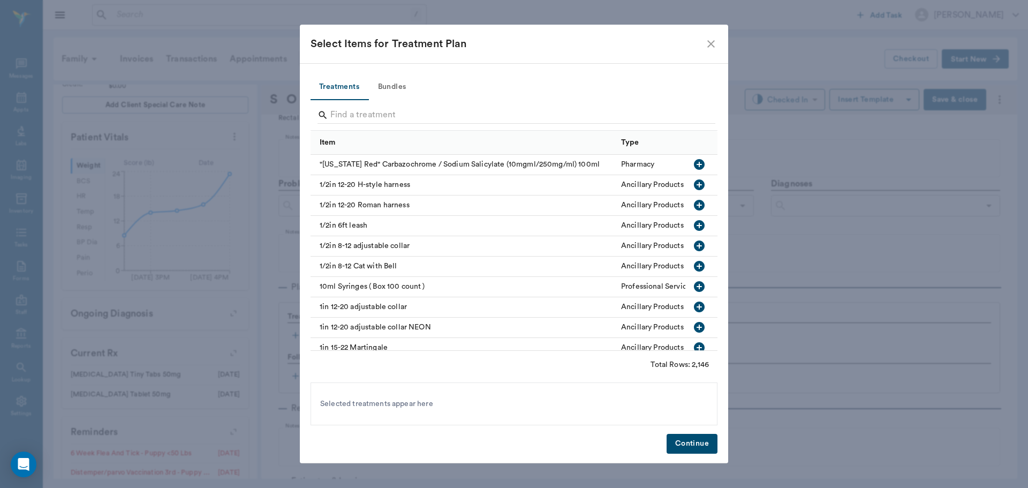
click at [395, 79] on button "Bundles" at bounding box center [392, 87] width 48 height 26
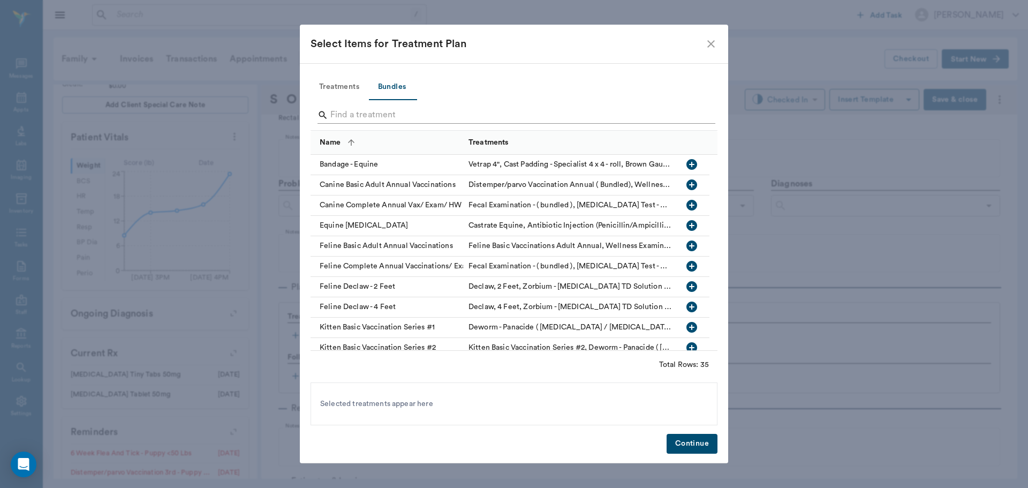
click at [403, 115] on input "Search" at bounding box center [514, 115] width 369 height 17
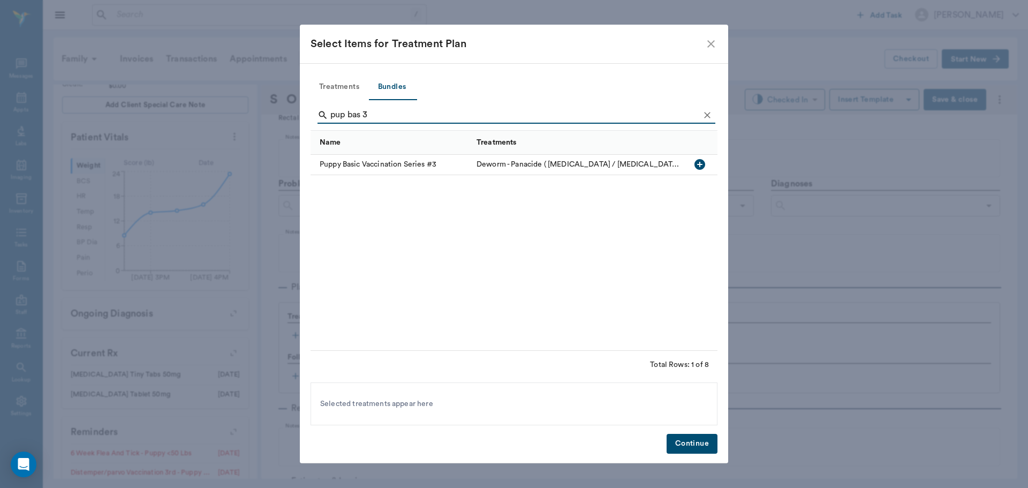
type input "pup bas 3"
click at [700, 164] on icon "button" at bounding box center [699, 164] width 13 height 13
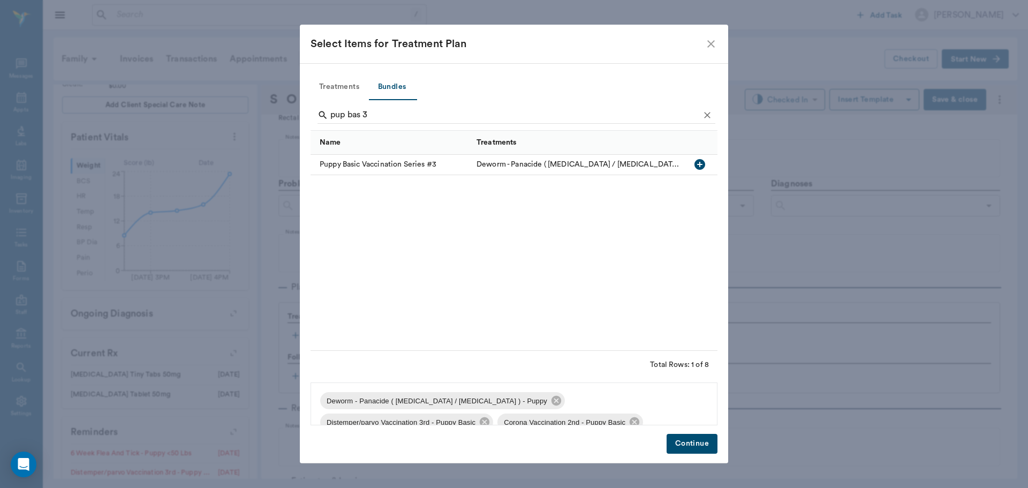
click at [686, 446] on button "Continue" at bounding box center [692, 444] width 51 height 20
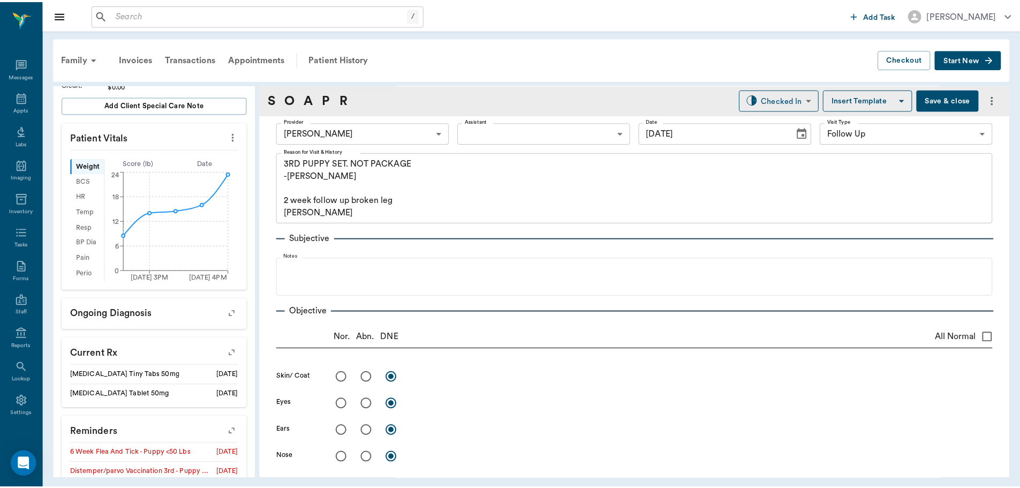
scroll to position [0, 0]
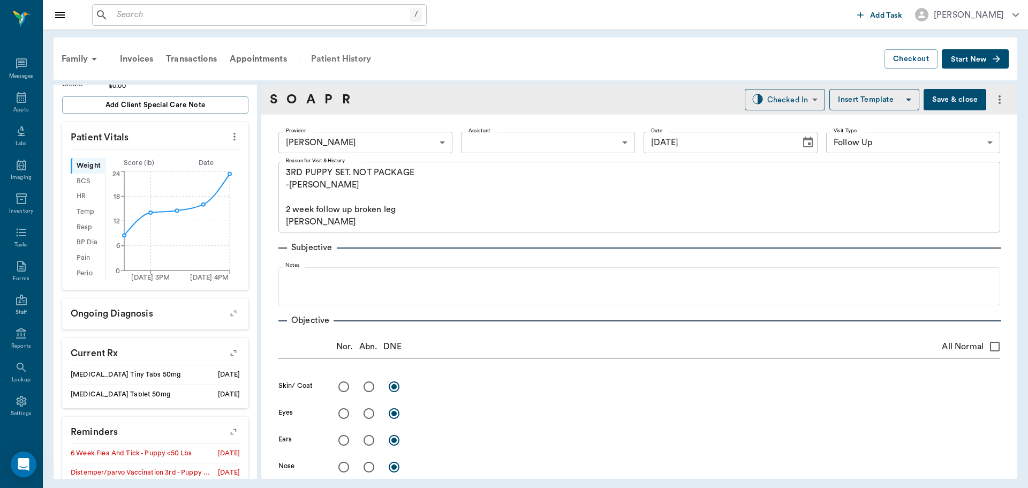
click at [359, 60] on div "Patient History" at bounding box center [341, 59] width 73 height 26
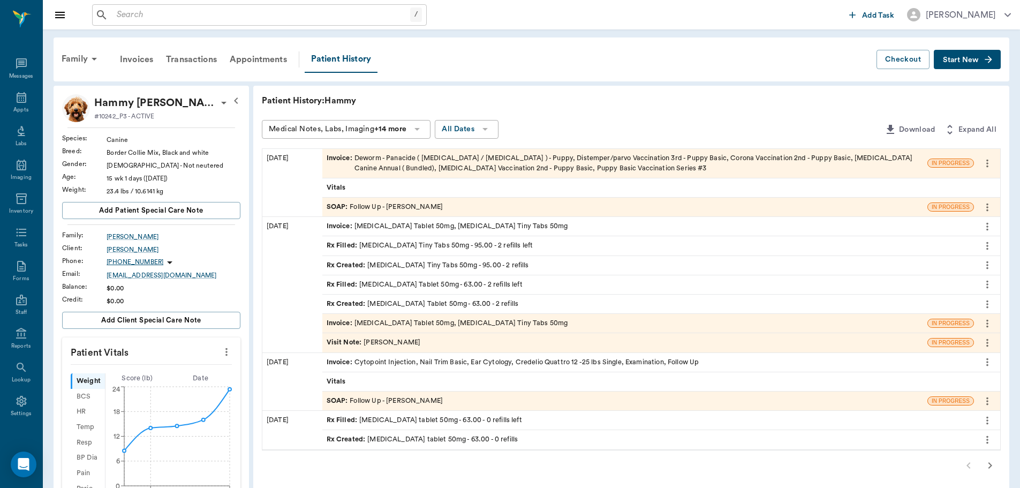
click at [994, 469] on icon "button" at bounding box center [989, 465] width 13 height 13
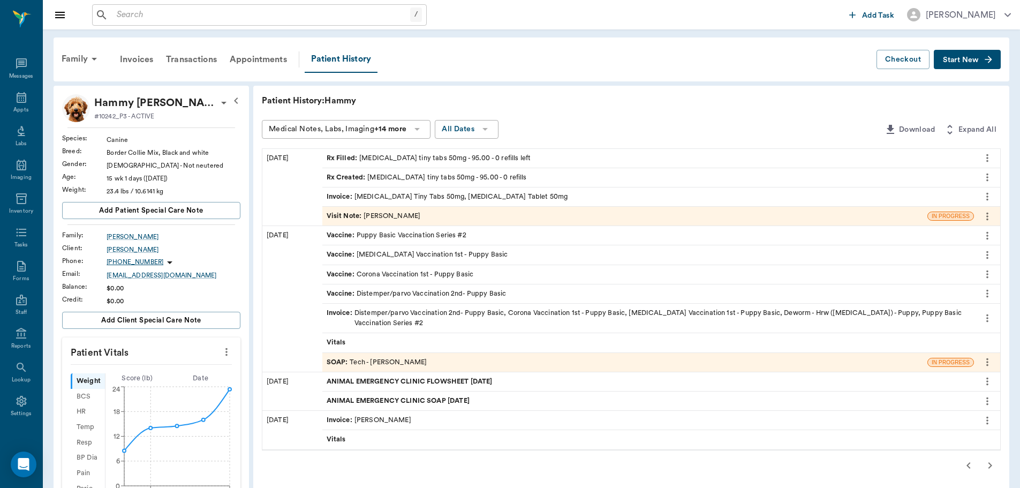
click at [494, 386] on span "ANIMAL EMERGENCY CLINIC FLOWSHEET 08.06.2025" at bounding box center [411, 381] width 168 height 10
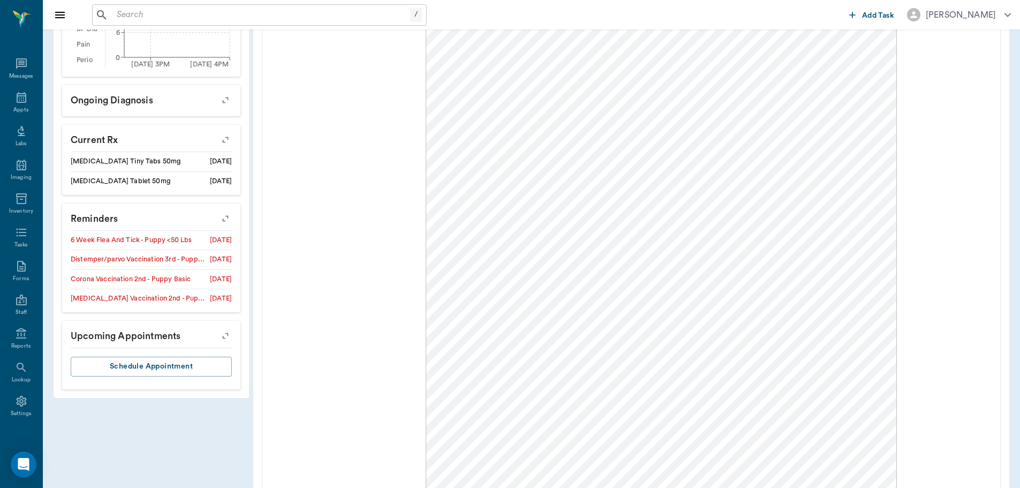
scroll to position [596, 0]
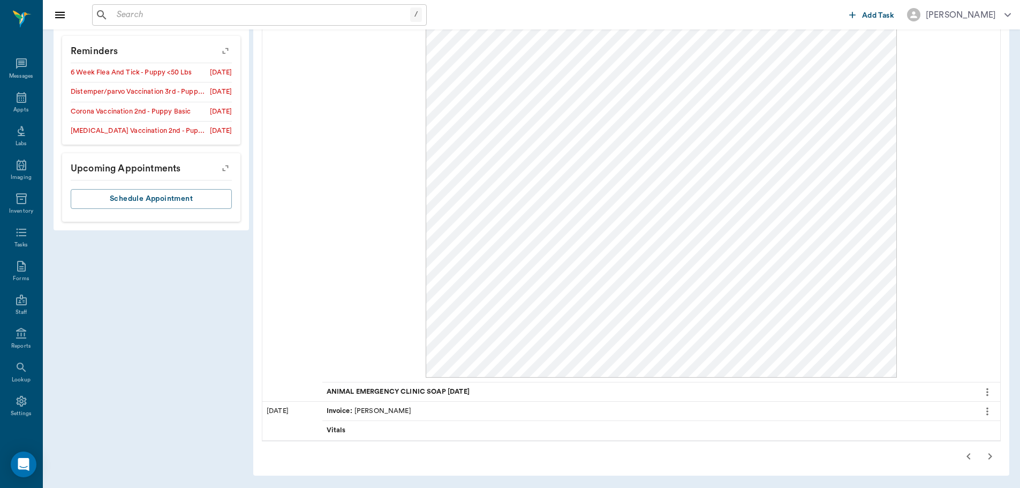
click at [427, 391] on span "ANIMAL EMERGENCY CLINIC SOAP 08.06.2025" at bounding box center [399, 392] width 145 height 10
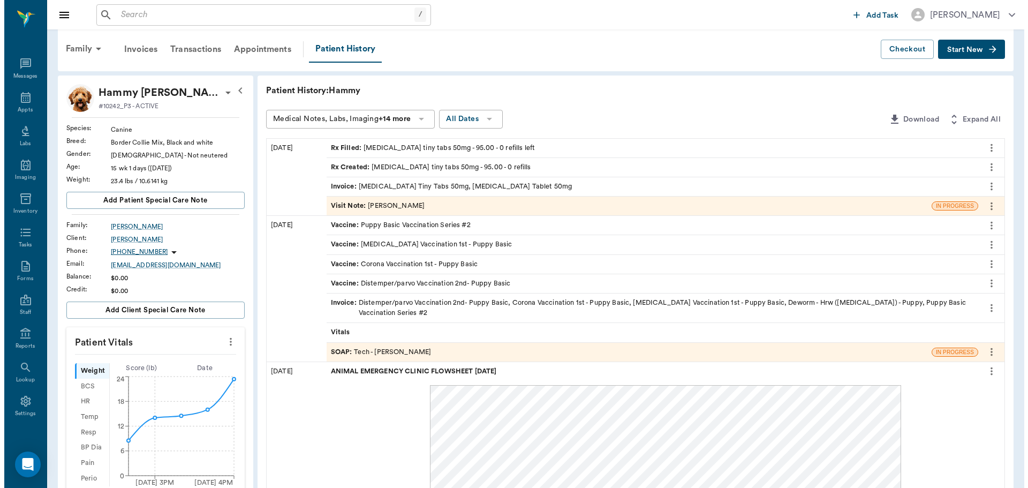
scroll to position [0, 0]
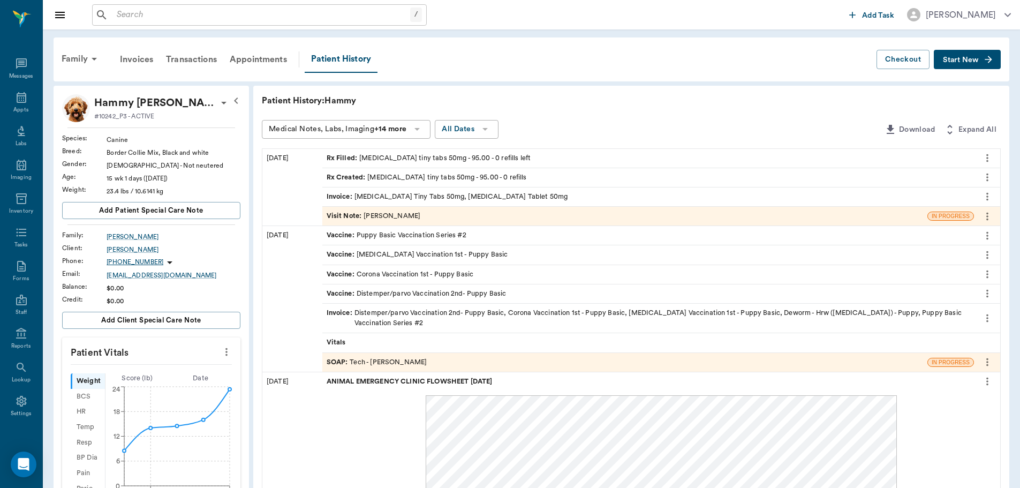
click at [396, 379] on span "ANIMAL EMERGENCY CLINIC FLOWSHEET 08.06.2025" at bounding box center [411, 381] width 168 height 10
click at [397, 398] on span "ANIMAL EMERGENCY CLINIC SOAP 08.06.2025" at bounding box center [399, 401] width 145 height 10
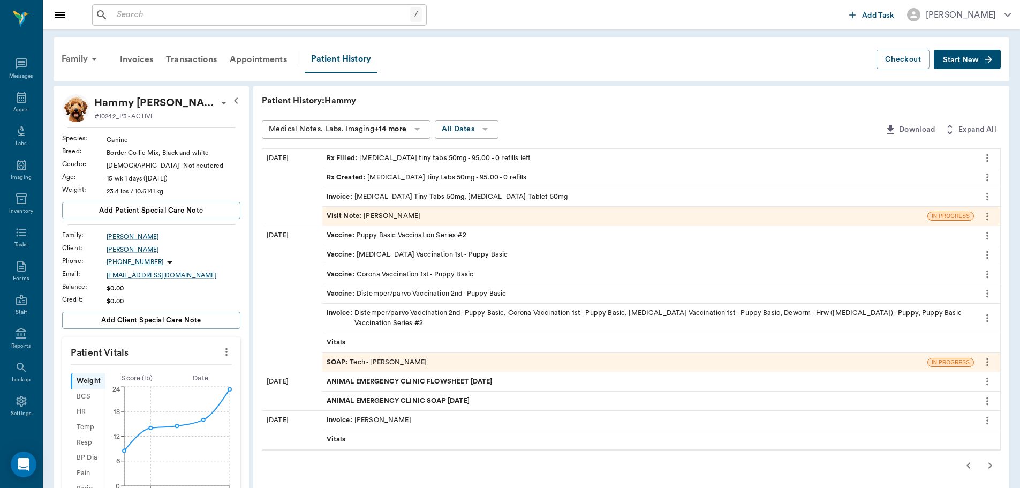
click at [968, 464] on icon "button" at bounding box center [968, 465] width 4 height 6
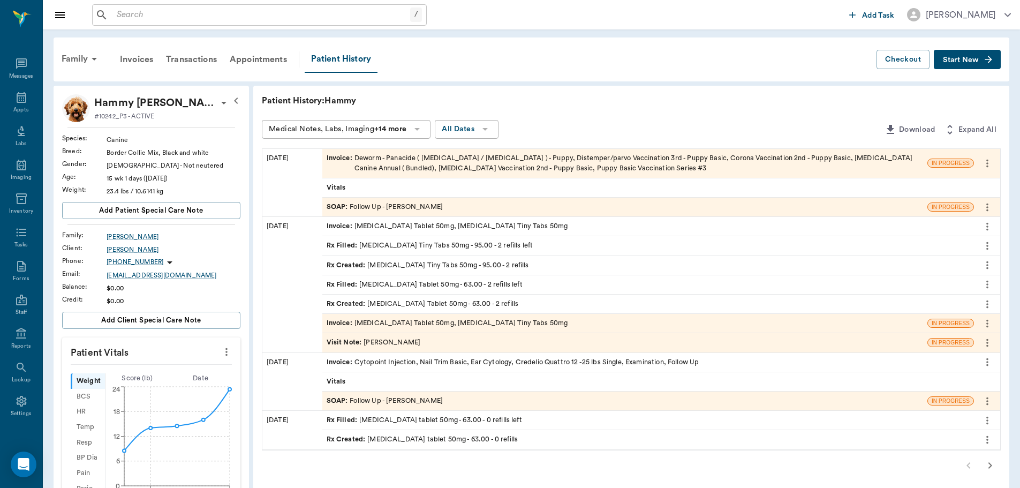
click at [442, 205] on div "SOAP : Follow Up - Daniel Virnala" at bounding box center [624, 207] width 605 height 19
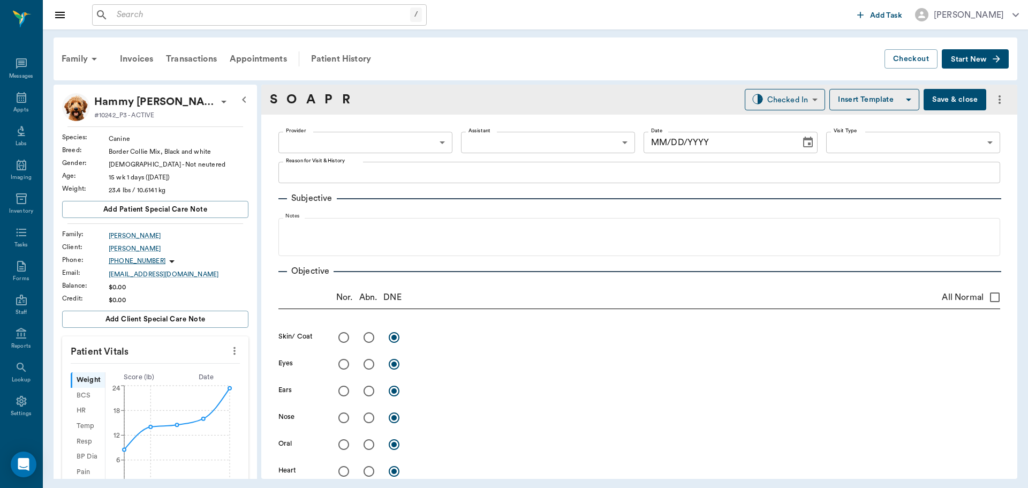
type input "642ef10e332a41444de2bad1"
type input "65d2be4f46e3a538d89b8c16"
type textarea "3RD PUPPY SET. NOT PACKAGE -LORY 2 week follow up broken leg Caryn"
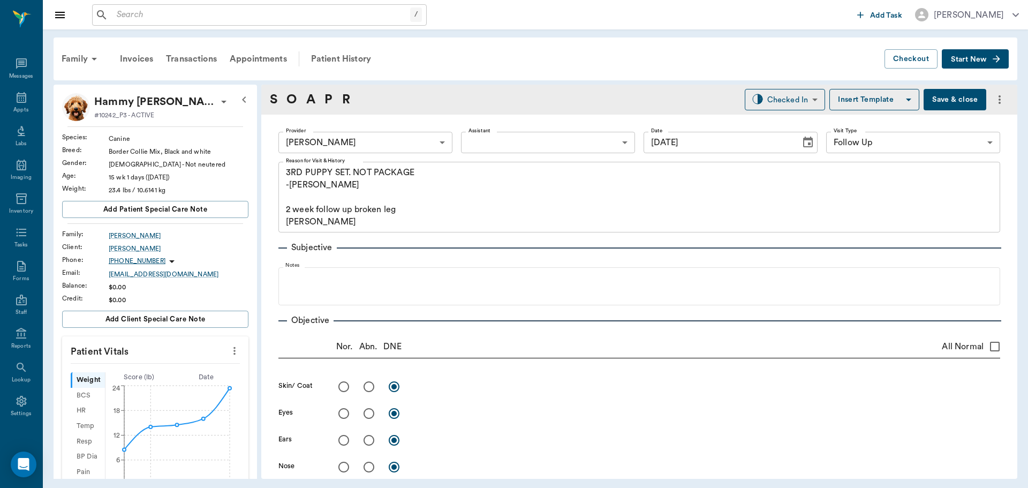
type input "[DATE]"
click at [930, 101] on button "Save & close" at bounding box center [955, 99] width 63 height 21
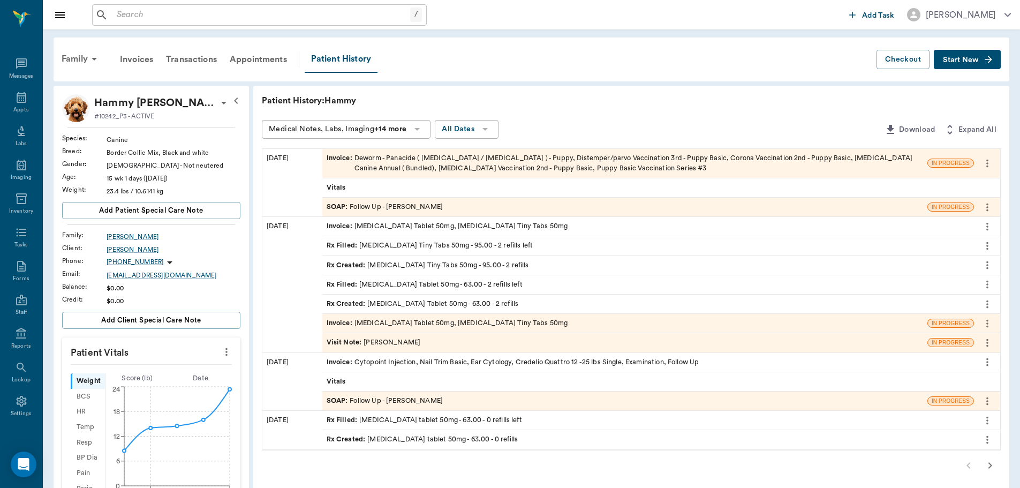
click at [15, 101] on icon at bounding box center [21, 97] width 13 height 13
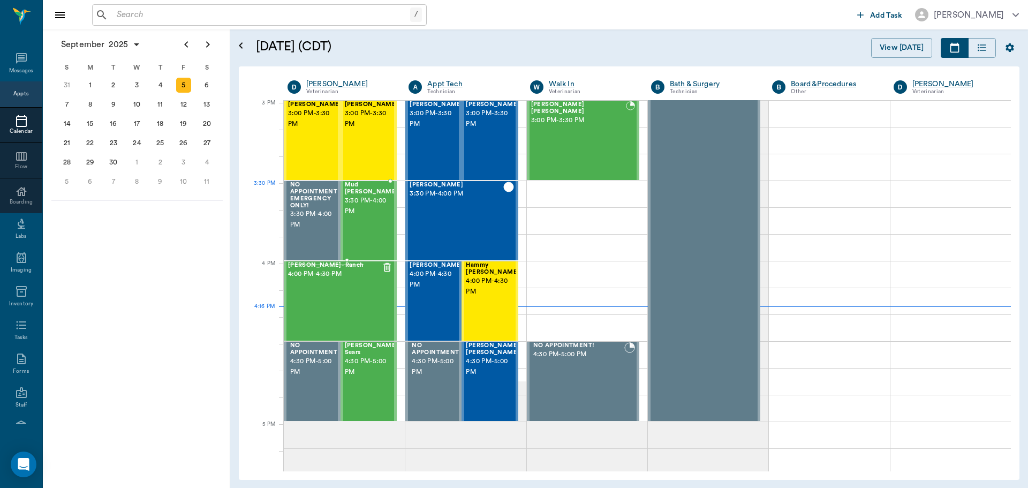
scroll to position [1126, 0]
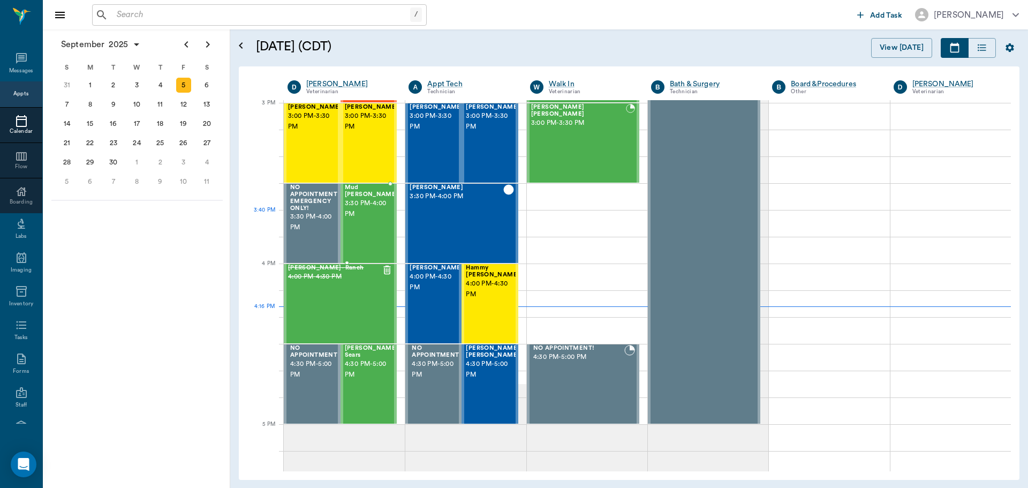
click at [367, 210] on span "3:30 PM - 4:00 PM" at bounding box center [372, 208] width 54 height 21
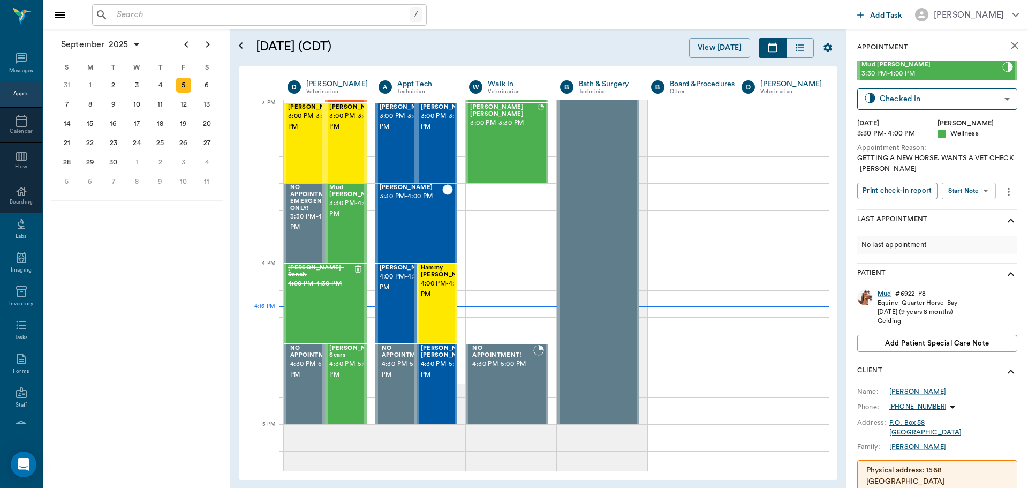
click at [979, 186] on body "/ ​ Add Task Dr. Bert Ellsworth Nectar Messages Appts Calendar Flow Boarding La…" at bounding box center [514, 244] width 1028 height 488
click at [971, 210] on button "View SOAP" at bounding box center [957, 213] width 36 height 12
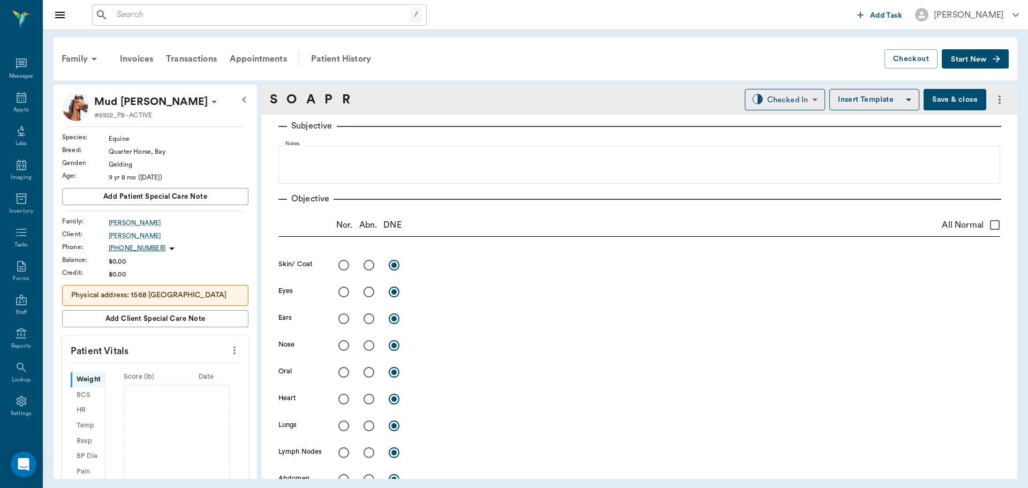
scroll to position [638, 0]
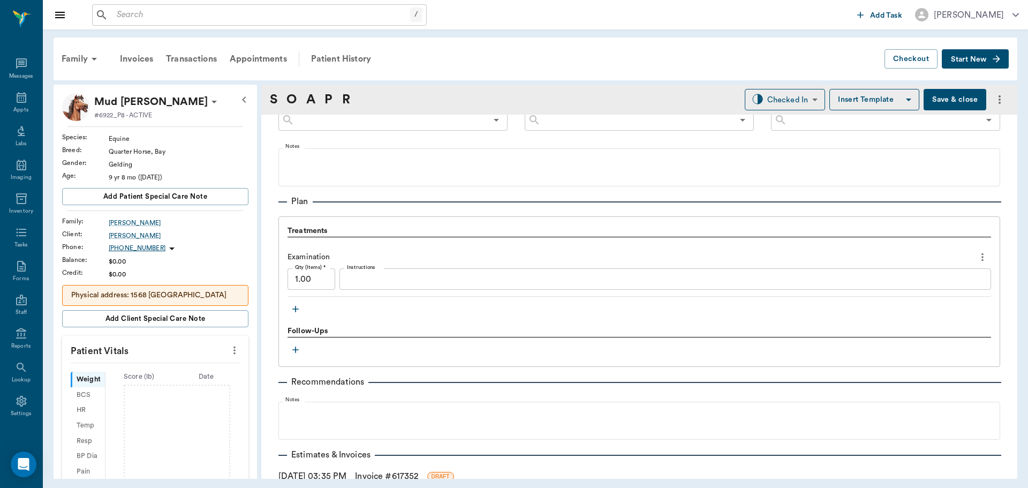
type input "63ec2f075fda476ae8351a4d"
type input "642ef10e332a41444de2bad1"
type input "65d2be4f46e3a538d89b8c14"
type textarea "GETTING A NEW HORSE. WANTS A VET CHECK -LORY"
type input "[DATE]"
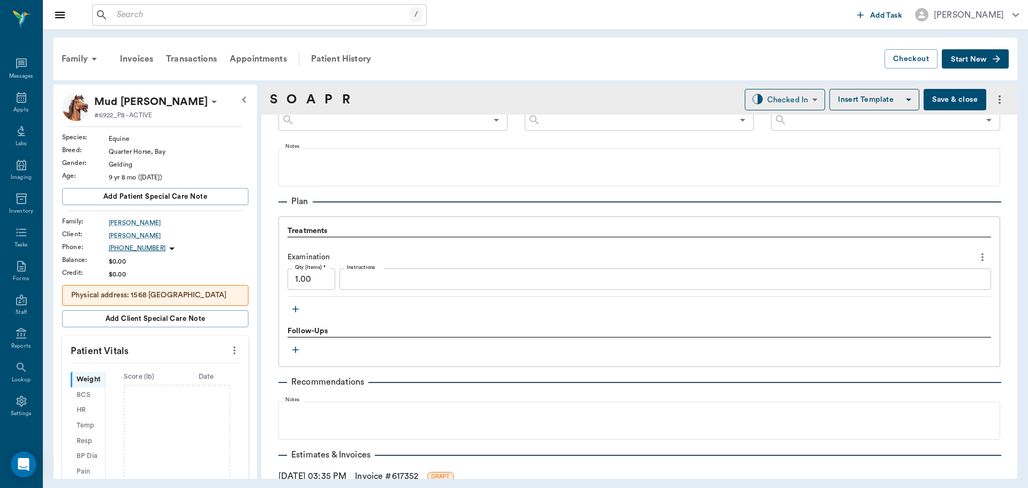
click at [295, 311] on icon "button" at bounding box center [295, 309] width 11 height 11
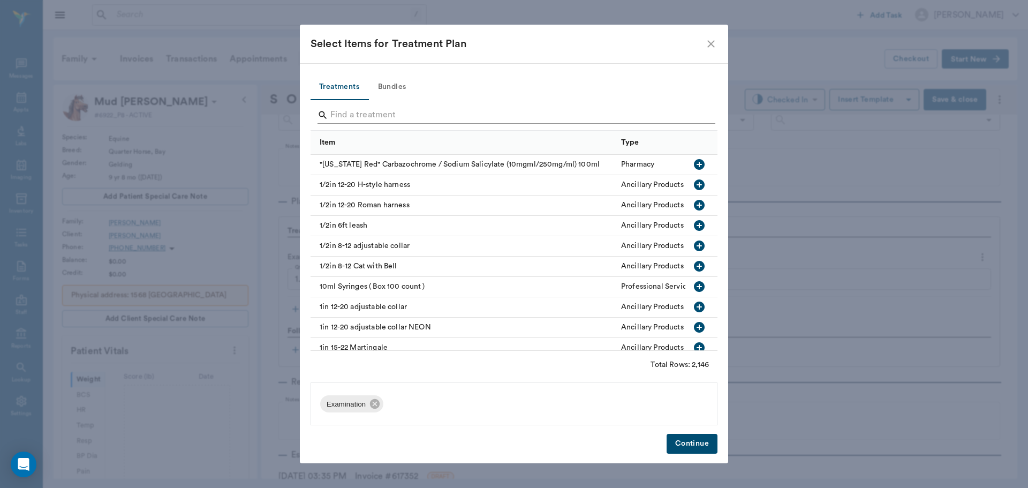
click at [380, 117] on input "Search" at bounding box center [514, 115] width 369 height 17
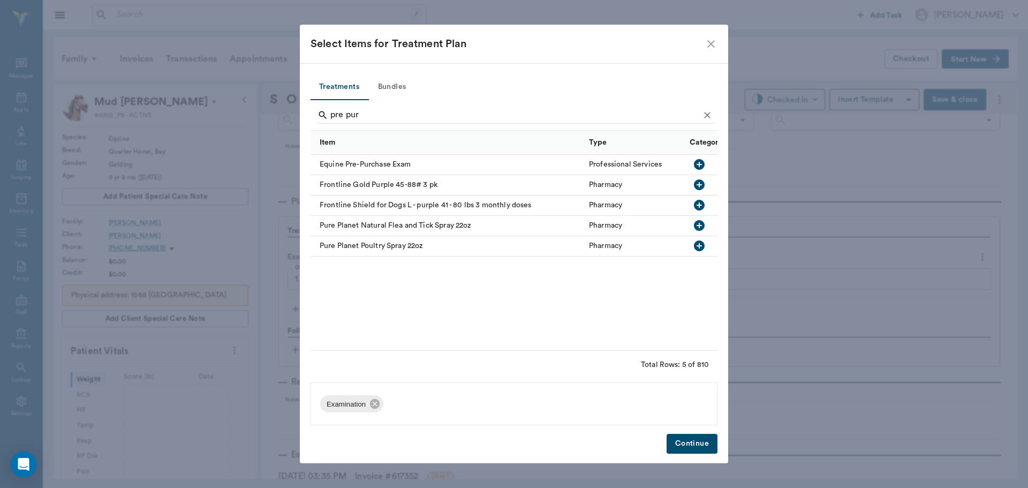
click at [699, 165] on icon "button" at bounding box center [699, 164] width 11 height 11
type input "pre p"
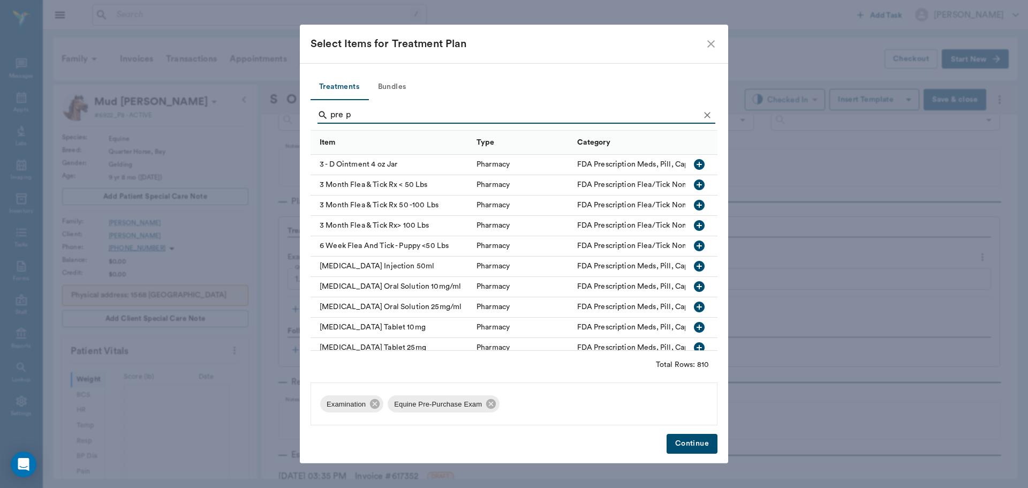
click at [367, 119] on input "pre p" at bounding box center [514, 115] width 369 height 17
type input "p"
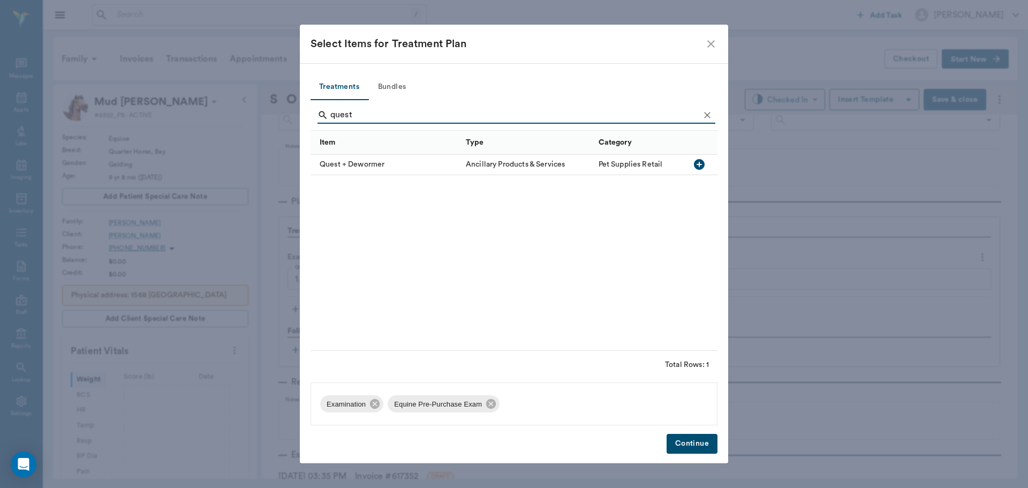
type input "quest"
click at [703, 165] on icon "button" at bounding box center [699, 164] width 11 height 11
click at [374, 405] on icon at bounding box center [375, 404] width 12 height 12
click at [705, 440] on button "Continue" at bounding box center [692, 444] width 51 height 20
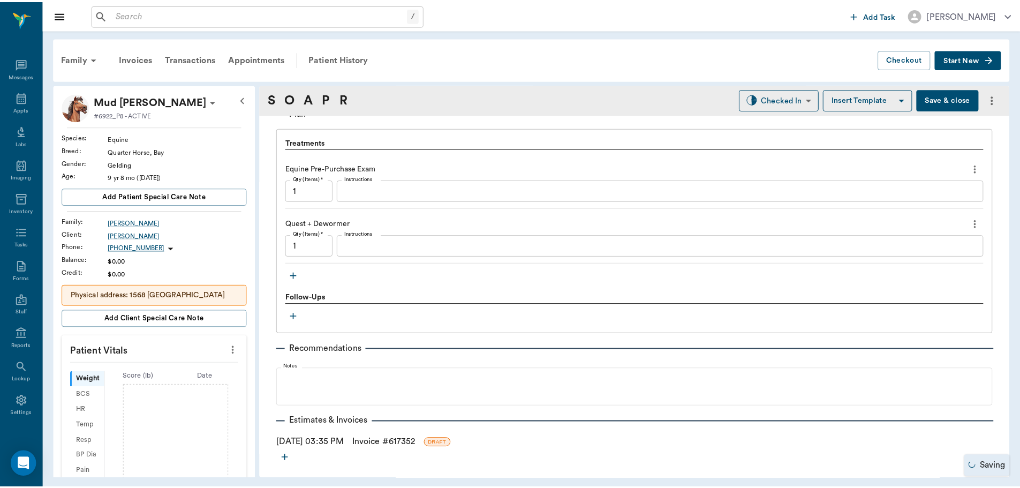
scroll to position [745, 0]
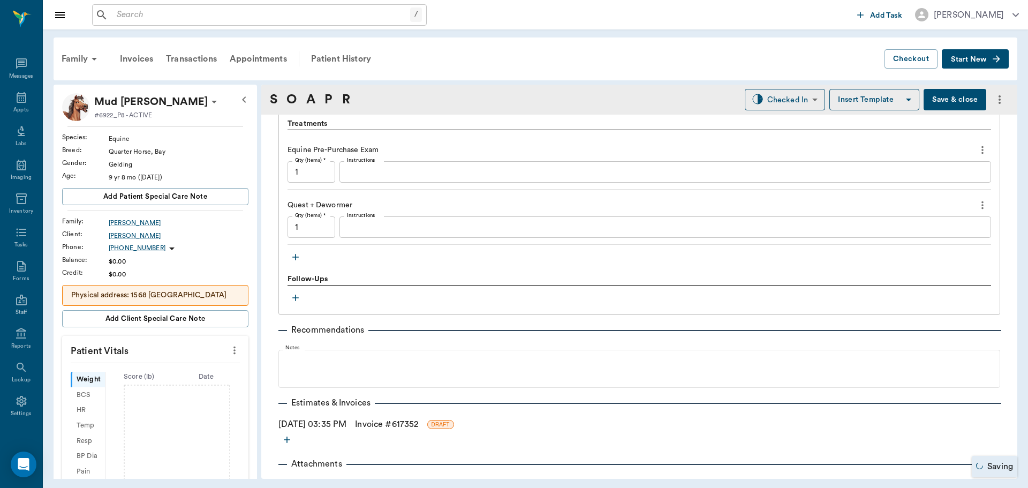
click at [385, 426] on link "Invoice # 617352" at bounding box center [386, 424] width 63 height 13
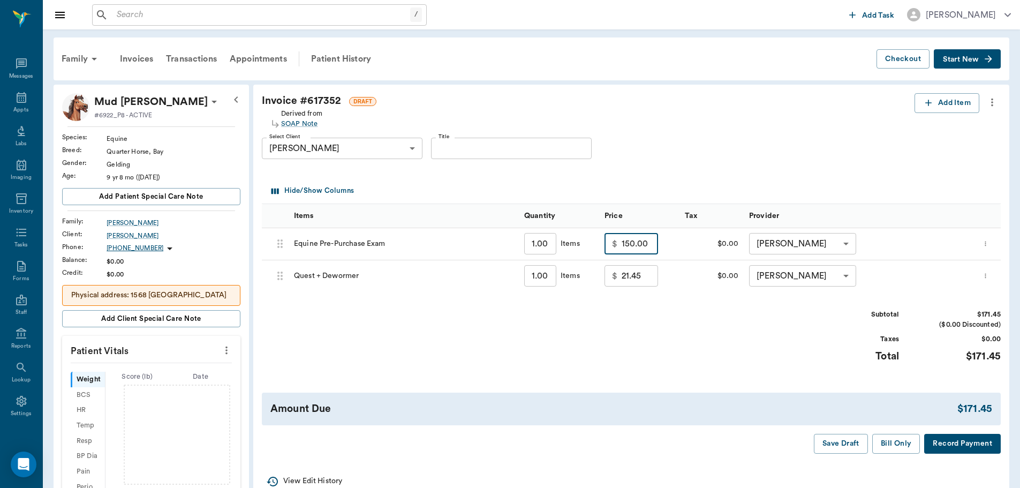
click at [645, 249] on input "150.00" at bounding box center [640, 243] width 36 height 21
click at [675, 339] on div "Subtotal $136.45 ($0.00 Discounted) Taxes $0.00 Total $136.45" at bounding box center [631, 342] width 739 height 66
click at [648, 247] on input "115.00" at bounding box center [640, 243] width 36 height 21
click at [672, 335] on div "Subtotal $121.45 ($0.00 Discounted) Taxes $0.00 Total $121.45" at bounding box center [631, 342] width 739 height 66
type input "100.00"
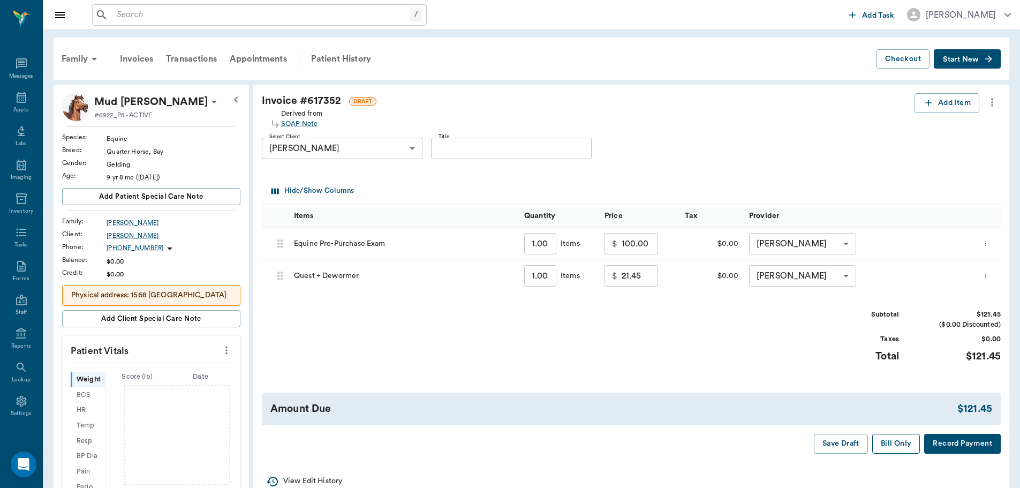
click at [890, 440] on button "Bill Only" at bounding box center [896, 444] width 48 height 20
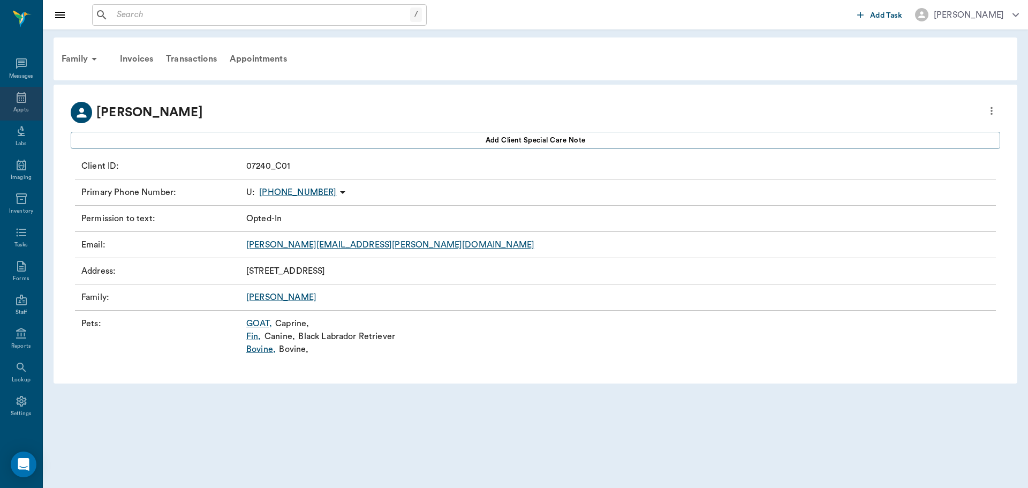
click at [18, 97] on icon at bounding box center [21, 97] width 13 height 13
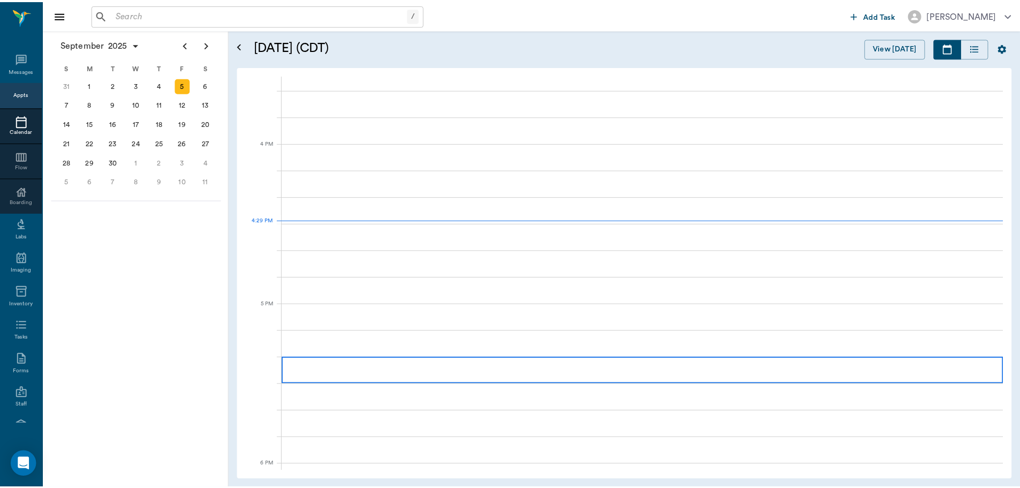
scroll to position [1285, 0]
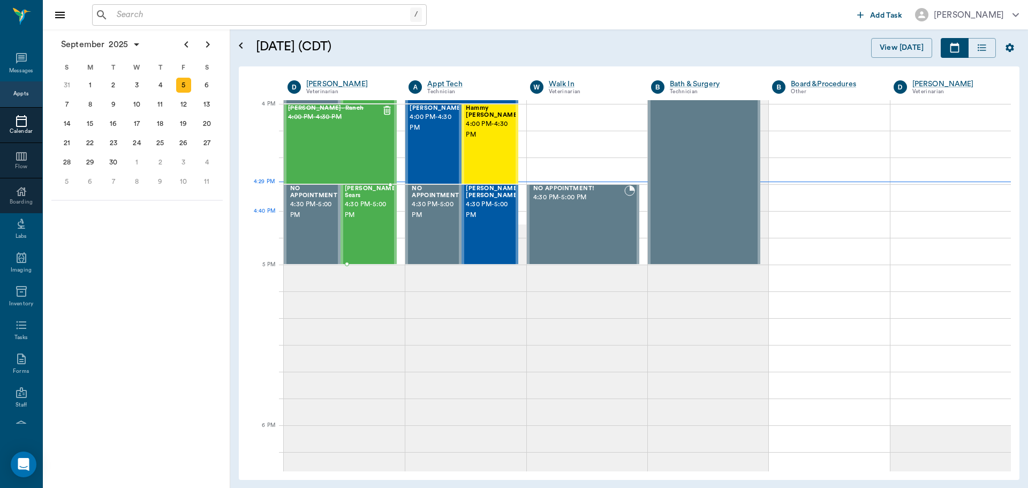
click at [358, 223] on div "[PERSON_NAME] Sears 4:30 PM - 5:00 PM" at bounding box center [372, 224] width 54 height 78
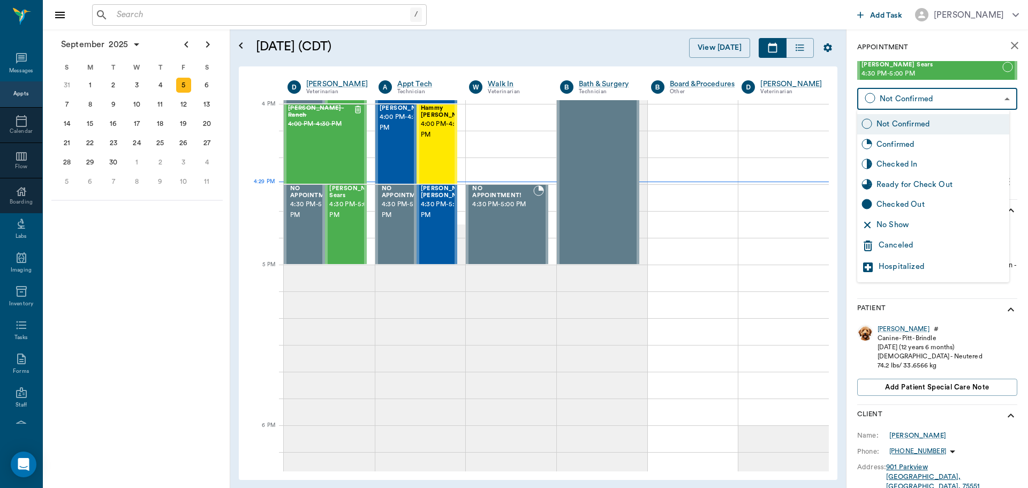
click at [905, 96] on body "/ ​ Add Task [PERSON_NAME] Nectar Messages Appts Calendar Flow Boarding Labs Im…" at bounding box center [514, 244] width 1028 height 488
click at [894, 165] on div "Checked In" at bounding box center [940, 164] width 128 height 12
type input "CHECKED_IN"
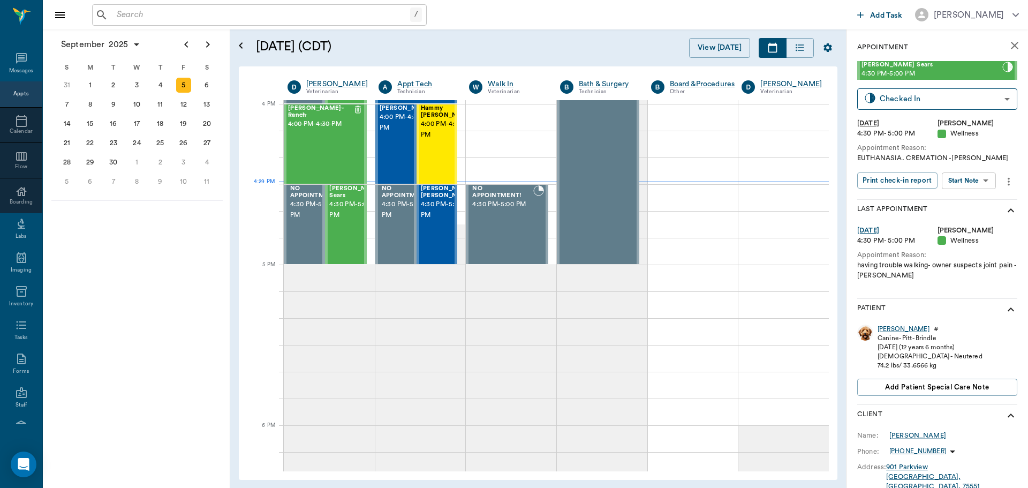
click at [885, 328] on div "[PERSON_NAME]" at bounding box center [903, 328] width 52 height 9
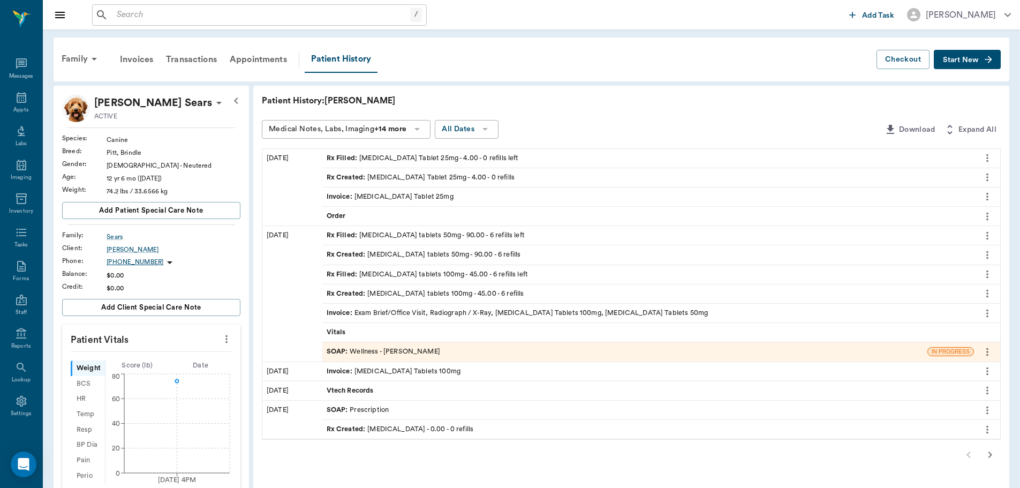
click at [975, 52] on button "Start New" at bounding box center [967, 60] width 67 height 20
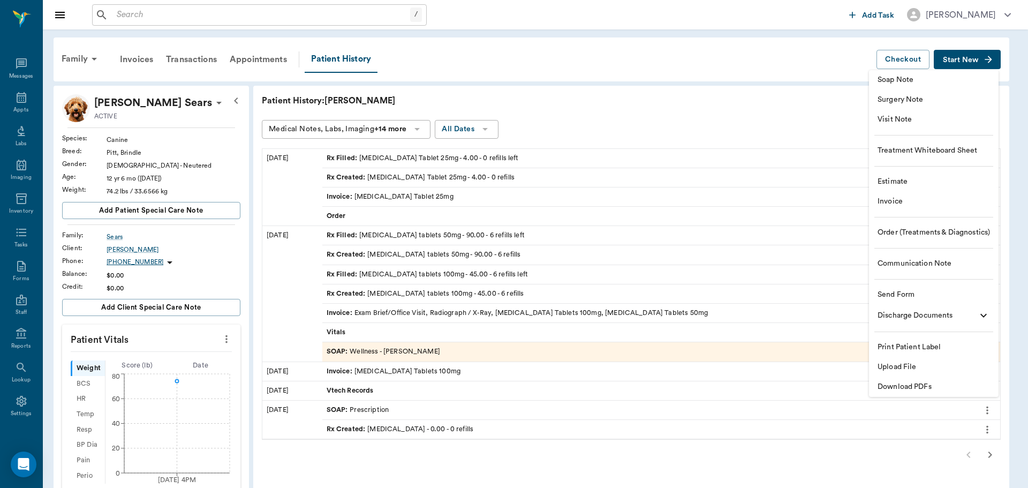
click at [898, 201] on span "Invoice" at bounding box center [933, 201] width 112 height 11
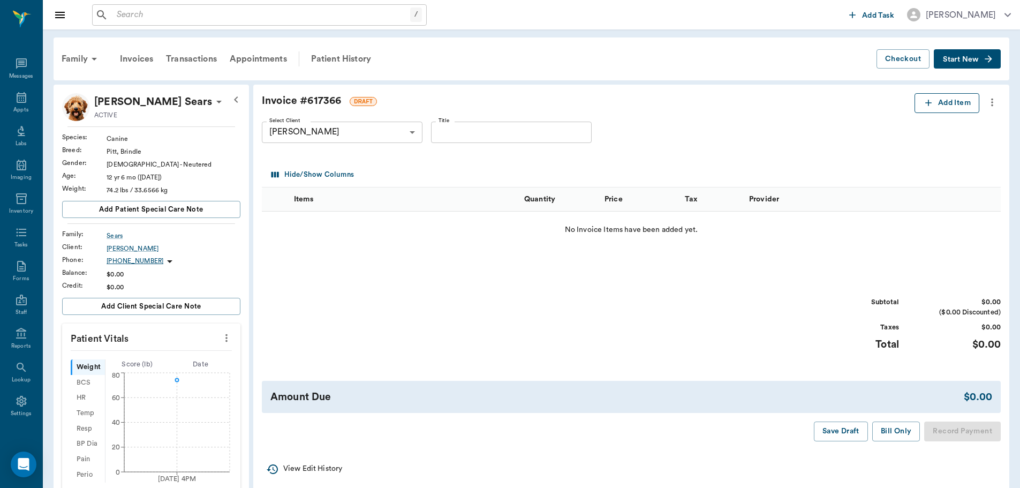
click at [925, 107] on icon "button" at bounding box center [928, 102] width 11 height 11
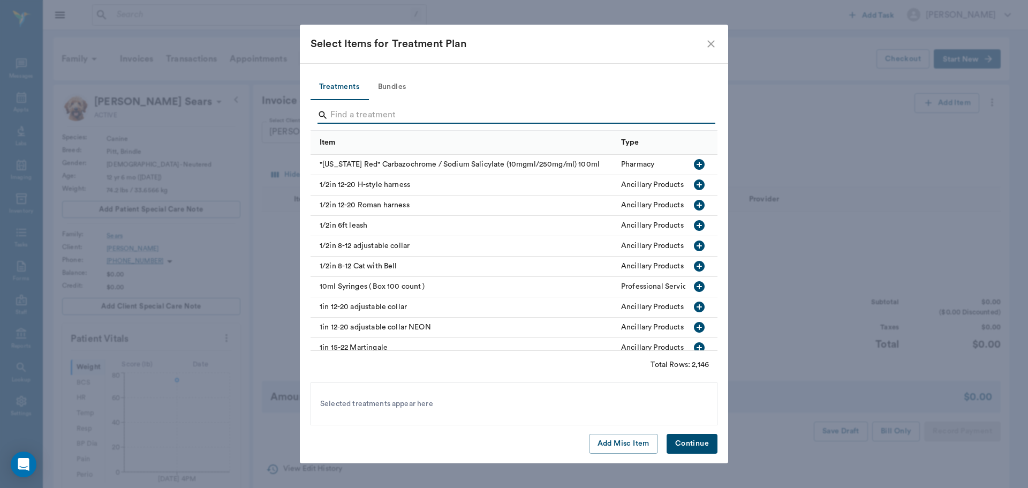
click at [340, 119] on input "Search" at bounding box center [514, 115] width 369 height 17
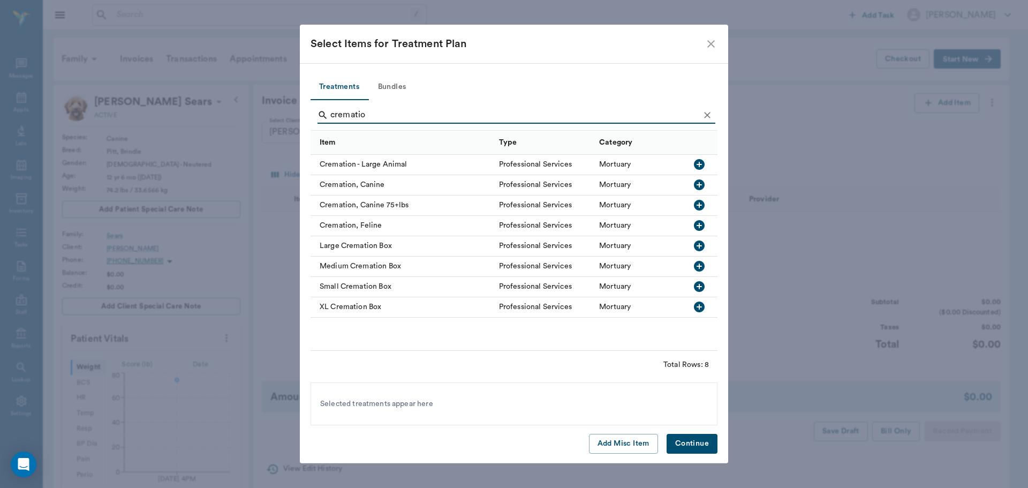
type input "crematio"
click at [713, 45] on icon "close" at bounding box center [710, 43] width 7 height 7
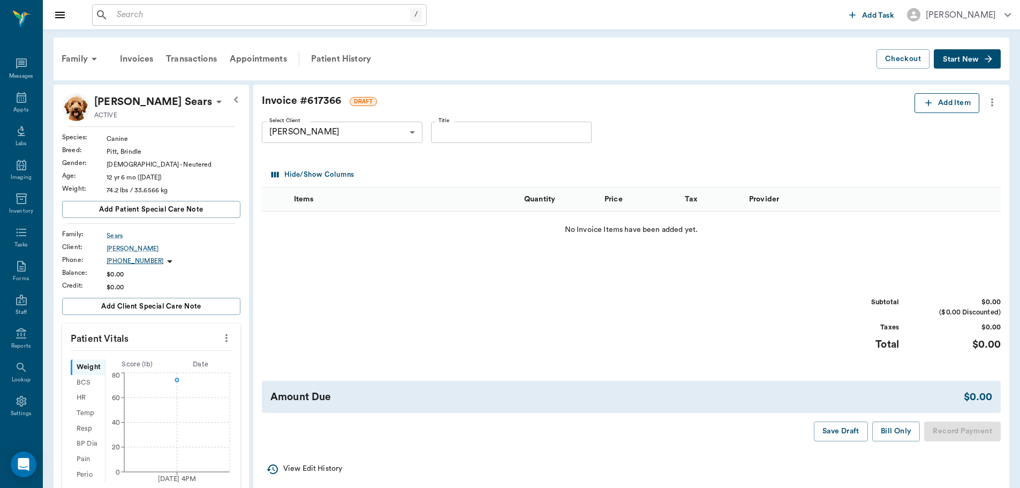
click at [927, 103] on icon "button" at bounding box center [928, 103] width 6 height 6
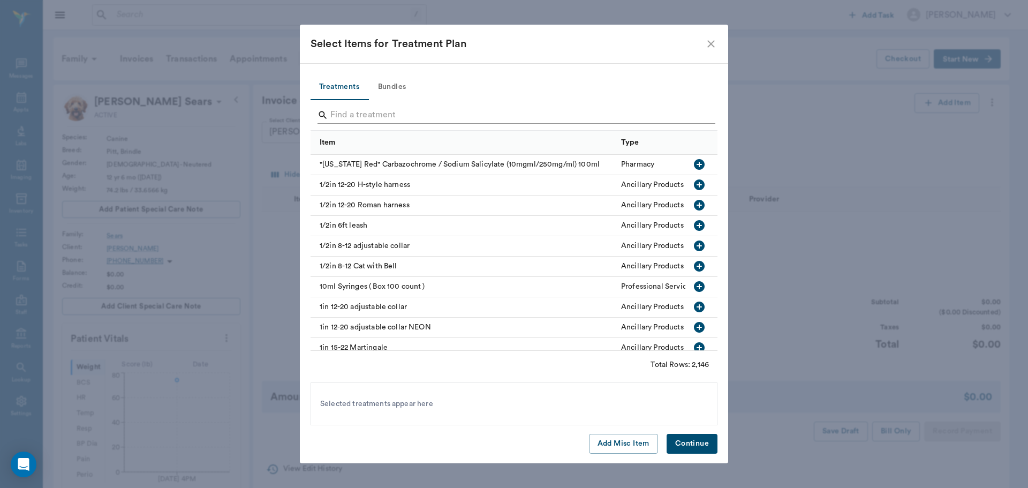
click at [344, 117] on input "Search" at bounding box center [514, 115] width 369 height 17
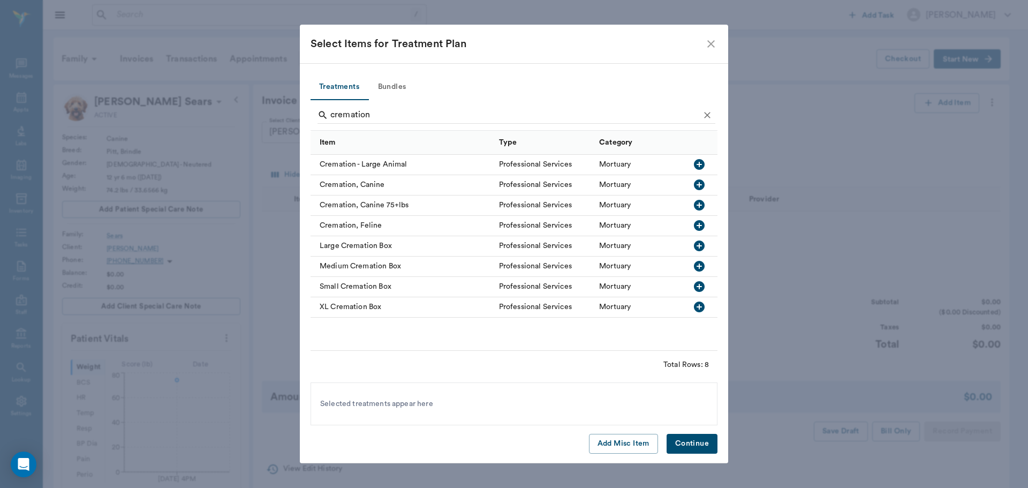
click at [699, 183] on icon "button" at bounding box center [699, 184] width 13 height 13
drag, startPoint x: 377, startPoint y: 112, endPoint x: 293, endPoint y: 110, distance: 84.6
click at [293, 110] on div "Select Items for Treatment Plan Treatments Bundles cremation Item Type Category…" at bounding box center [514, 244] width 1028 height 488
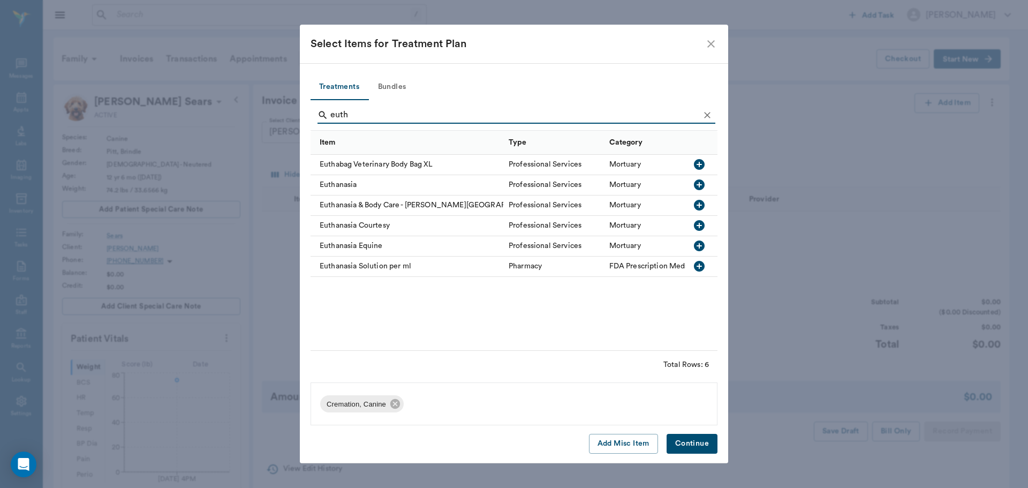
type input "euth"
click at [699, 181] on icon "button" at bounding box center [699, 184] width 11 height 11
click at [699, 443] on button "Continue" at bounding box center [692, 444] width 51 height 20
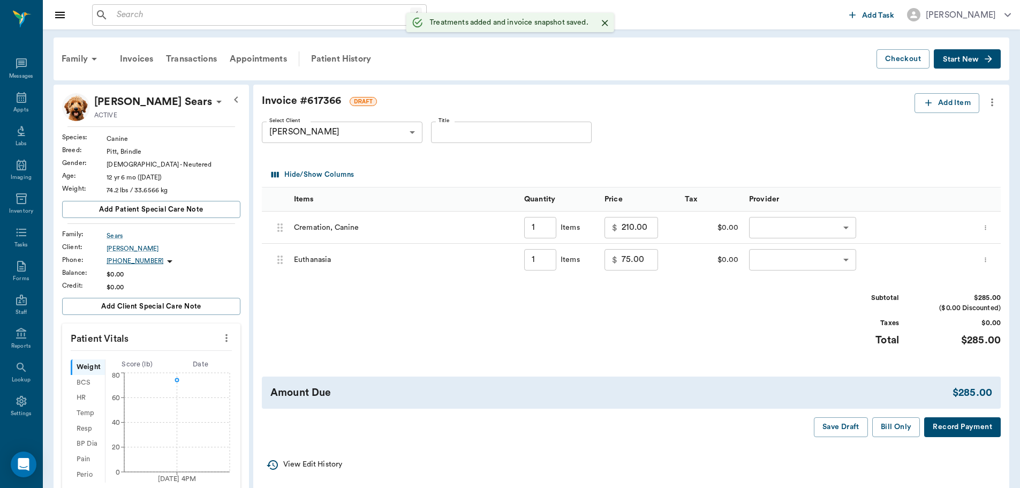
type input "1.00"
click at [770, 230] on body "/ ​ Add Task [PERSON_NAME] Nectar Messages Appts Labs Imaging Inventory Tasks F…" at bounding box center [514, 402] width 1028 height 805
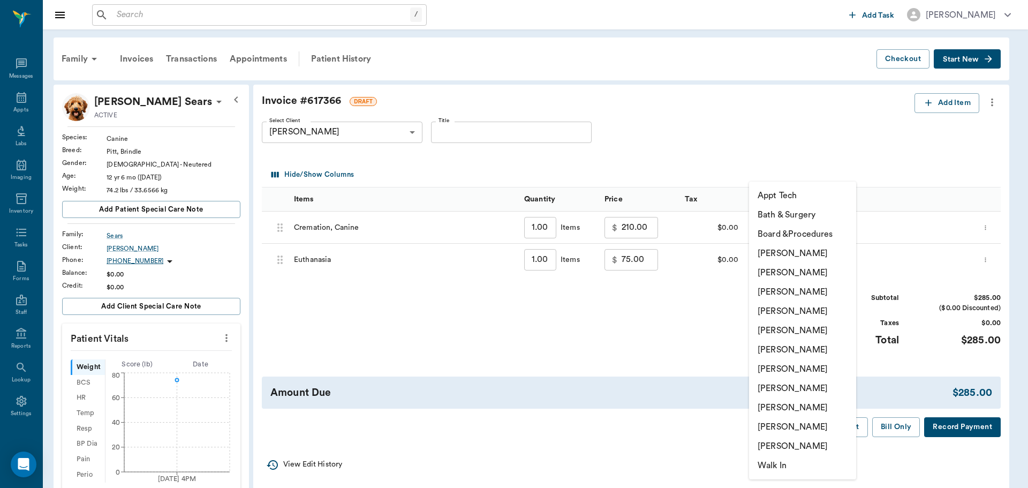
click at [786, 408] on li "[PERSON_NAME]" at bounding box center [802, 407] width 107 height 19
type input "none-63ec2ede52e12b0ba117d0d7"
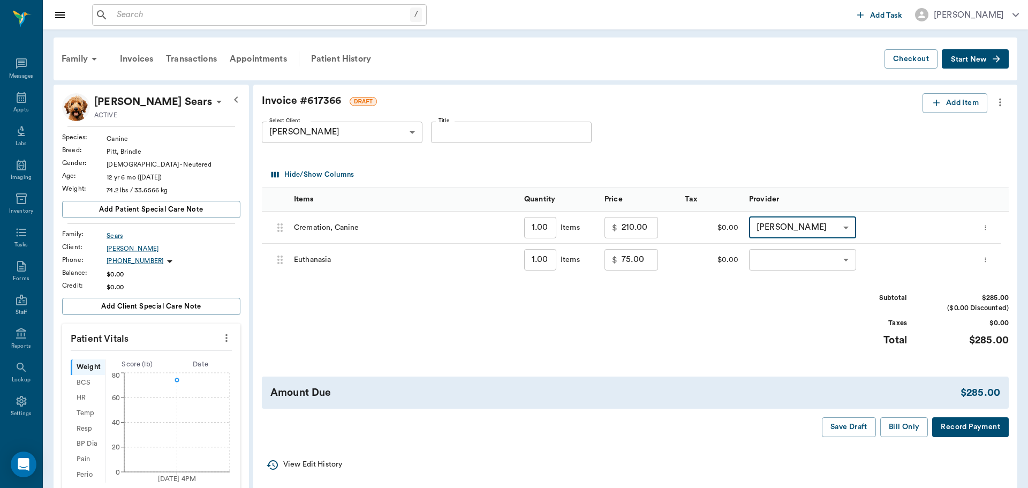
click at [776, 258] on body "/ ​ Add Task [PERSON_NAME] Nectar Messages Appts Labs Imaging Inventory Tasks F…" at bounding box center [514, 402] width 1028 height 805
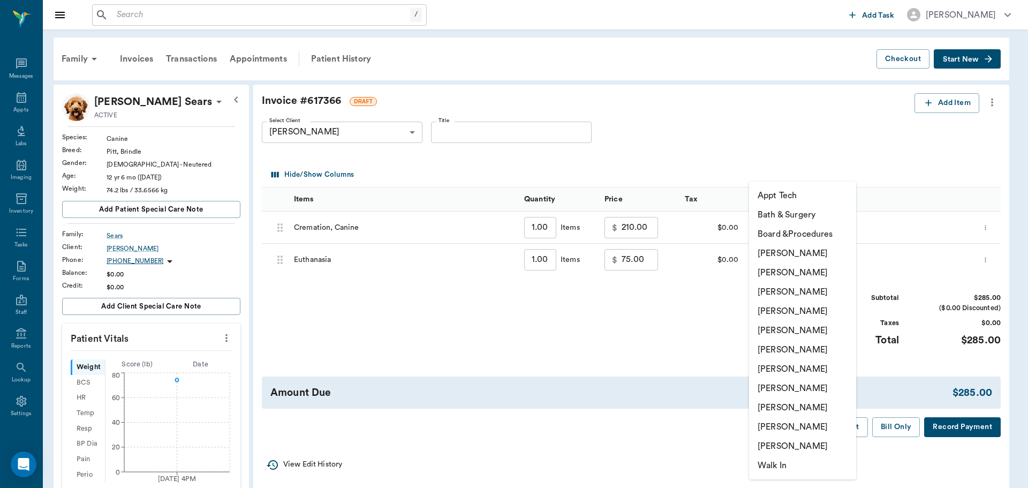
click at [771, 406] on li "[PERSON_NAME]" at bounding box center [802, 407] width 107 height 19
type input "none-63ec2ede52e12b0ba117d0d7"
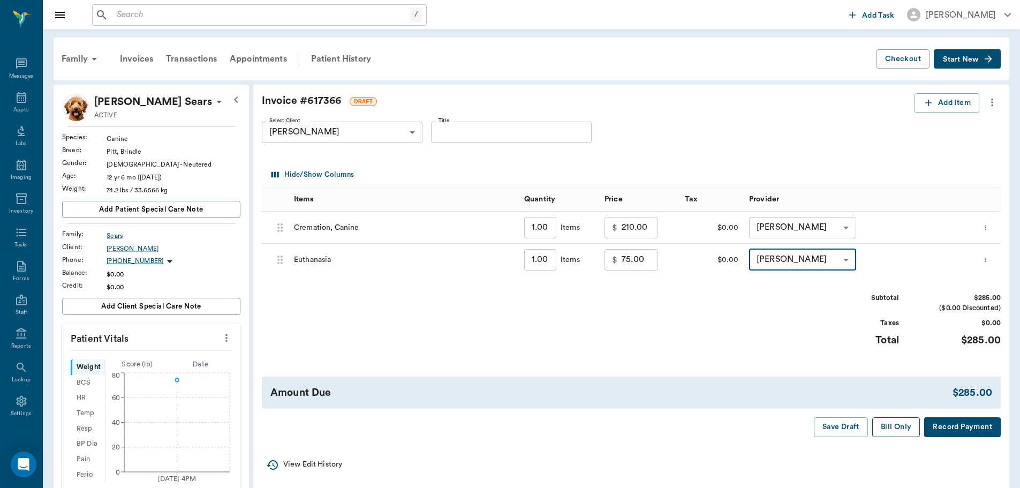
click at [899, 428] on button "Bill Only" at bounding box center [896, 427] width 48 height 20
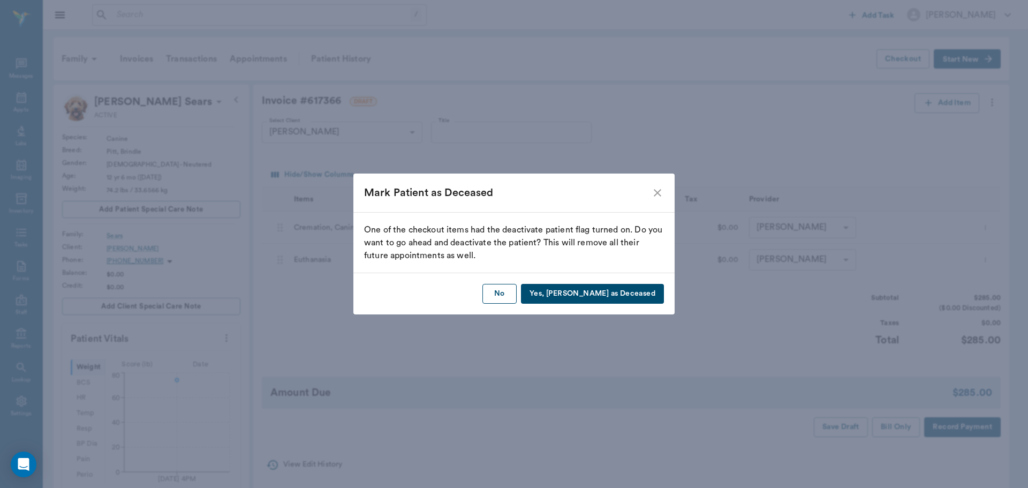
click at [517, 297] on button "No" at bounding box center [499, 294] width 34 height 20
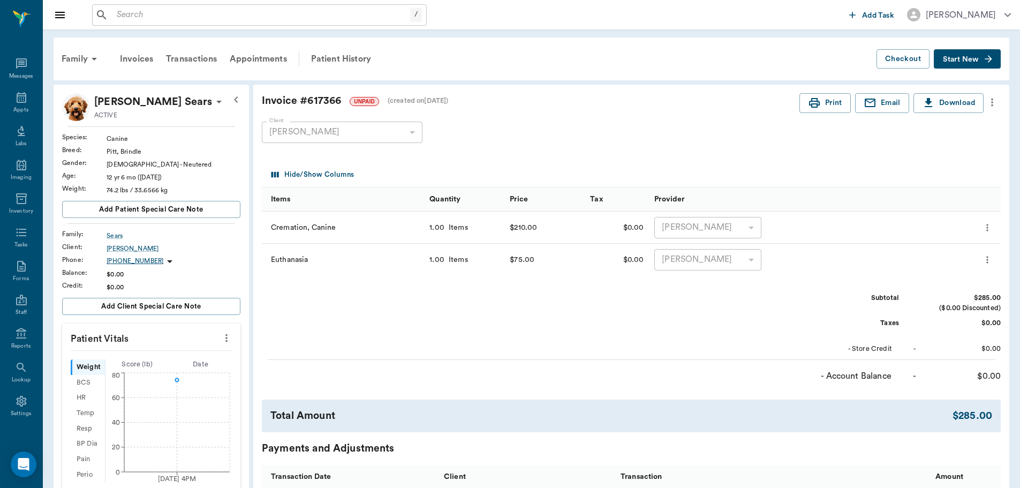
click at [249, 16] on input "text" at bounding box center [261, 14] width 298 height 15
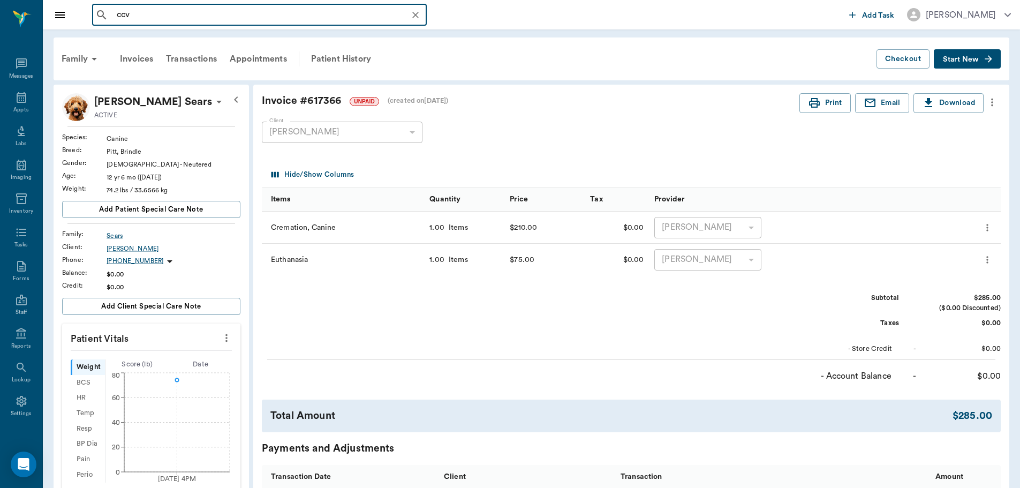
type input "ccvc"
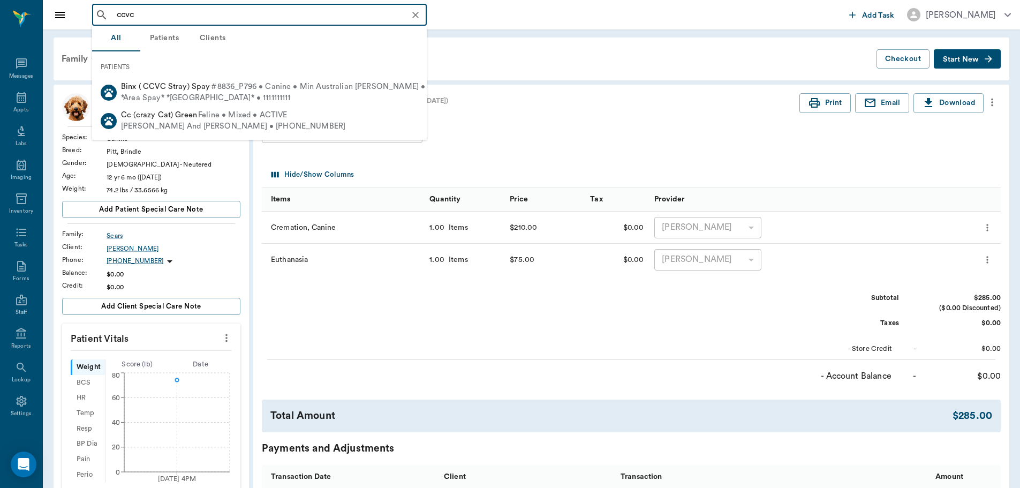
click at [420, 17] on icon "Clear" at bounding box center [415, 15] width 11 height 11
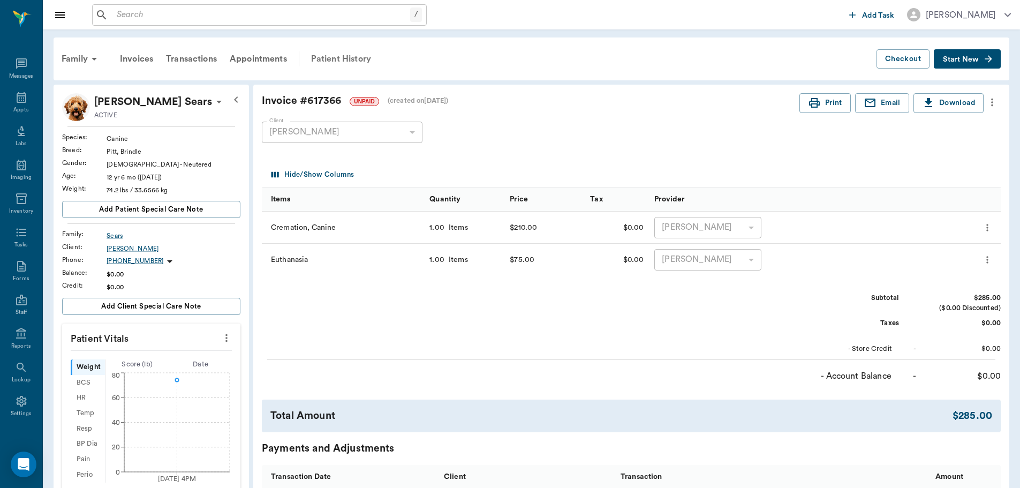
click at [343, 60] on div "Patient History" at bounding box center [341, 59] width 73 height 26
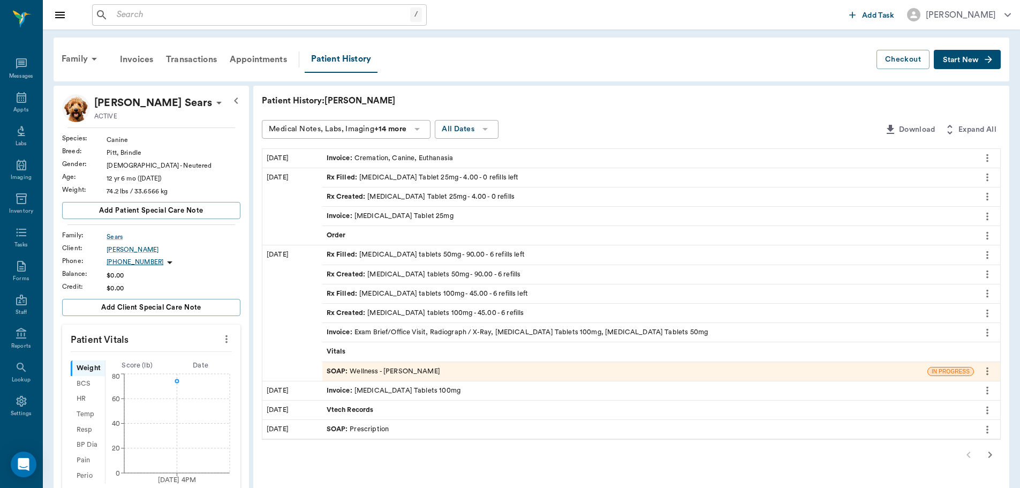
click at [367, 372] on div "SOAP : Wellness - [PERSON_NAME]" at bounding box center [383, 371] width 113 height 10
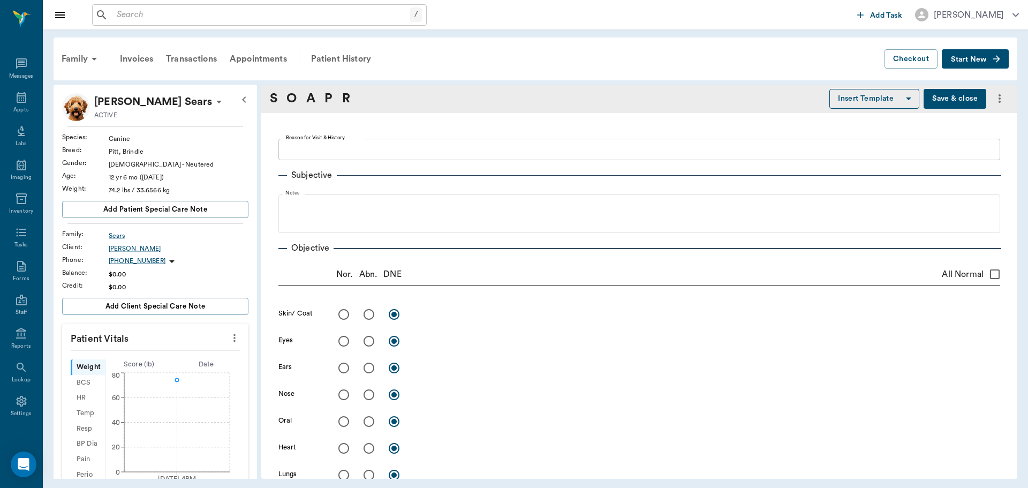
type textarea "having trouble walking- owner suspects joint pain -[PERSON_NAME]"
radio input "true"
type textarea "Radiographs show some osteolytic areas and [MEDICAL_DATA] on LF proximal [MEDIC…"
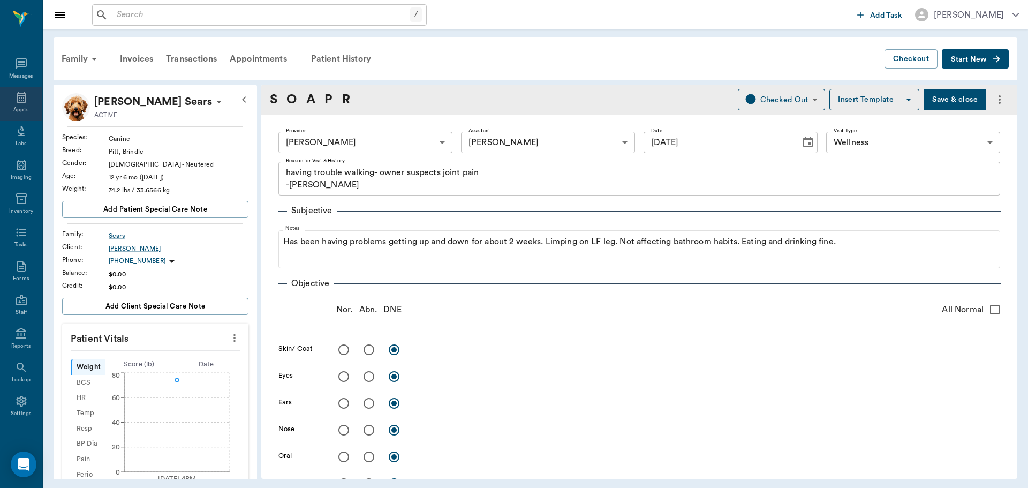
drag, startPoint x: 0, startPoint y: 105, endPoint x: 9, endPoint y: 106, distance: 8.6
click at [0, 105] on div "Appts" at bounding box center [21, 104] width 42 height 34
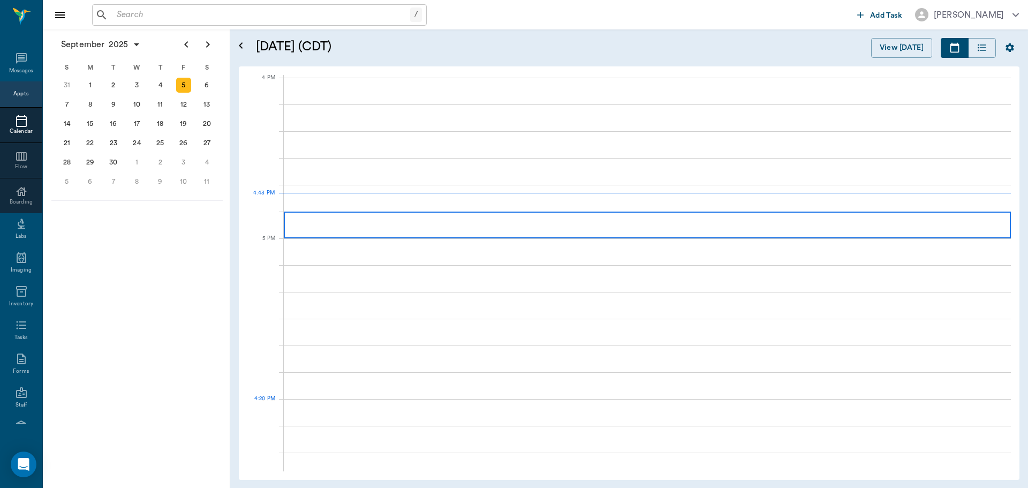
scroll to position [1286, 0]
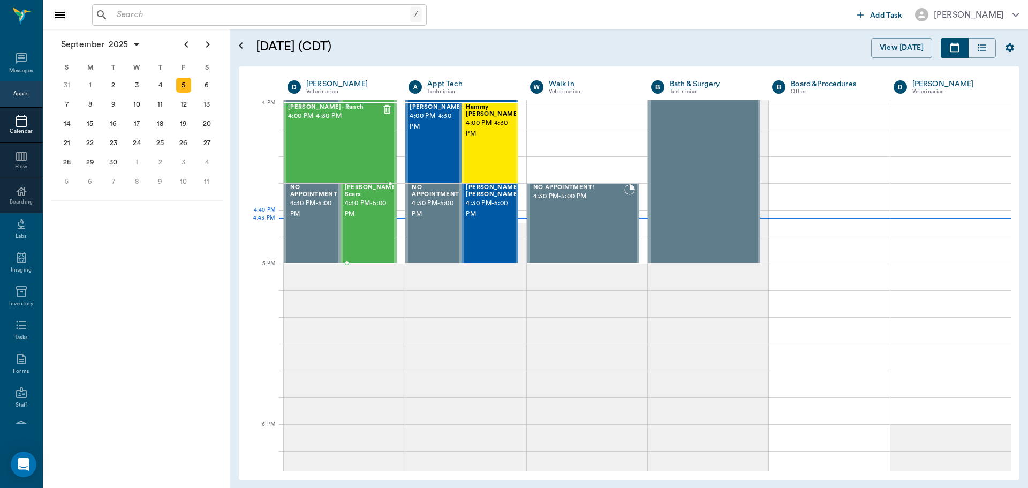
click at [398, 217] on div at bounding box center [398, 223] width 0 height 78
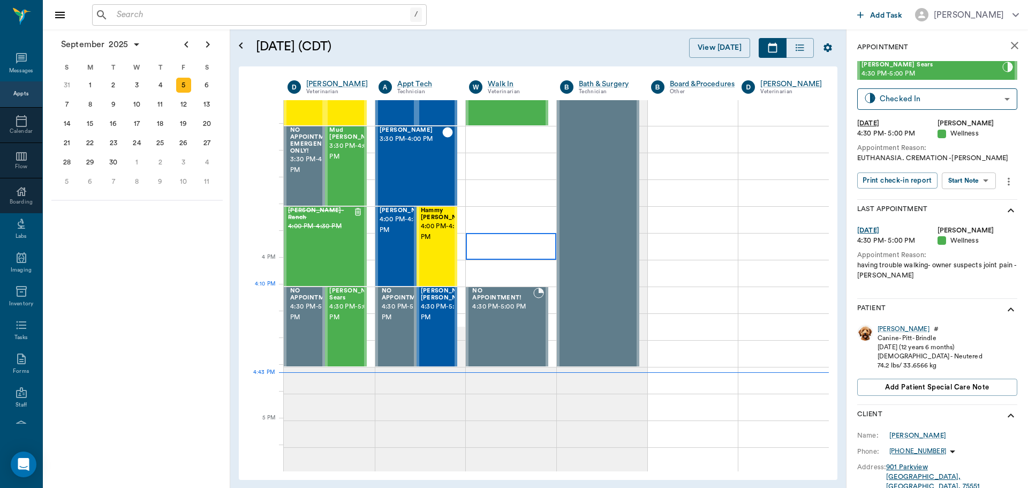
scroll to position [1233, 0]
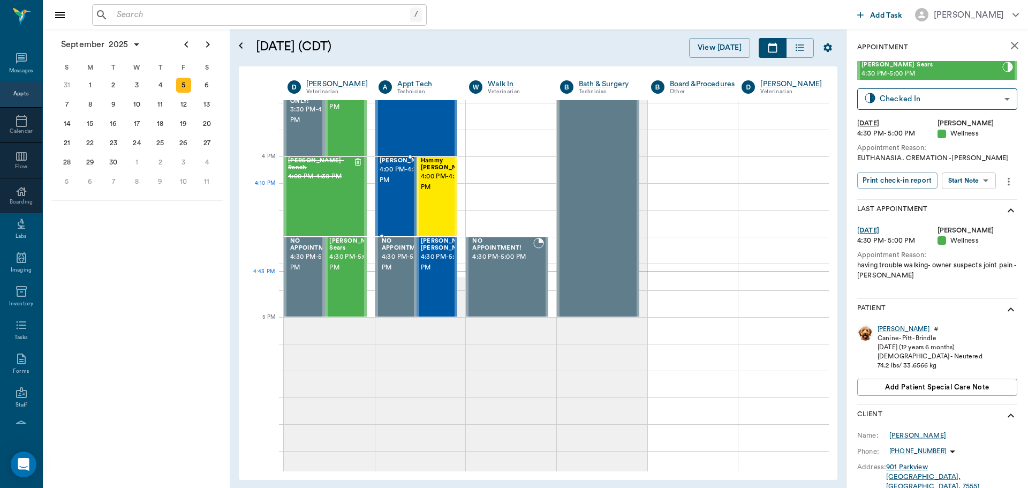
click at [376, 196] on div "[PERSON_NAME] 4:00 PM - 4:30 PM" at bounding box center [395, 196] width 41 height 79
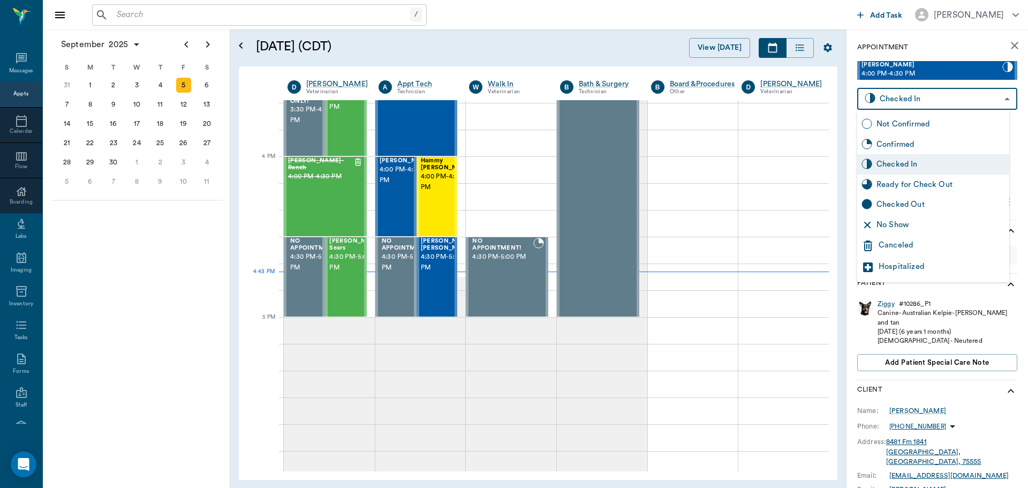
click at [908, 93] on body "/ ​ Add Task [PERSON_NAME] Nectar Messages Appts Calendar Flow Boarding Labs Im…" at bounding box center [514, 244] width 1028 height 488
click at [899, 184] on div "Ready for Check Out" at bounding box center [940, 185] width 128 height 12
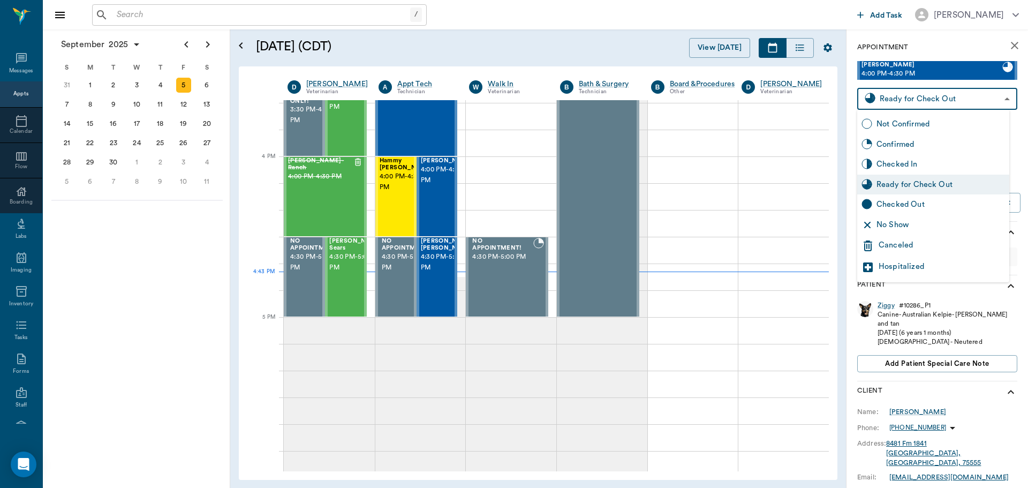
click at [917, 96] on body "/ ​ Add Task [PERSON_NAME] Nectar Messages Appts Calendar Flow Boarding Labs Im…" at bounding box center [514, 244] width 1028 height 488
click at [927, 208] on div "Checked Out" at bounding box center [940, 205] width 128 height 12
type input "CHECKED_OUT"
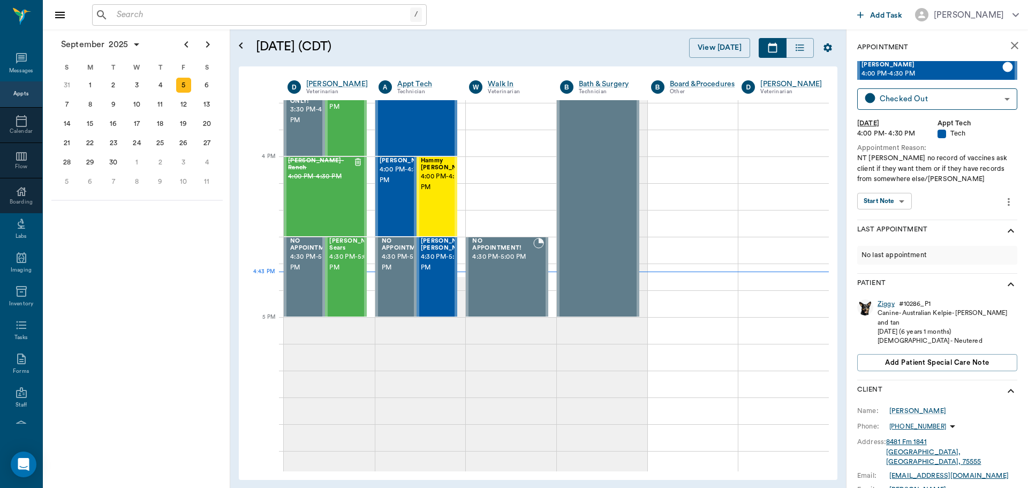
click at [888, 304] on div "Ziggy" at bounding box center [885, 303] width 17 height 9
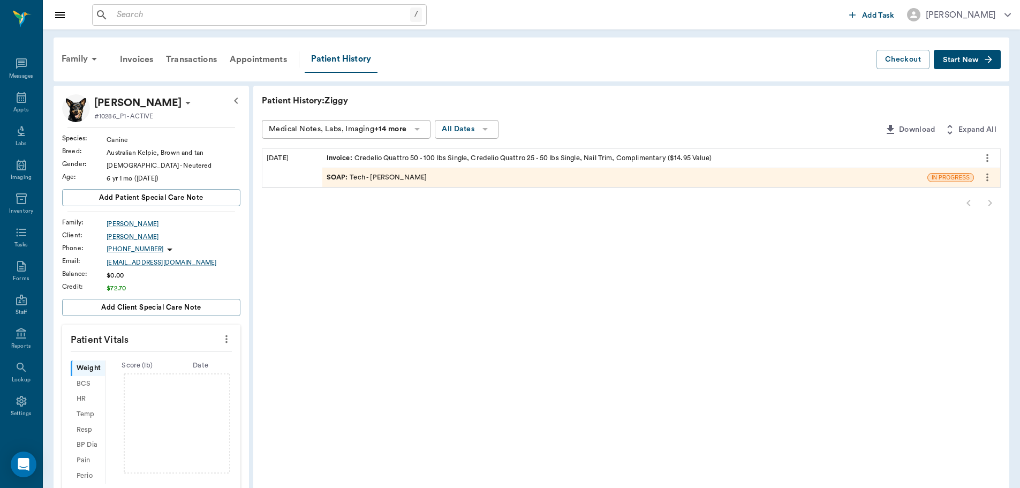
click at [110, 89] on div "[PERSON_NAME] #10286_P1 - ACTIVE Species : Canine Breed : Australian Kelpie, Br…" at bounding box center [151, 391] width 195 height 611
click at [122, 108] on p "[PERSON_NAME]" at bounding box center [137, 102] width 87 height 17
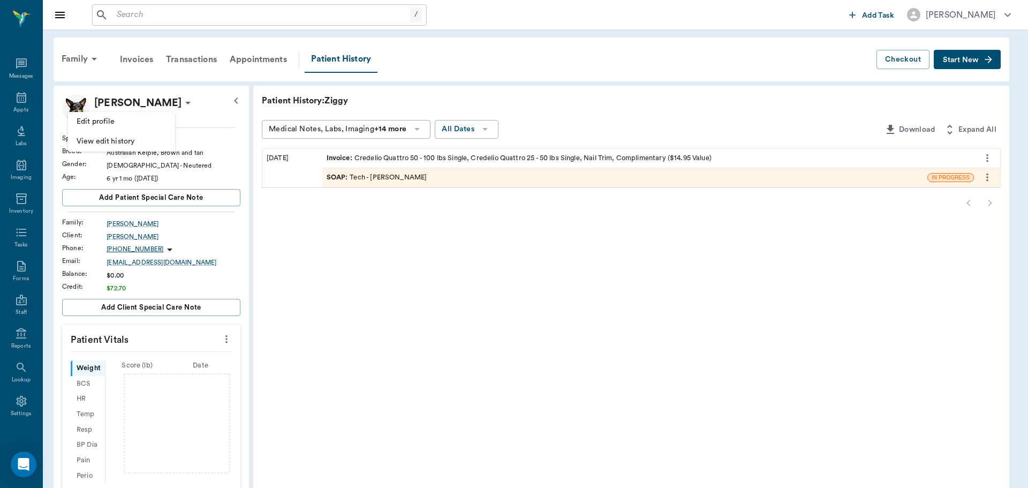
click at [312, 262] on div at bounding box center [514, 244] width 1028 height 488
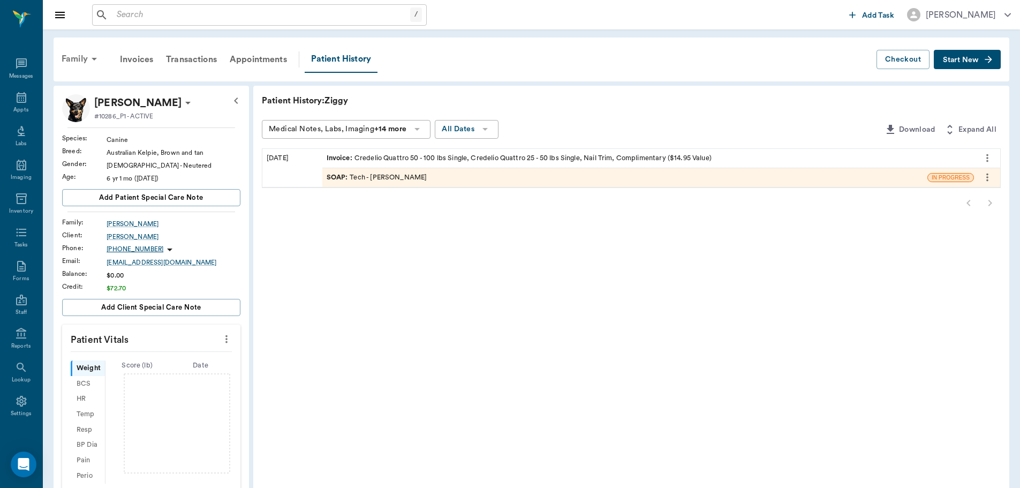
click at [89, 62] on icon at bounding box center [94, 58] width 13 height 13
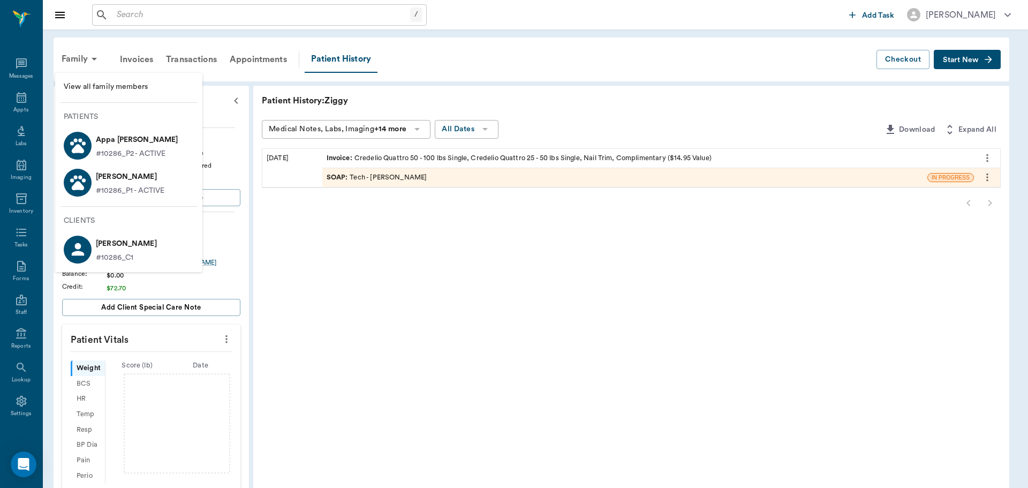
click at [12, 95] on div at bounding box center [514, 244] width 1028 height 488
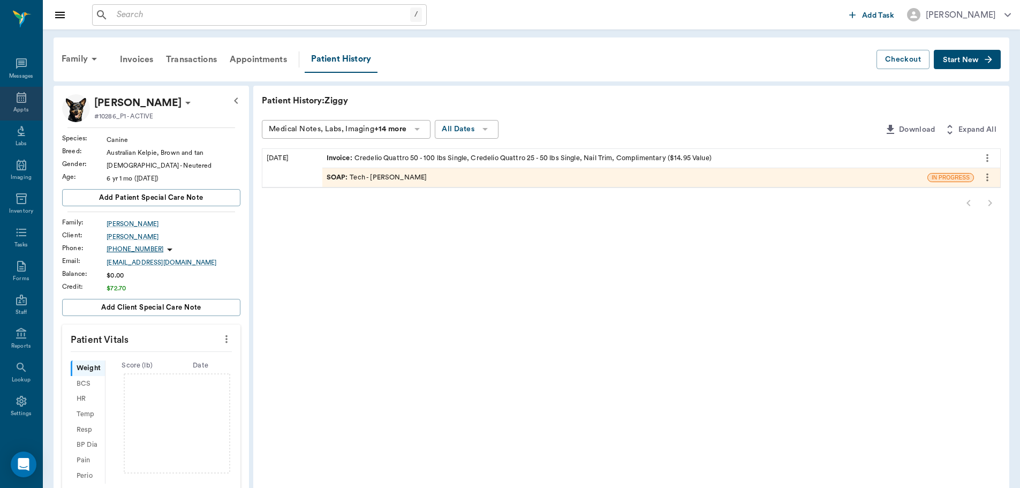
click at [20, 106] on div "Appts" at bounding box center [20, 110] width 15 height 8
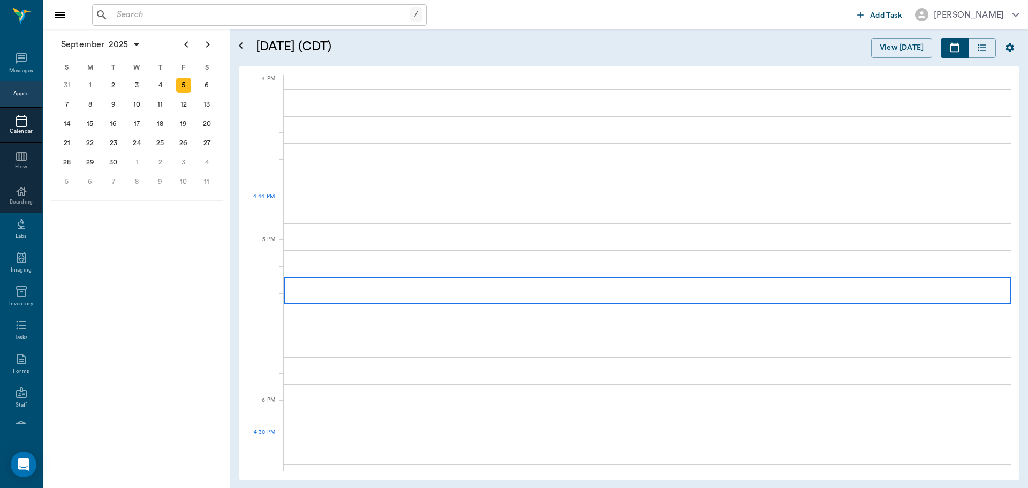
scroll to position [1285, 0]
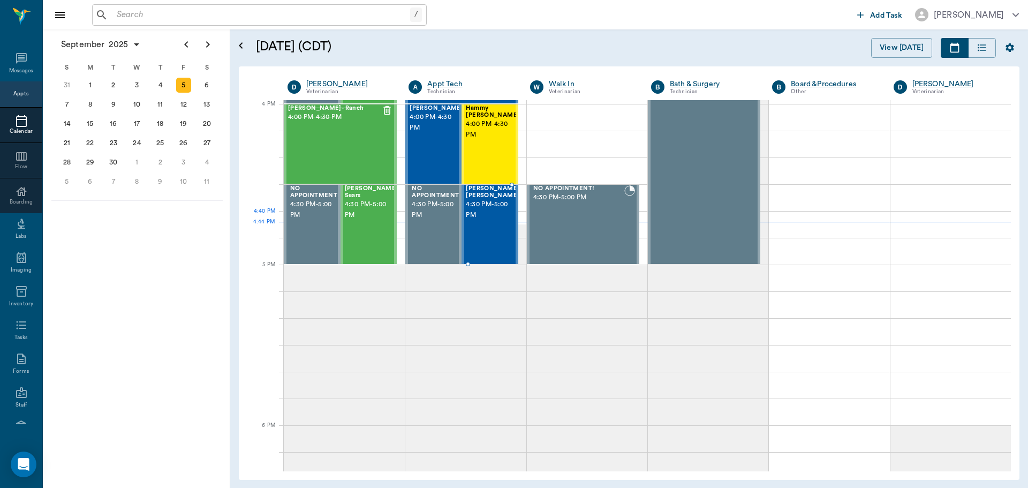
click at [461, 224] on div "[PERSON_NAME] [PERSON_NAME] 4:30 PM - 5:00 PM" at bounding box center [489, 224] width 56 height 79
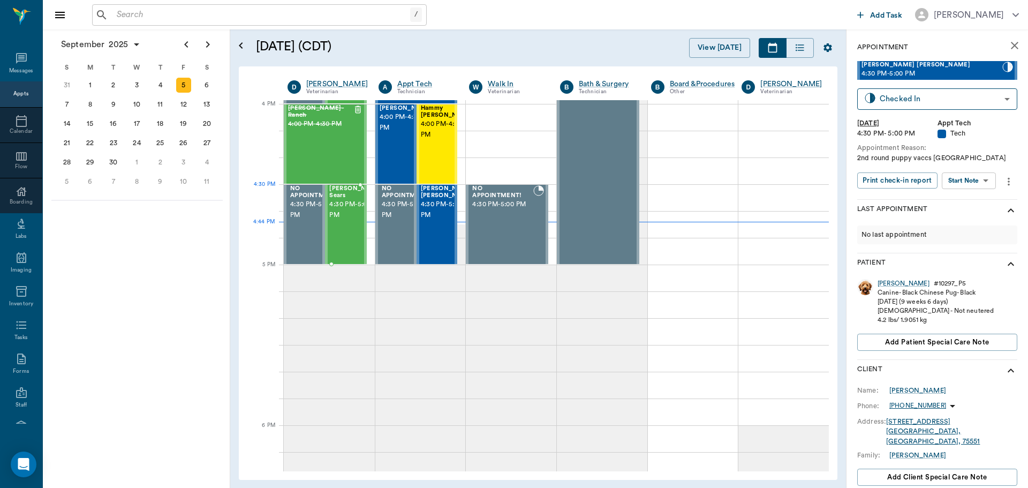
click at [343, 206] on span "4:30 PM - 5:00 PM" at bounding box center [356, 209] width 54 height 21
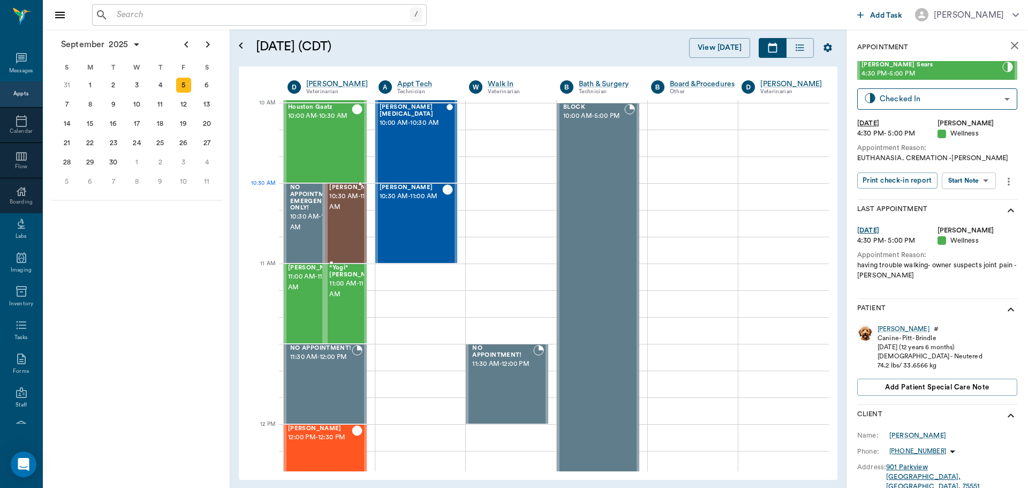
scroll to position [375, 0]
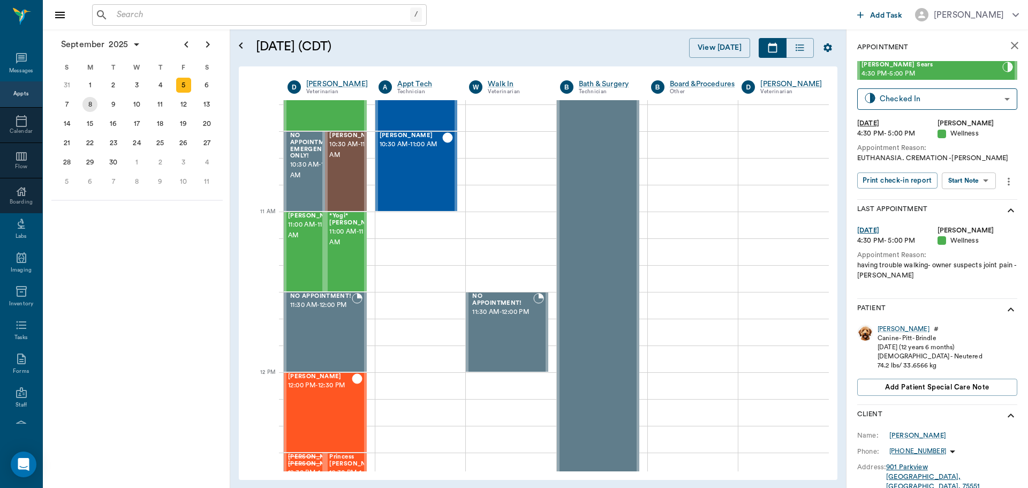
click at [91, 108] on div "8" at bounding box center [89, 104] width 15 height 15
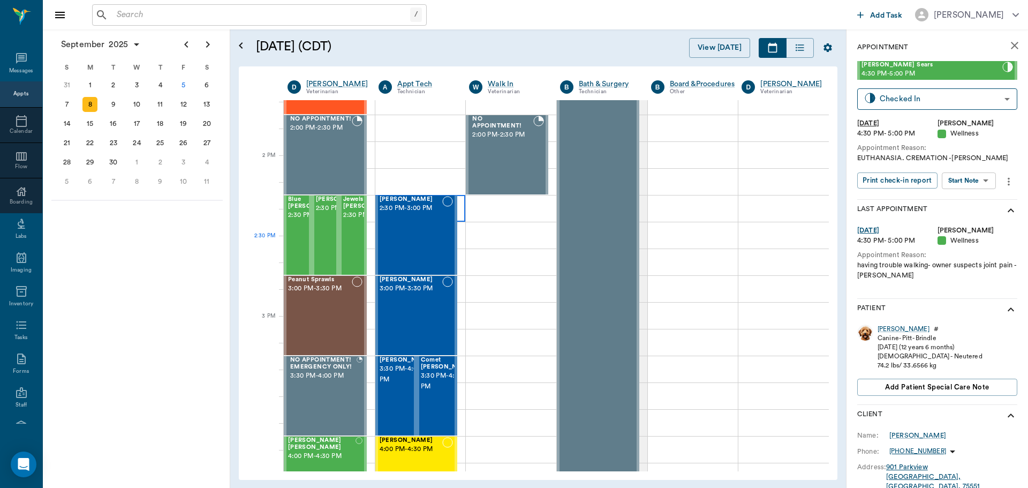
scroll to position [910, 0]
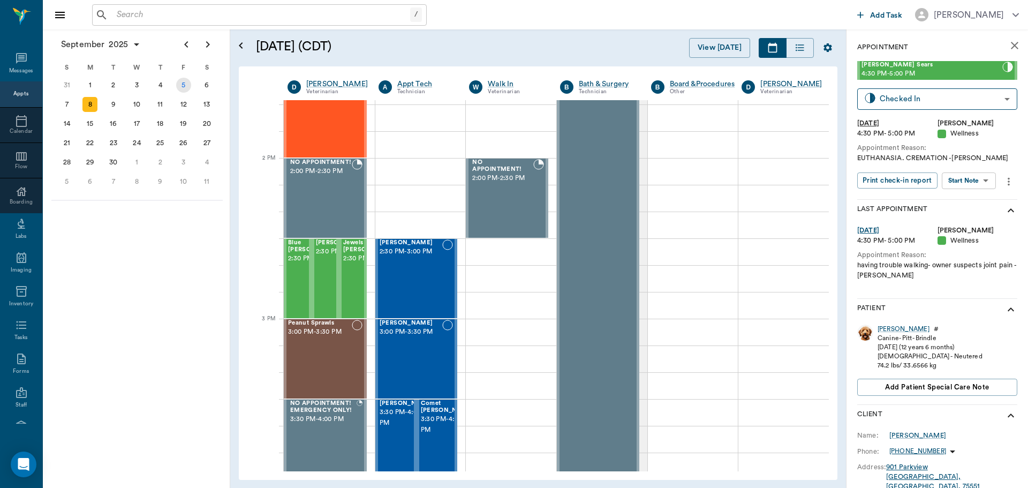
click at [182, 85] on div "5" at bounding box center [183, 85] width 15 height 15
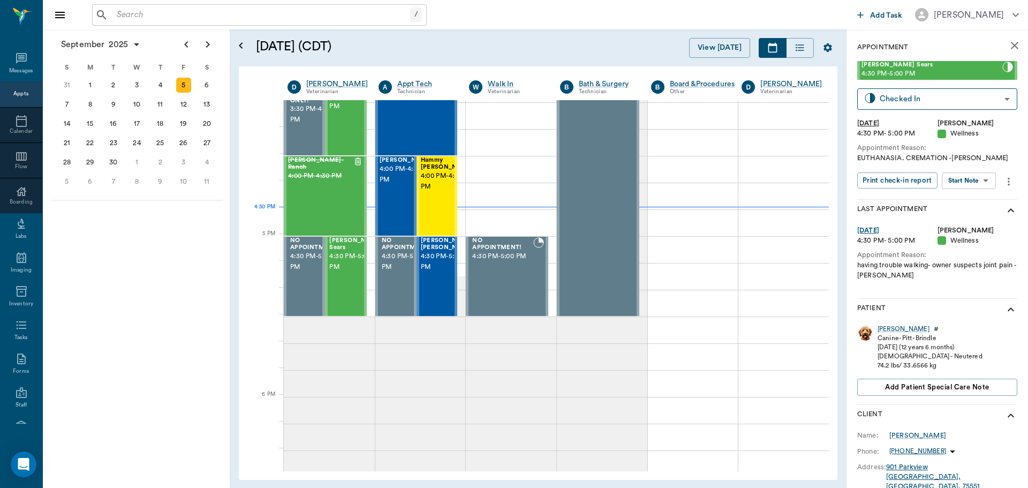
scroll to position [1231, 0]
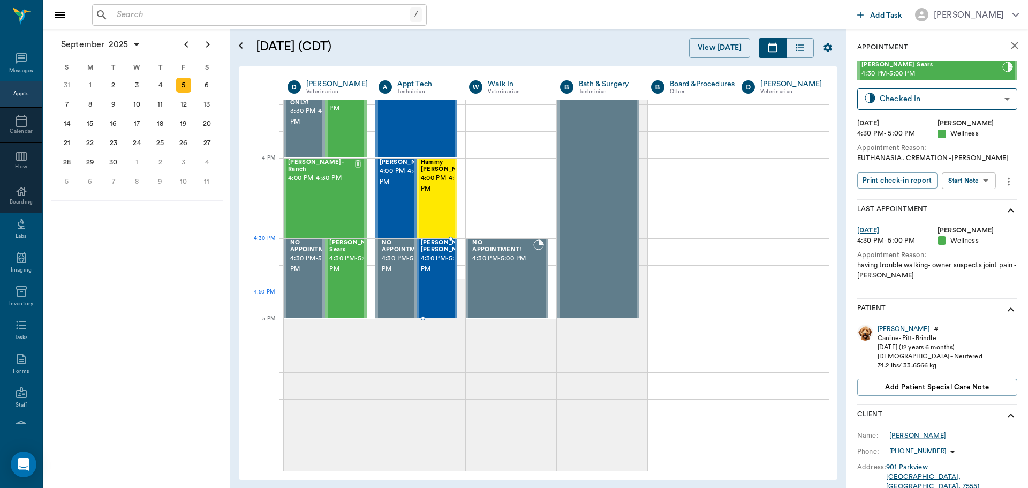
click at [436, 264] on span "4:30 PM - 5:00 PM" at bounding box center [448, 263] width 54 height 21
